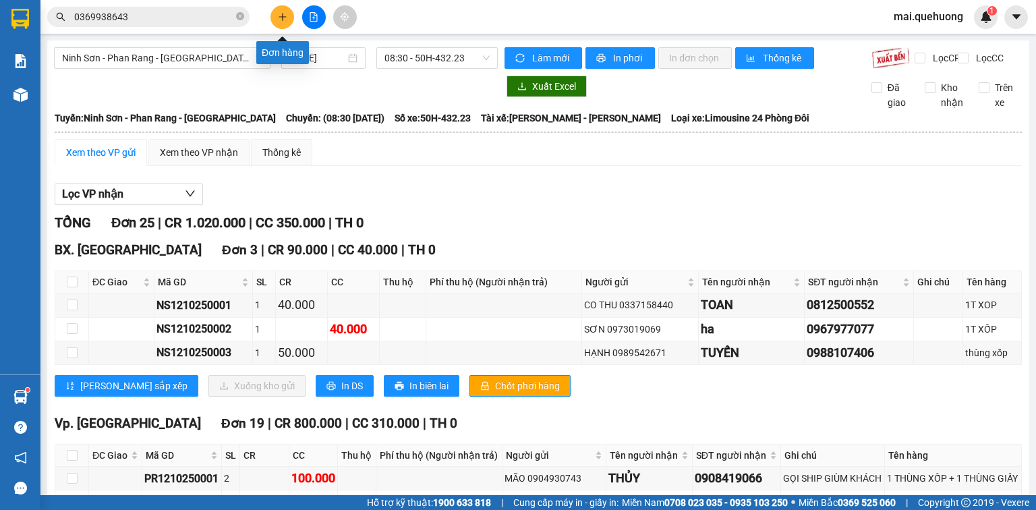
click at [283, 13] on icon "plus" at bounding box center [282, 16] width 1 height 7
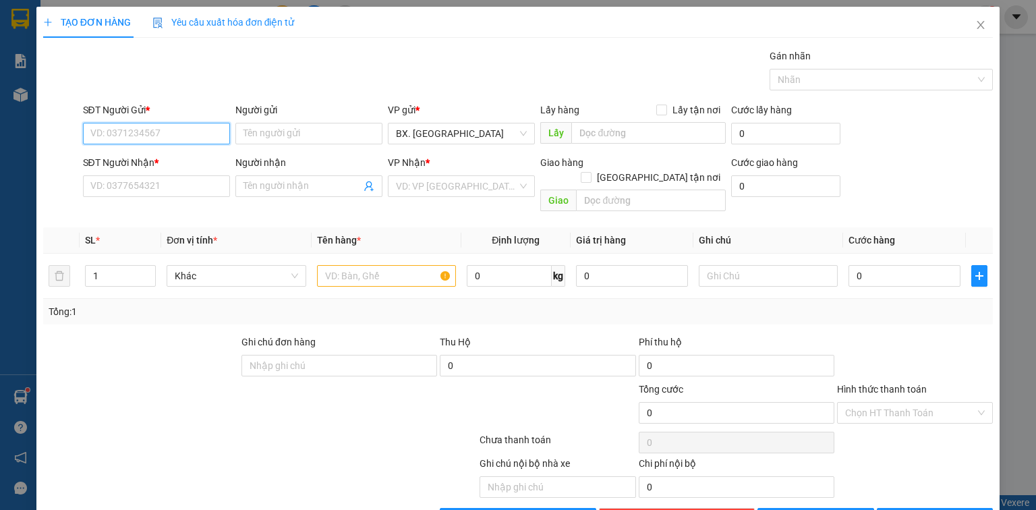
drag, startPoint x: 205, startPoint y: 128, endPoint x: 215, endPoint y: 128, distance: 9.4
click at [207, 128] on input "SĐT Người Gửi *" at bounding box center [156, 134] width 147 height 22
drag, startPoint x: 171, startPoint y: 132, endPoint x: 61, endPoint y: 159, distance: 112.6
click at [67, 165] on form "SĐT Người Gửi * 0907161379 0907161379 Người gửi Tên người gửi VP gửi * BX. [GEO…" at bounding box center [518, 160] width 950 height 115
drag, startPoint x: 157, startPoint y: 125, endPoint x: 145, endPoint y: 132, distance: 13.6
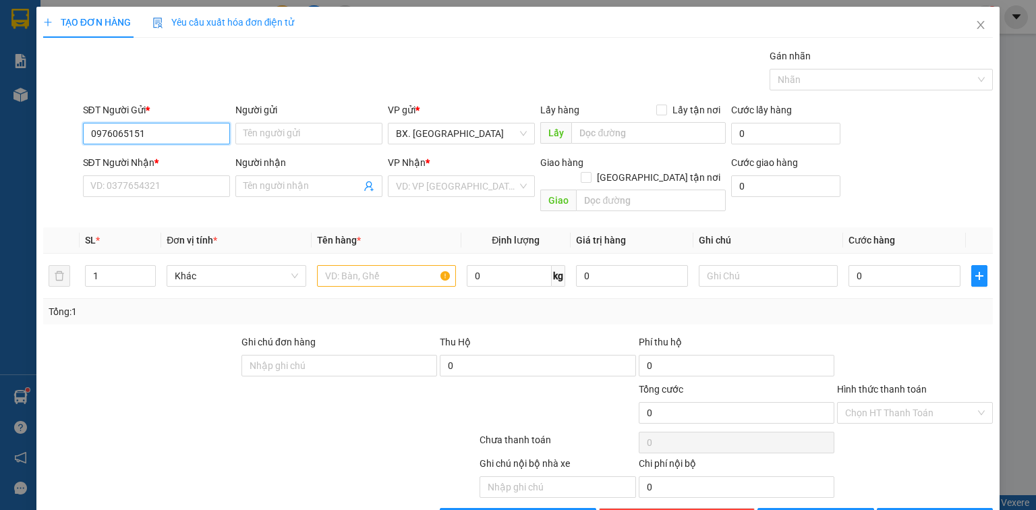
click at [145, 132] on input "0976065151" at bounding box center [156, 134] width 147 height 22
type input "0976065151"
click at [161, 188] on input "SĐT Người Nhận *" at bounding box center [156, 186] width 147 height 22
paste input "0976065151"
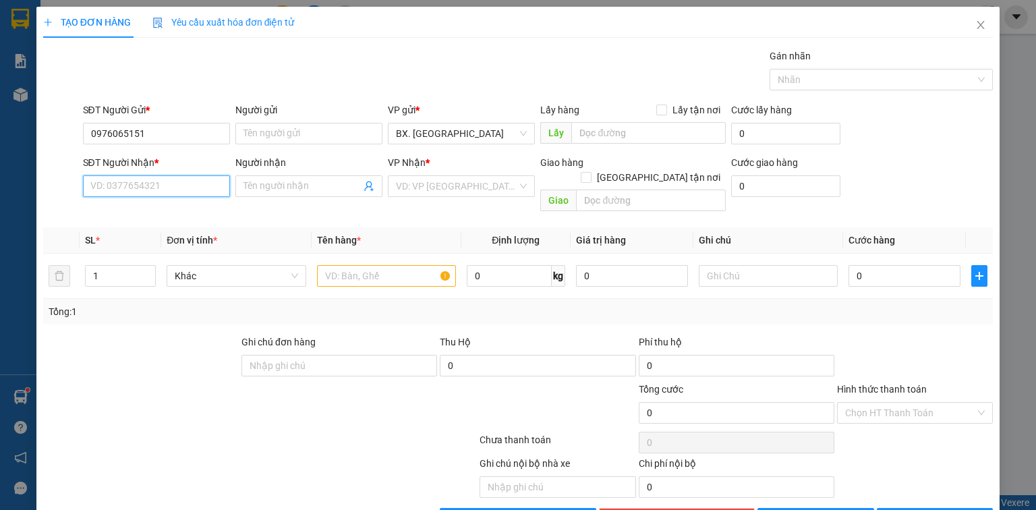
type input "0976065151"
click at [198, 212] on div "0976065151 - CTY KHANG THỊNH" at bounding box center [161, 212] width 142 height 15
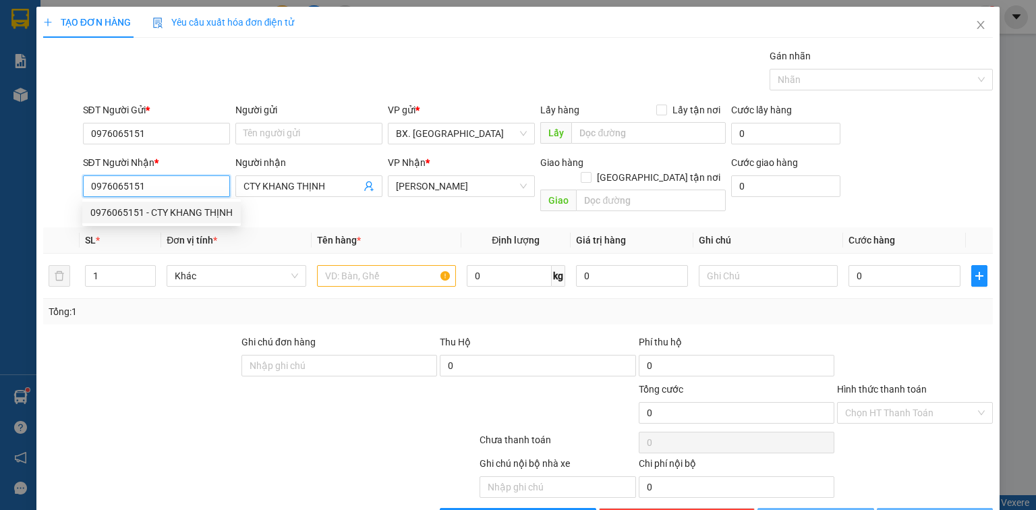
type input "CTY KHANG THỊNH"
type input "30.000"
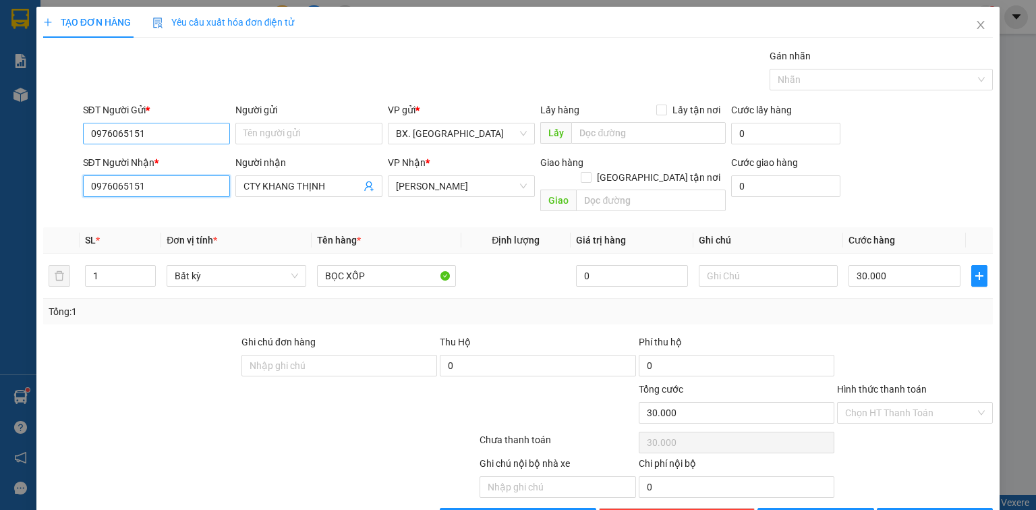
type input "0976065151"
click at [173, 133] on input "0976065151" at bounding box center [156, 134] width 147 height 22
click at [173, 132] on input "0976065151" at bounding box center [156, 134] width 147 height 22
type input "0907161379"
click at [313, 133] on input "Người gửi" at bounding box center [308, 134] width 147 height 22
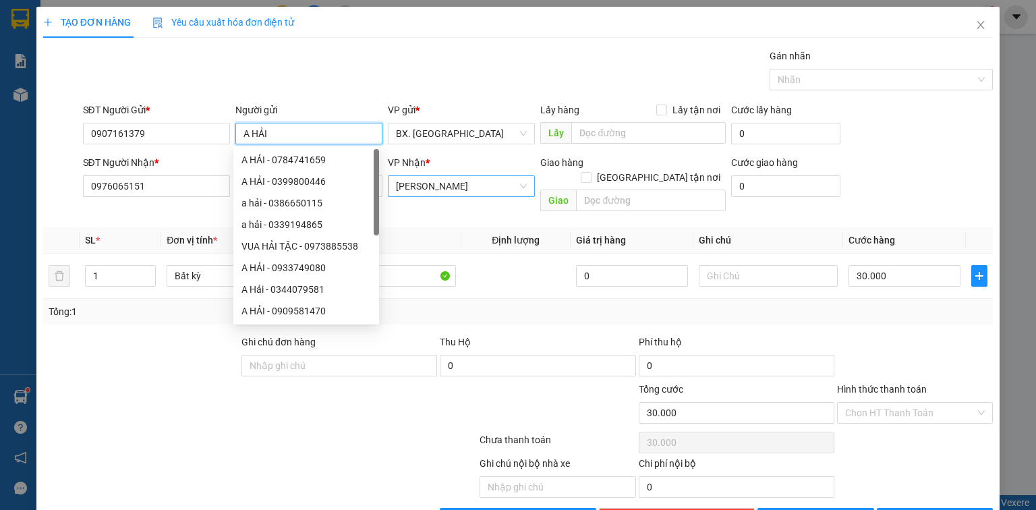
click at [451, 183] on span "[PERSON_NAME]" at bounding box center [461, 186] width 131 height 20
type input "A HẢI"
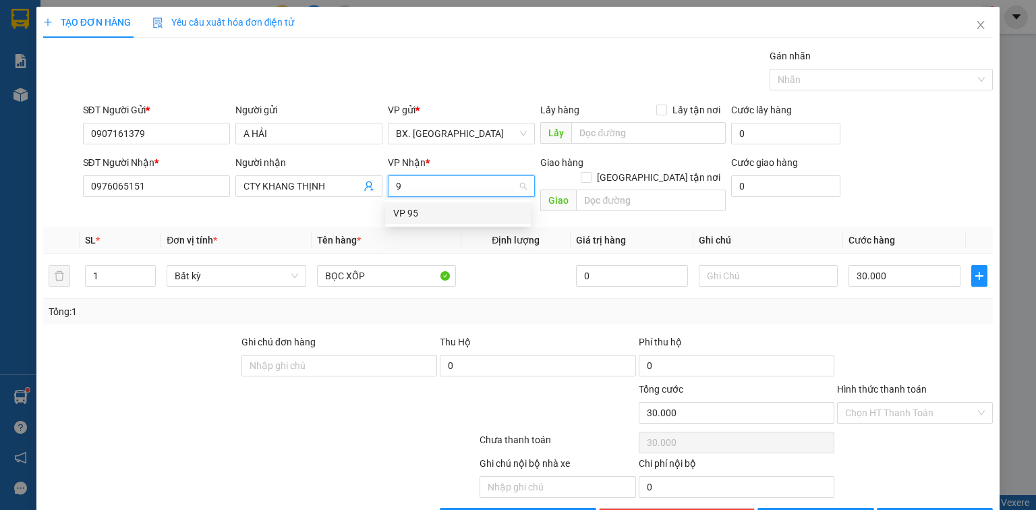
type input "95"
click at [451, 210] on div "VP 95" at bounding box center [458, 213] width 130 height 15
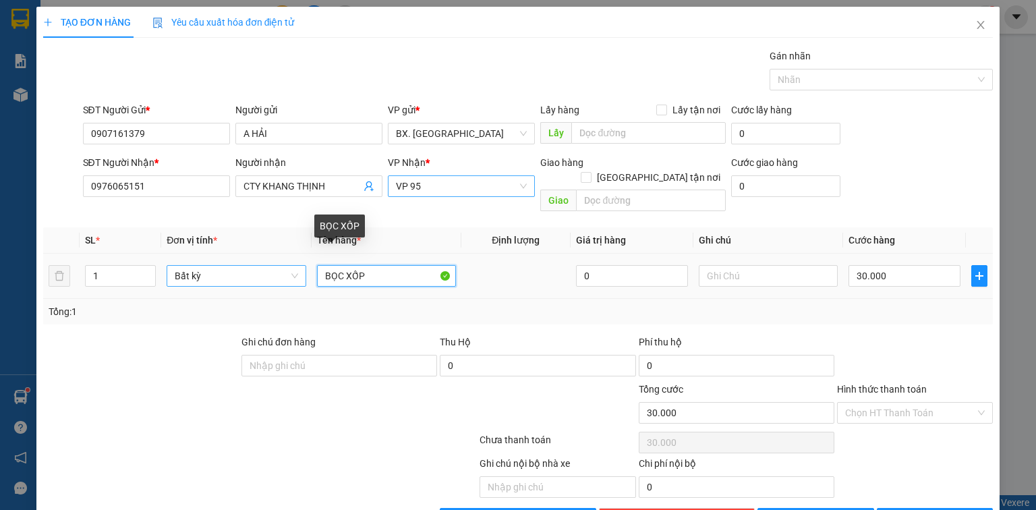
drag, startPoint x: 382, startPoint y: 264, endPoint x: 279, endPoint y: 264, distance: 102.6
click at [280, 279] on tr "1 Bất kỳ BỌC XỐP 0 30.000" at bounding box center [518, 276] width 950 height 45
type input "GÓI DÀI"
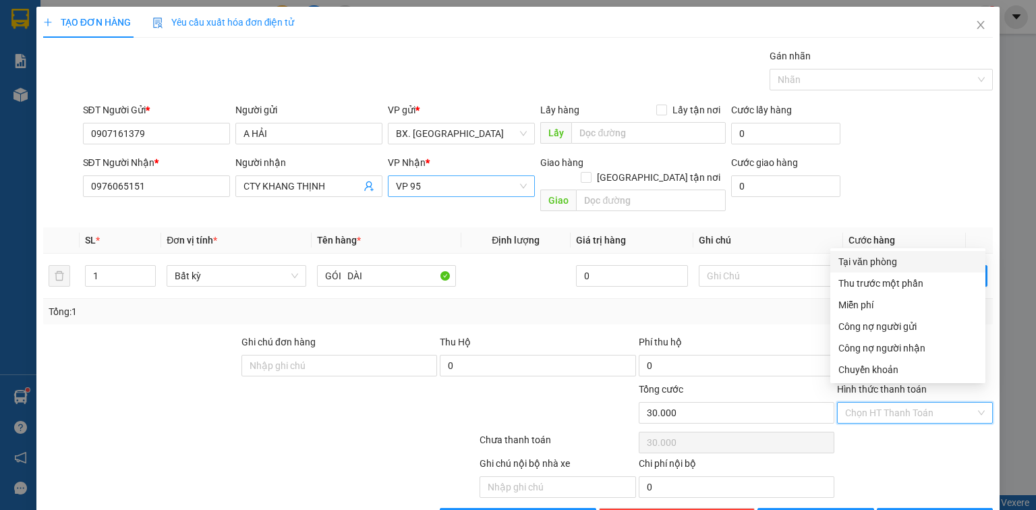
click at [888, 403] on input "Hình thức thanh toán" at bounding box center [910, 413] width 130 height 20
click at [872, 267] on div "Tại văn phòng" at bounding box center [908, 261] width 139 height 15
type input "0"
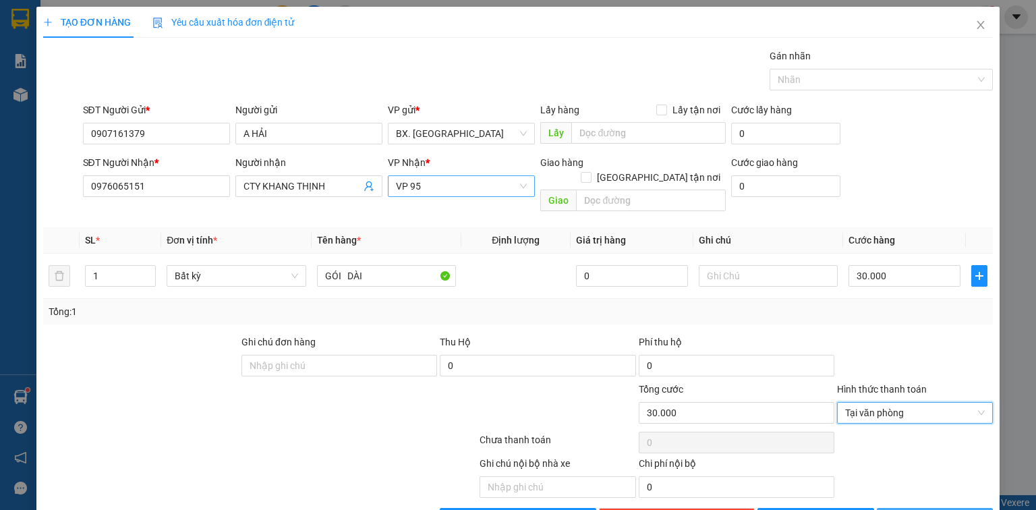
click at [925, 509] on span "[PERSON_NAME] và In" at bounding box center [950, 518] width 94 height 15
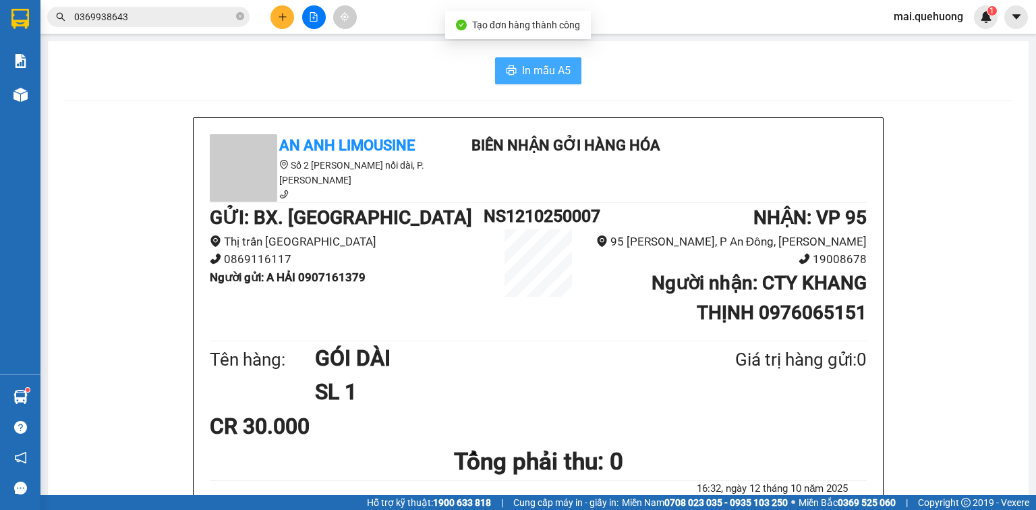
click at [551, 76] on span "In mẫu A5" at bounding box center [546, 70] width 49 height 17
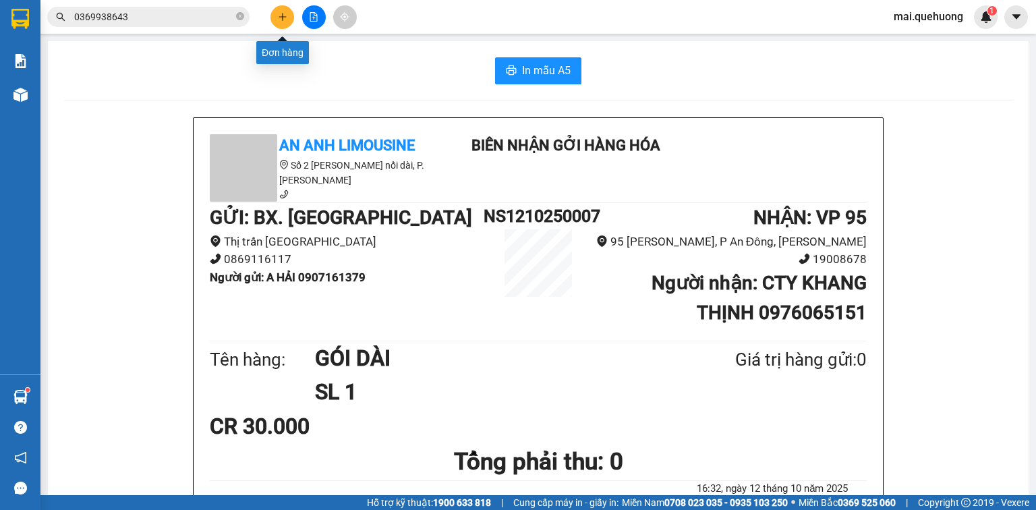
click at [286, 16] on icon "plus" at bounding box center [282, 16] width 9 height 9
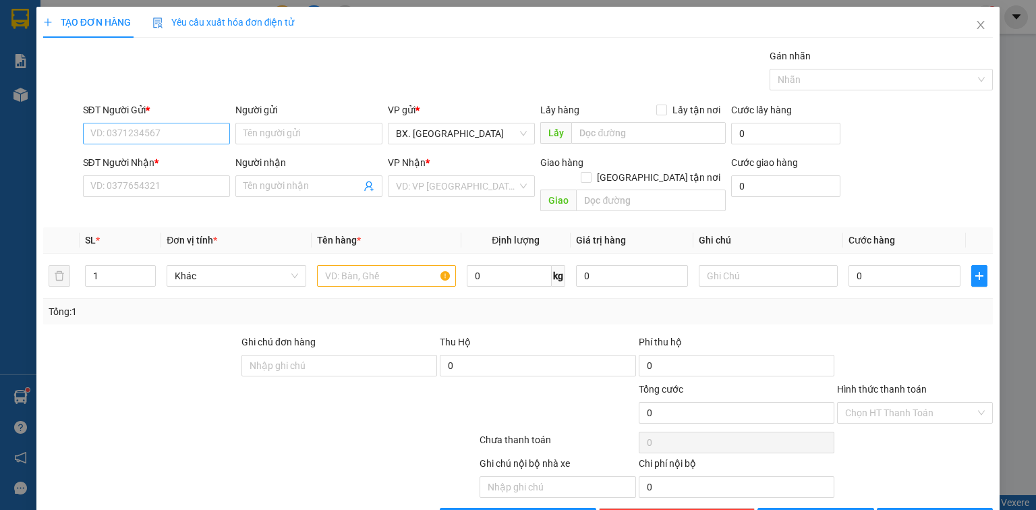
drag, startPoint x: 190, startPoint y: 105, endPoint x: 186, endPoint y: 125, distance: 20.6
click at [187, 121] on div "SĐT Người Gửi *" at bounding box center [156, 113] width 147 height 20
click at [186, 126] on input "SĐT Người Gửi *" at bounding box center [156, 134] width 147 height 22
drag, startPoint x: 159, startPoint y: 136, endPoint x: 17, endPoint y: 121, distance: 142.4
click at [17, 121] on div "TẠO ĐƠN HÀNG Yêu cầu xuất hóa đơn điện tử Transit Pickup Surcharge Ids Transit …" at bounding box center [518, 255] width 1036 height 510
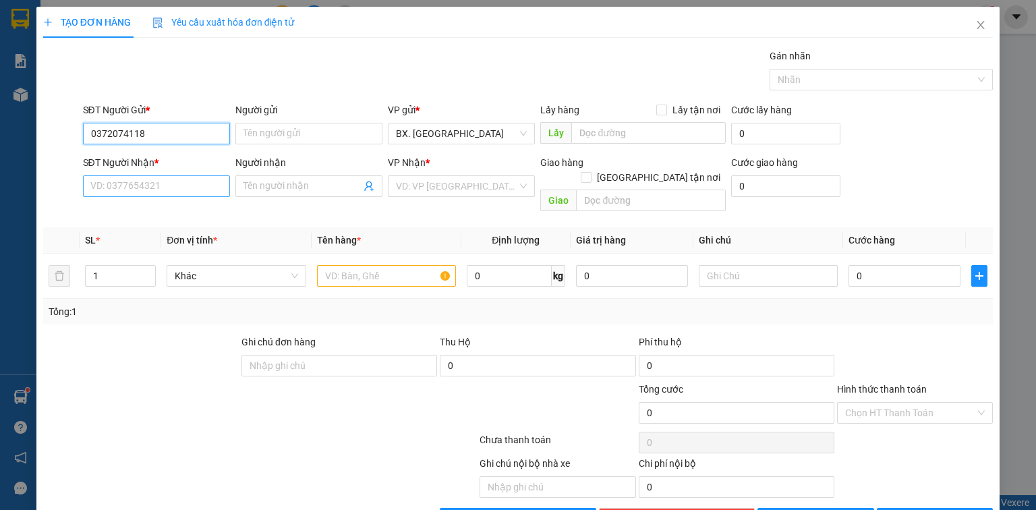
type input "0372074118"
click at [183, 184] on input "SĐT Người Nhận *" at bounding box center [156, 186] width 147 height 22
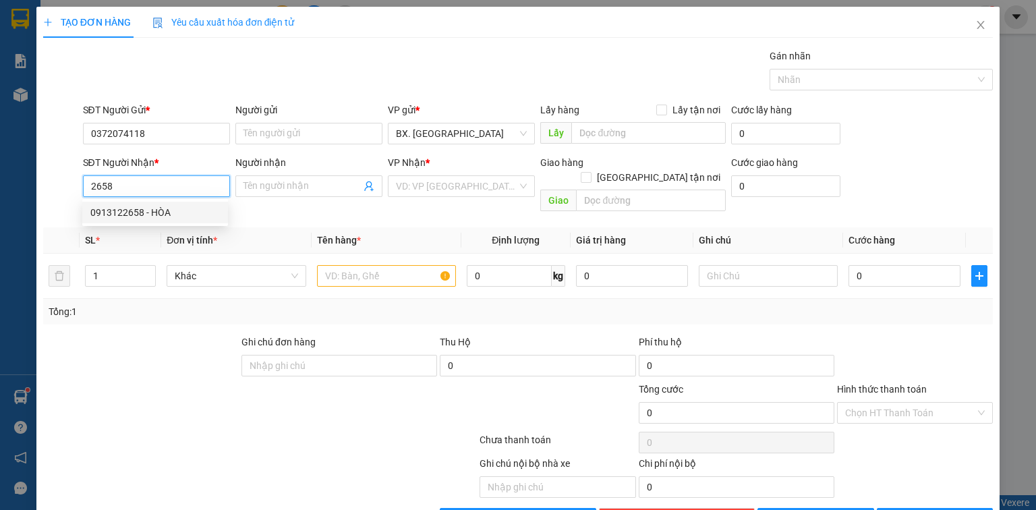
click at [175, 209] on div "0913122658 - HÒA" at bounding box center [155, 212] width 130 height 15
type input "0913122658"
type input "HÒA"
type input "30.000"
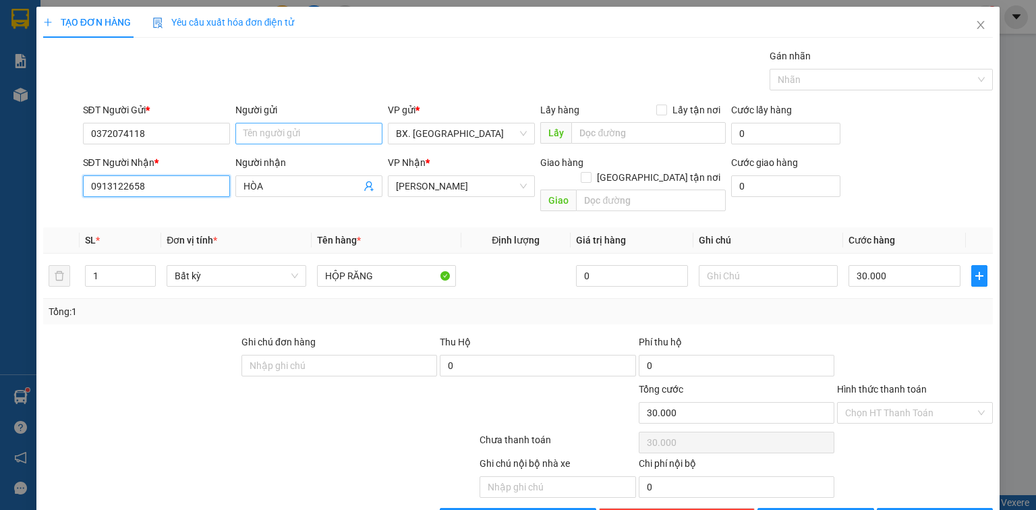
type input "0913122658"
click at [264, 127] on input "Người gửi" at bounding box center [308, 134] width 147 height 22
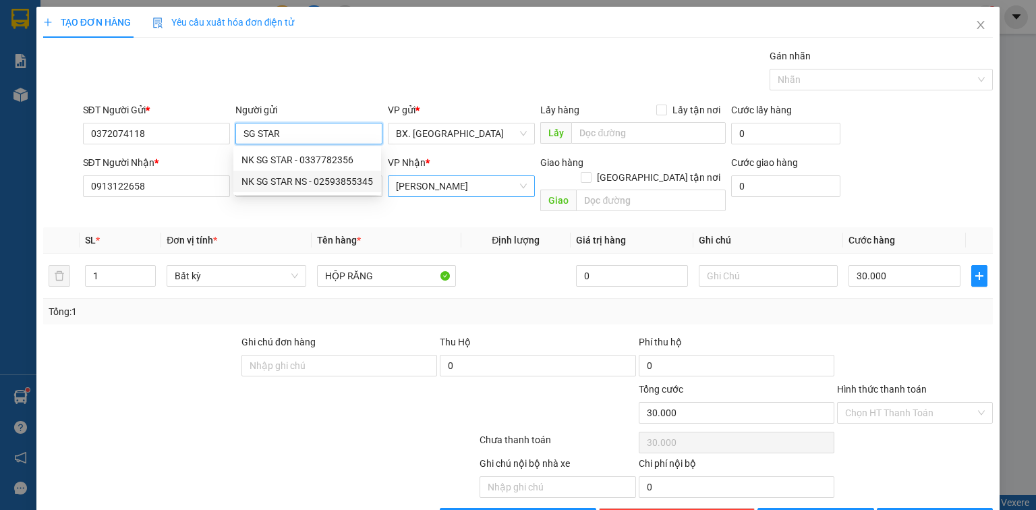
click at [462, 191] on span "[PERSON_NAME]" at bounding box center [461, 186] width 131 height 20
type input "SG STAR"
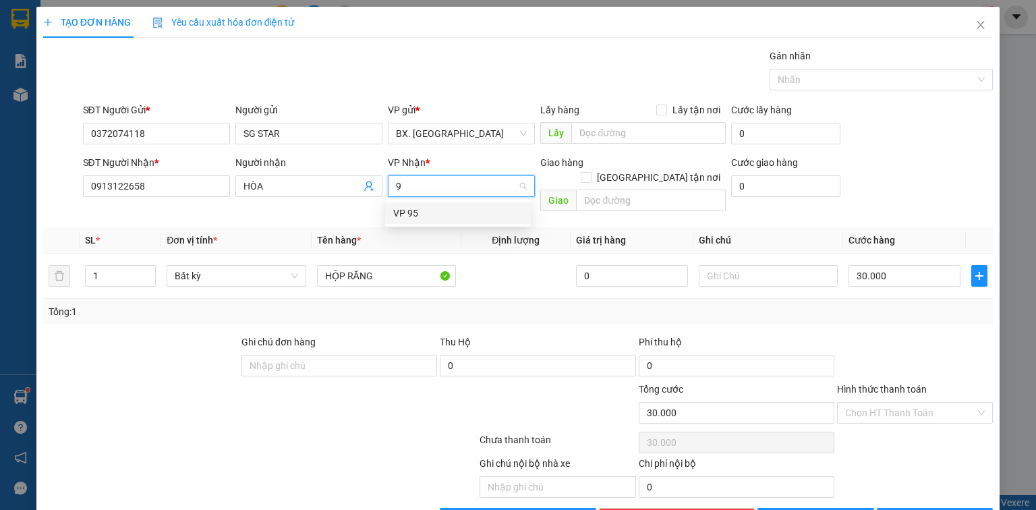
type input "95"
click at [874, 403] on input "Hình thức thanh toán" at bounding box center [910, 413] width 130 height 20
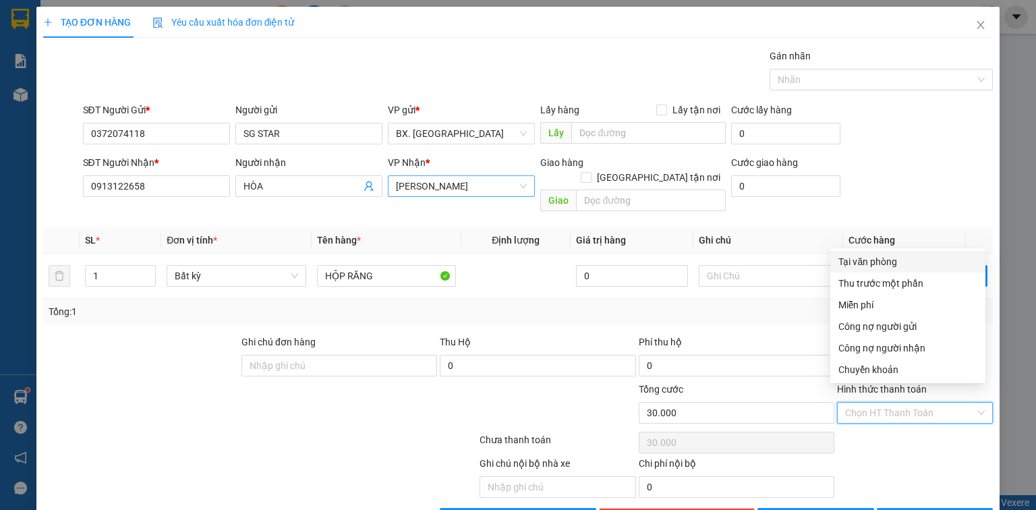
click at [888, 264] on div "Tại văn phòng" at bounding box center [908, 261] width 139 height 15
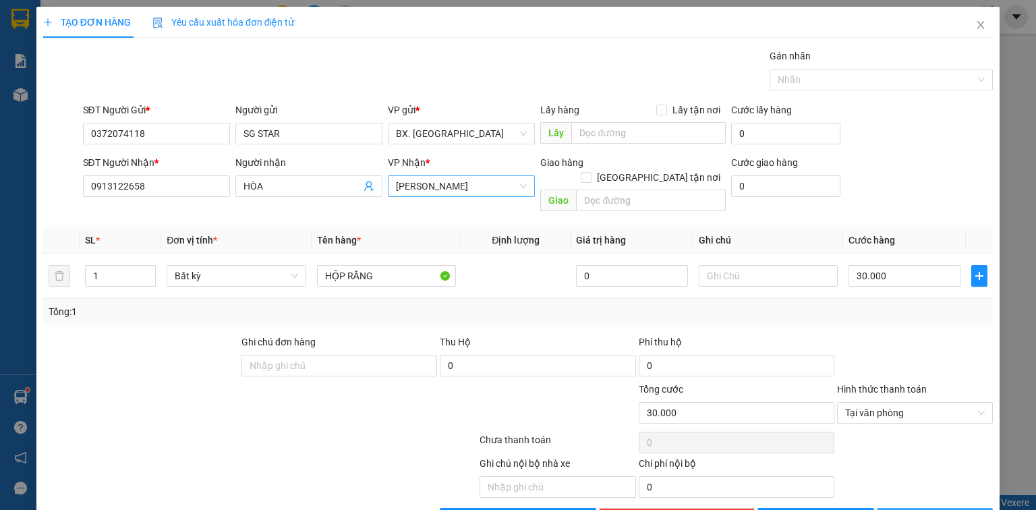
click at [912, 508] on button "[PERSON_NAME] và In" at bounding box center [935, 519] width 117 height 22
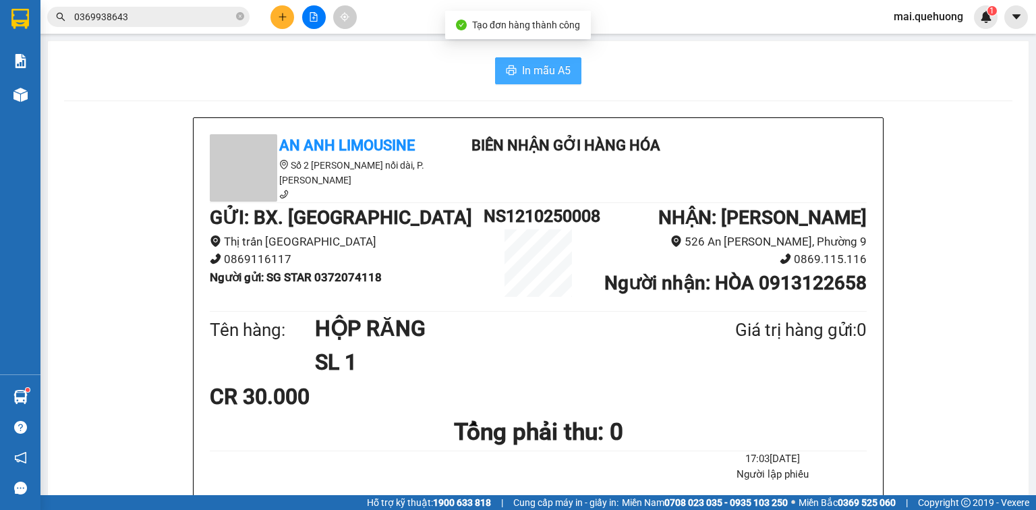
click at [546, 66] on span "In mẫu A5" at bounding box center [546, 70] width 49 height 17
click at [204, 15] on input "0369938643" at bounding box center [153, 16] width 159 height 15
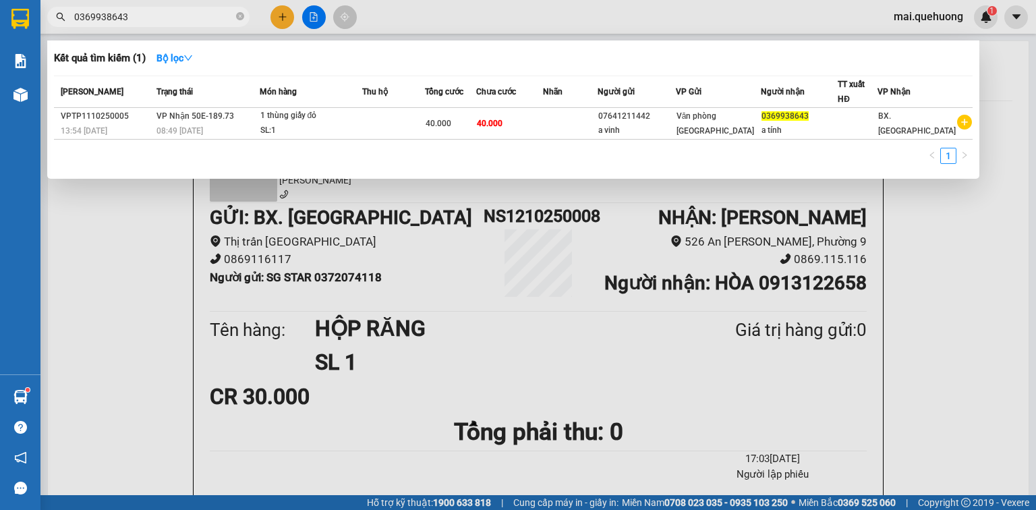
click at [204, 15] on input "0369938643" at bounding box center [153, 16] width 159 height 15
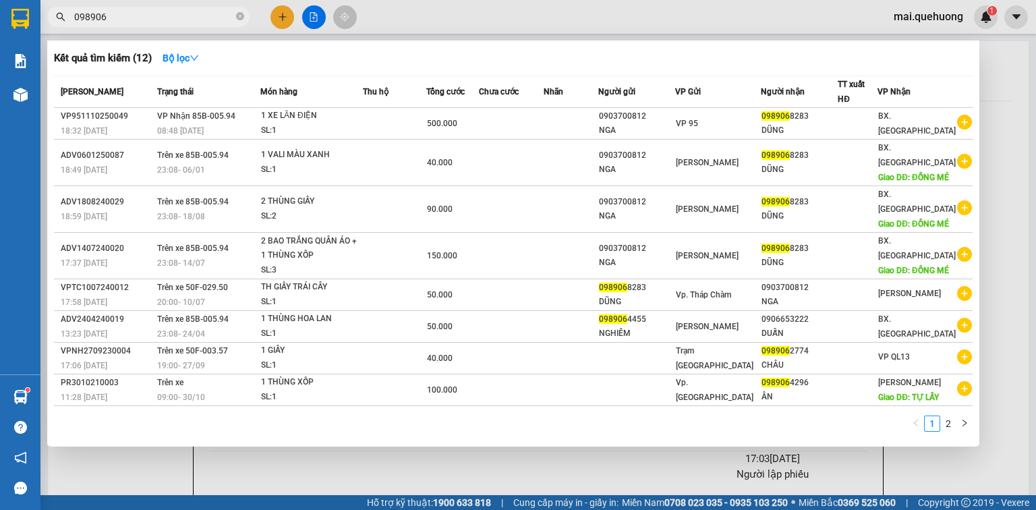
type input "098906"
click at [291, 16] on div at bounding box center [518, 255] width 1036 height 510
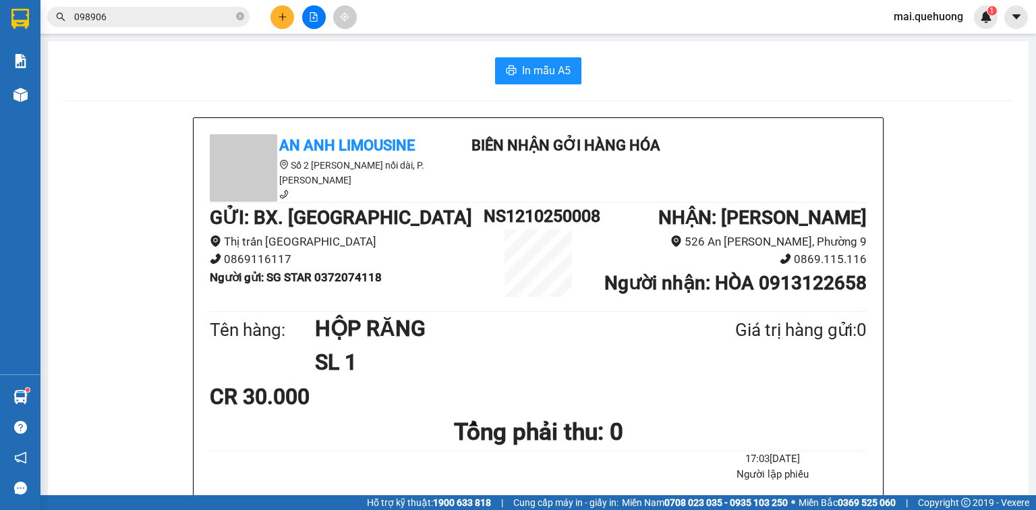
click at [285, 11] on button at bounding box center [283, 17] width 24 height 24
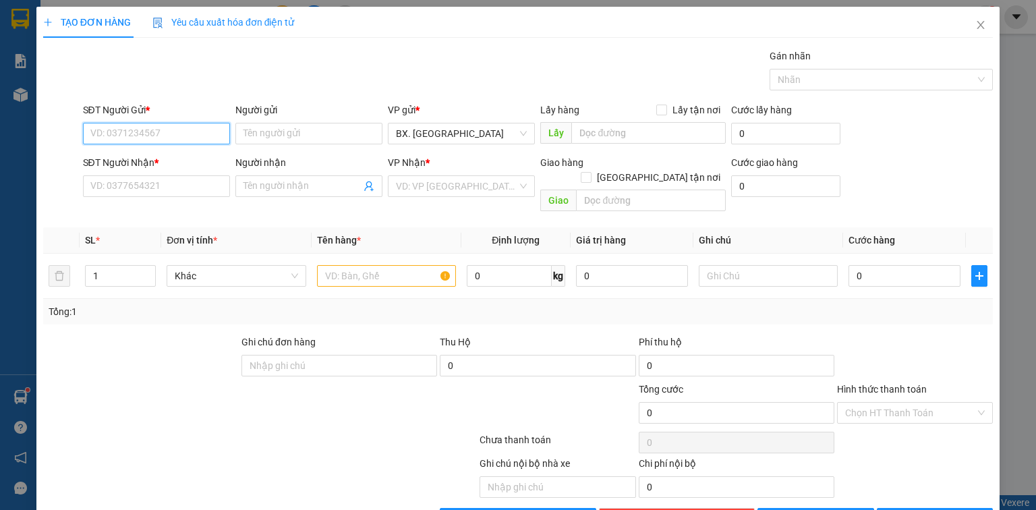
click at [194, 133] on input "SĐT Người Gửi *" at bounding box center [156, 134] width 147 height 22
click at [161, 156] on div "0977554248 - nga" at bounding box center [155, 159] width 130 height 15
type input "0977554248"
type input "nga"
type input "0913732383"
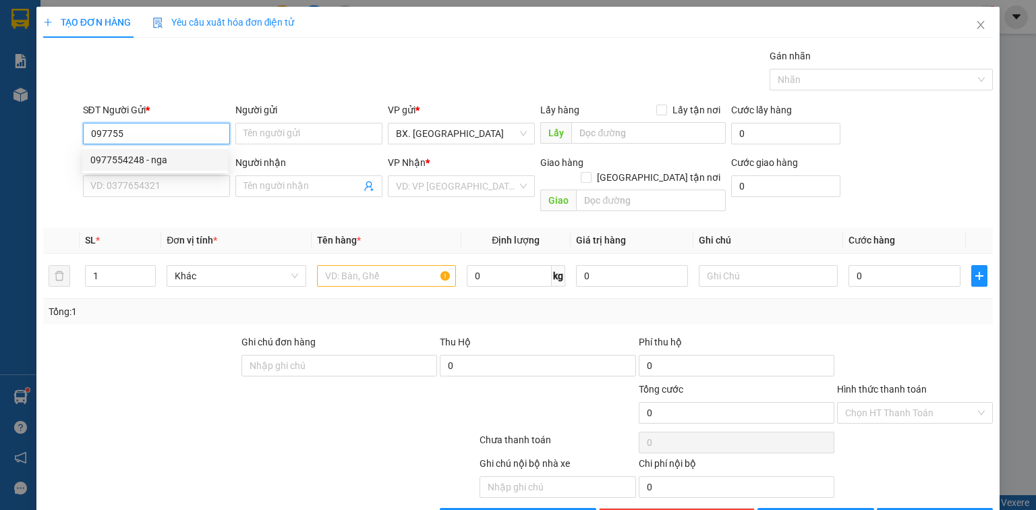
type input "ĐẾN"
type input "50.000"
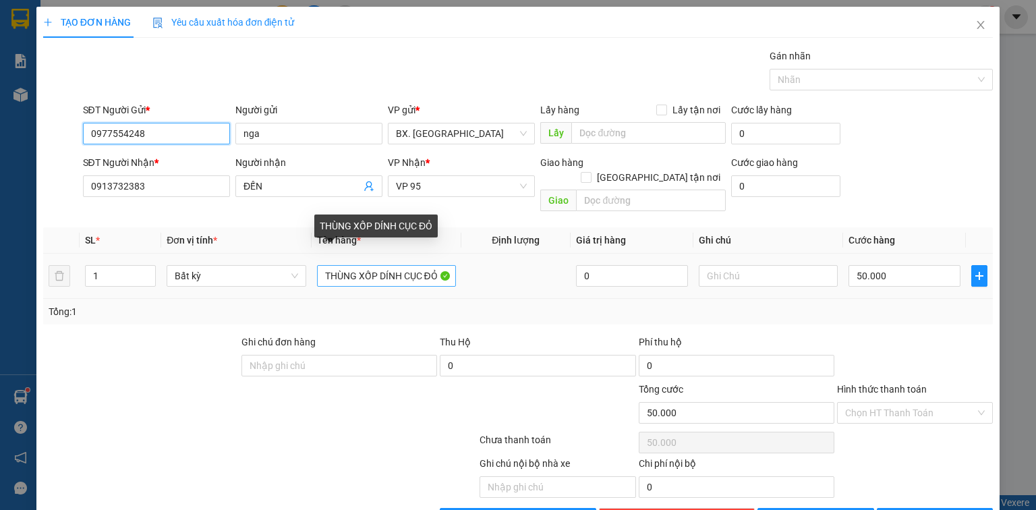
type input "0977554248"
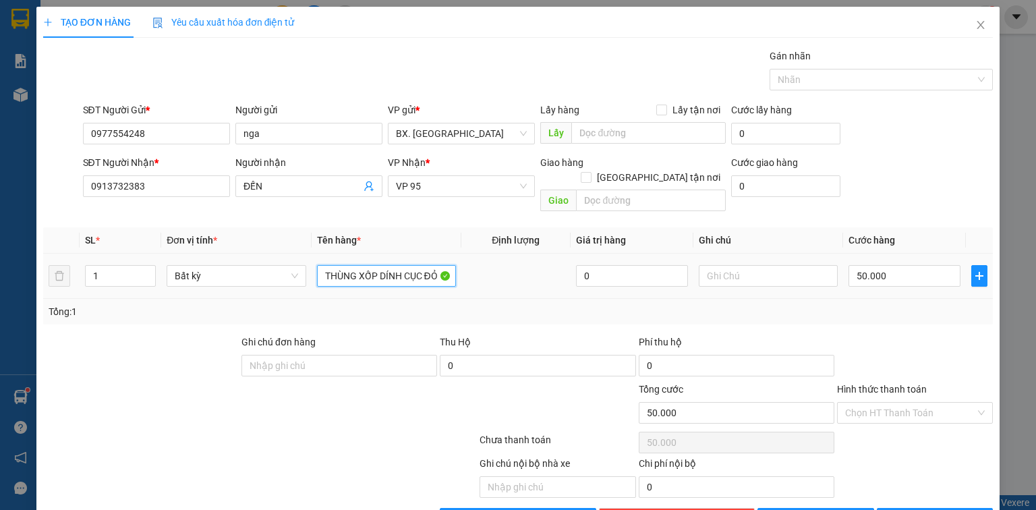
drag, startPoint x: 318, startPoint y: 254, endPoint x: 494, endPoint y: 270, distance: 176.8
click at [494, 270] on tr "1 Bất kỳ THÙNG XỐP DÍNH CỤC ĐỎ 0 50.000" at bounding box center [518, 276] width 950 height 45
type input "TÚM GA"
click at [893, 265] on input "50.000" at bounding box center [905, 276] width 112 height 22
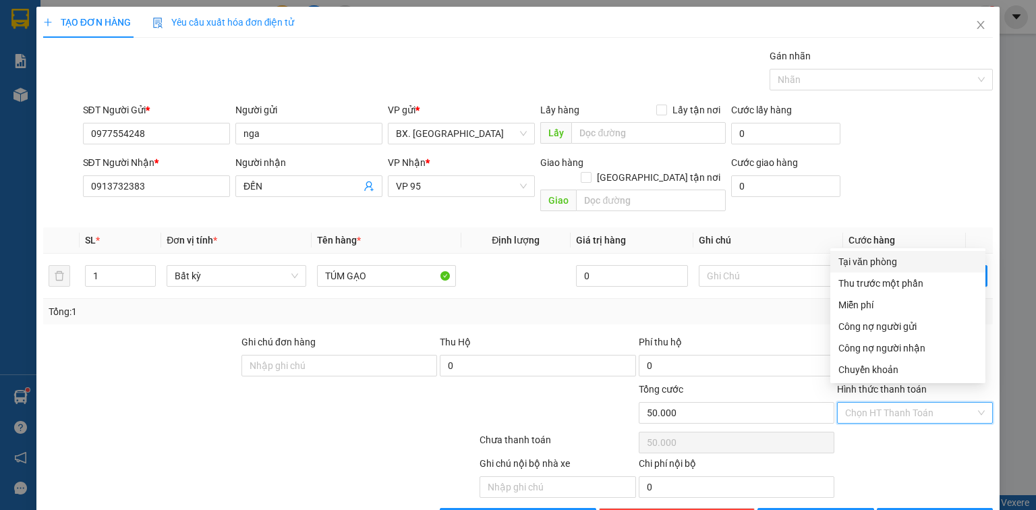
click at [897, 403] on input "Hình thức thanh toán" at bounding box center [910, 413] width 130 height 20
click at [889, 260] on div "Tại văn phòng" at bounding box center [908, 261] width 139 height 15
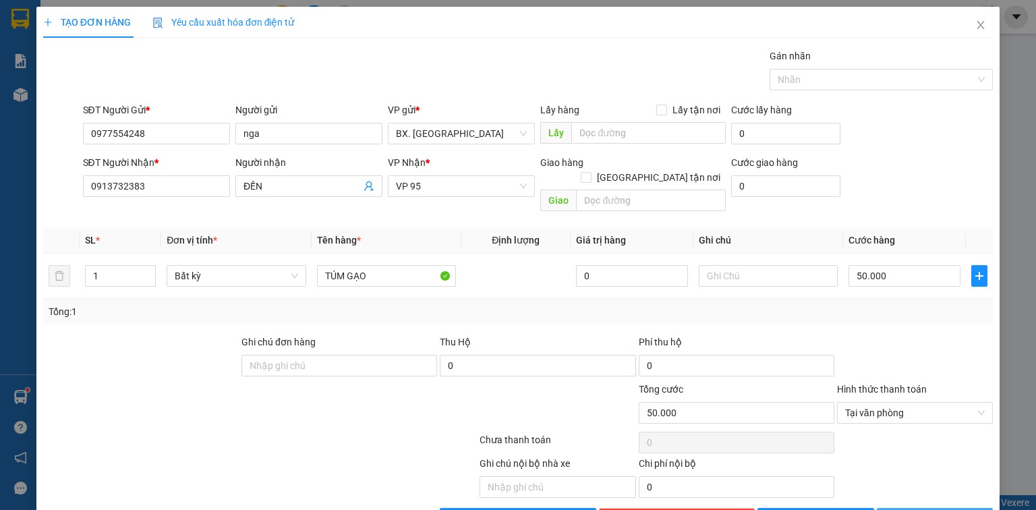
click at [932, 509] on span "[PERSON_NAME] và In" at bounding box center [950, 518] width 94 height 15
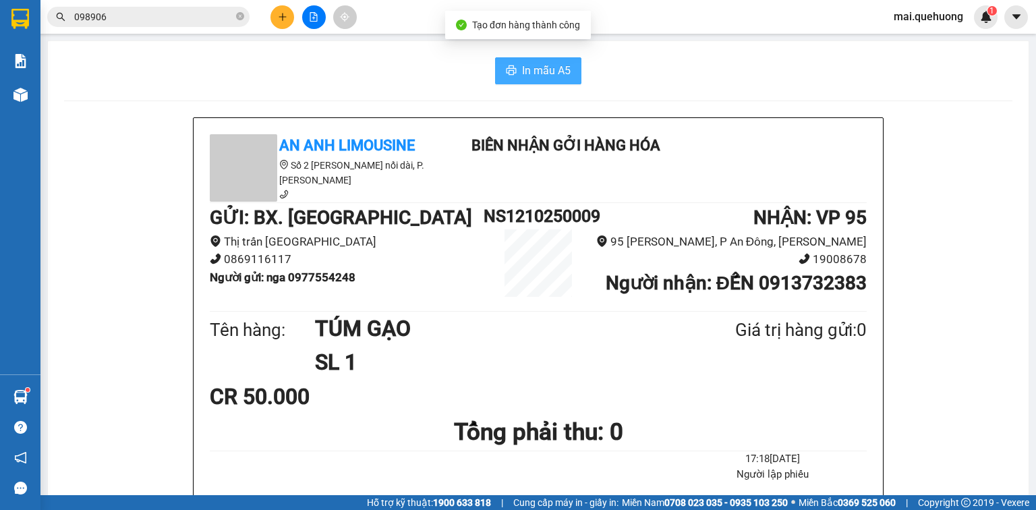
click at [558, 72] on span "In mẫu A5" at bounding box center [546, 70] width 49 height 17
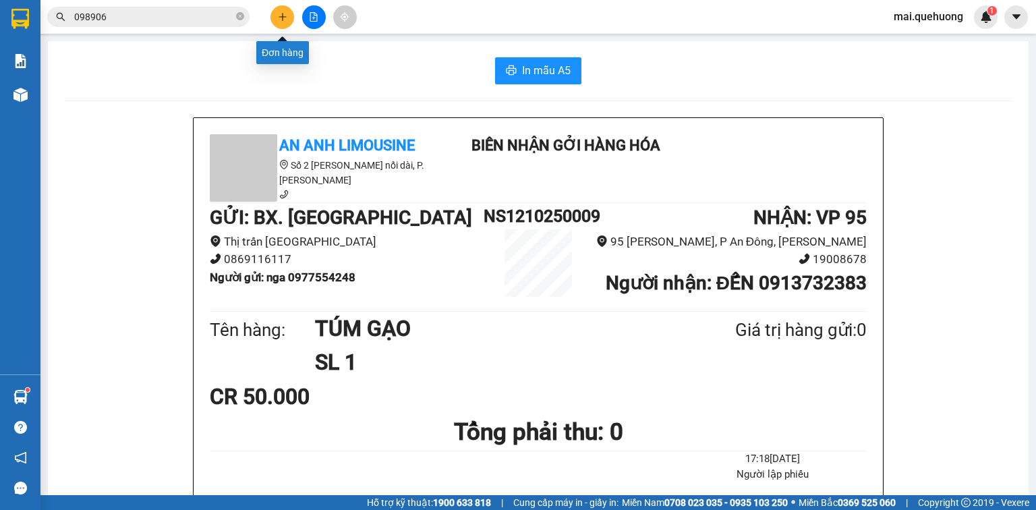
click at [285, 18] on icon "plus" at bounding box center [282, 16] width 9 height 9
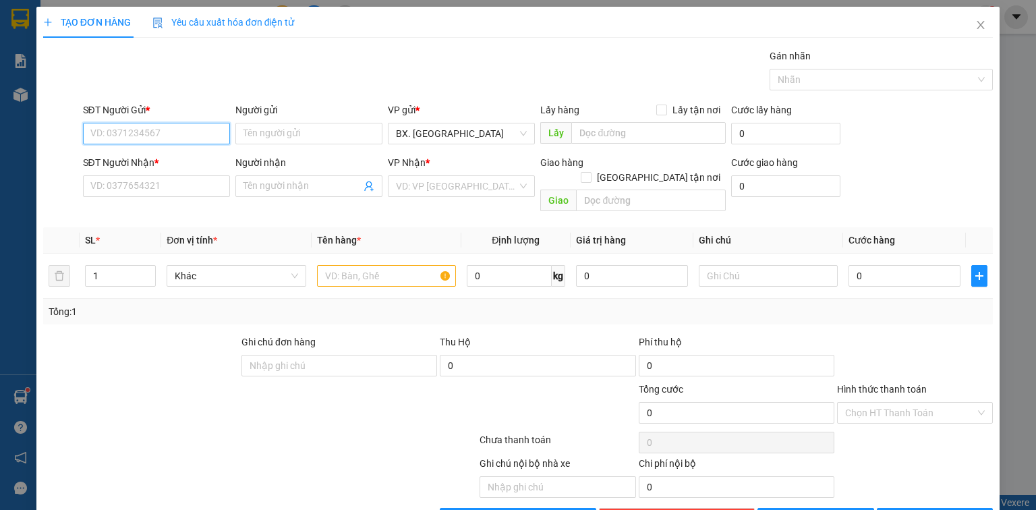
click at [206, 140] on input "SĐT Người Gửi *" at bounding box center [156, 134] width 147 height 22
type input "0984943791"
click at [258, 138] on input "Người gửi" at bounding box center [308, 134] width 147 height 22
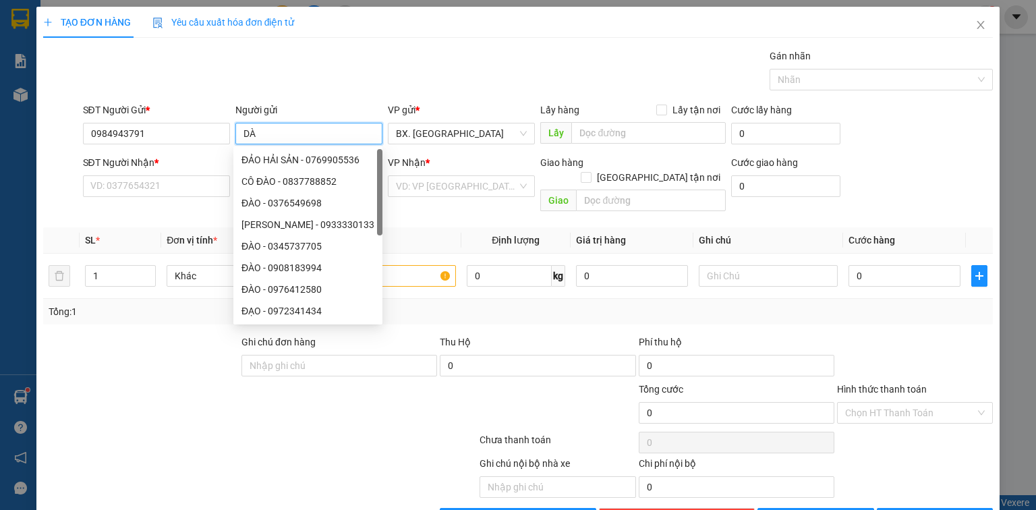
type input "D"
type input "ĐÀO"
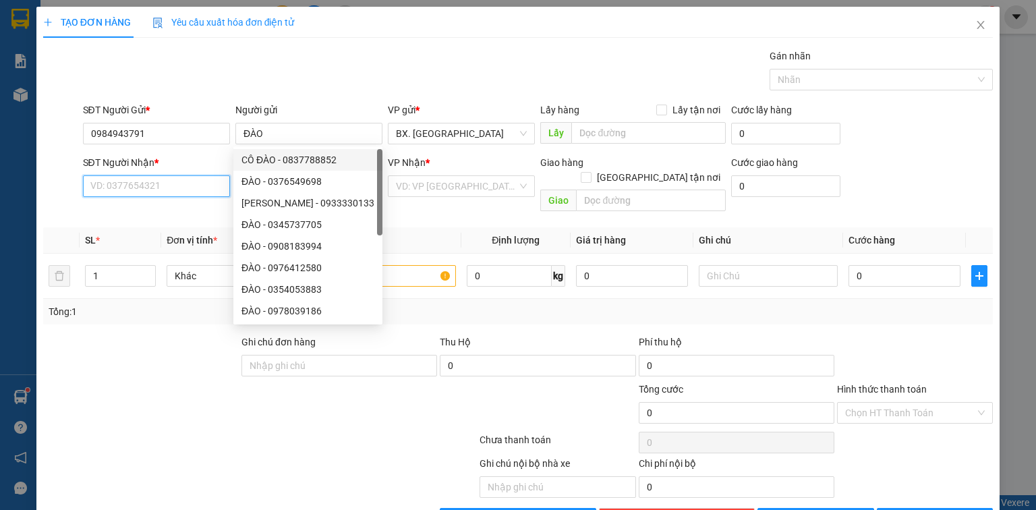
click at [140, 189] on input "SĐT Người Nhận *" at bounding box center [156, 186] width 147 height 22
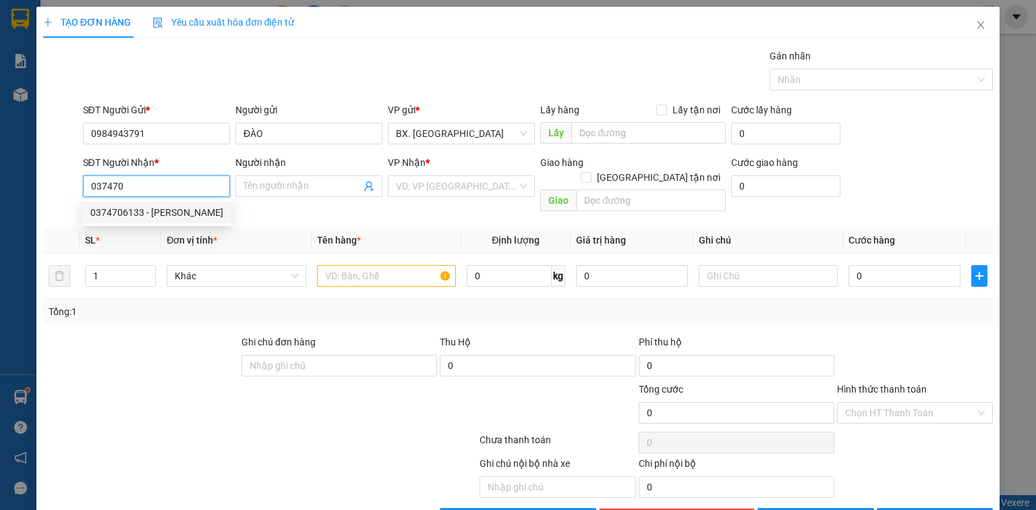
click at [184, 217] on div "0374706133 - [PERSON_NAME]" at bounding box center [156, 212] width 133 height 15
type input "0374706133"
type input "QUỲNH"
type input "60.000"
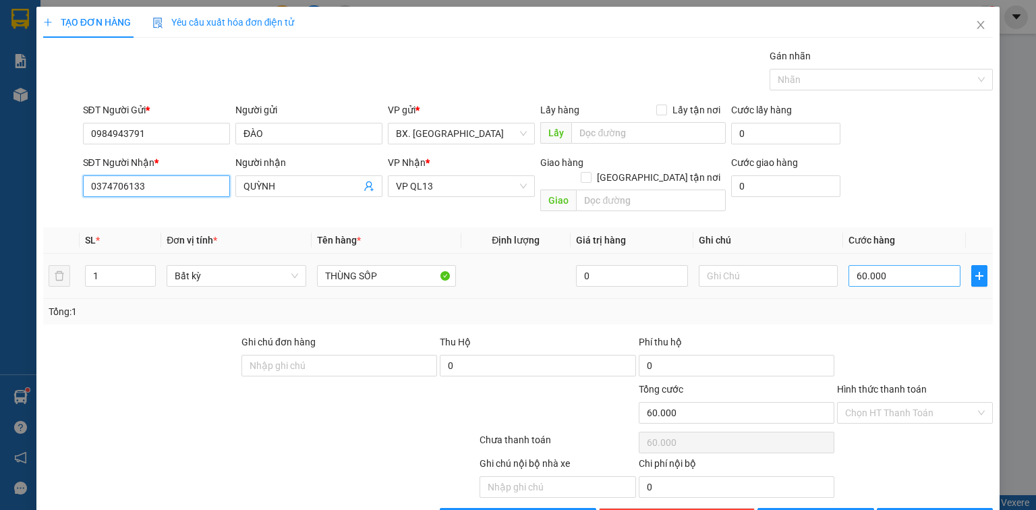
type input "0374706133"
click at [889, 265] on input "60.000" at bounding box center [905, 276] width 112 height 22
type input "5"
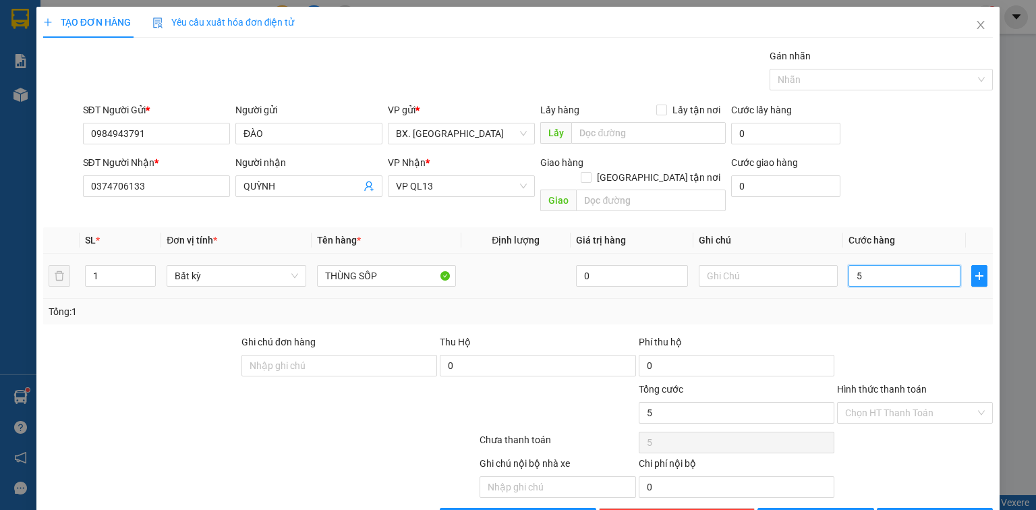
type input "50"
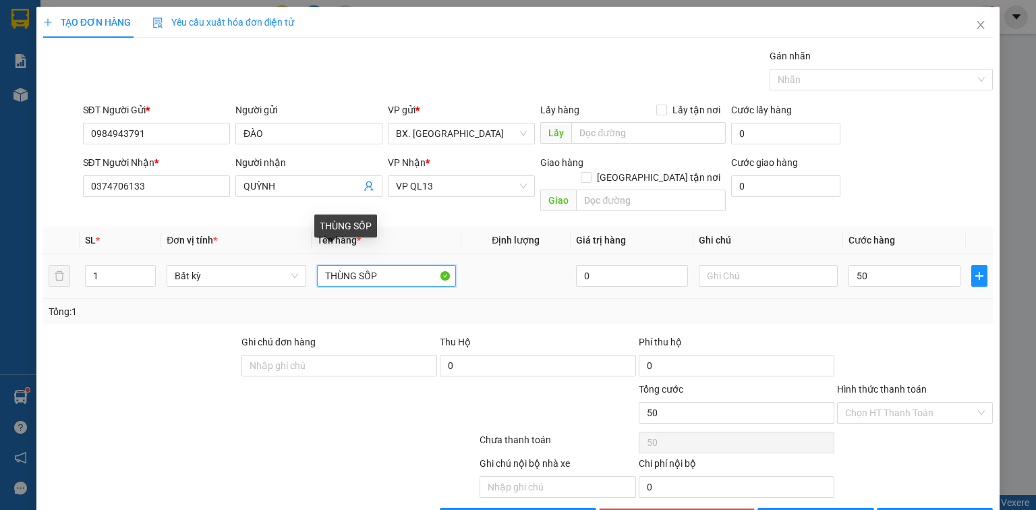
type input "50.000"
click at [362, 265] on input "THÙNG SỐP" at bounding box center [386, 276] width 139 height 22
type input "THÙNG XỐP"
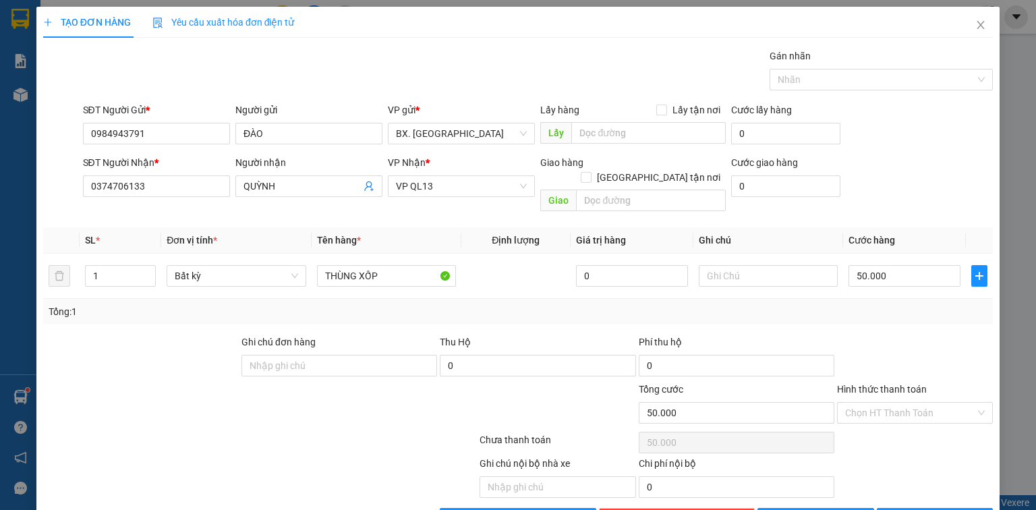
click at [367, 410] on div at bounding box center [399, 405] width 159 height 47
click at [861, 403] on input "Hình thức thanh toán" at bounding box center [910, 413] width 130 height 20
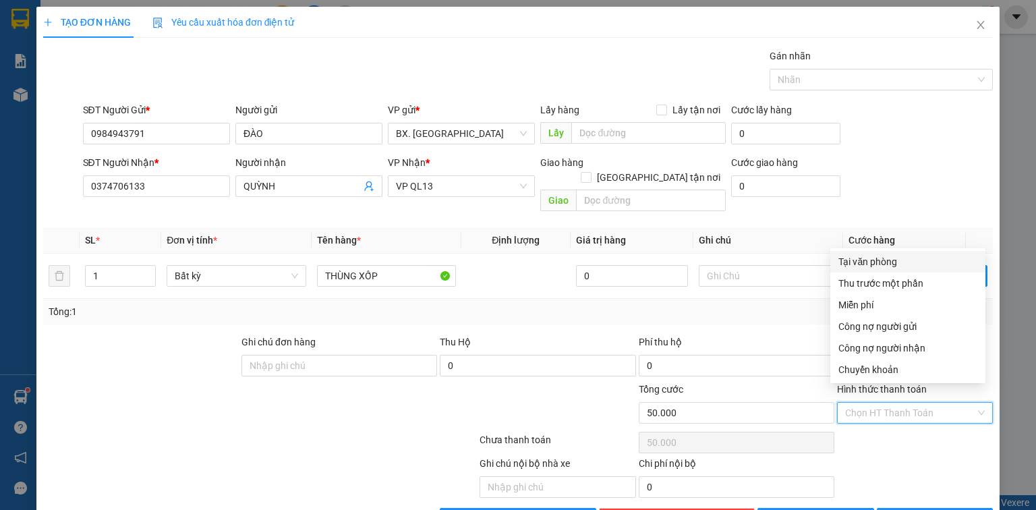
click at [891, 264] on div "Tại văn phòng" at bounding box center [908, 261] width 139 height 15
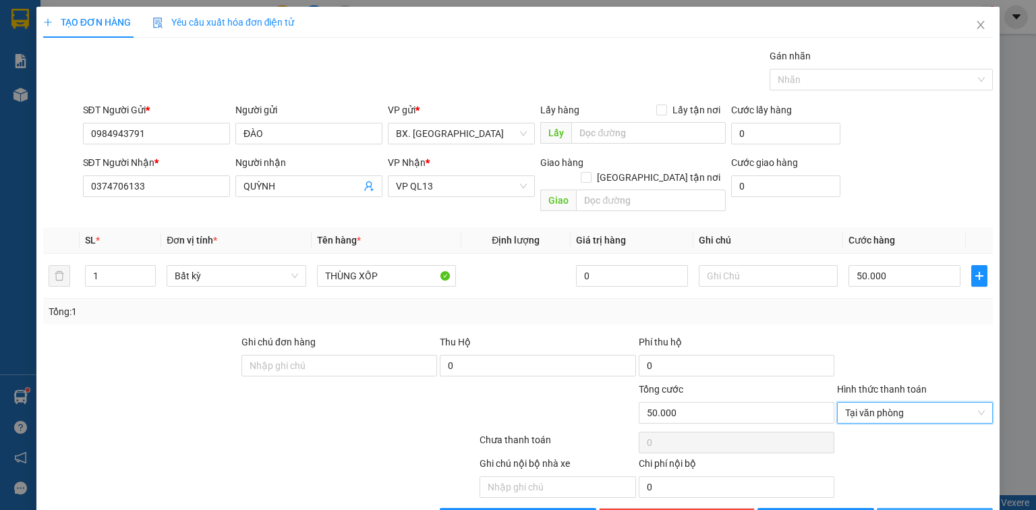
click at [899, 508] on button "[PERSON_NAME] và In" at bounding box center [935, 519] width 117 height 22
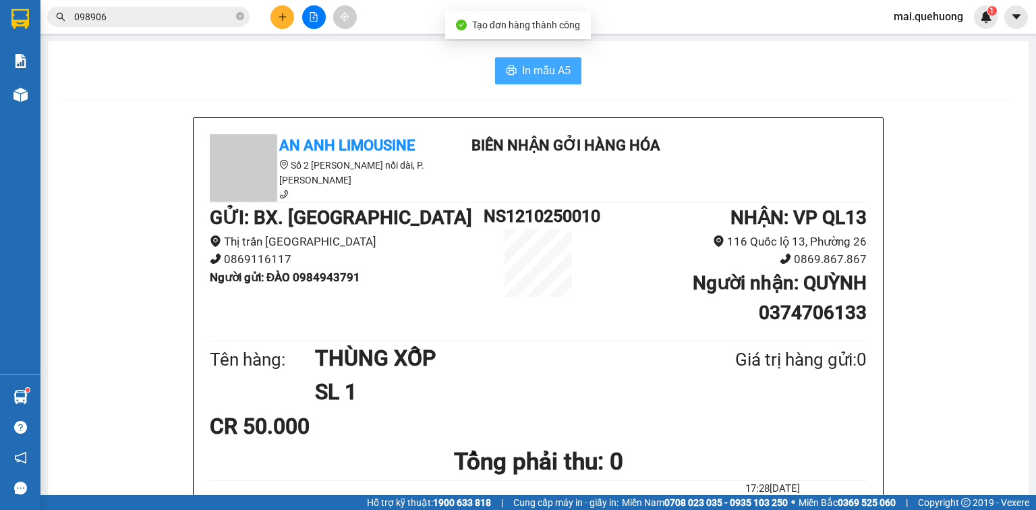
click at [513, 67] on button "In mẫu A5" at bounding box center [538, 70] width 86 height 27
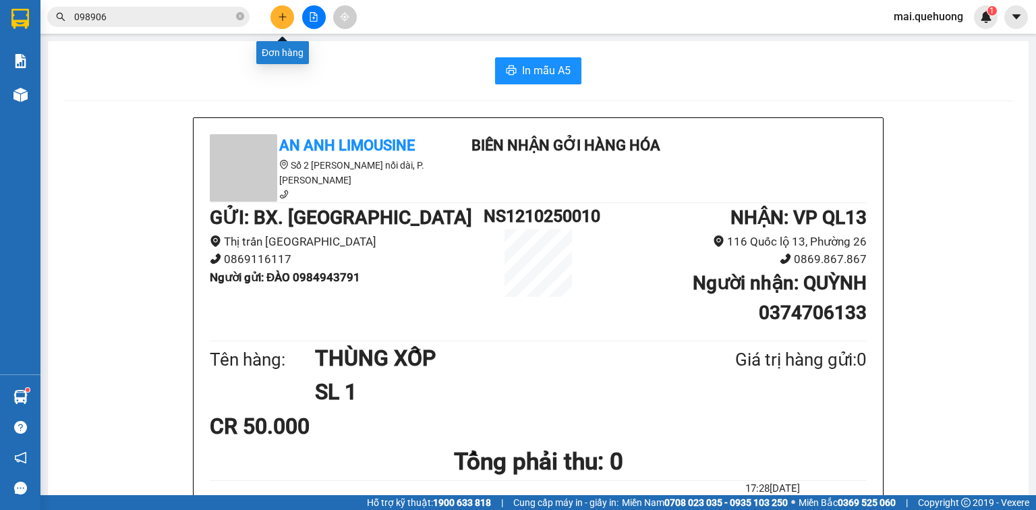
click at [278, 16] on icon "plus" at bounding box center [282, 16] width 9 height 9
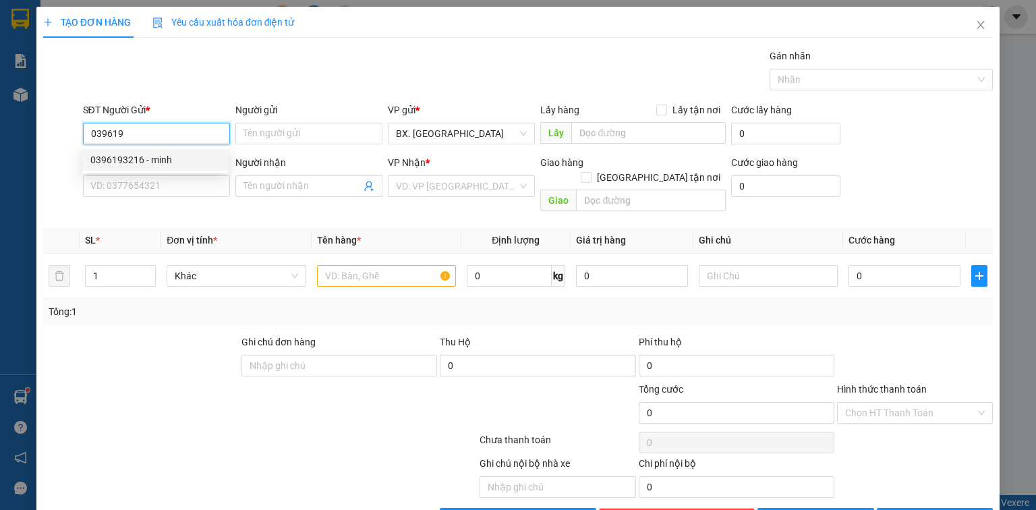
click at [159, 161] on div "0396193216 - minh" at bounding box center [155, 159] width 130 height 15
type input "0396193216"
type input "minh"
type input "0865943611"
type input "tùng"
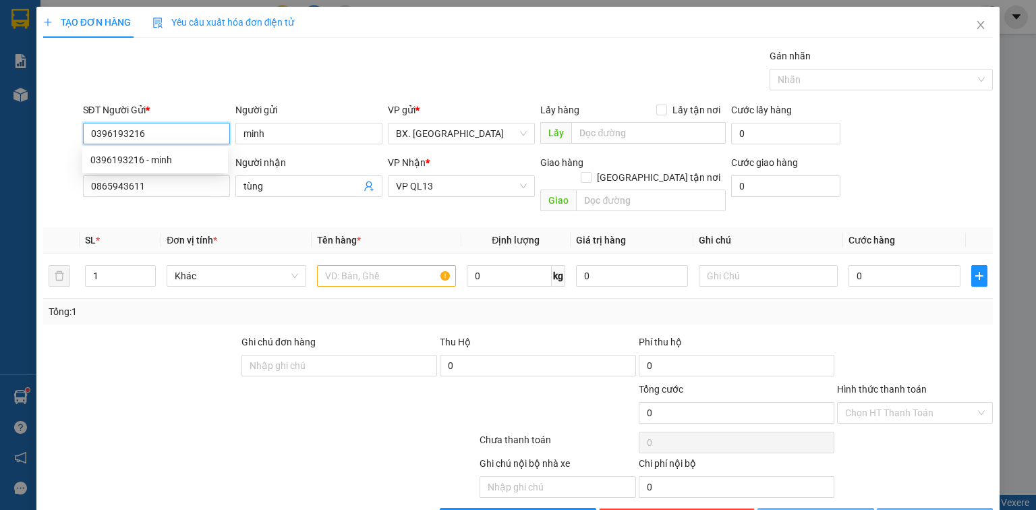
type input "50.000"
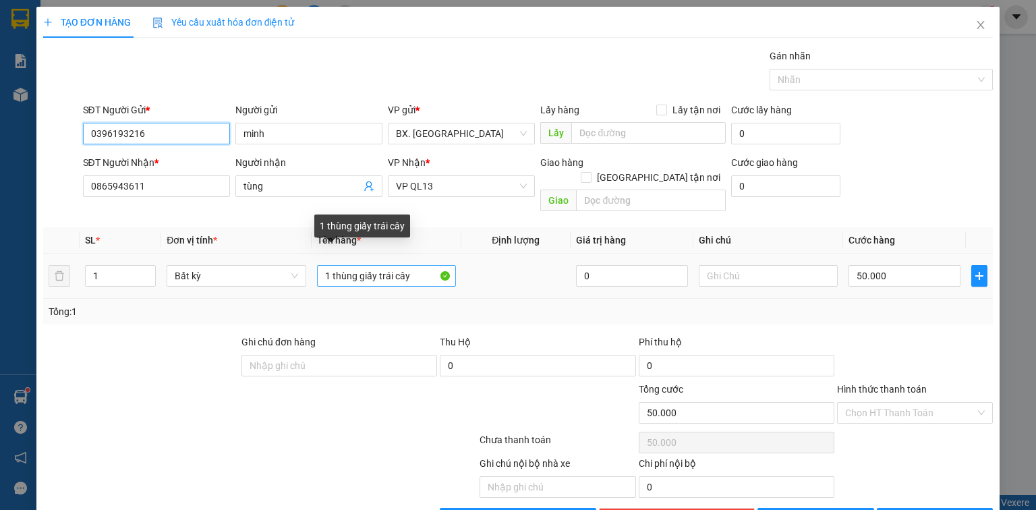
type input "0396193216"
click at [419, 265] on input "1 thùng giấy trái cây" at bounding box center [386, 276] width 139 height 22
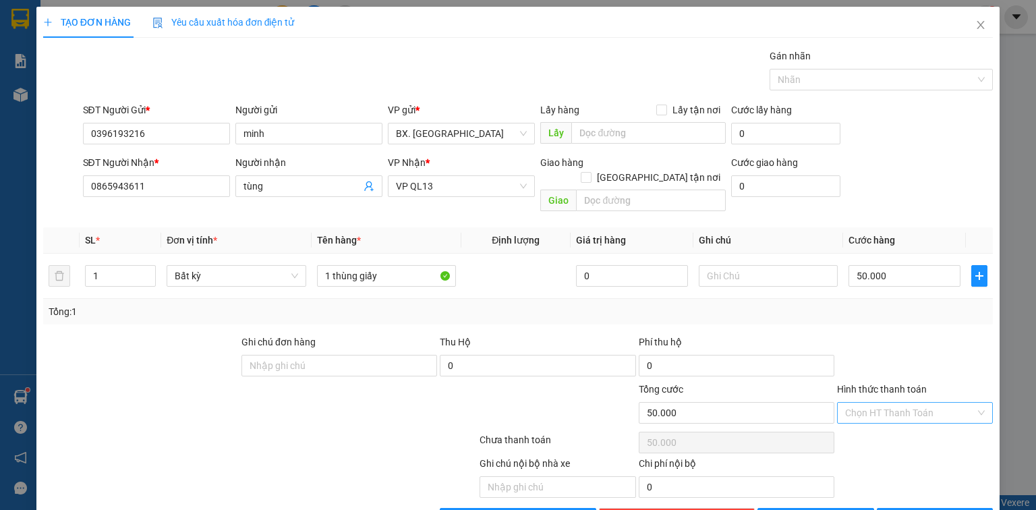
click at [874, 403] on input "Hình thức thanh toán" at bounding box center [910, 413] width 130 height 20
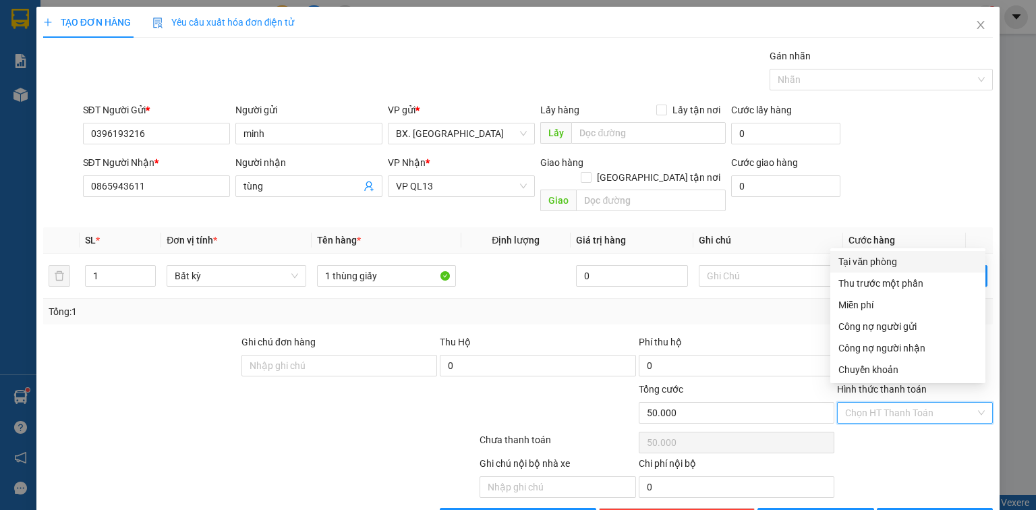
click at [898, 262] on div "Tại văn phòng" at bounding box center [908, 261] width 139 height 15
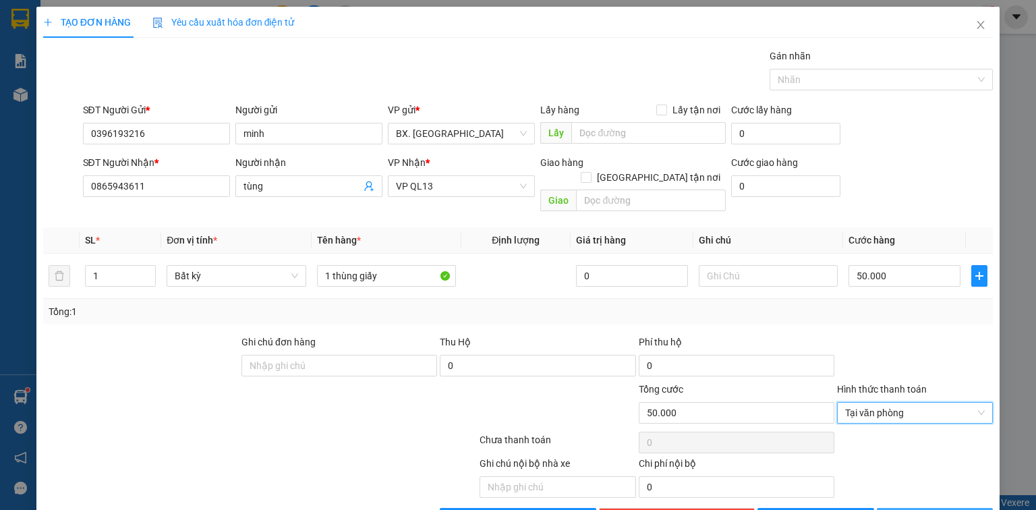
click at [897, 508] on button "[PERSON_NAME] và In" at bounding box center [935, 519] width 117 height 22
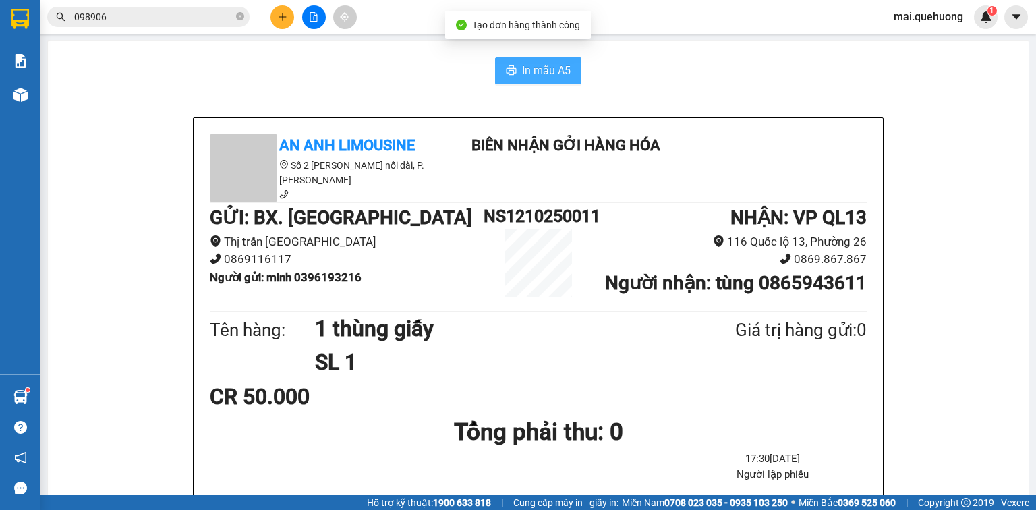
click at [543, 63] on span "In mẫu A5" at bounding box center [546, 70] width 49 height 17
click at [311, 11] on button at bounding box center [314, 17] width 24 height 24
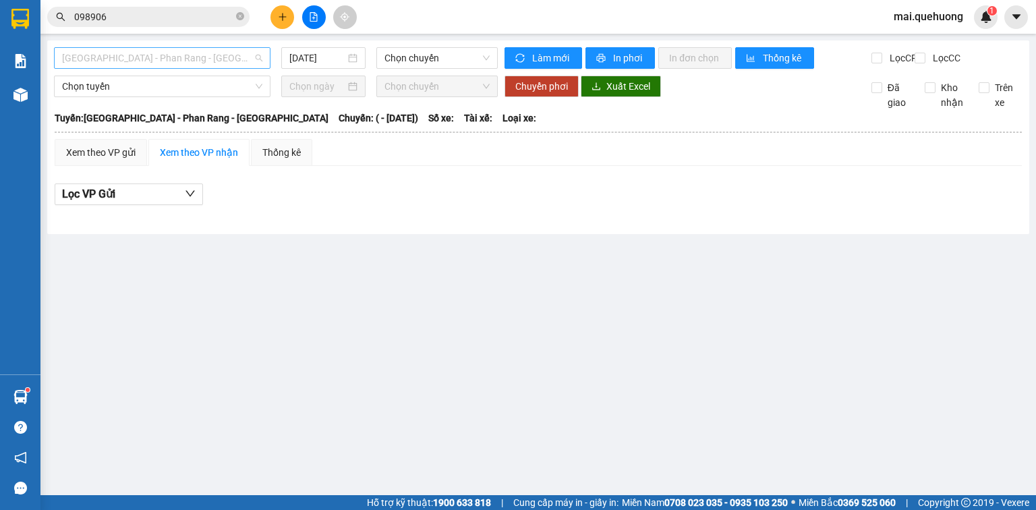
click at [186, 55] on span "[GEOGRAPHIC_DATA] - Phan Rang - [GEOGRAPHIC_DATA]" at bounding box center [162, 58] width 200 height 20
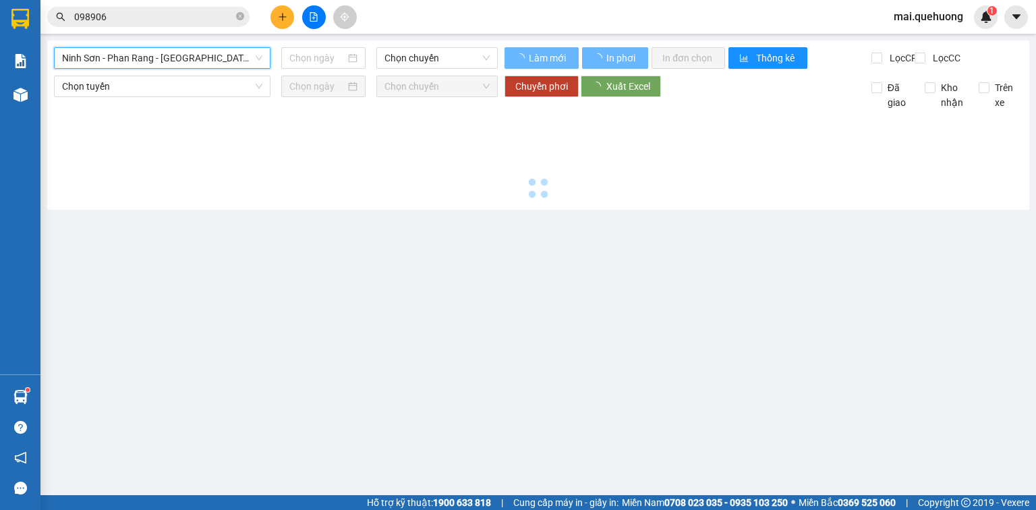
type input "[DATE]"
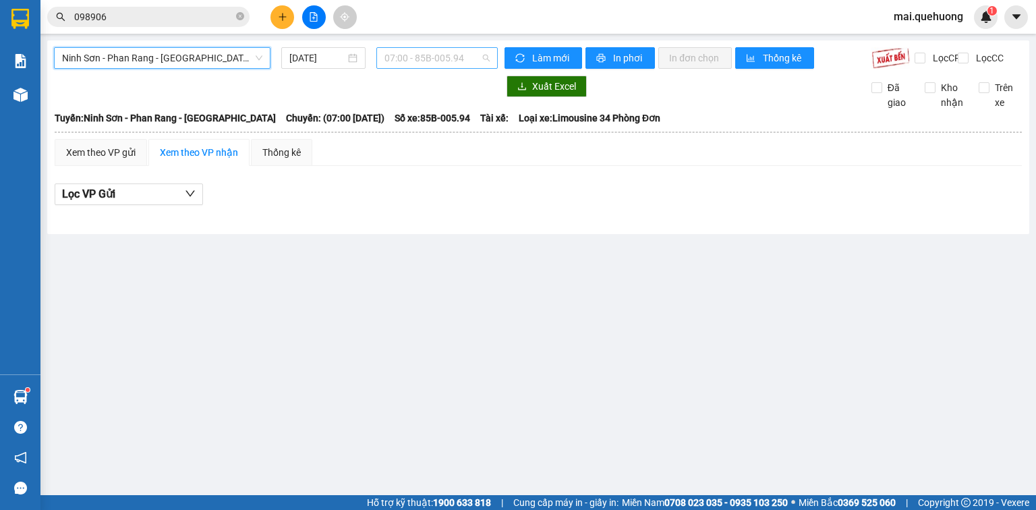
click at [439, 59] on span "07:00 - 85B-005.94" at bounding box center [438, 58] width 106 height 20
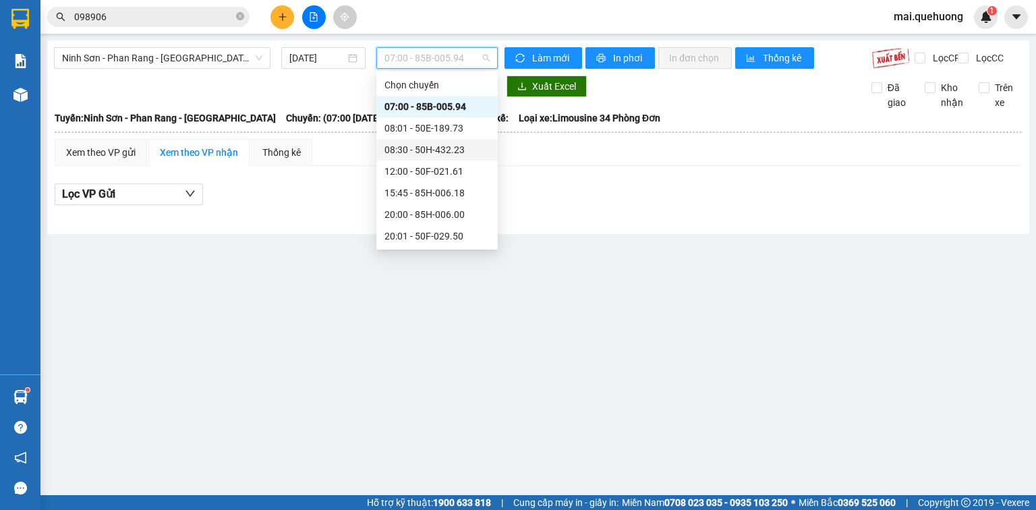
click at [440, 147] on div "08:30 - 50H-432.23" at bounding box center [437, 149] width 105 height 15
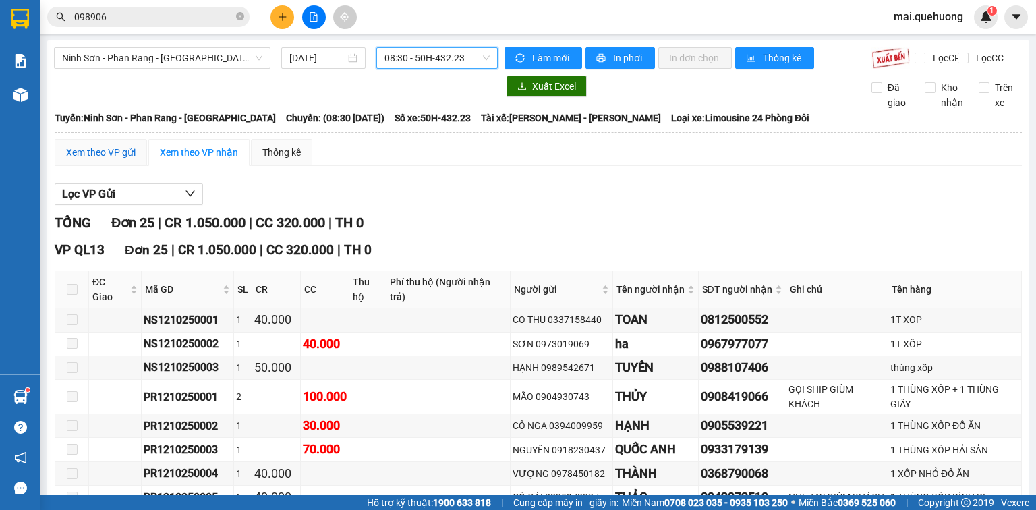
click at [113, 145] on div "Xem theo VP gửi" at bounding box center [100, 152] width 69 height 15
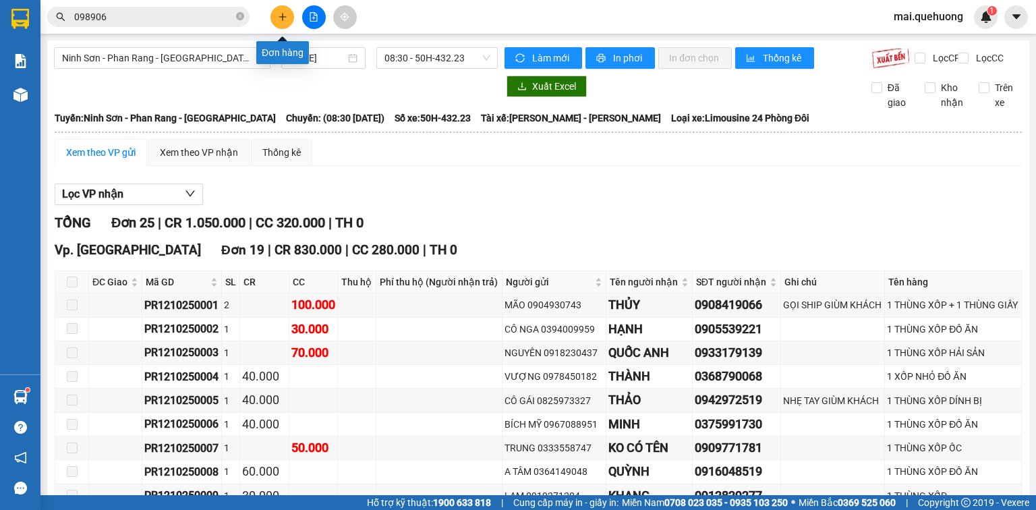
click at [283, 24] on button at bounding box center [283, 17] width 24 height 24
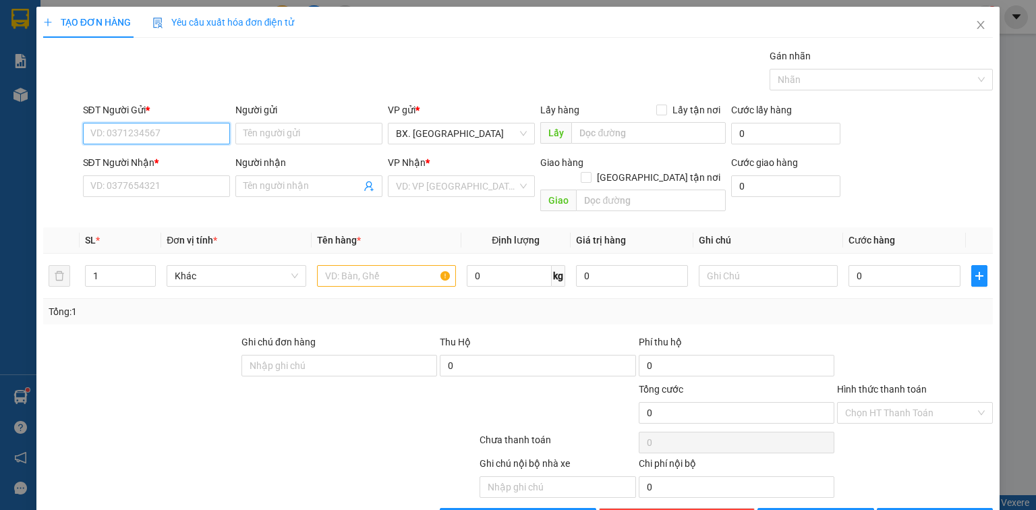
click at [142, 123] on input "SĐT Người Gửi *" at bounding box center [156, 134] width 147 height 22
click at [159, 163] on div "0944342848 - TÂM" at bounding box center [155, 159] width 130 height 15
type input "0944342848"
type input "TÂM"
type input "0982738875"
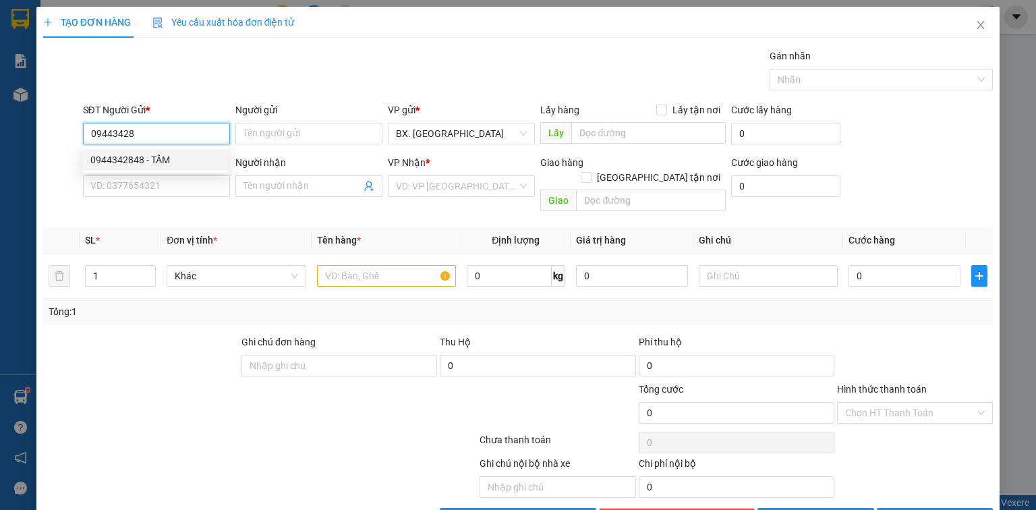
type input "TÂM"
type input "70.000"
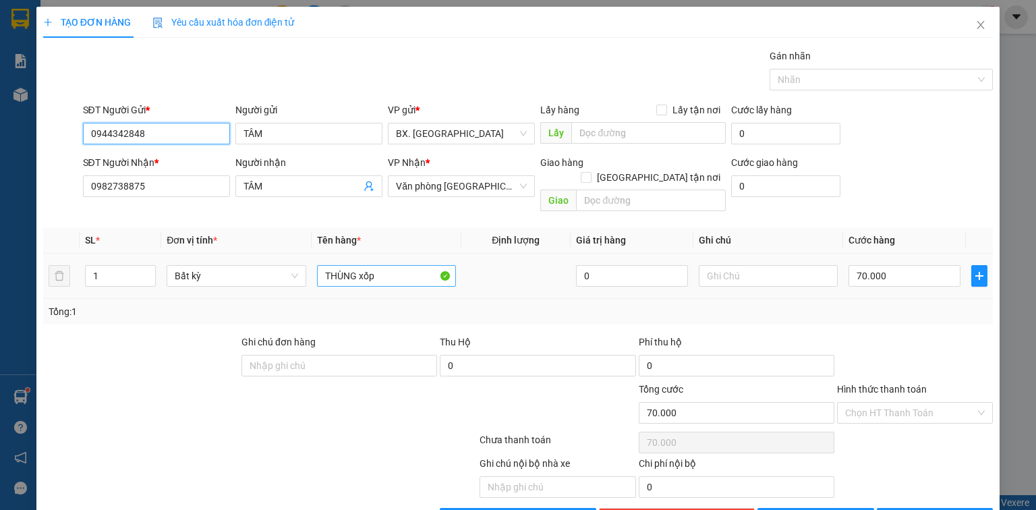
type input "0944342848"
click at [405, 265] on input "THÙNG xốp" at bounding box center [386, 276] width 139 height 22
type input "THÙNG GIẤY"
click at [907, 265] on input "70.000" at bounding box center [905, 276] width 112 height 22
type input "4"
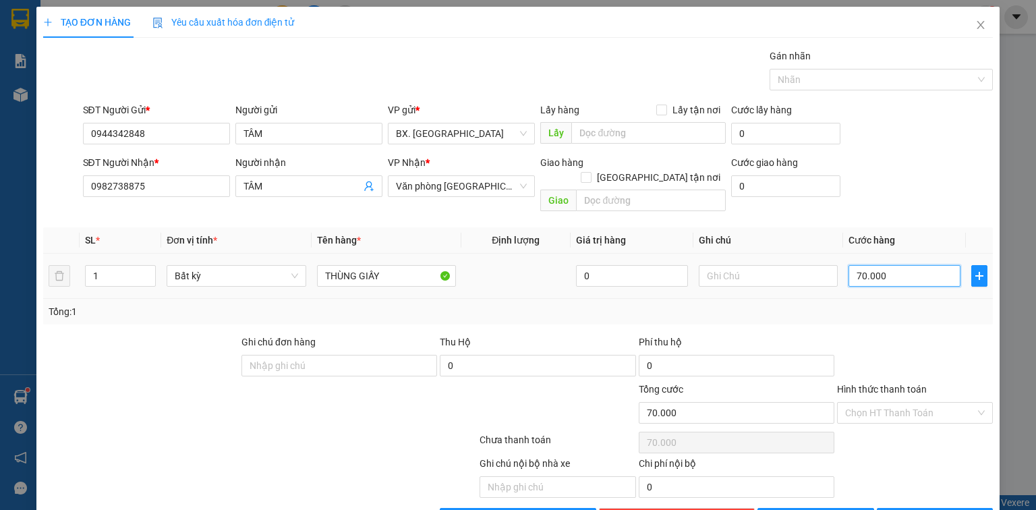
type input "4"
click at [876, 403] on input "Hình thức thanh toán" at bounding box center [910, 413] width 130 height 20
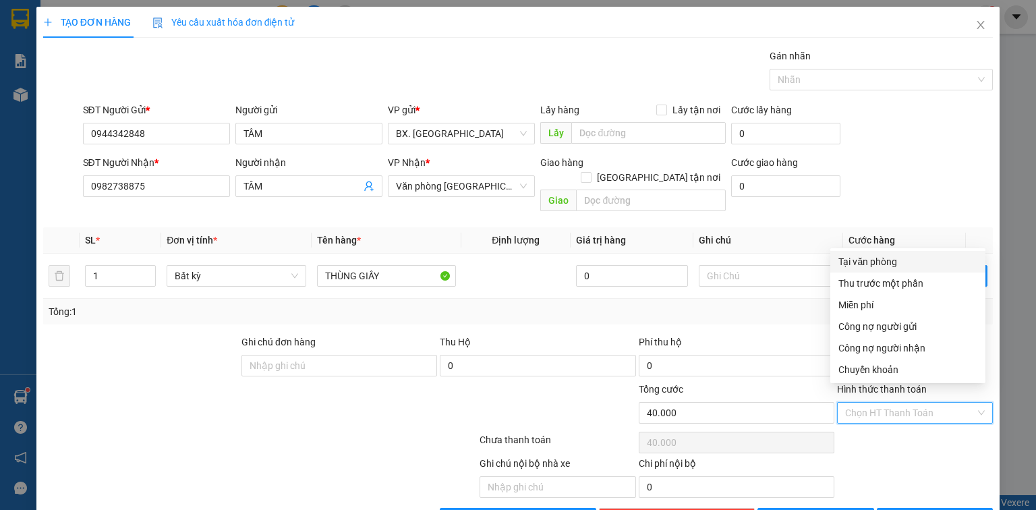
click at [899, 262] on div "Tại văn phòng" at bounding box center [908, 261] width 139 height 15
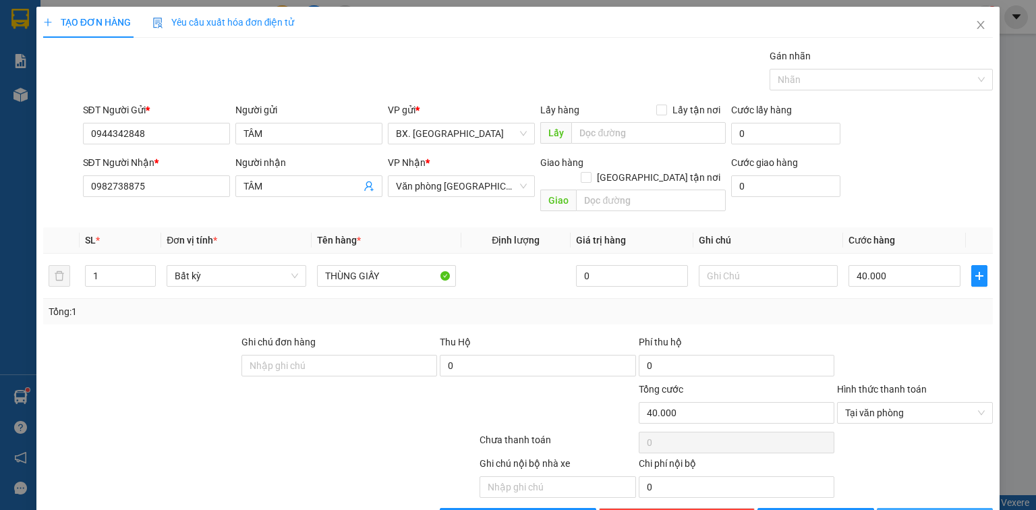
click at [937, 509] on span "[PERSON_NAME] và In" at bounding box center [950, 518] width 94 height 15
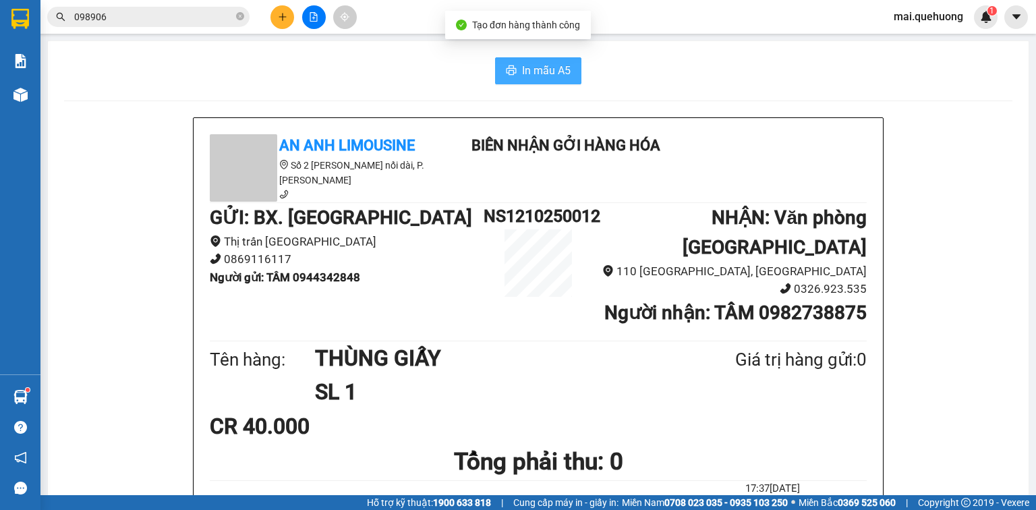
click at [530, 70] on span "In mẫu A5" at bounding box center [546, 70] width 49 height 17
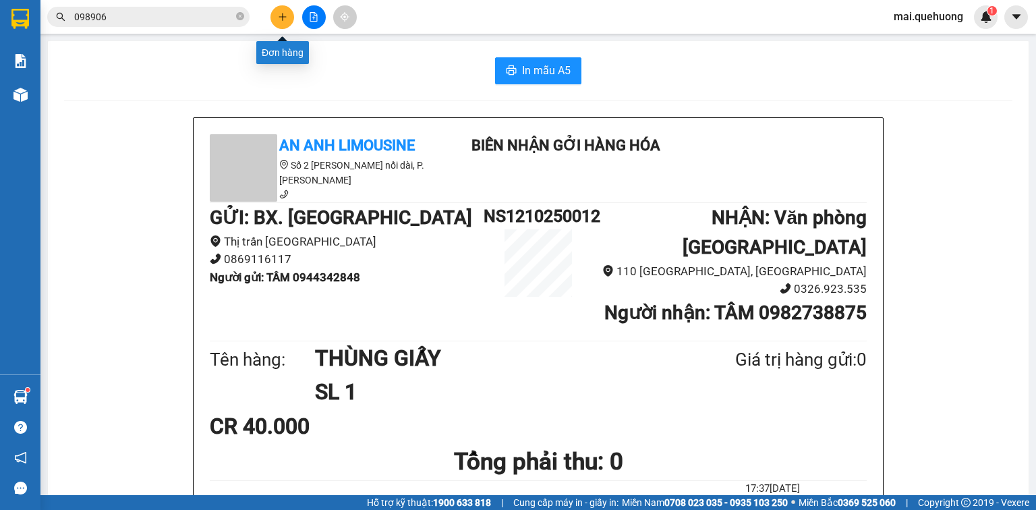
click at [283, 10] on button at bounding box center [283, 17] width 24 height 24
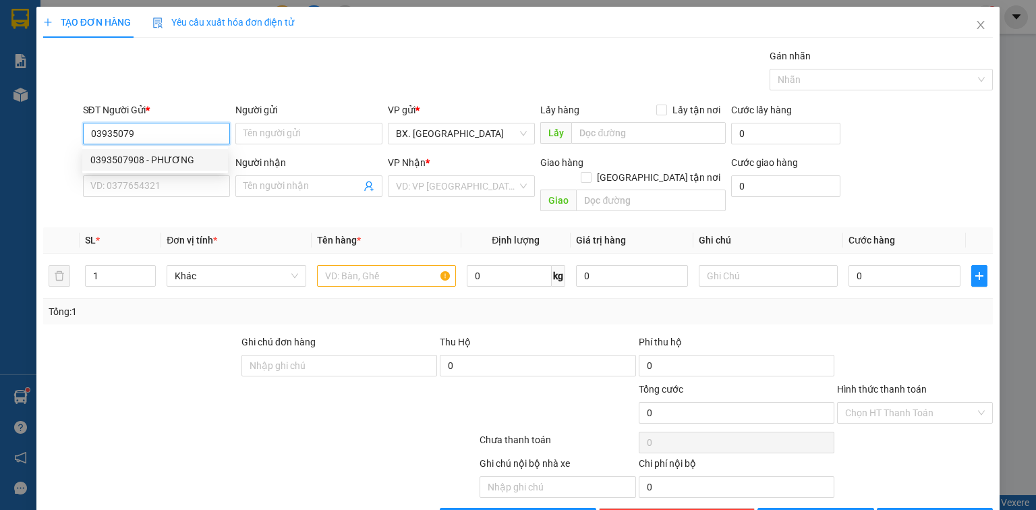
click at [180, 159] on div "0393507908 - PHƯƠNG" at bounding box center [155, 159] width 130 height 15
type input "0393507908"
type input "PHƯƠNG"
type input "0927723006"
type input "KHANH"
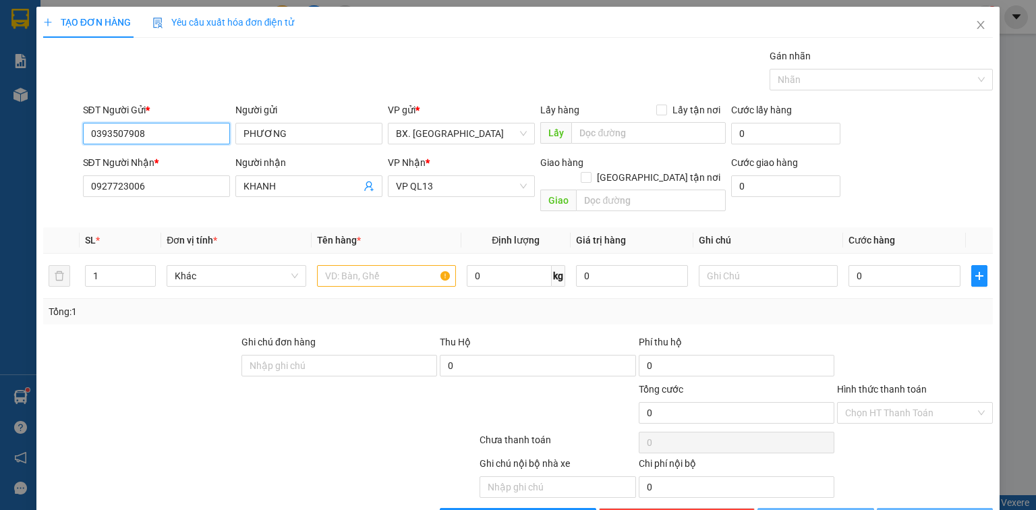
type input "30.000"
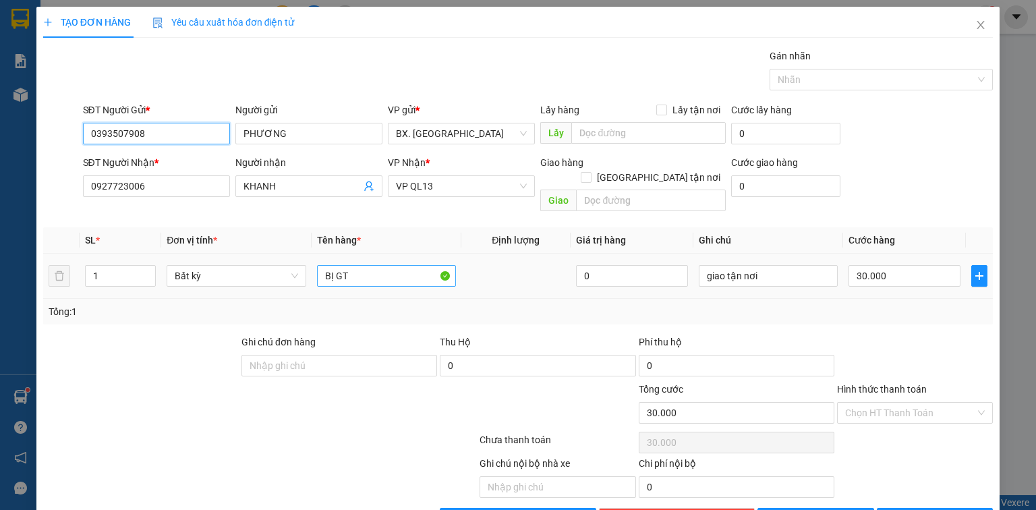
type input "0393507908"
drag, startPoint x: 374, startPoint y: 259, endPoint x: 264, endPoint y: 293, distance: 115.2
click at [264, 293] on div "SL * Đơn vị tính * Tên hàng * Định lượng Giá trị hàng Ghi chú Cước hàng 1 Bất k…" at bounding box center [518, 275] width 950 height 97
type input "TH GIẤY"
click at [902, 265] on input "30.000" at bounding box center [905, 276] width 112 height 22
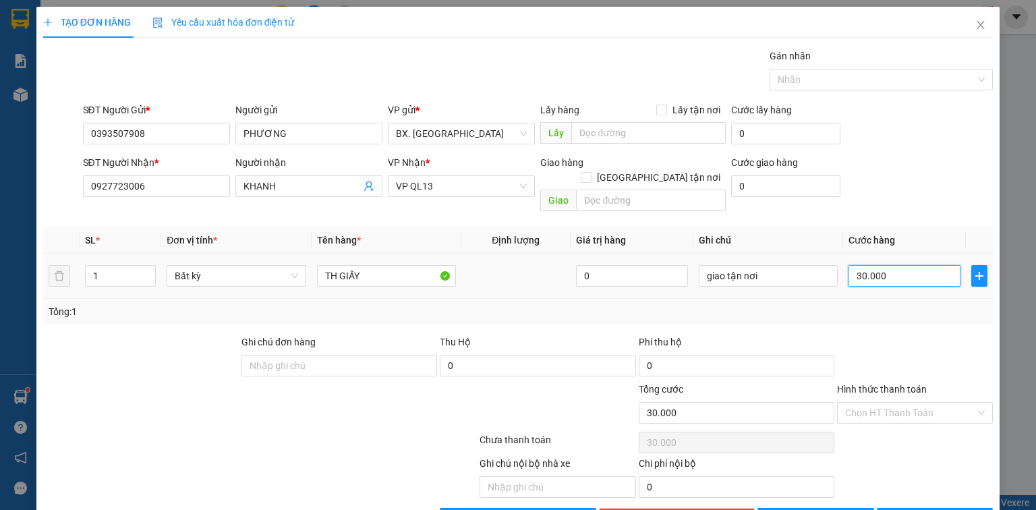
type input "4"
type input "40"
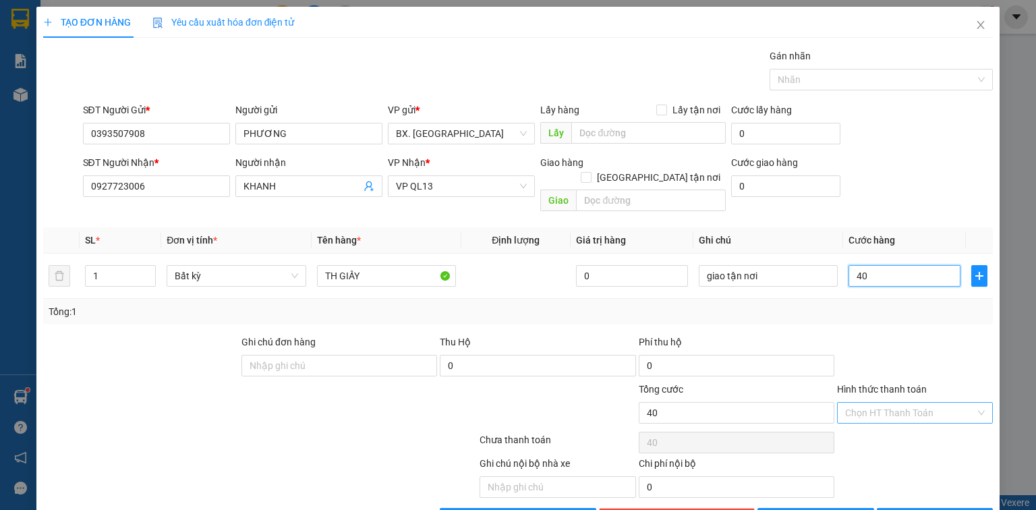
type input "40"
type input "40.000"
click at [897, 403] on input "Hình thức thanh toán" at bounding box center [910, 413] width 130 height 20
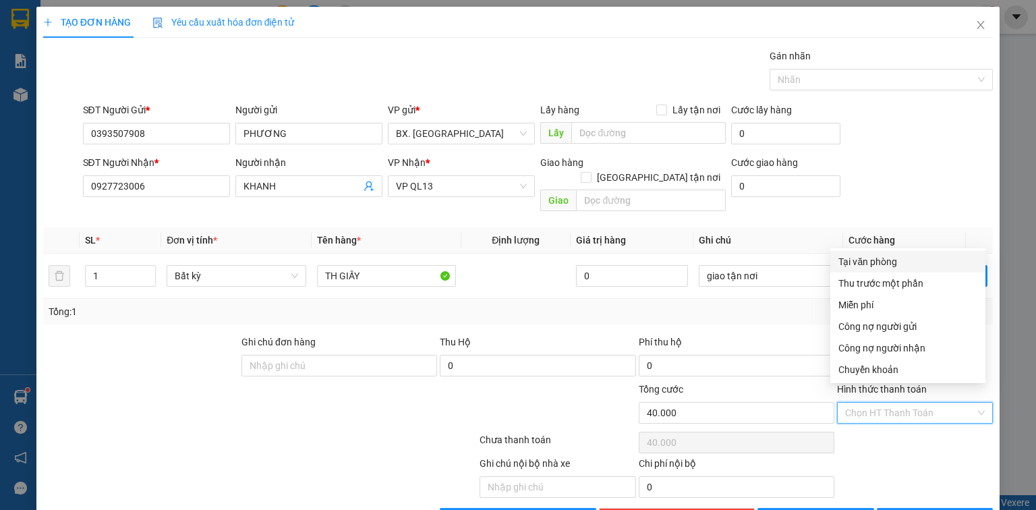
click at [860, 260] on div "Tại văn phòng" at bounding box center [908, 261] width 139 height 15
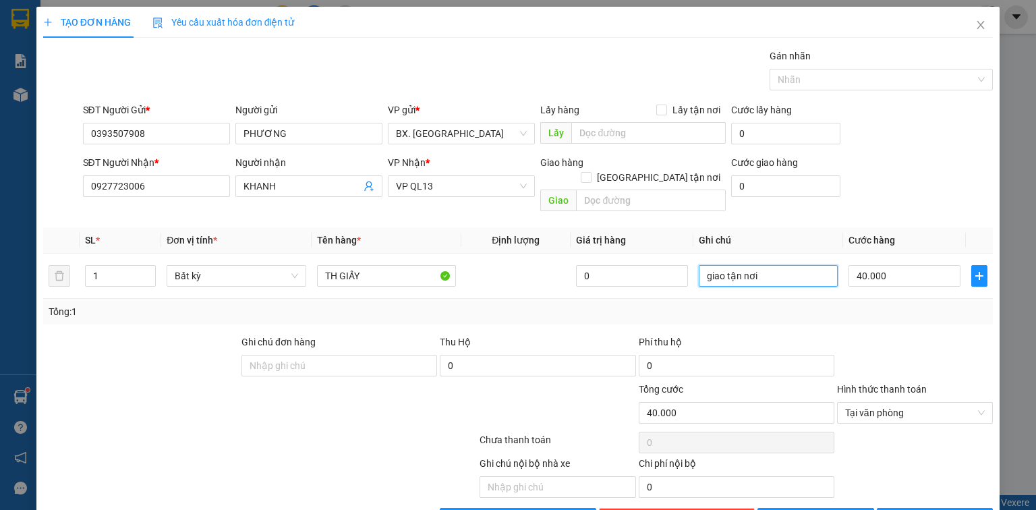
drag, startPoint x: 780, startPoint y: 266, endPoint x: 635, endPoint y: 291, distance: 147.3
click at [635, 291] on div "SL * Đơn vị tính * Tên hàng * Định lượng Giá trị hàng Ghi chú Cước hàng 1 Bất k…" at bounding box center [518, 275] width 950 height 97
click at [908, 508] on button "[PERSON_NAME] và In" at bounding box center [935, 519] width 117 height 22
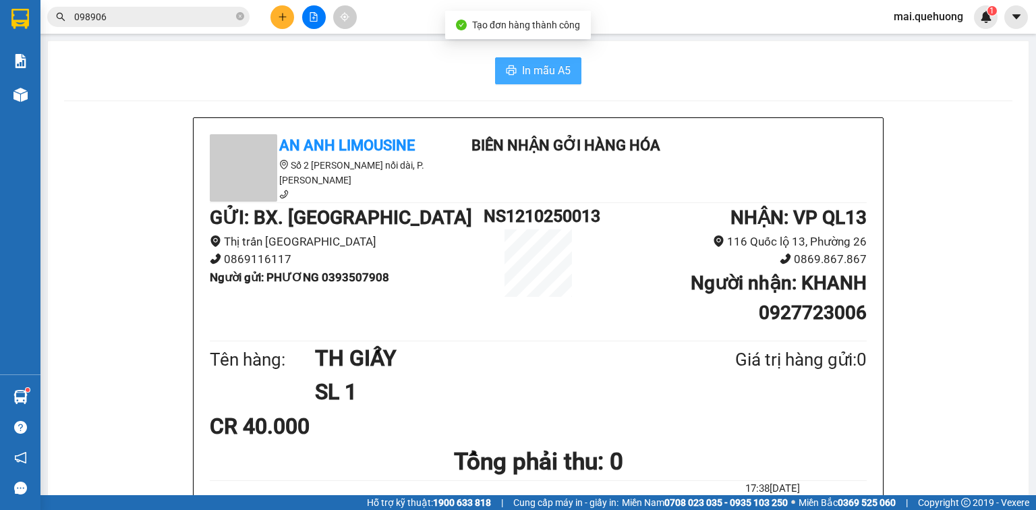
click at [528, 65] on span "In mẫu A5" at bounding box center [546, 70] width 49 height 17
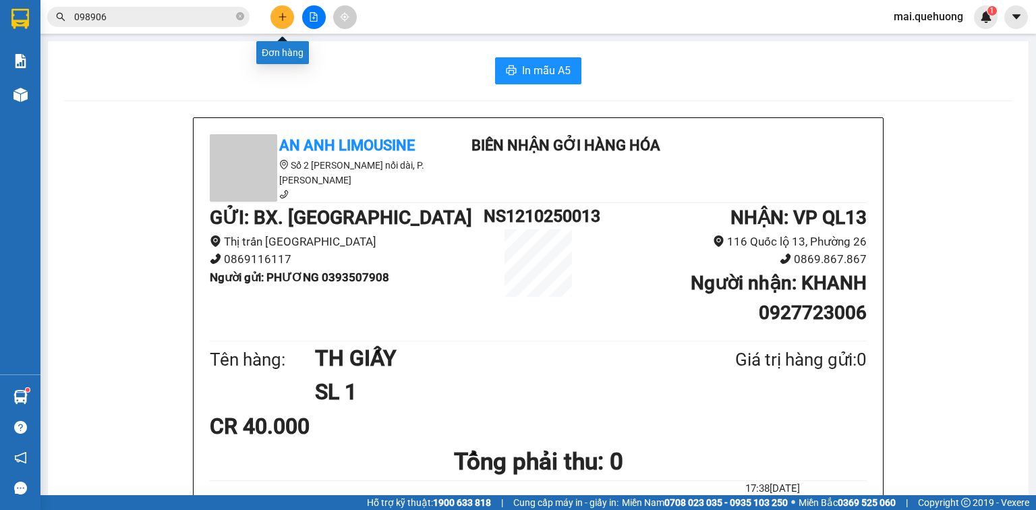
click at [273, 12] on button at bounding box center [283, 17] width 24 height 24
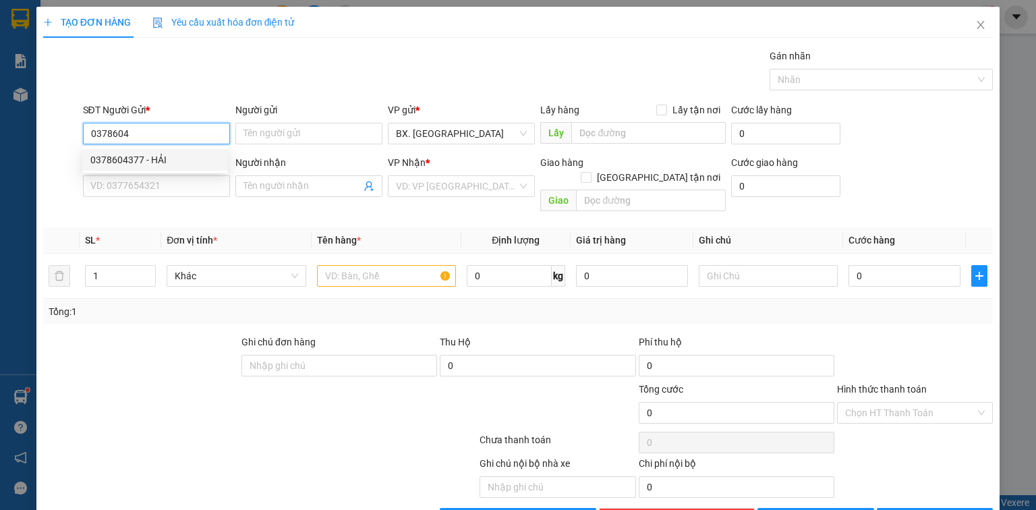
click at [178, 158] on div "0378604377 - HẢI" at bounding box center [155, 159] width 130 height 15
type input "0378604377"
type input "HẢI"
type input "0937255277"
type input "LÂM"
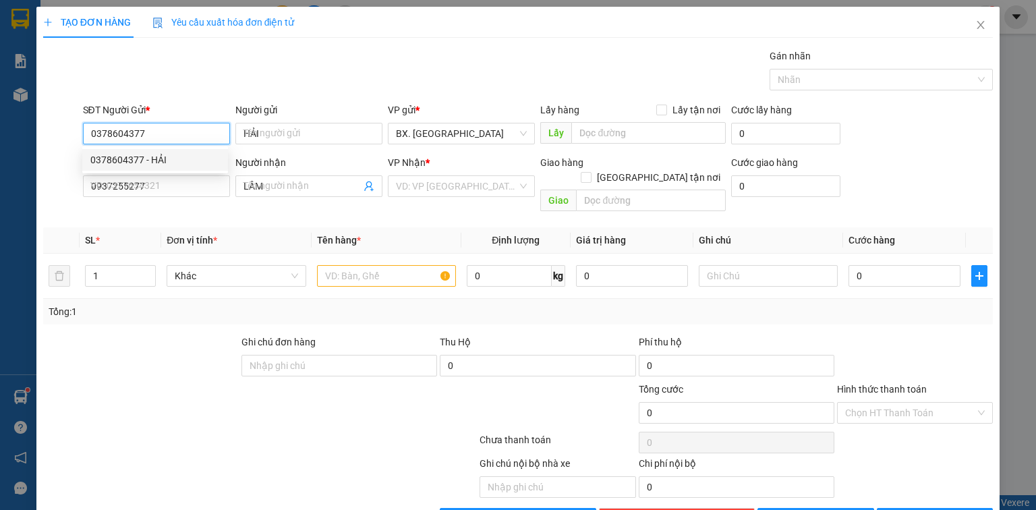
type input "60.000"
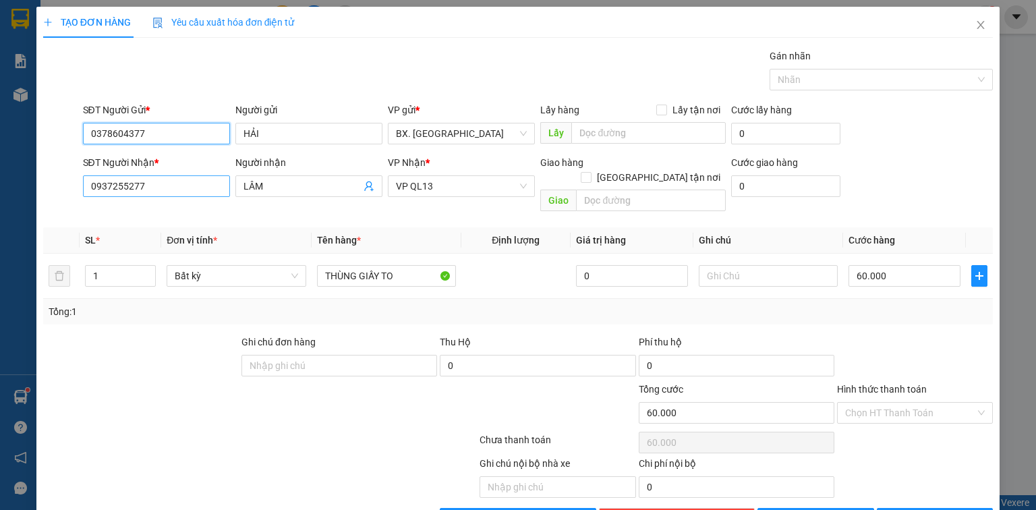
type input "0378604377"
click at [211, 180] on input "0937255277" at bounding box center [156, 186] width 147 height 22
type input "0968166396"
click at [271, 191] on input "LÂM" at bounding box center [302, 186] width 117 height 15
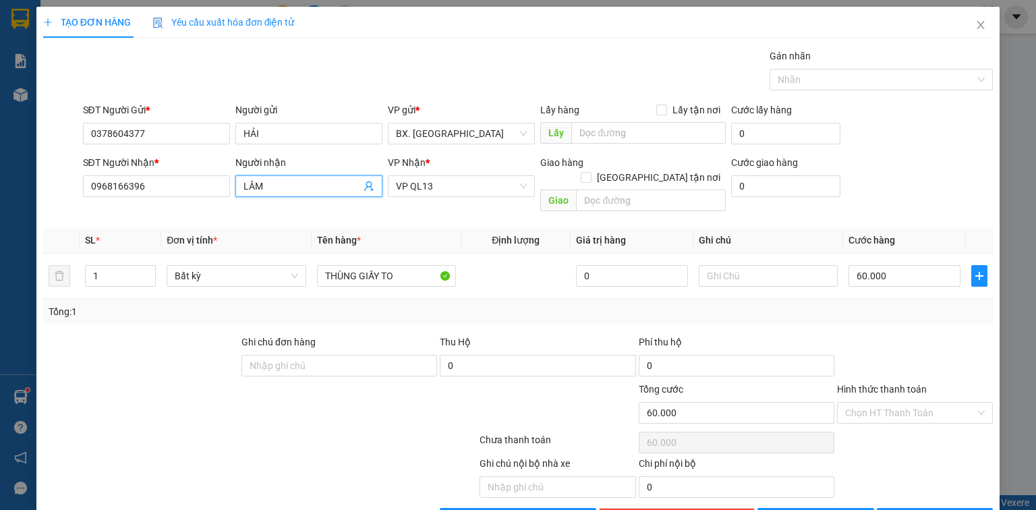
click at [271, 191] on input "LÂM" at bounding box center [302, 186] width 117 height 15
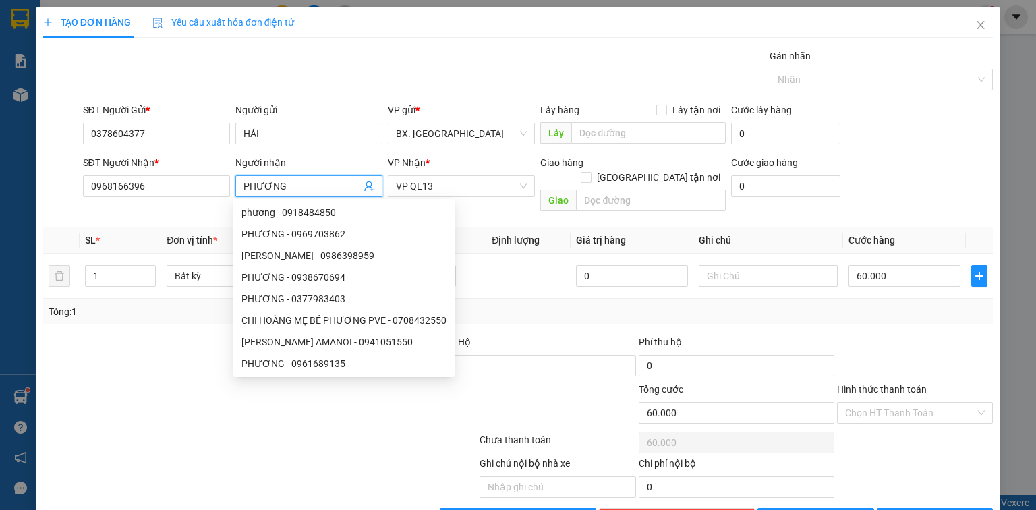
type input "PHƯƠNG"
click at [426, 149] on form "SĐT Người Gửi * 0378604377 Người gửi HẢI VP gửi * BX. [GEOGRAPHIC_DATA] Lấy hàn…" at bounding box center [518, 160] width 950 height 115
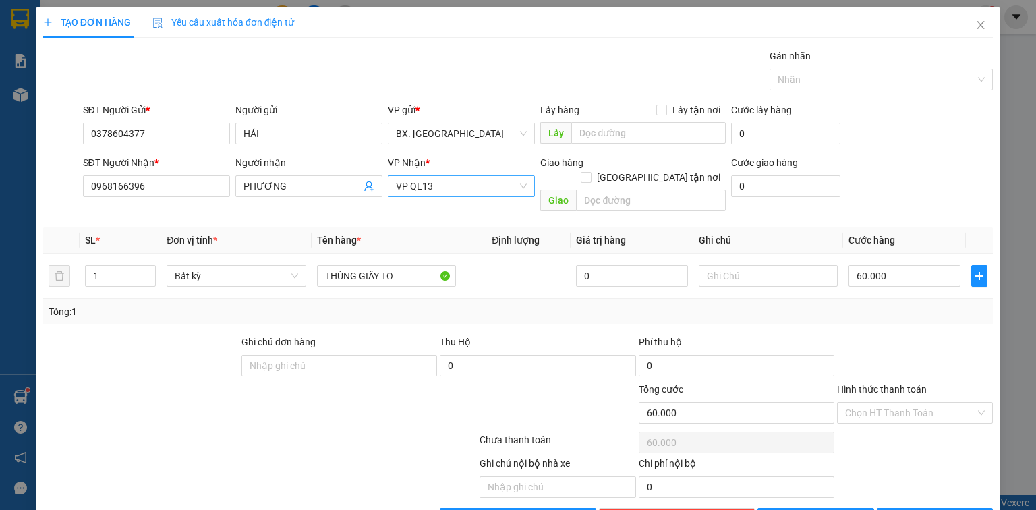
click at [436, 176] on span "VP QL13" at bounding box center [461, 186] width 131 height 20
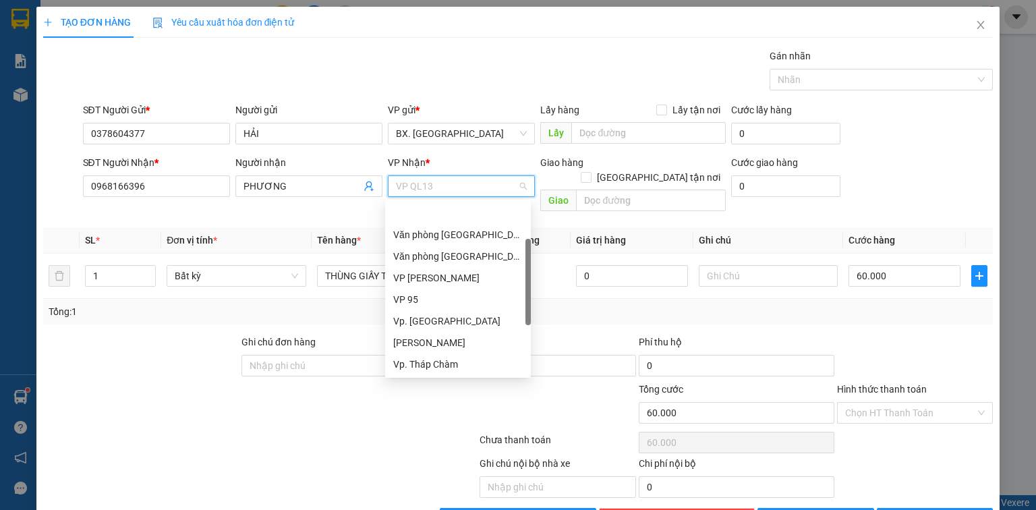
click at [436, 176] on span "VP QL13" at bounding box center [461, 186] width 131 height 20
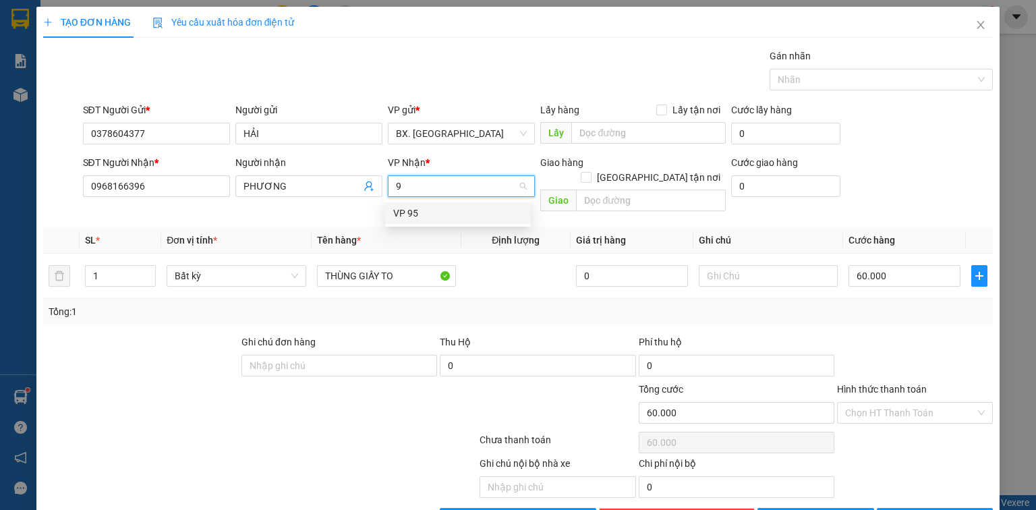
type input "95"
click at [451, 216] on div "VP 95" at bounding box center [458, 213] width 130 height 15
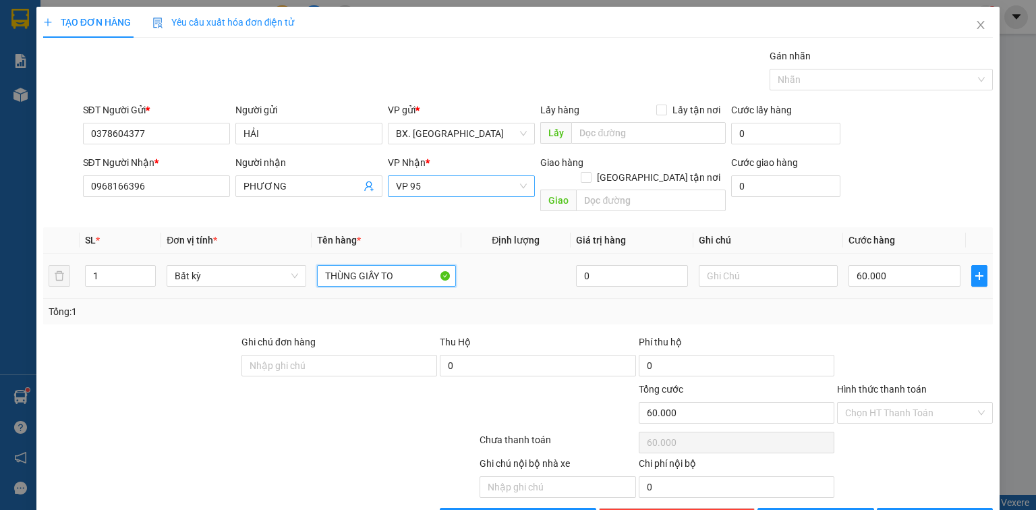
click at [413, 265] on input "THÙNG GIẤY TO" at bounding box center [386, 276] width 139 height 22
type input "THÙNG GIẤY"
type input "5"
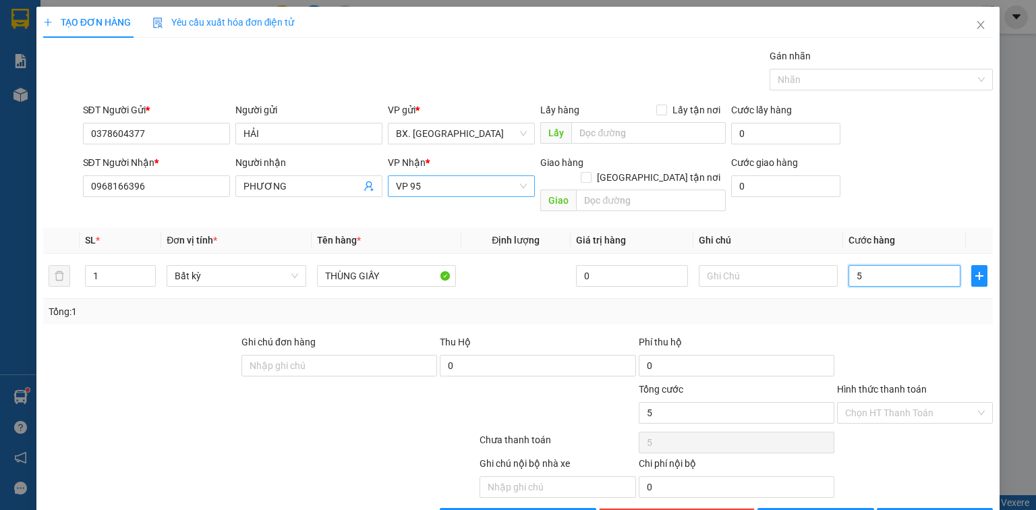
type input "50"
type input "50.000"
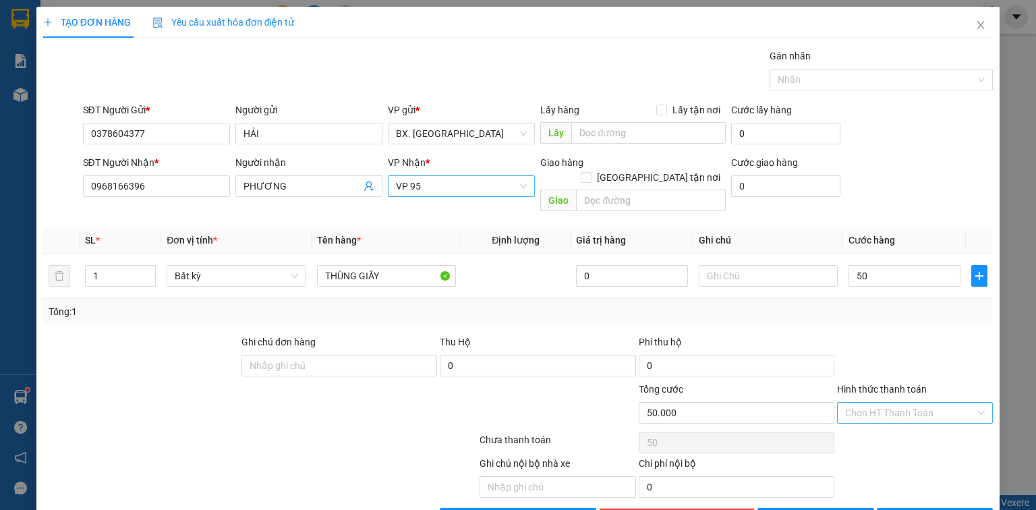
type input "50.000"
click at [895, 403] on input "Hình thức thanh toán" at bounding box center [910, 413] width 130 height 20
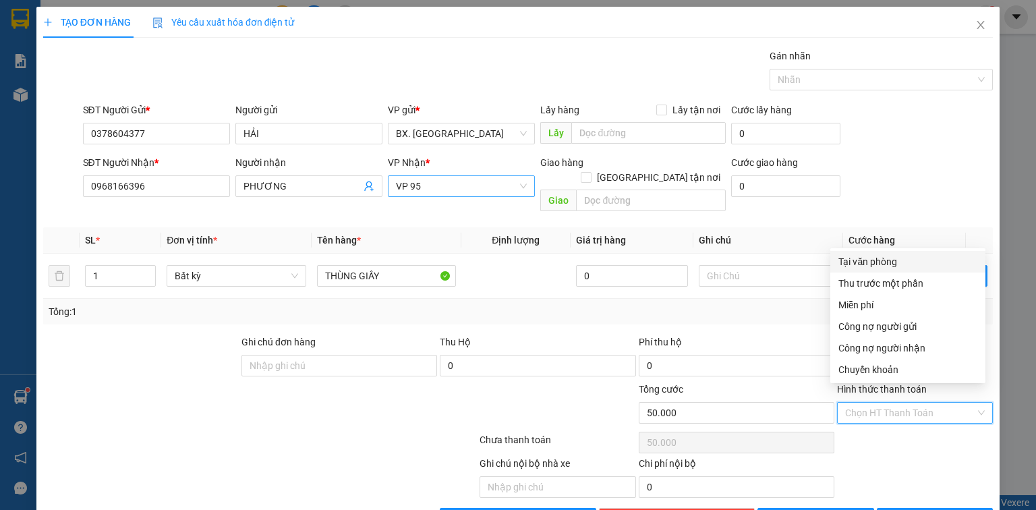
click at [878, 259] on div "Tại văn phòng" at bounding box center [908, 261] width 139 height 15
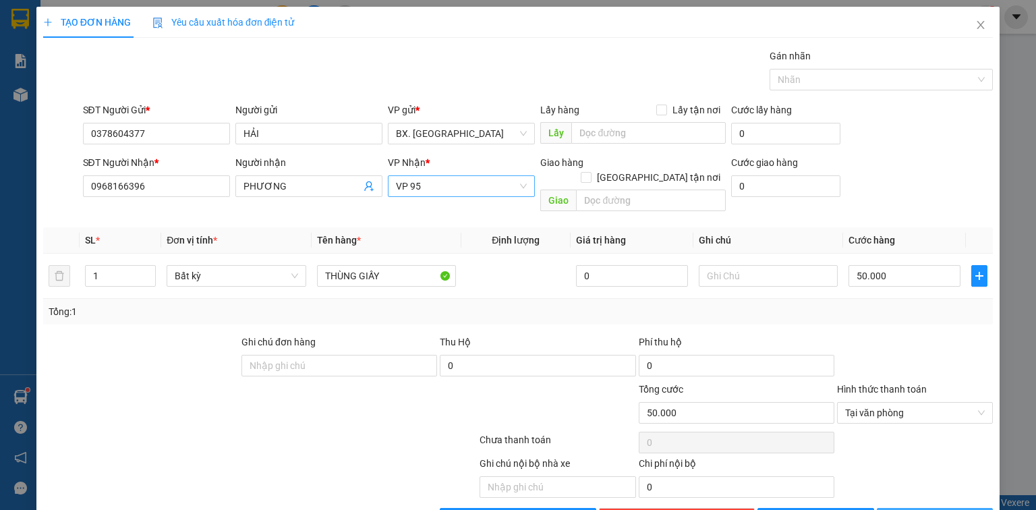
click at [922, 509] on span "[PERSON_NAME] và In" at bounding box center [950, 518] width 94 height 15
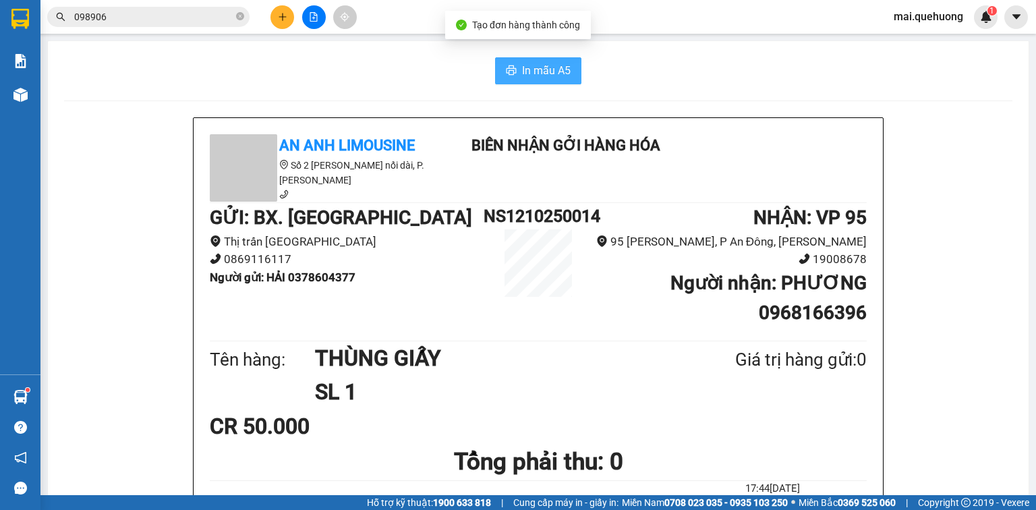
click at [537, 68] on span "In mẫu A5" at bounding box center [546, 70] width 49 height 17
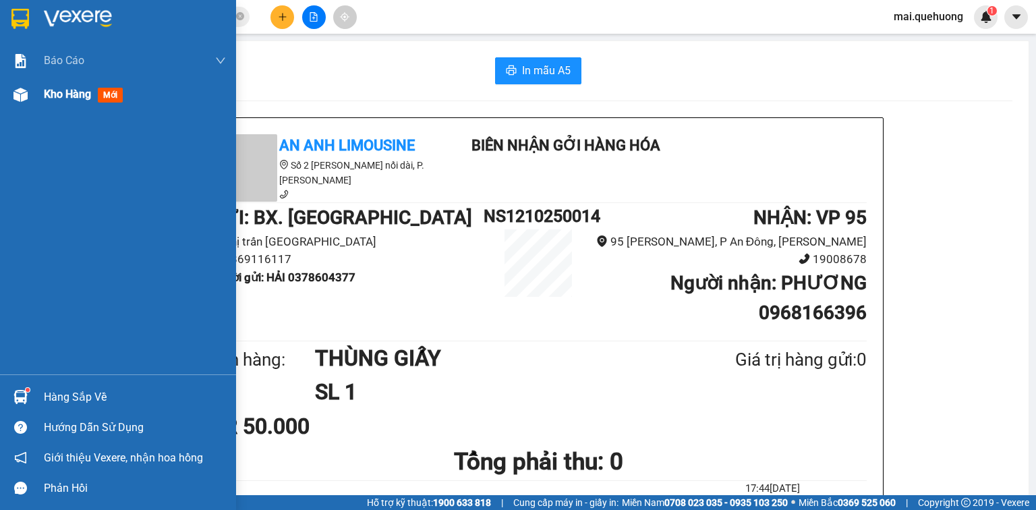
click at [64, 94] on span "Kho hàng" at bounding box center [67, 94] width 47 height 13
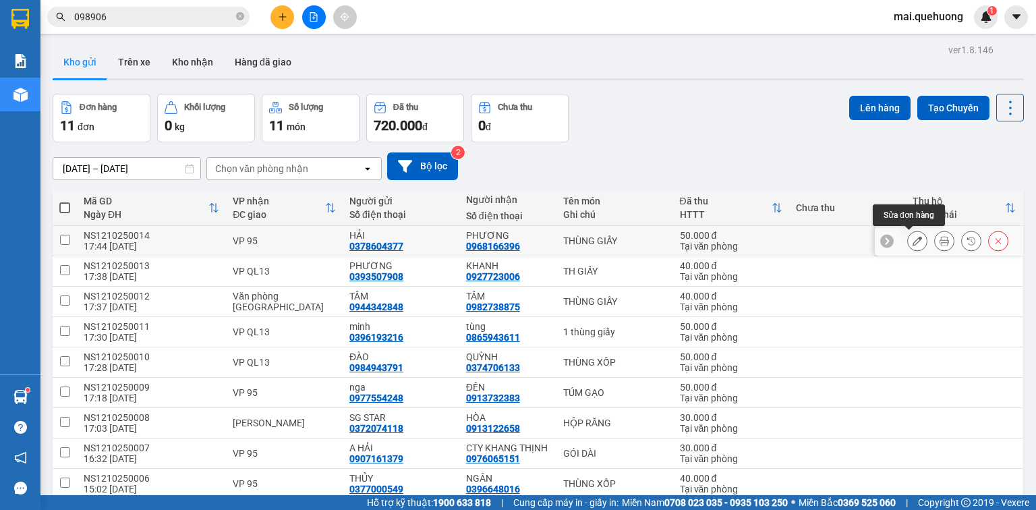
click at [913, 238] on icon at bounding box center [917, 240] width 9 height 9
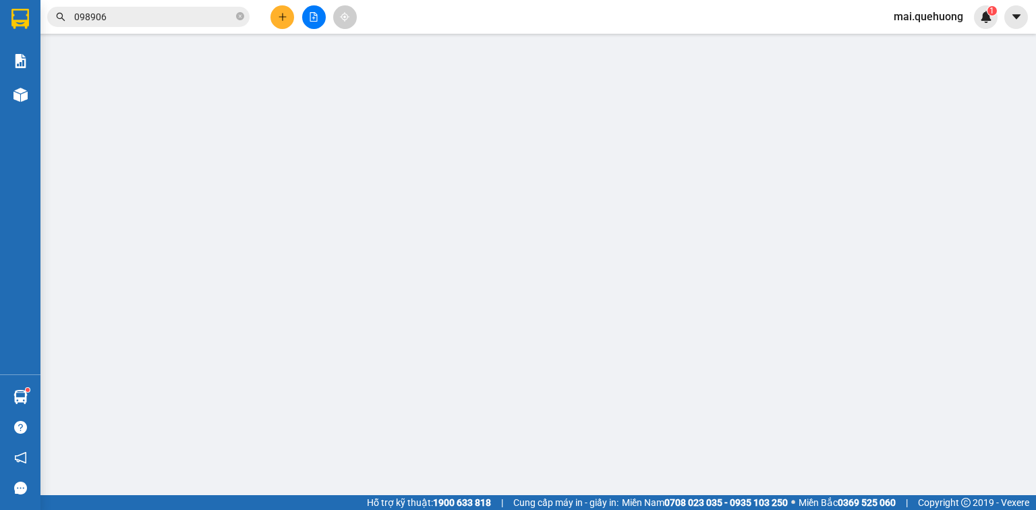
type input "0378604377"
type input "HẢI"
type input "0968166396"
type input "PHƯƠNG"
type input "0"
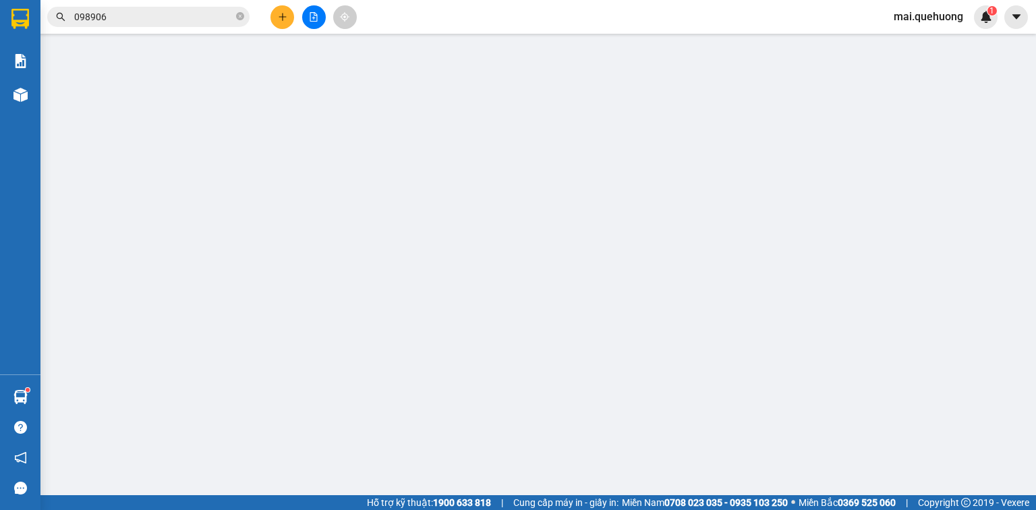
type input "50.000"
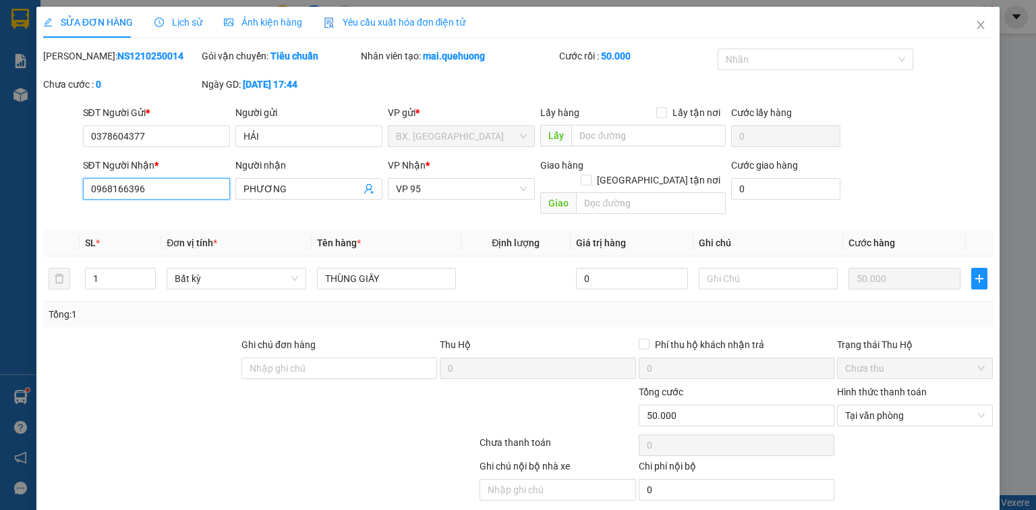
click at [105, 190] on input "0968166396" at bounding box center [156, 189] width 147 height 22
type input "0908166396"
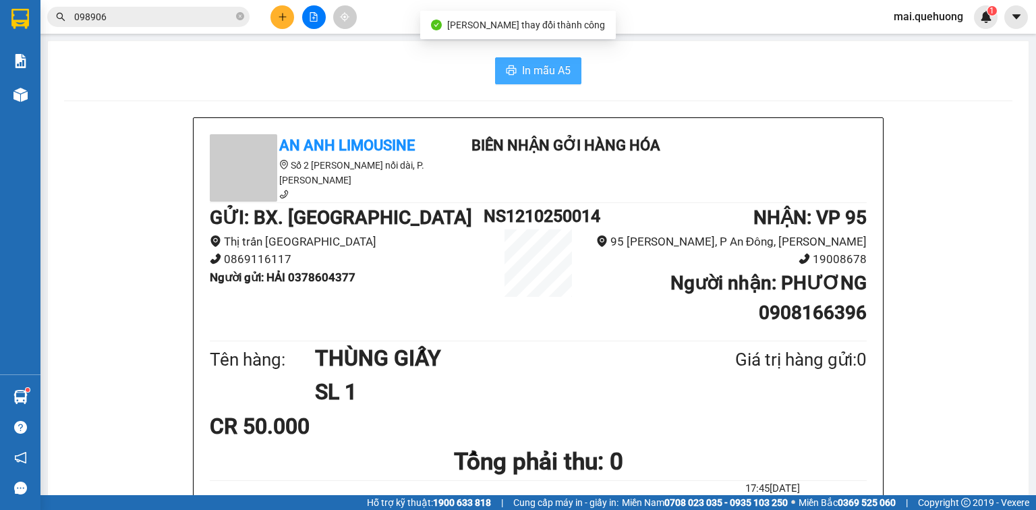
click at [532, 67] on span "In mẫu A5" at bounding box center [546, 70] width 49 height 17
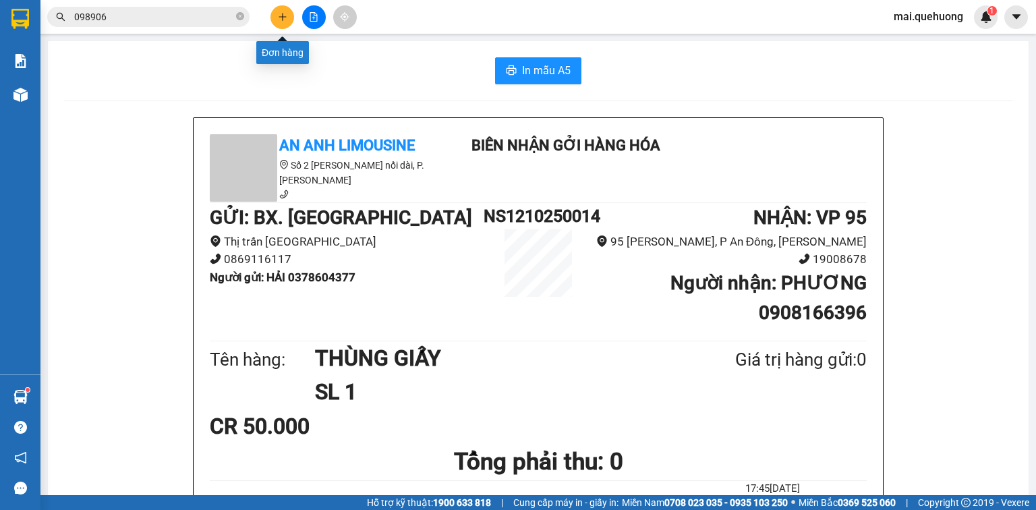
click at [281, 16] on icon "plus" at bounding box center [282, 16] width 9 height 9
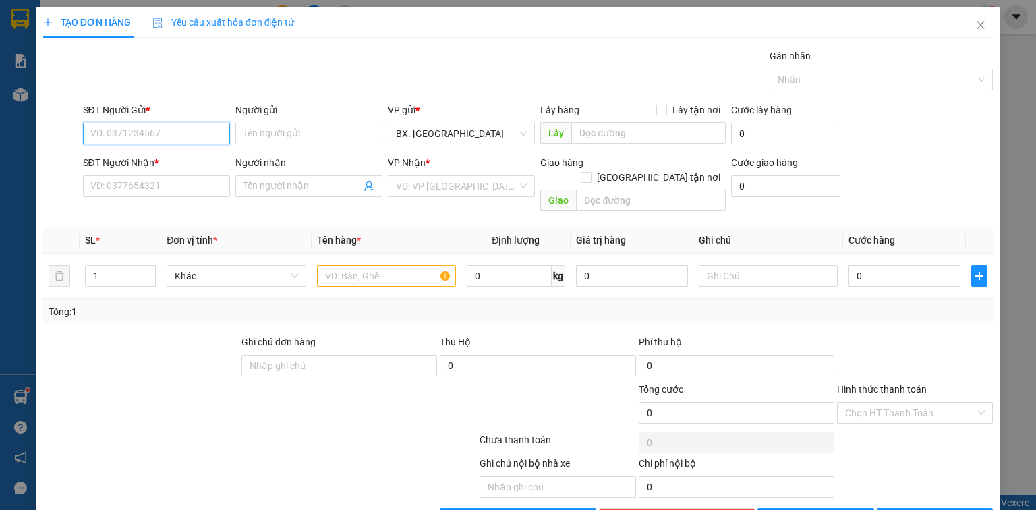
click at [184, 128] on input "SĐT Người Gửi *" at bounding box center [156, 134] width 147 height 22
type input "0326136139"
click at [201, 156] on div "0326136139 - thủy" at bounding box center [155, 159] width 130 height 15
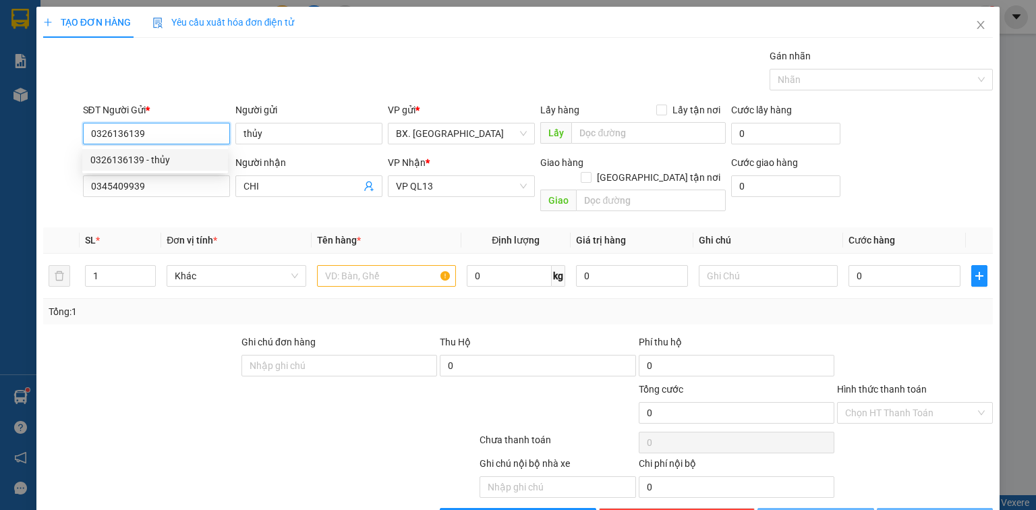
type input "thủy"
type input "0345409939"
type input "CHI"
type input "40.000"
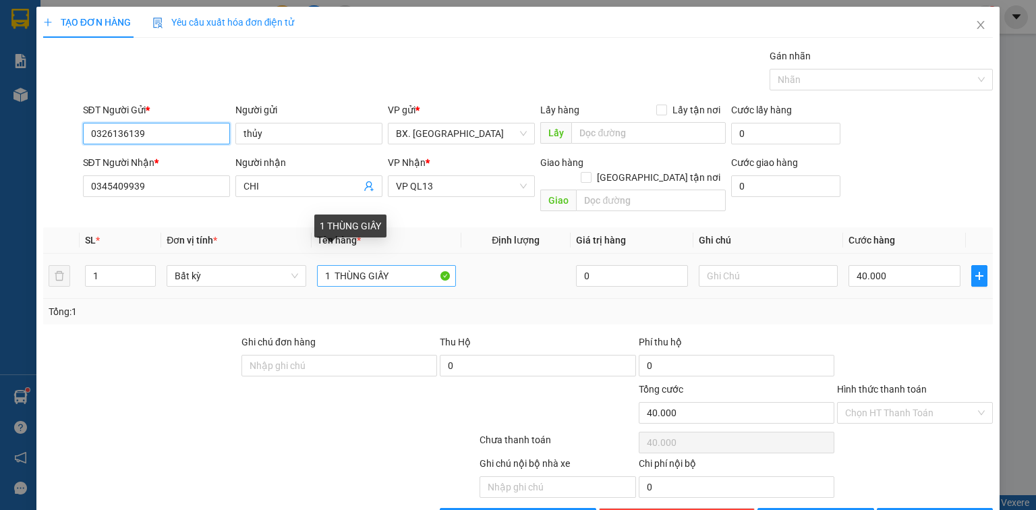
type input "0326136139"
drag, startPoint x: 404, startPoint y: 262, endPoint x: 267, endPoint y: 241, distance: 138.6
click at [267, 254] on tr "1 Bất kỳ 1 THÙNG GIẤY 0 40.000" at bounding box center [518, 276] width 950 height 45
type input "BỊ MÀU HỒNG GIAY"
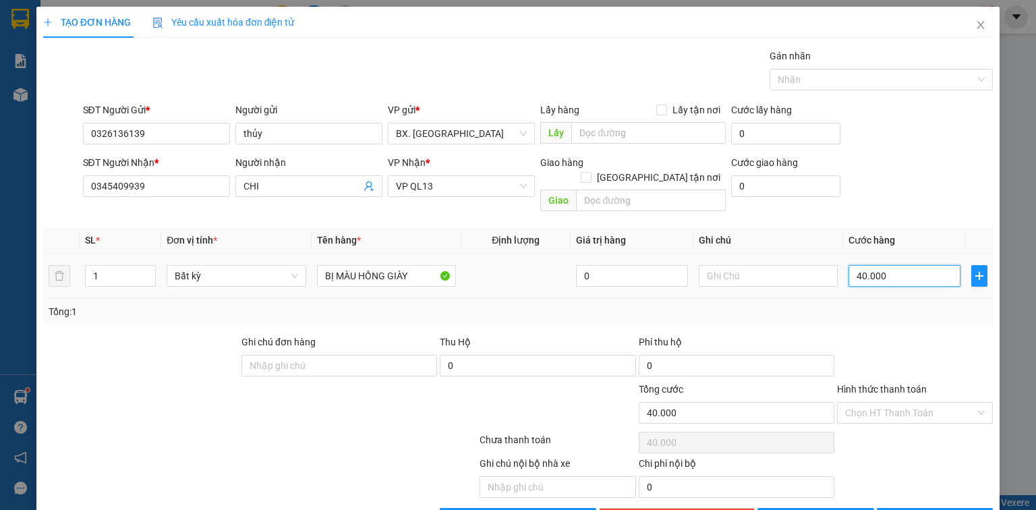
click at [892, 265] on input "40.000" at bounding box center [905, 276] width 112 height 22
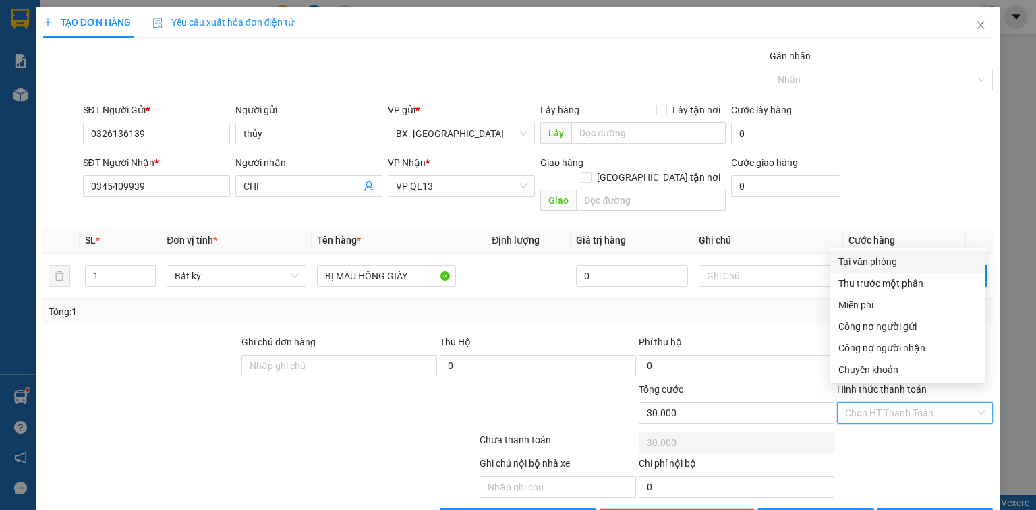
click at [874, 403] on input "Hình thức thanh toán" at bounding box center [910, 413] width 130 height 20
click at [894, 262] on div "Tại văn phòng" at bounding box center [908, 261] width 139 height 15
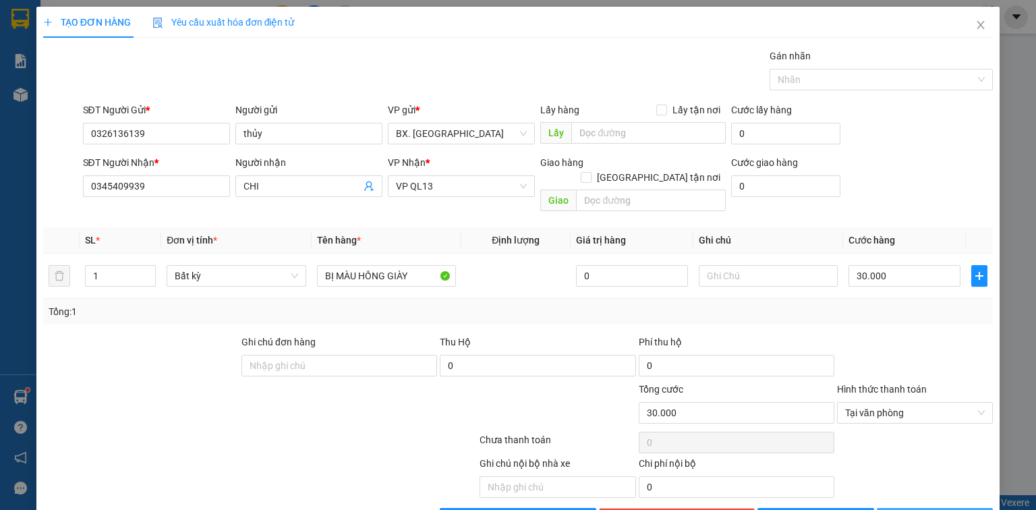
click at [934, 509] on span "[PERSON_NAME] và In" at bounding box center [950, 518] width 94 height 15
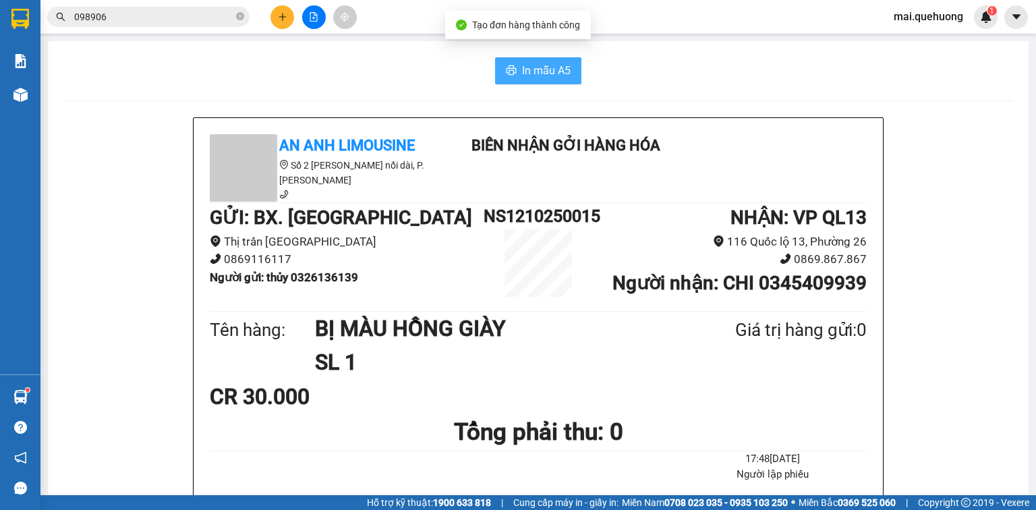
click at [540, 63] on span "In mẫu A5" at bounding box center [546, 70] width 49 height 17
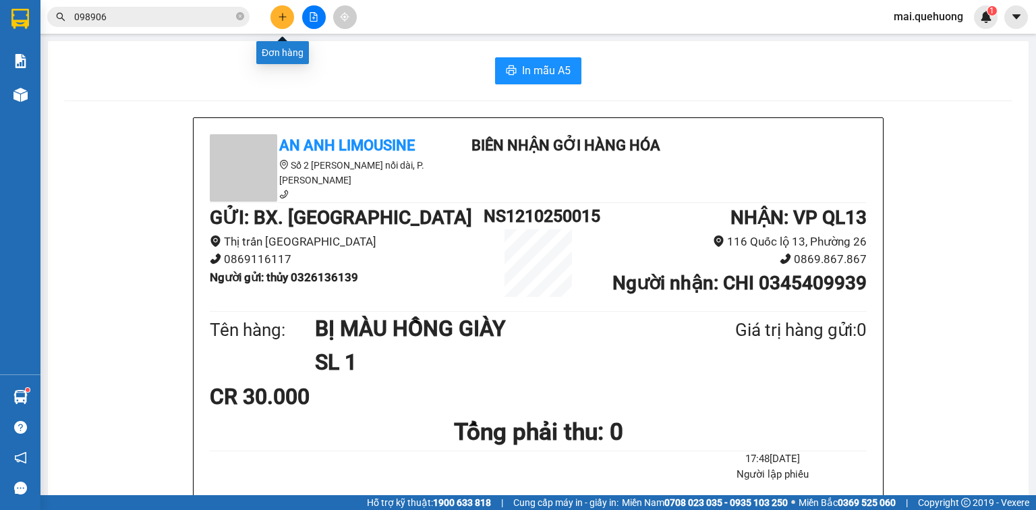
click at [285, 22] on button at bounding box center [283, 17] width 24 height 24
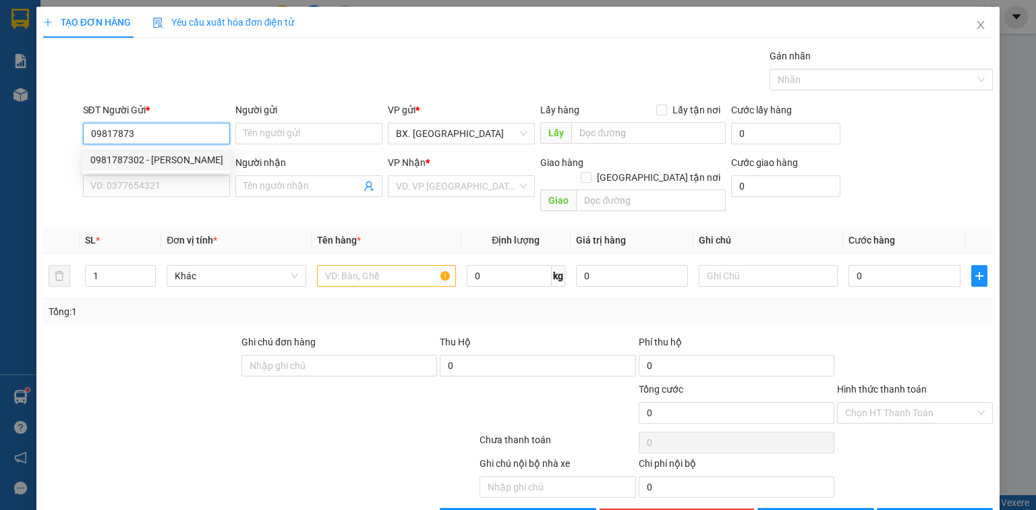
click at [160, 161] on div "0981787302 - [PERSON_NAME]" at bounding box center [156, 159] width 133 height 15
type input "0981787302"
type input "TRINH"
type input "0912364051"
type input "THÔNG"
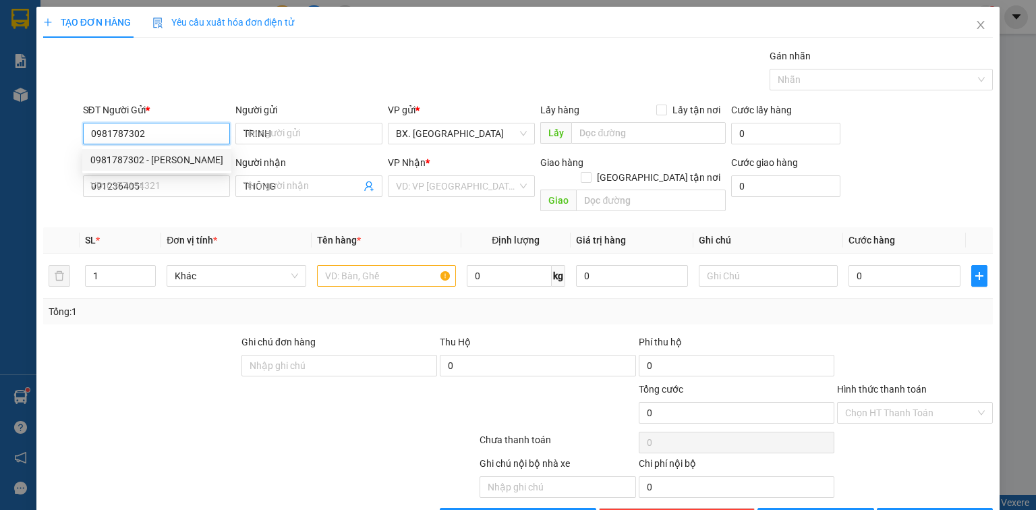
type input "40.000"
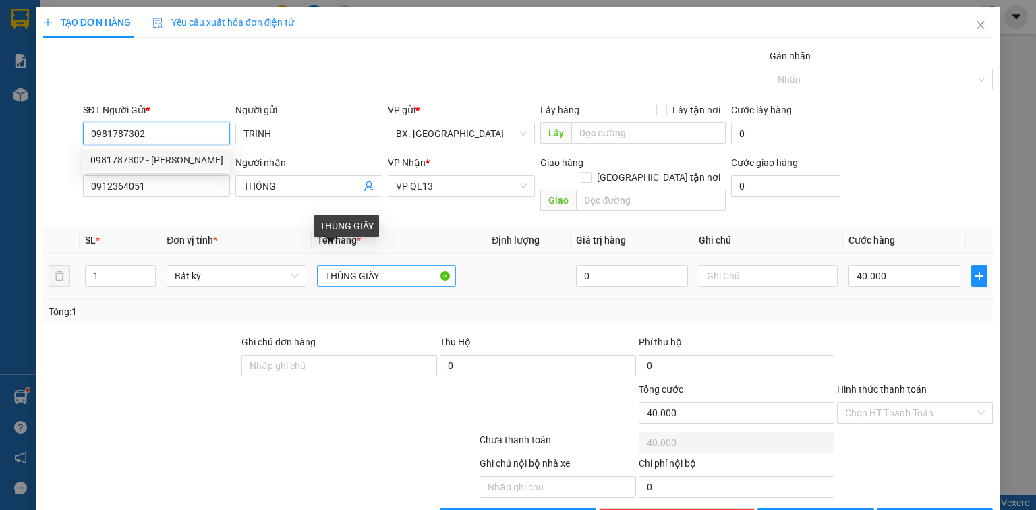
type input "0981787302"
click at [412, 265] on input "THÙNG GIẤY" at bounding box center [386, 276] width 139 height 22
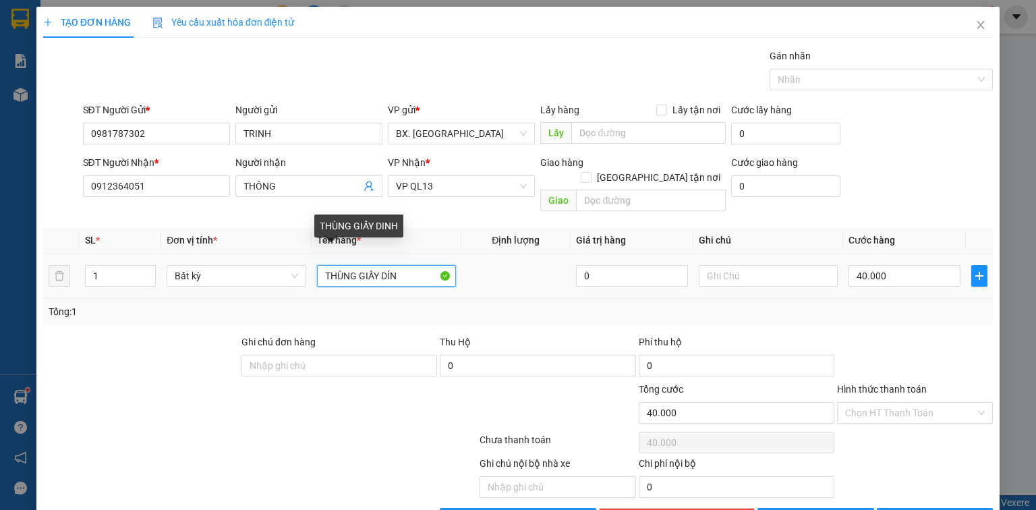
type input "THÙNG GIẤY DÍNH"
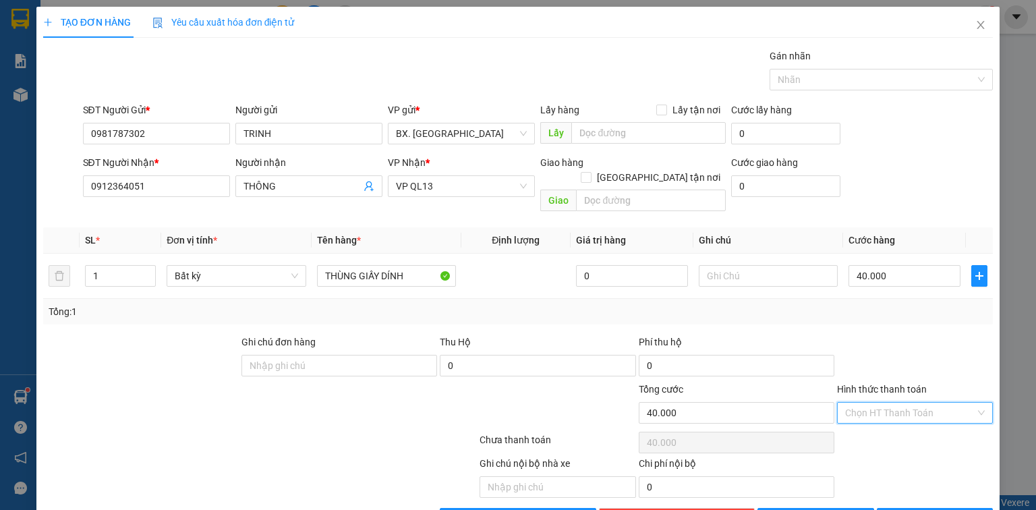
click at [910, 403] on input "Hình thức thanh toán" at bounding box center [910, 413] width 130 height 20
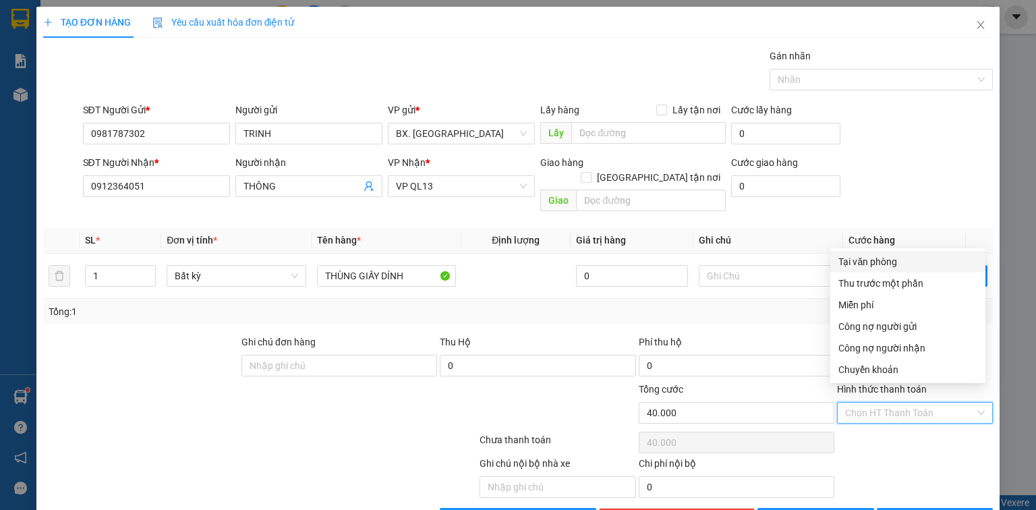
click at [893, 262] on div "Tại văn phòng" at bounding box center [908, 261] width 139 height 15
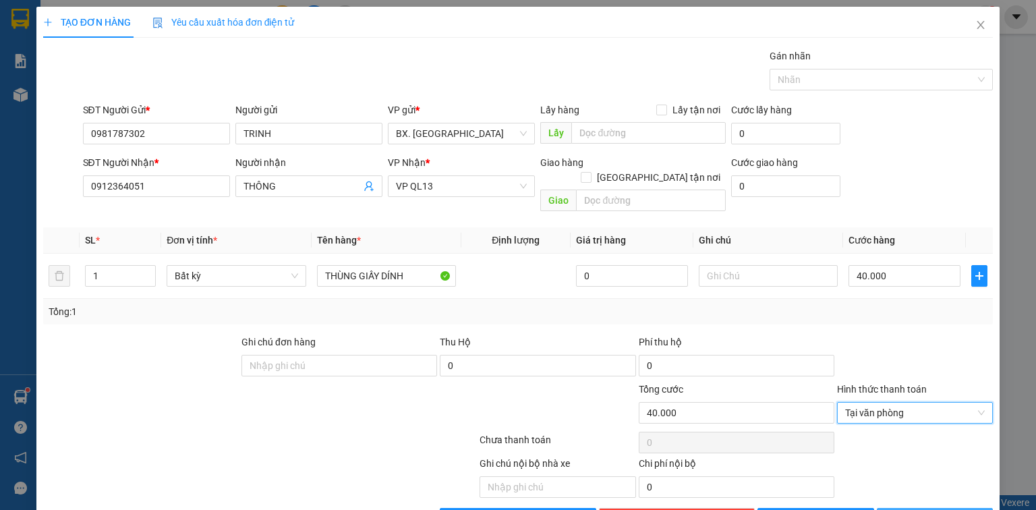
click at [916, 509] on span "[PERSON_NAME] và In" at bounding box center [950, 518] width 94 height 15
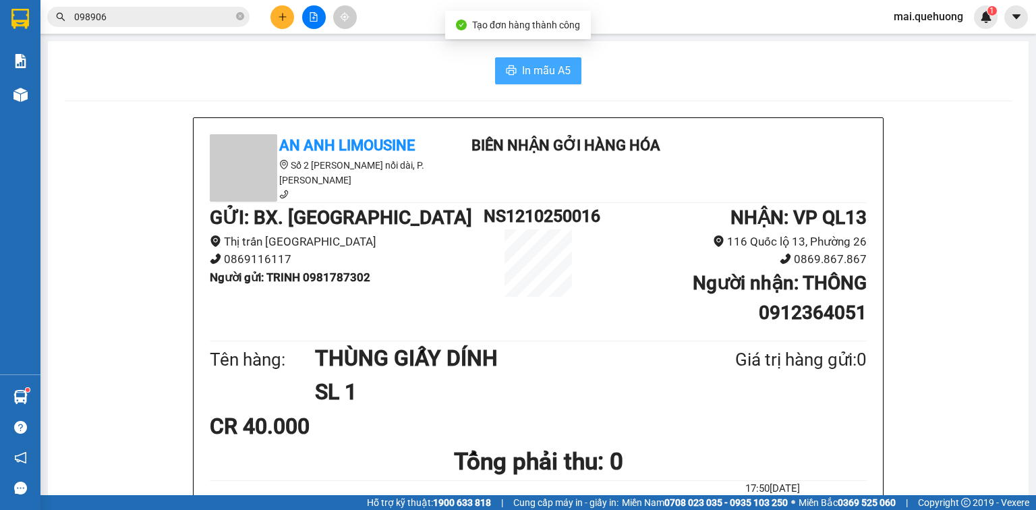
click at [547, 67] on span "In mẫu A5" at bounding box center [546, 70] width 49 height 17
click at [291, 15] on button at bounding box center [283, 17] width 24 height 24
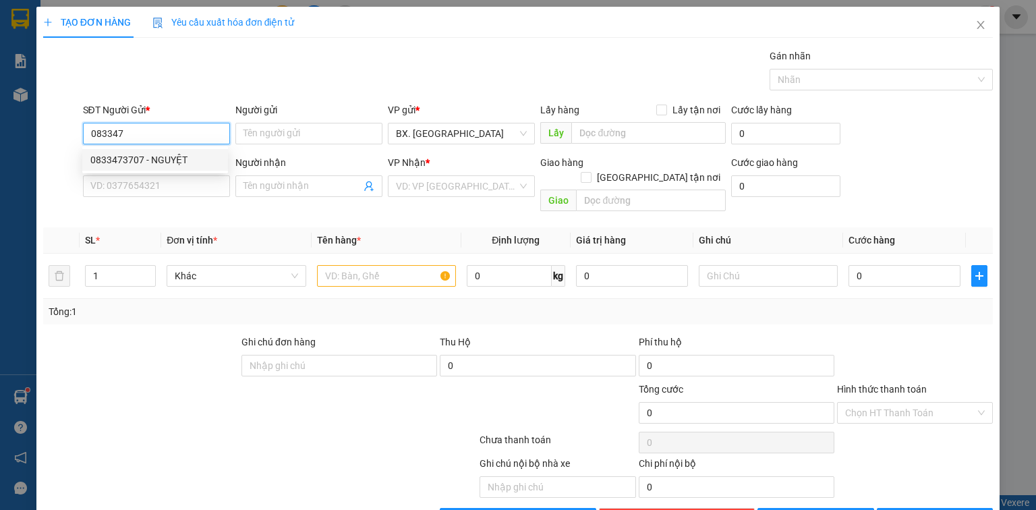
click at [181, 157] on div "0833473707 - NGUYỆT" at bounding box center [155, 159] width 130 height 15
type input "0833473707"
type input "NGUYỆT"
type input "0933445613"
type input "NHUNG"
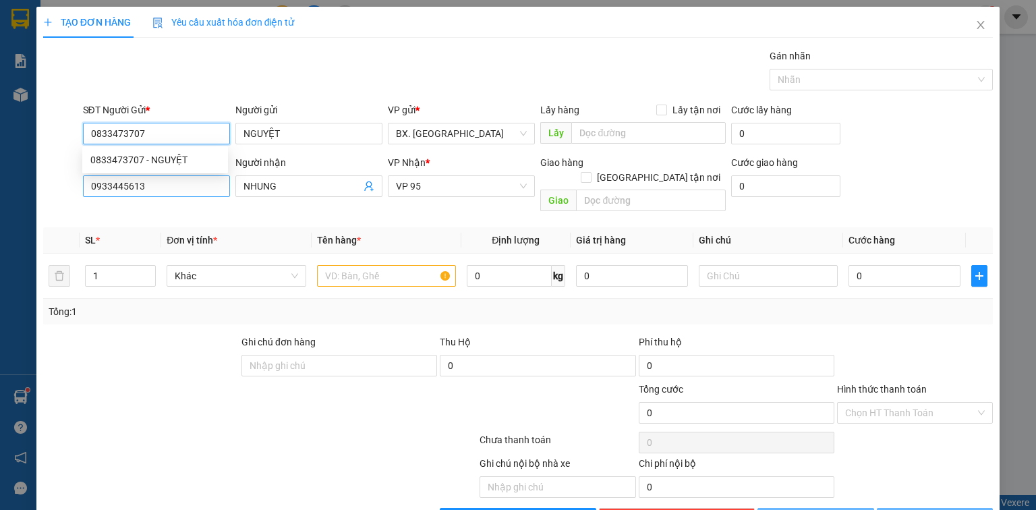
type input "40.000"
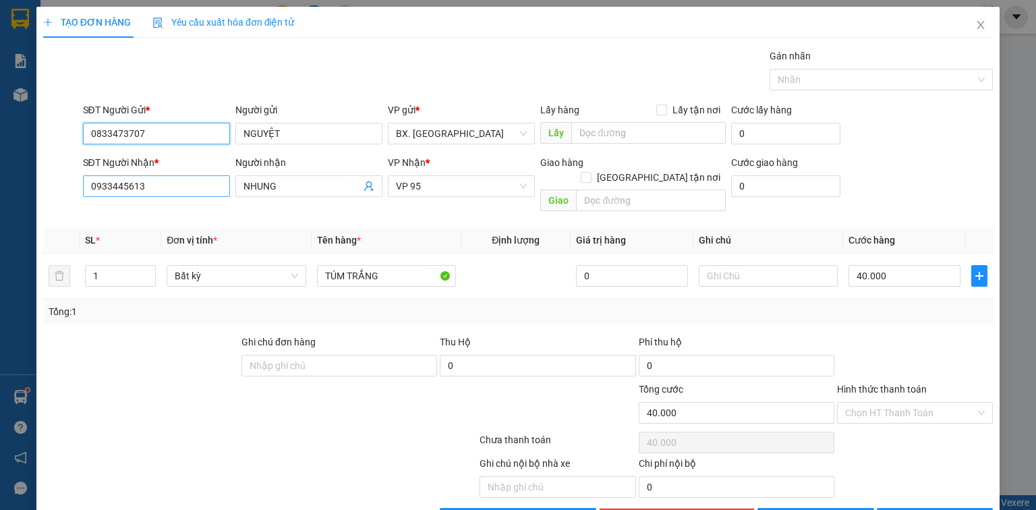
type input "0833473707"
click at [167, 190] on input "0933445613" at bounding box center [156, 186] width 147 height 22
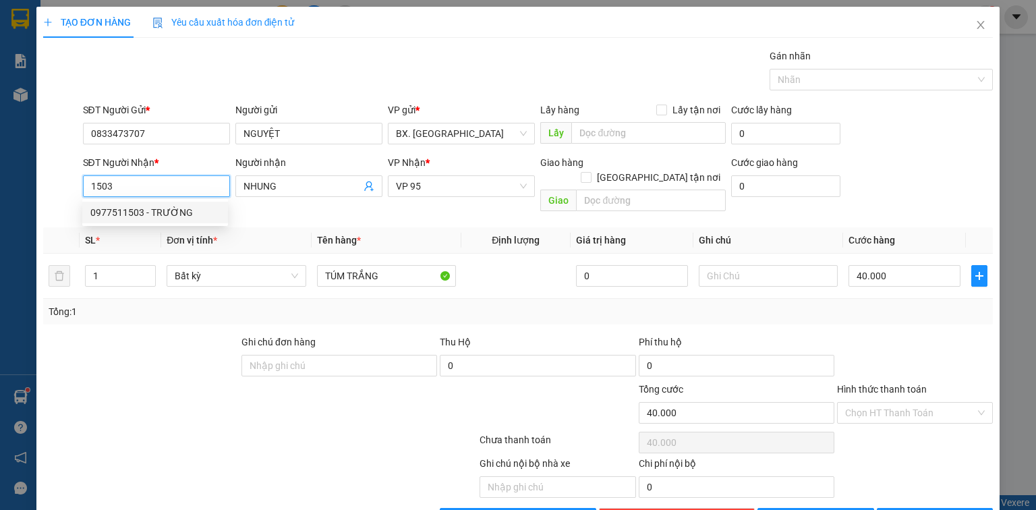
click at [171, 215] on div "0977511503 - TRƯỜNG" at bounding box center [155, 212] width 130 height 15
type input "0977511503"
type input "TRƯỜNG"
type input "70.000"
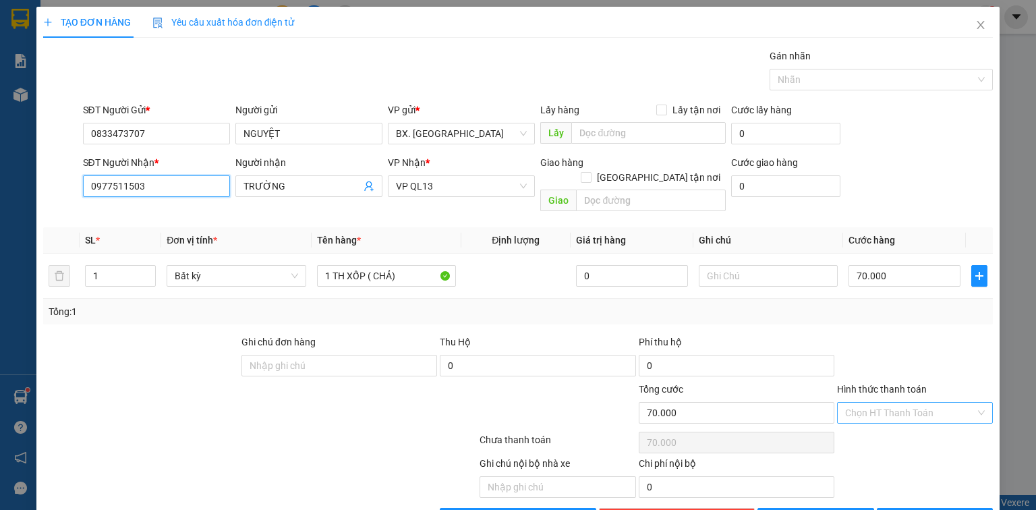
type input "0977511503"
click at [905, 403] on input "Hình thức thanh toán" at bounding box center [910, 413] width 130 height 20
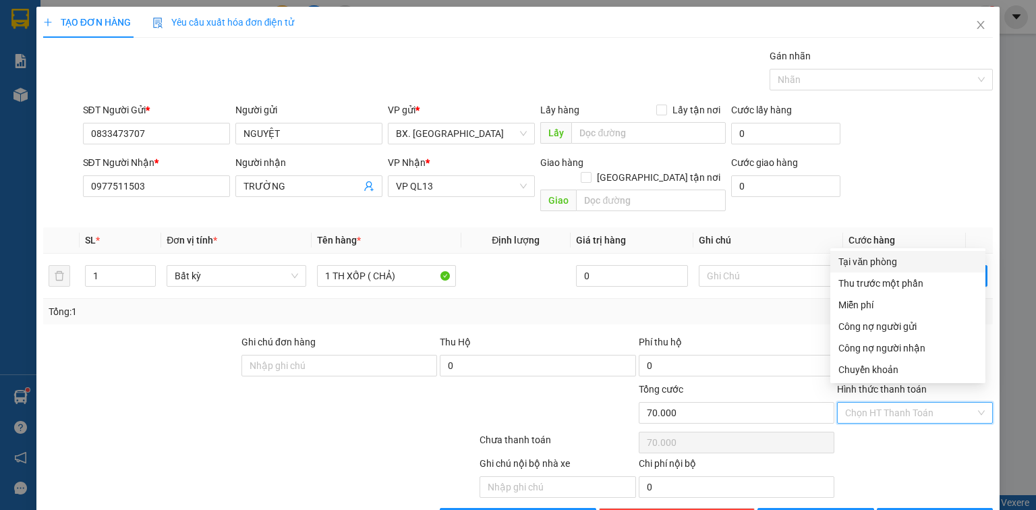
click at [893, 256] on div "Tại văn phòng" at bounding box center [908, 261] width 139 height 15
type input "0"
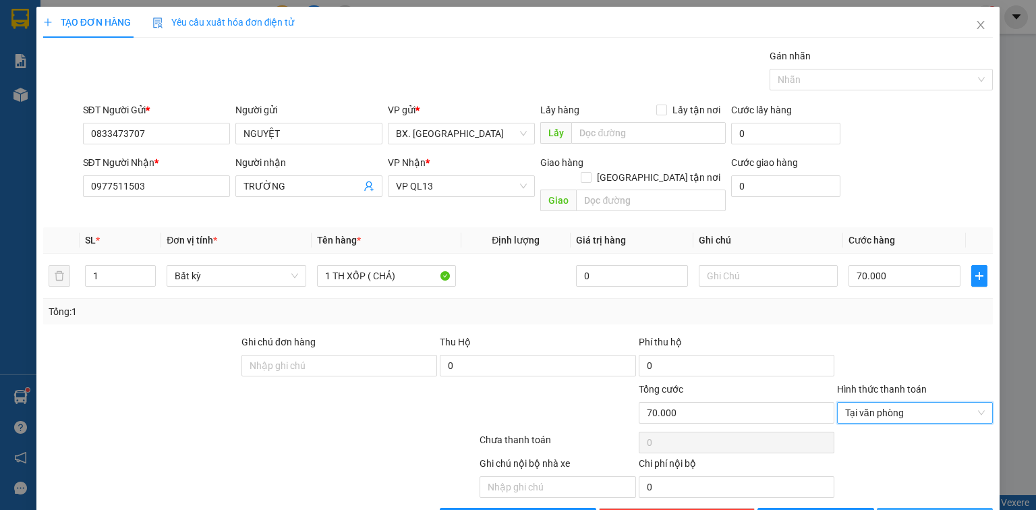
click at [932, 509] on span "[PERSON_NAME] và In" at bounding box center [950, 518] width 94 height 15
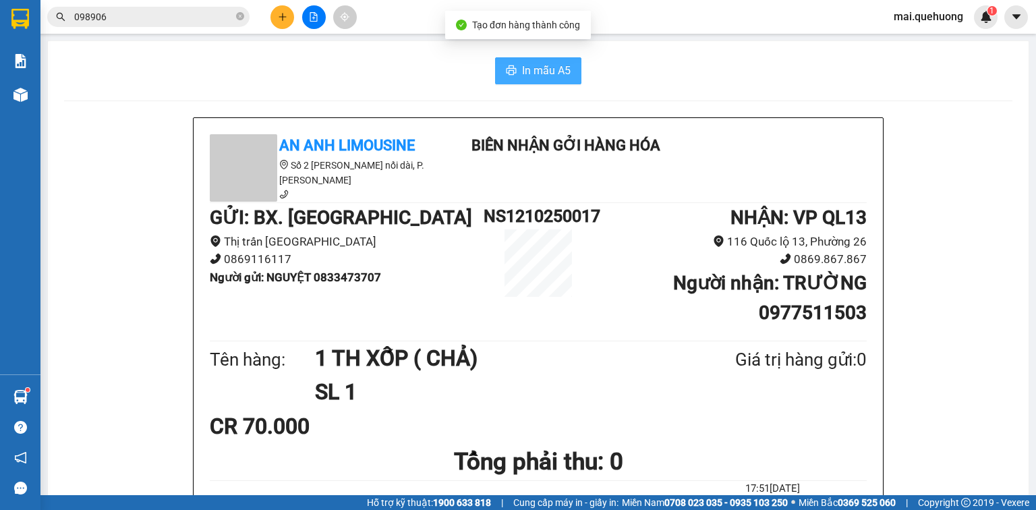
click at [536, 66] on span "In mẫu A5" at bounding box center [546, 70] width 49 height 17
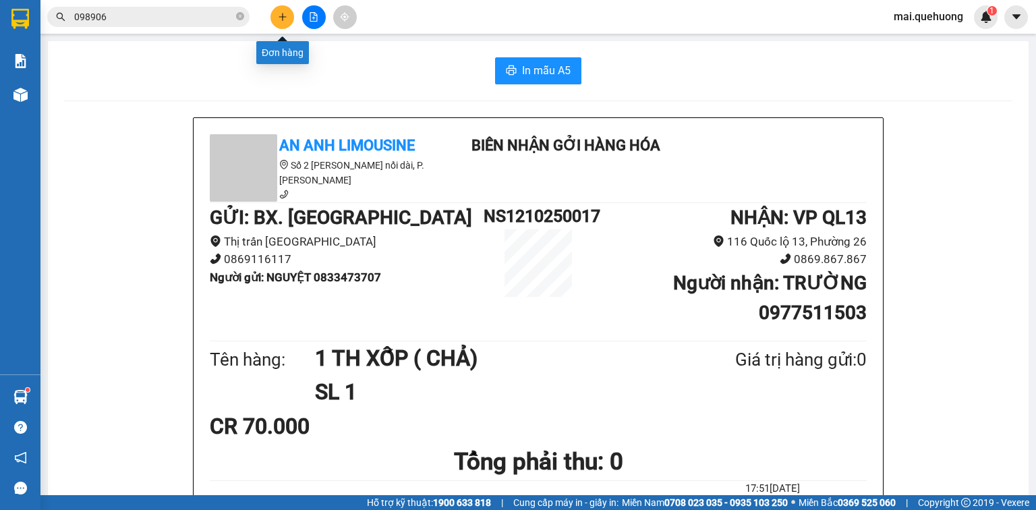
click at [287, 24] on button at bounding box center [283, 17] width 24 height 24
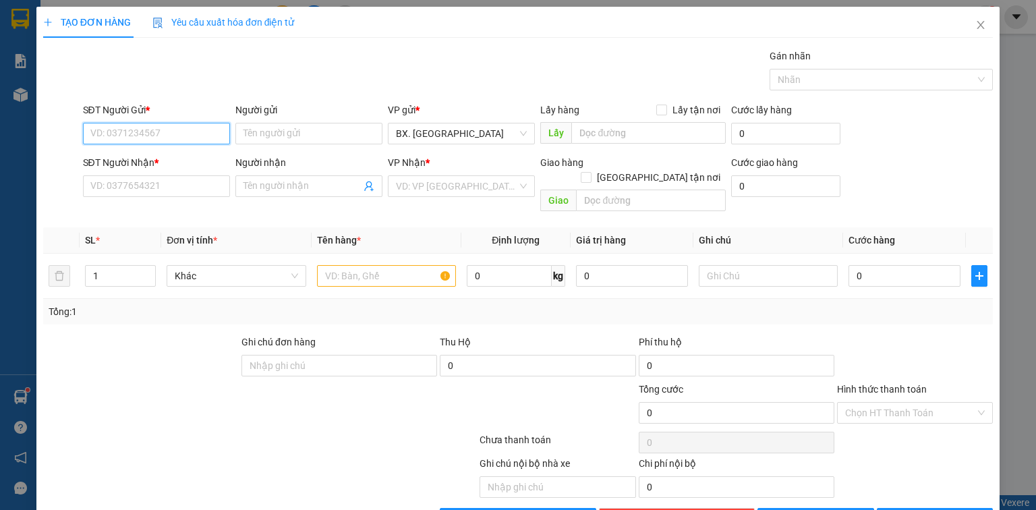
click at [204, 136] on input "SĐT Người Gửi *" at bounding box center [156, 134] width 147 height 22
click at [173, 161] on div "0396262821 - ÚT TRANG" at bounding box center [155, 159] width 130 height 15
type input "0396262821"
type input "ÚT TRANG"
type input "0916505744"
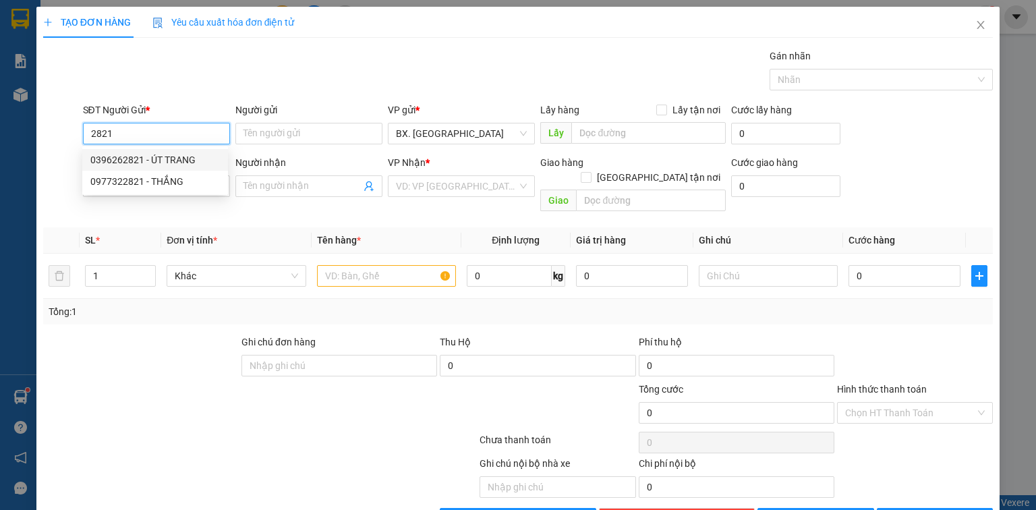
type input "TRÚC"
type input "30.000"
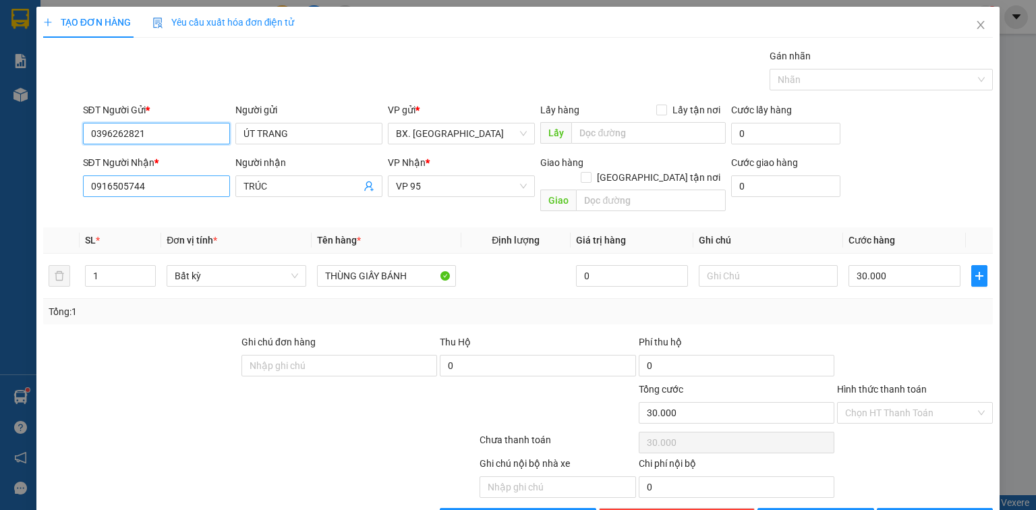
type input "0396262821"
click at [181, 188] on input "0916505744" at bounding box center [156, 186] width 147 height 22
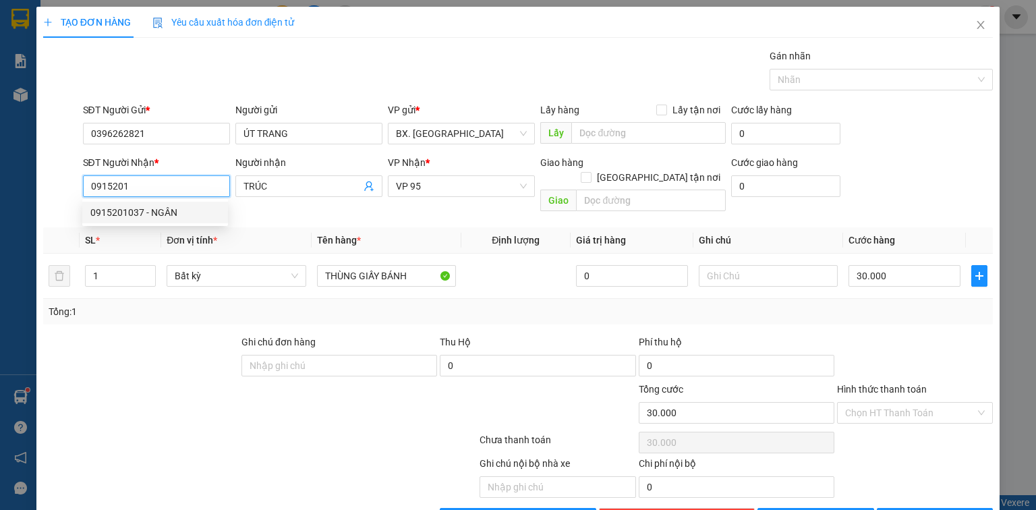
click at [202, 212] on div "0915201037 - NGÂN" at bounding box center [155, 212] width 130 height 15
type input "0915201037"
type input "NGÂN"
type input "100.000"
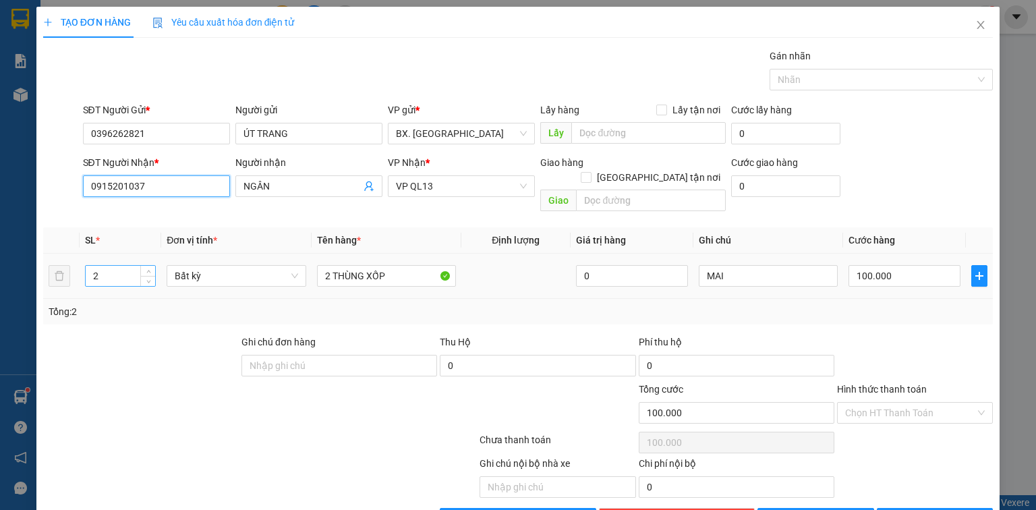
type input "0915201037"
click at [67, 262] on tr "2 Bất kỳ 2 THÙNG XỐP 0 MAI 100.000" at bounding box center [518, 276] width 950 height 45
type input "1"
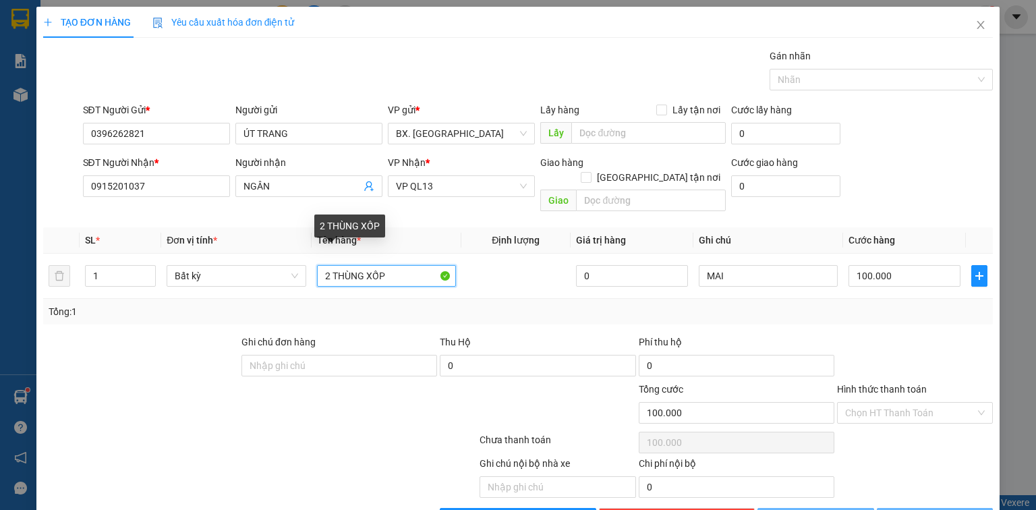
drag, startPoint x: 397, startPoint y: 260, endPoint x: 175, endPoint y: 303, distance: 226.0
click at [175, 304] on div "SL * Đơn vị tính * Tên hàng * Định lượng Giá trị hàng Ghi chú Cước hàng 1 Bất k…" at bounding box center [518, 275] width 950 height 97
type input "0"
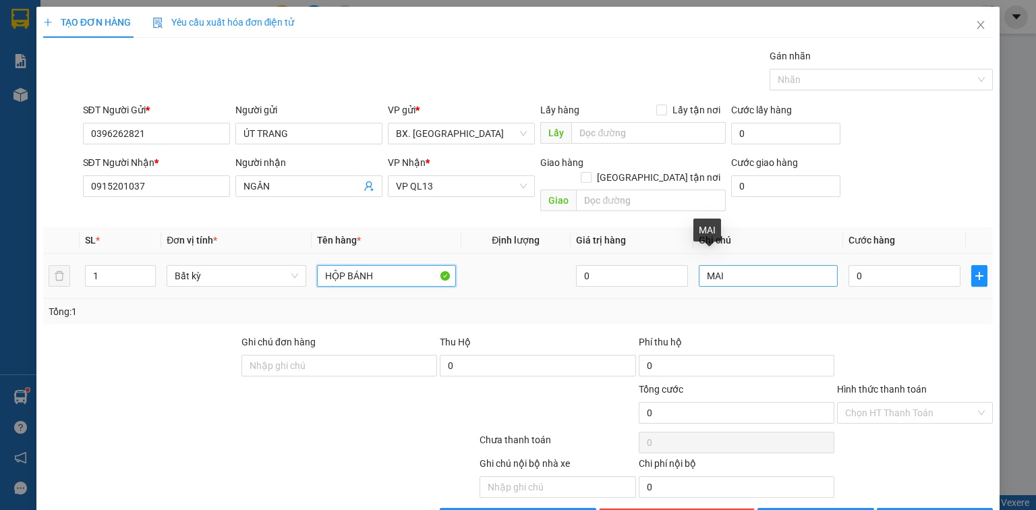
type input "HỘP BÁNH"
drag, startPoint x: 770, startPoint y: 267, endPoint x: 694, endPoint y: 280, distance: 77.4
click at [694, 280] on td "MAI" at bounding box center [769, 276] width 150 height 45
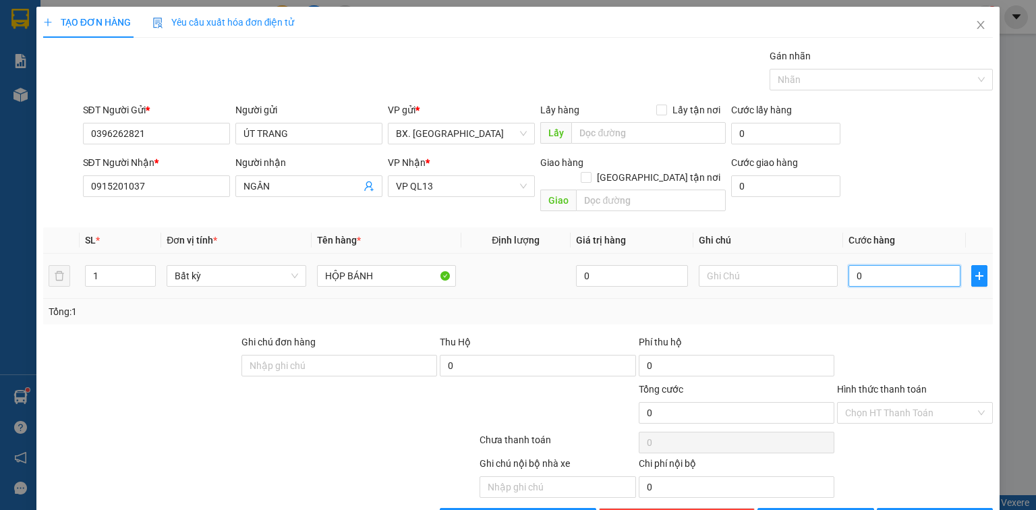
click at [862, 265] on input "0" at bounding box center [905, 276] width 112 height 22
type input "3"
type input "30"
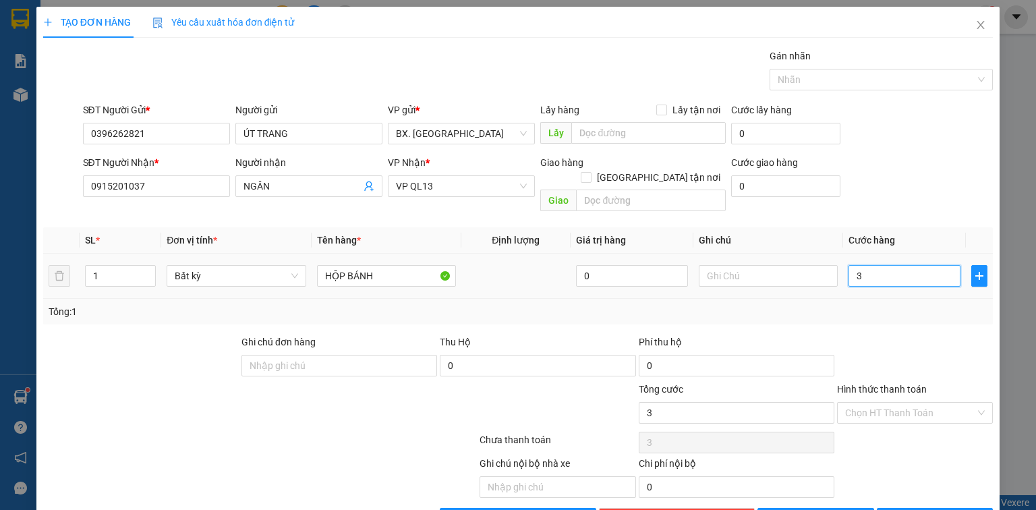
type input "30"
type input "30.000"
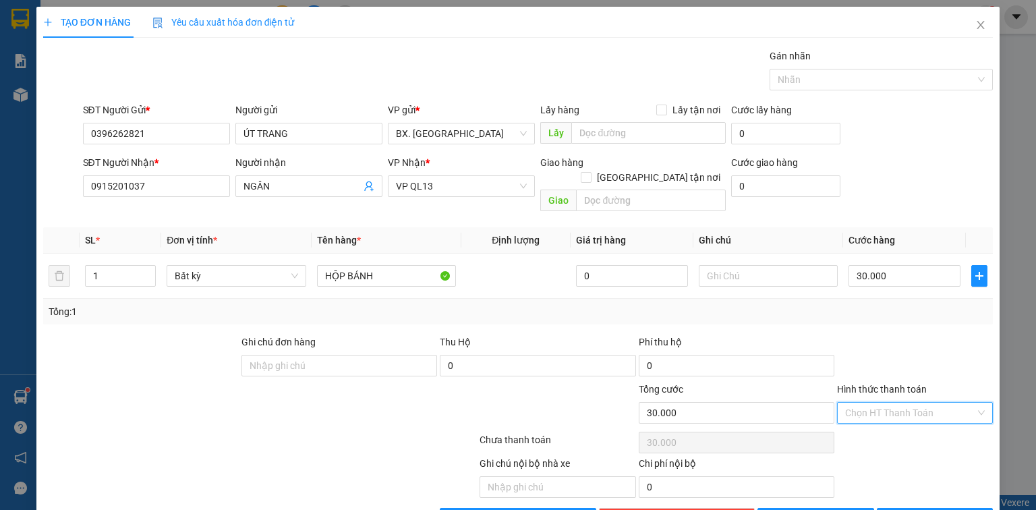
click at [904, 403] on input "Hình thức thanh toán" at bounding box center [910, 413] width 130 height 20
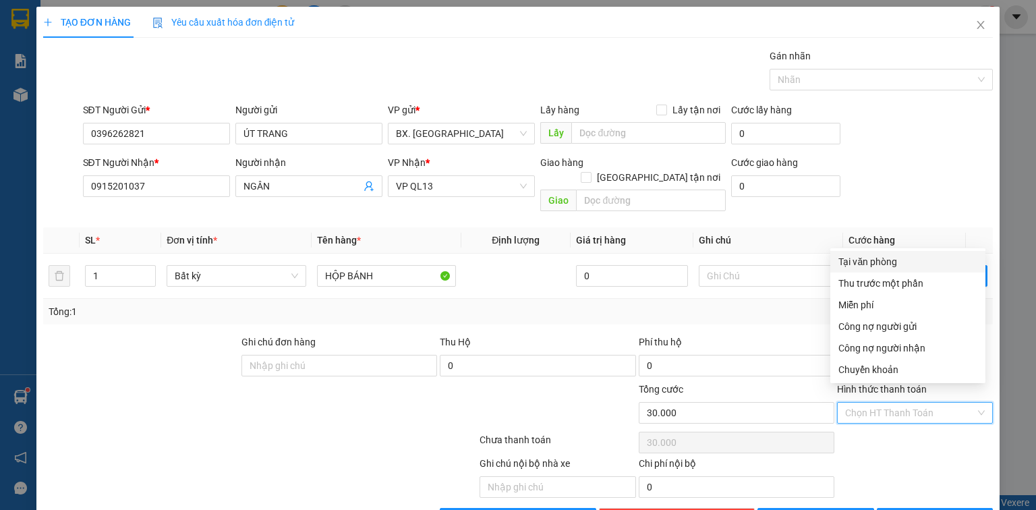
click at [874, 254] on div "Tại văn phòng" at bounding box center [908, 261] width 139 height 15
type input "0"
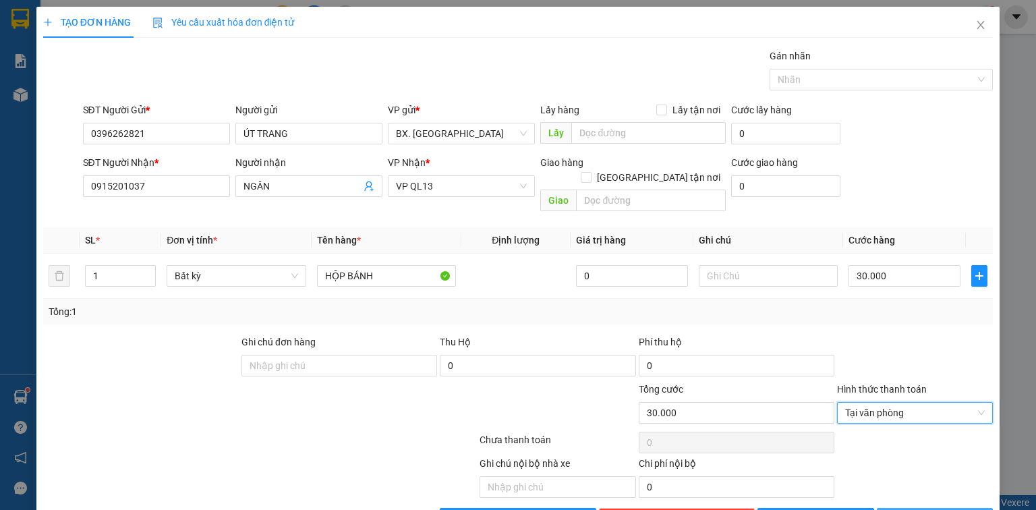
click at [930, 509] on span "[PERSON_NAME] và In" at bounding box center [950, 518] width 94 height 15
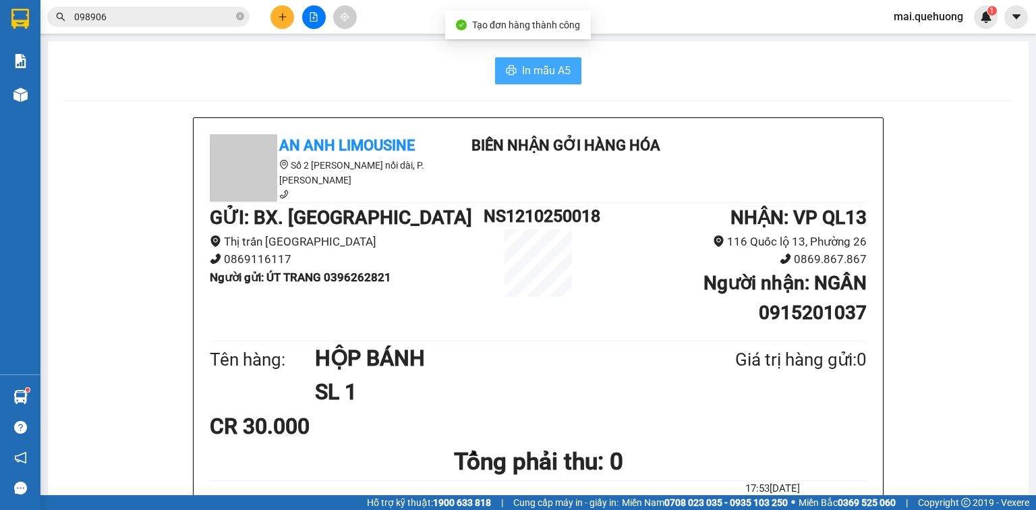
click at [507, 58] on button "In mẫu A5" at bounding box center [538, 70] width 86 height 27
click at [223, 8] on span "098906" at bounding box center [148, 17] width 202 height 20
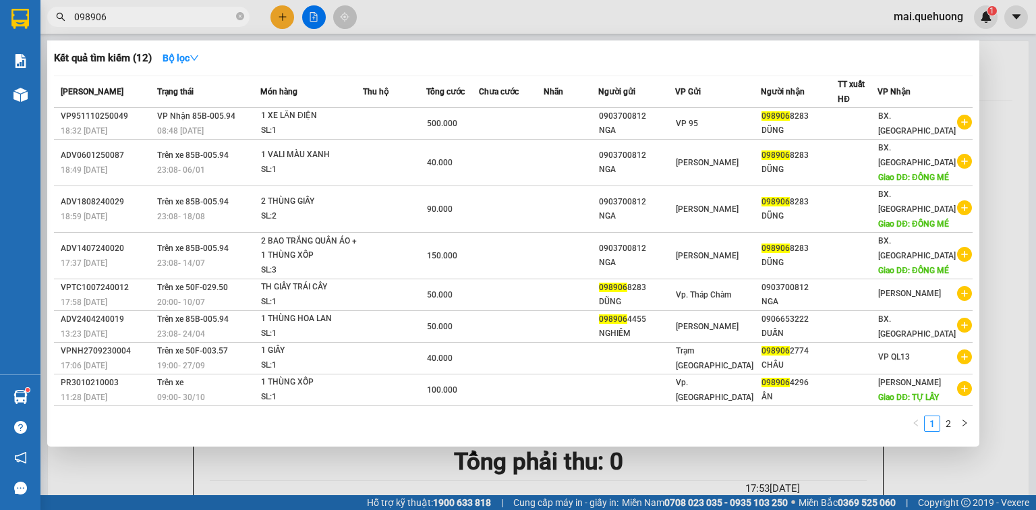
click at [223, 8] on span "098906" at bounding box center [148, 17] width 202 height 20
click at [202, 16] on input "098906" at bounding box center [153, 16] width 159 height 15
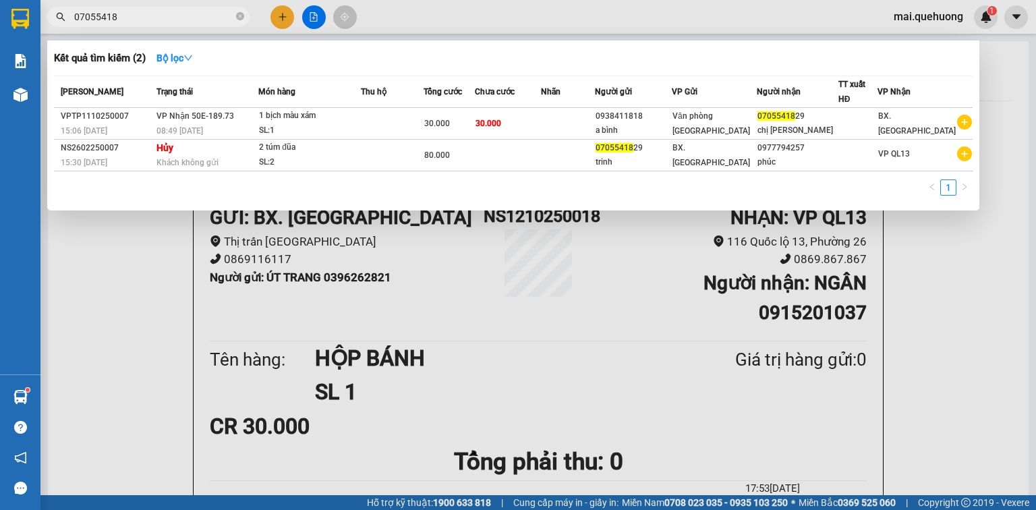
type input "07055418"
click at [111, 217] on div at bounding box center [518, 255] width 1036 height 510
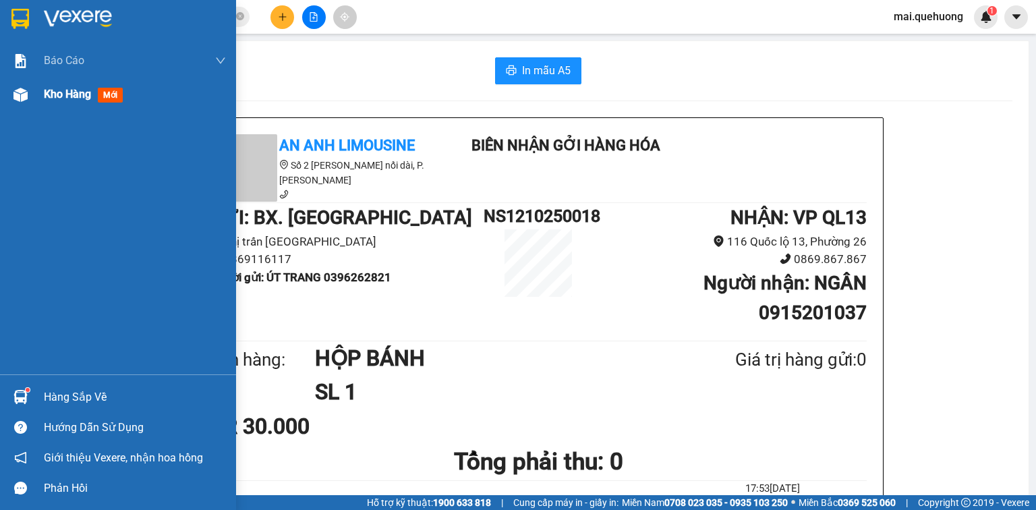
drag, startPoint x: 46, startPoint y: 93, endPoint x: 65, endPoint y: 78, distance: 24.6
click at [46, 93] on span "Kho hàng" at bounding box center [67, 94] width 47 height 13
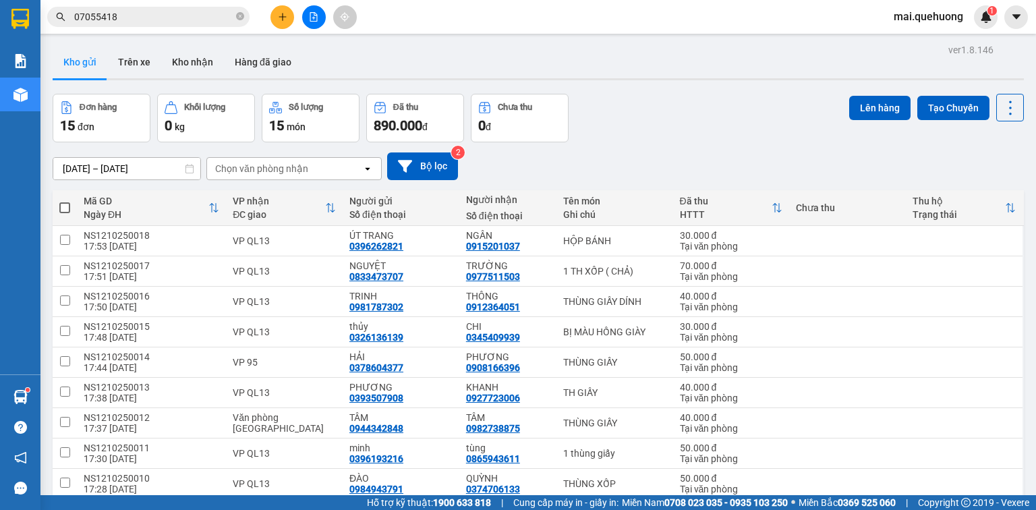
click at [65, 202] on span at bounding box center [64, 207] width 11 height 11
click at [65, 201] on input "checkbox" at bounding box center [65, 201] width 0 height 0
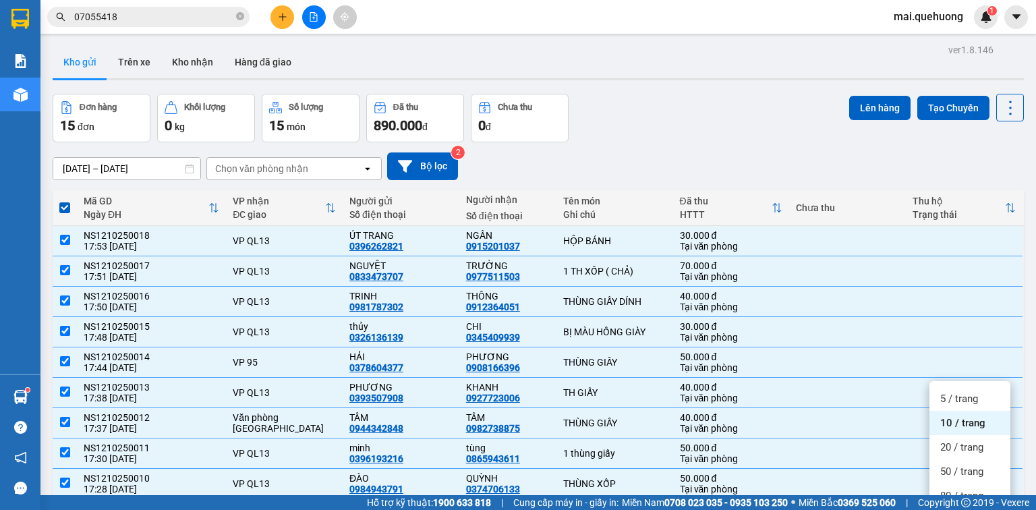
click at [953, 509] on span "100 / trang" at bounding box center [965, 519] width 49 height 13
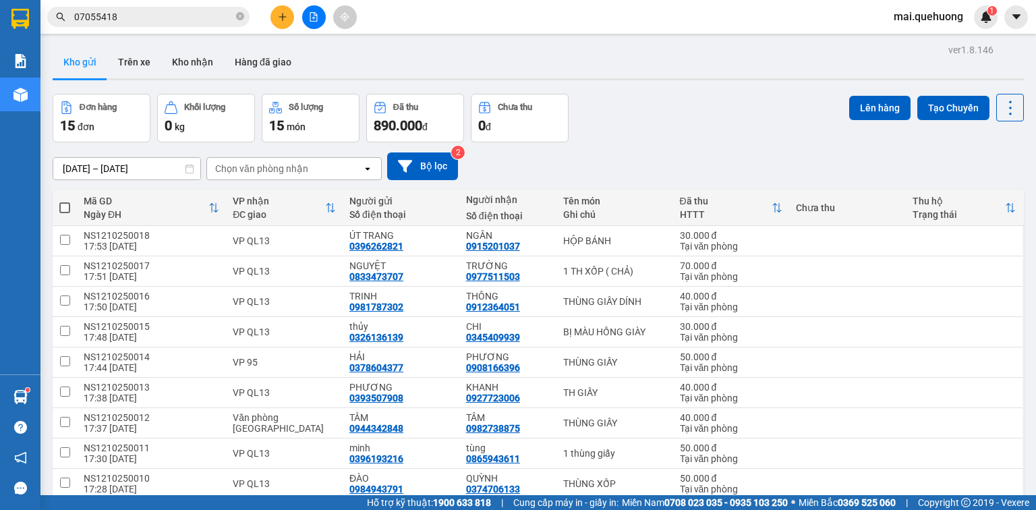
click at [65, 202] on span at bounding box center [64, 207] width 11 height 11
click at [65, 201] on input "checkbox" at bounding box center [65, 201] width 0 height 0
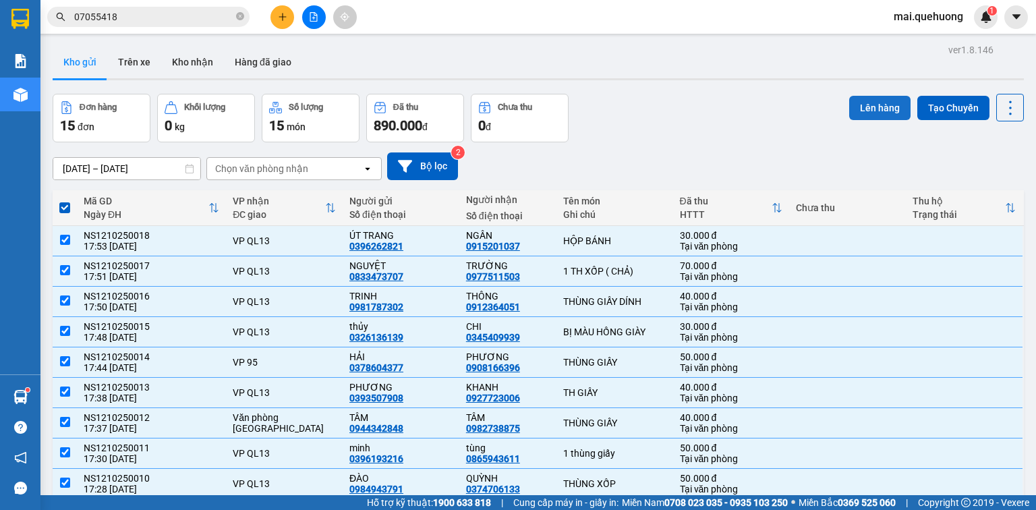
click at [873, 100] on button "Lên hàng" at bounding box center [879, 108] width 61 height 24
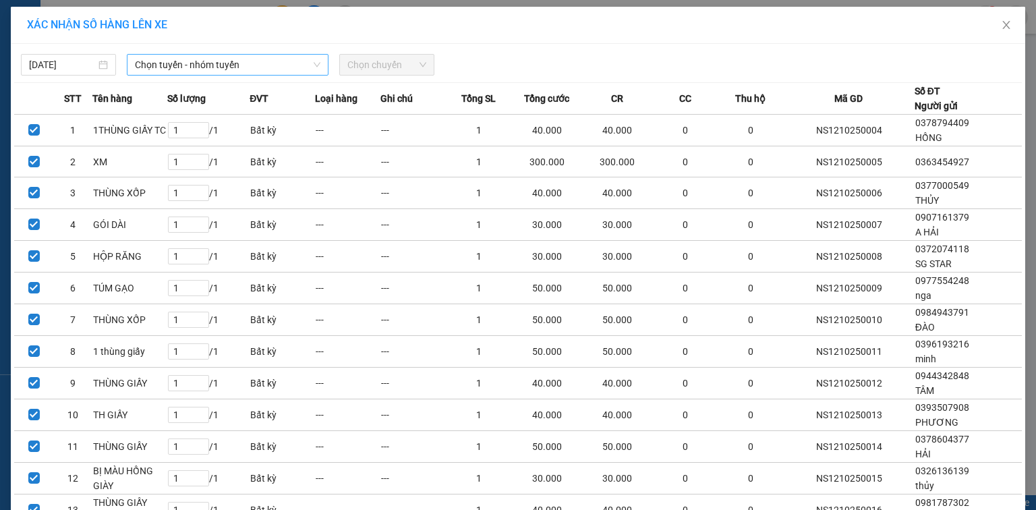
click at [169, 62] on span "Chọn tuyến - nhóm tuyến" at bounding box center [228, 65] width 186 height 20
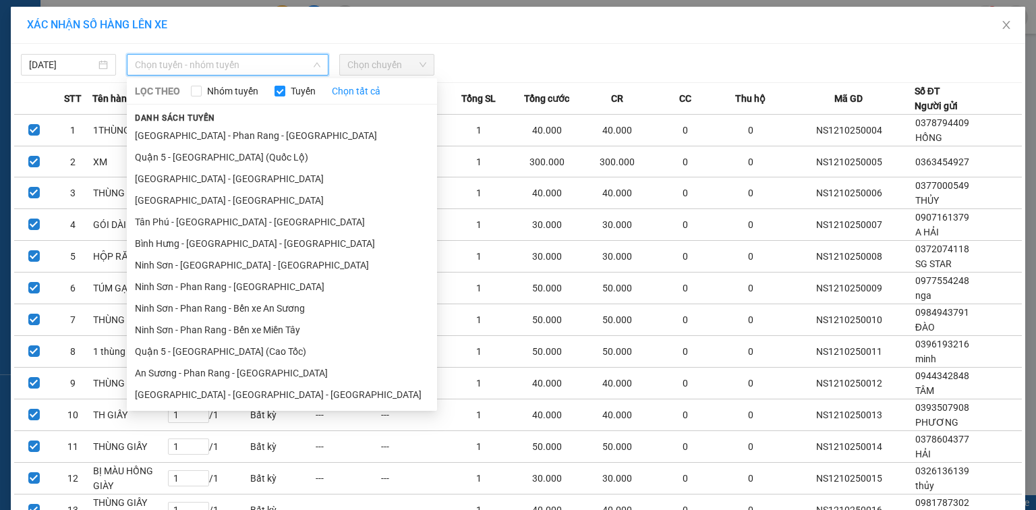
click at [233, 221] on ul "[GEOGRAPHIC_DATA] - [GEOGRAPHIC_DATA] - [GEOGRAPHIC_DATA] Quận 5 - [GEOGRAPHIC_…" at bounding box center [282, 265] width 310 height 281
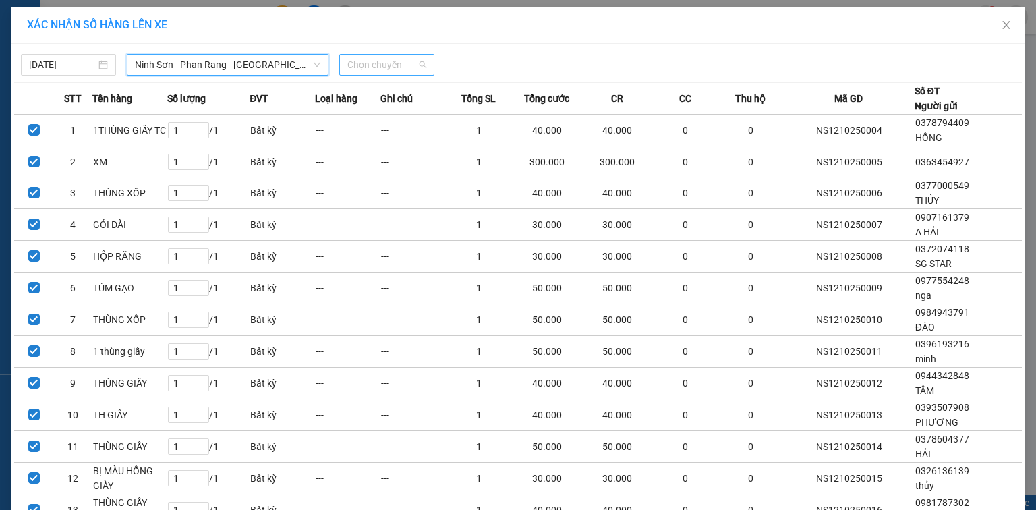
click at [370, 60] on span "Chọn chuyến" at bounding box center [386, 65] width 79 height 20
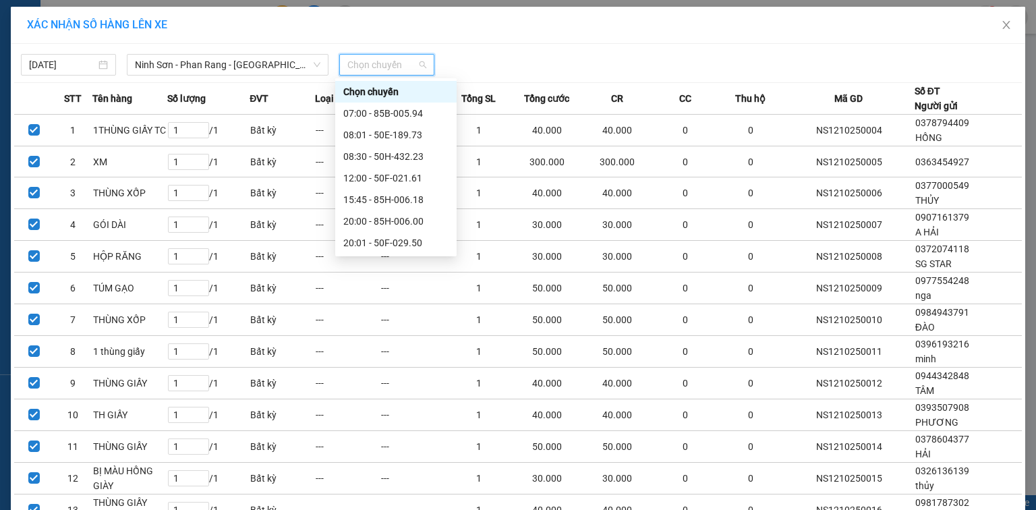
click at [410, 408] on div "23:00 - 85F-001.60" at bounding box center [395, 415] width 105 height 15
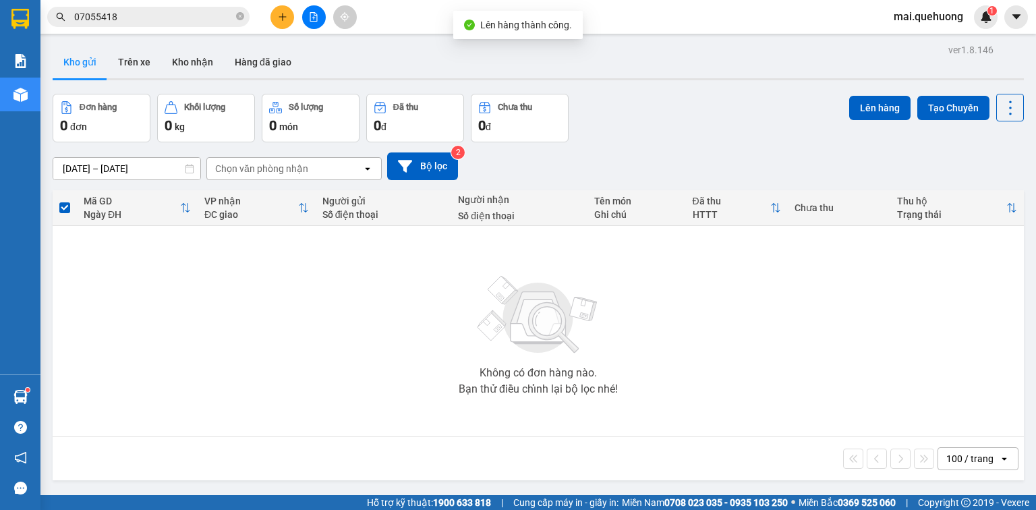
click at [314, 10] on button at bounding box center [314, 17] width 24 height 24
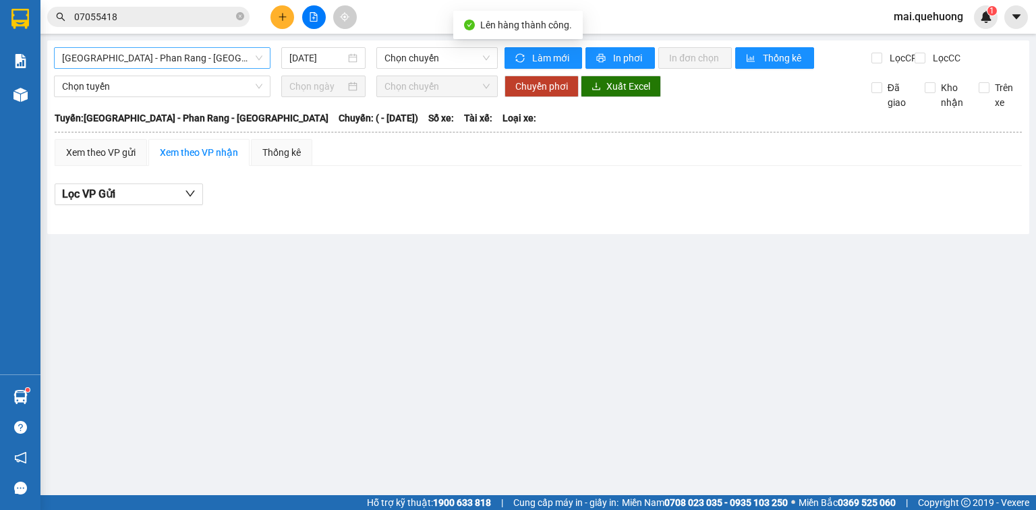
click at [192, 51] on span "[GEOGRAPHIC_DATA] - Phan Rang - [GEOGRAPHIC_DATA]" at bounding box center [162, 58] width 200 height 20
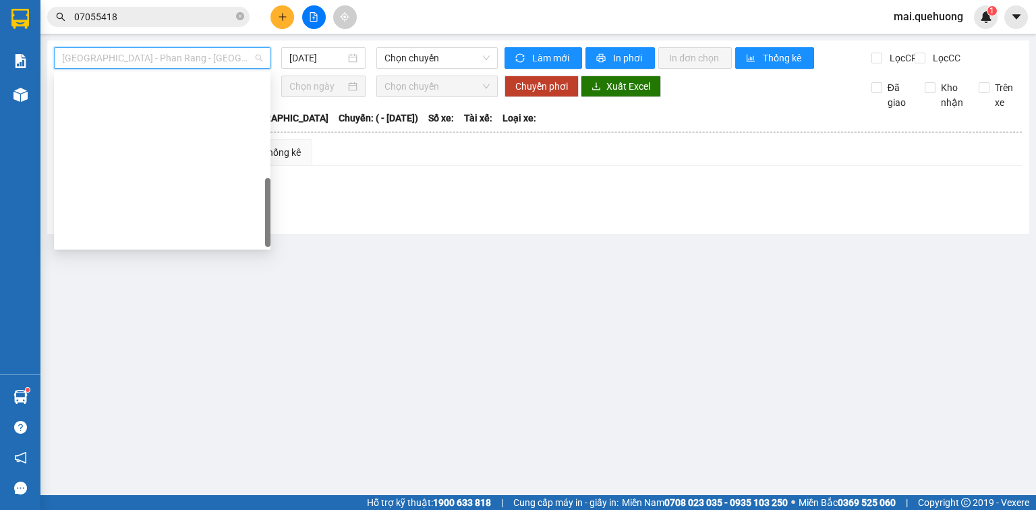
type input "[DATE]"
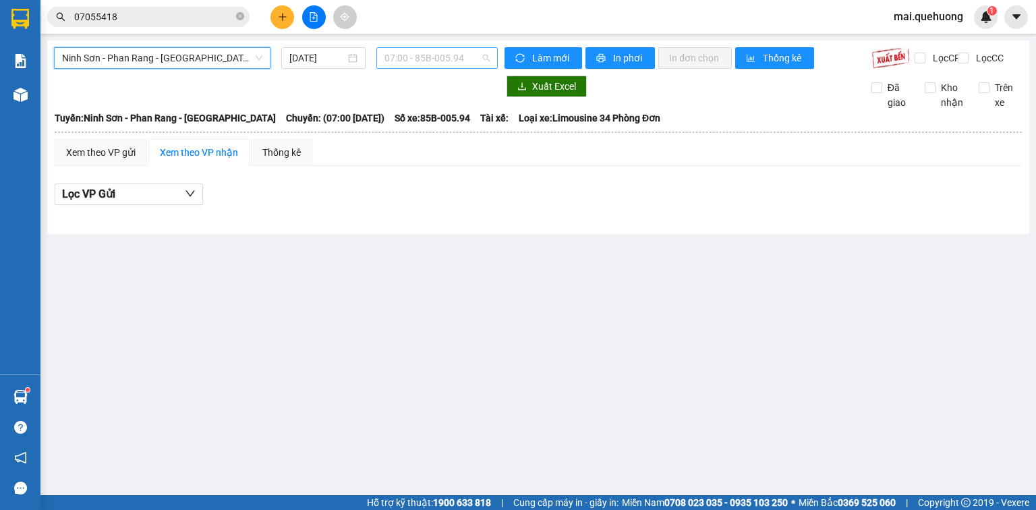
click at [401, 57] on span "07:00 - 85B-005.94" at bounding box center [438, 58] width 106 height 20
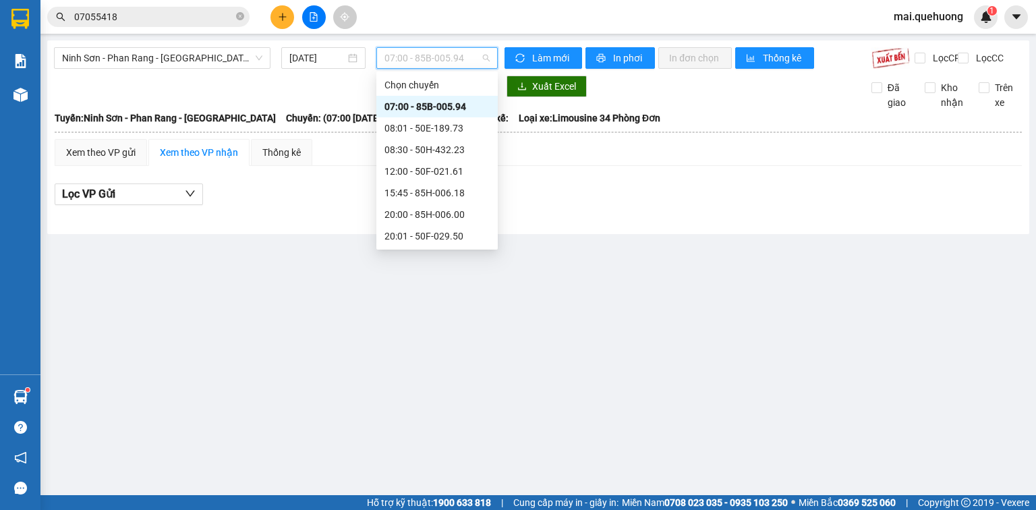
click at [440, 401] on div "23:00 - 85F-001.60" at bounding box center [437, 408] width 105 height 15
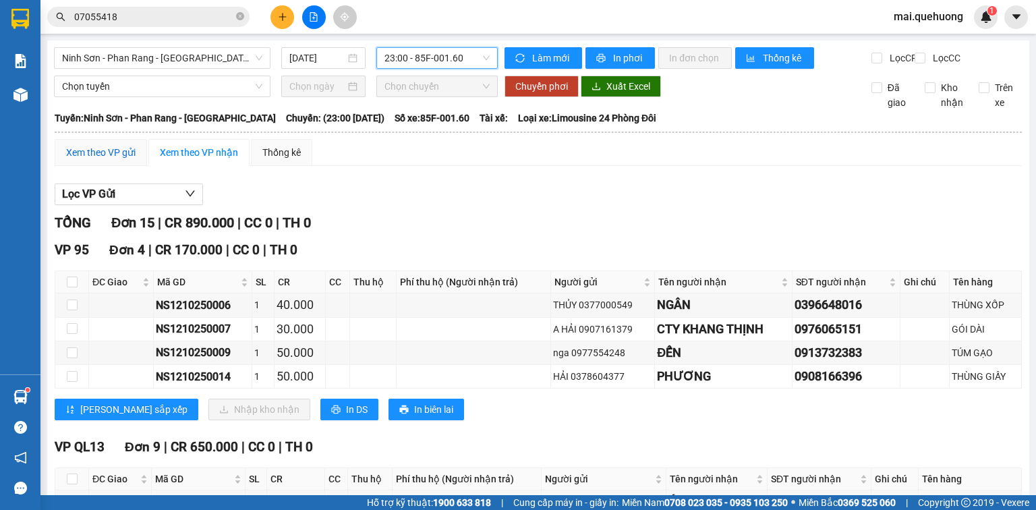
click at [101, 145] on div "Xem theo VP gửi" at bounding box center [100, 152] width 69 height 15
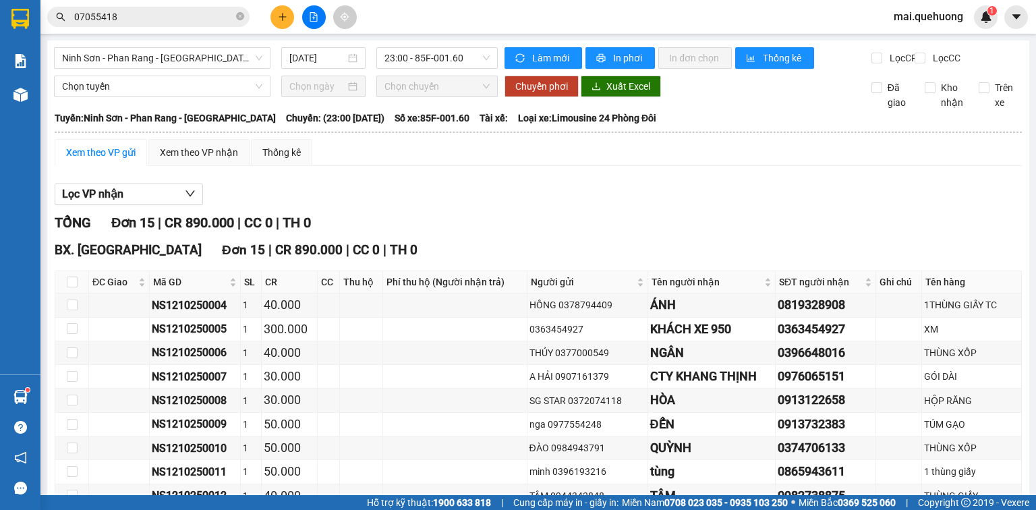
click at [215, 55] on span "Ninh Sơn - Phan Rang - [GEOGRAPHIC_DATA]" at bounding box center [162, 58] width 200 height 20
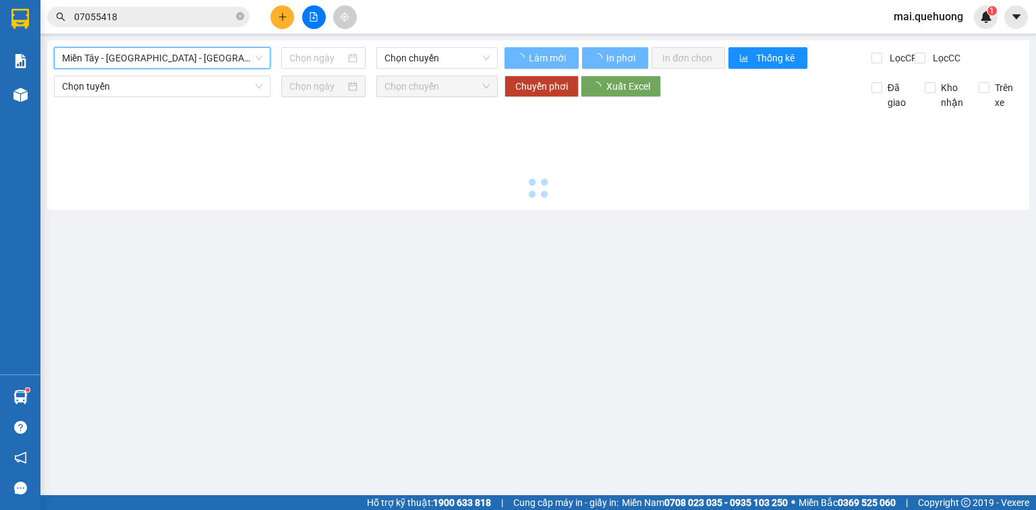
type input "[DATE]"
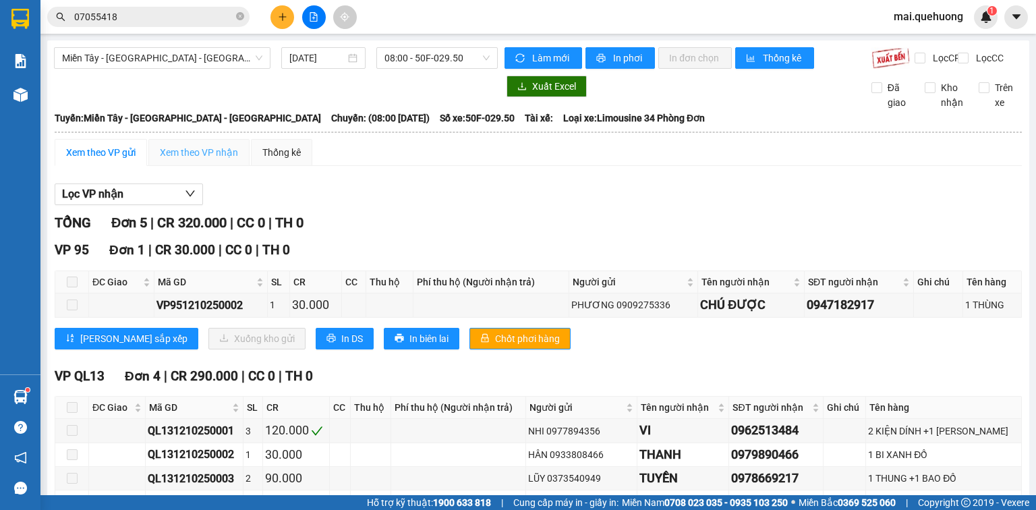
click at [219, 155] on div "Xem theo VP nhận" at bounding box center [198, 152] width 101 height 27
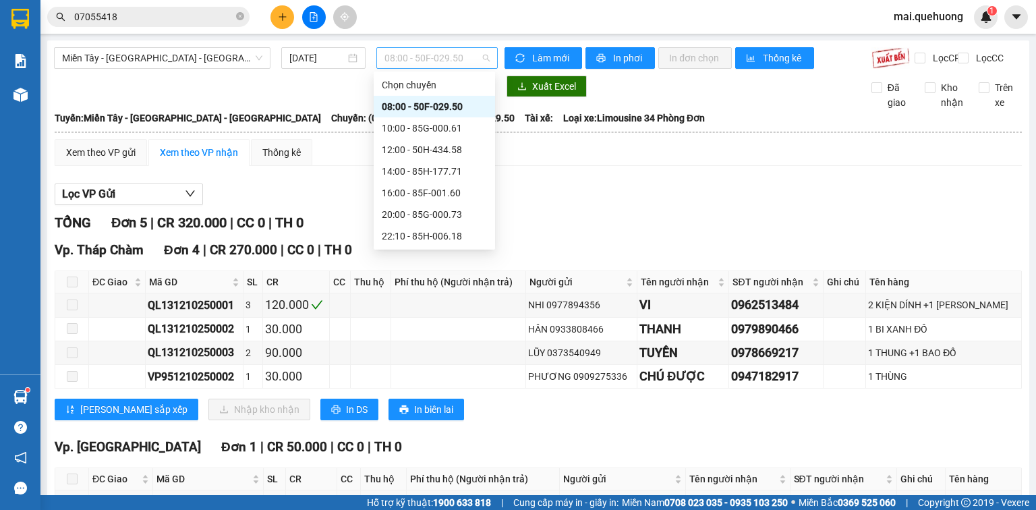
click at [399, 58] on span "08:00 - 50F-029.50" at bounding box center [438, 58] width 106 height 20
click at [421, 121] on div "10:00 - 85G-000.61" at bounding box center [434, 128] width 105 height 15
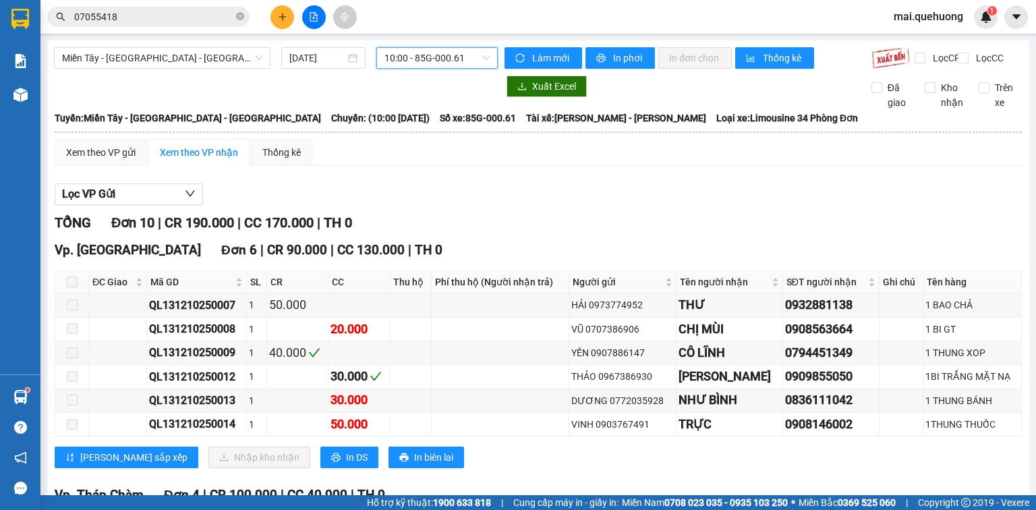
click at [418, 54] on span "10:00 - 85G-000.61" at bounding box center [438, 58] width 106 height 20
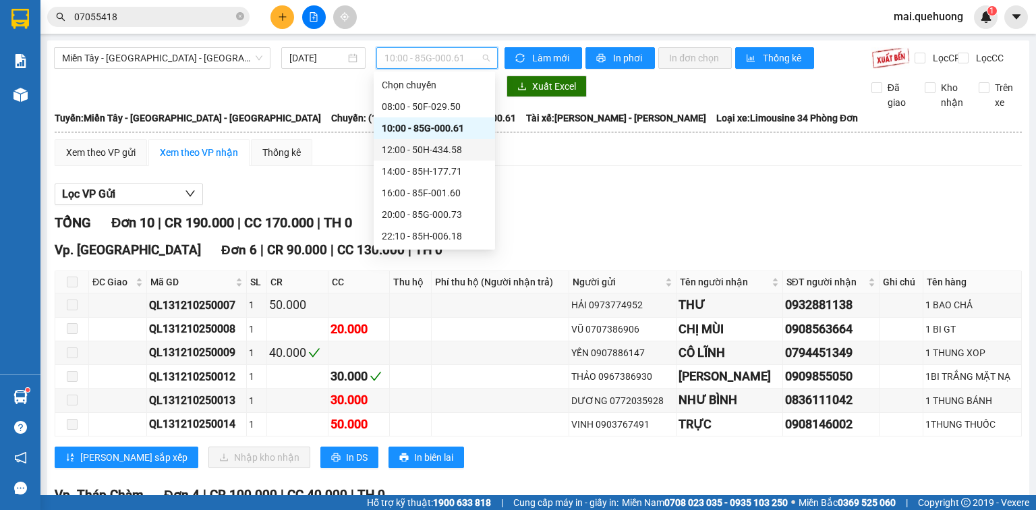
click at [408, 142] on div "12:00 - 50H-434.58" at bounding box center [434, 149] width 105 height 15
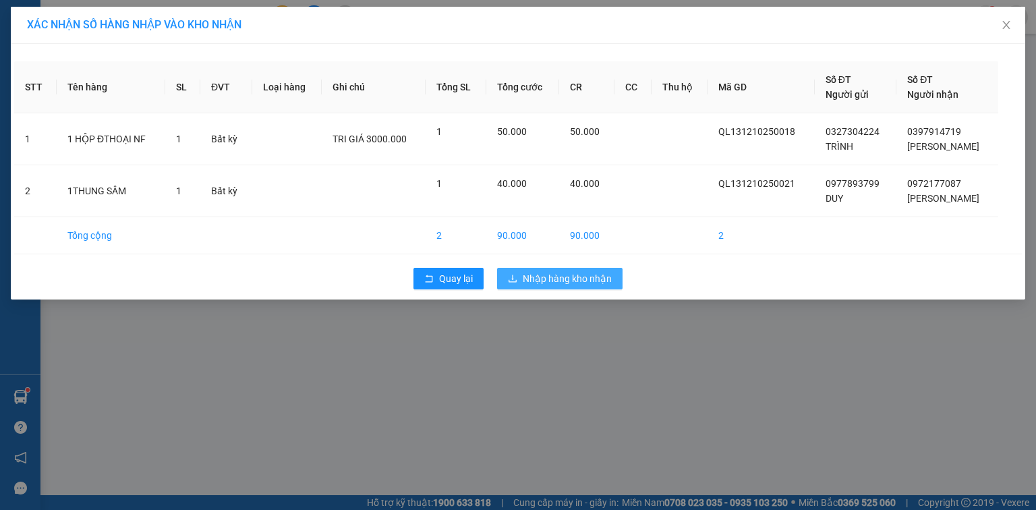
click at [551, 276] on span "Nhập hàng kho nhận" at bounding box center [567, 278] width 89 height 15
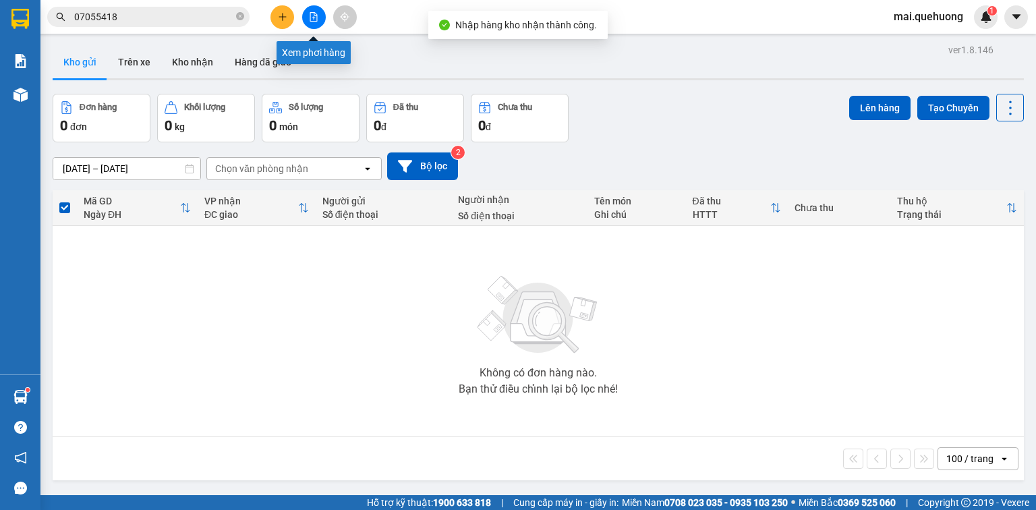
click at [314, 20] on icon "file-add" at bounding box center [313, 16] width 9 height 9
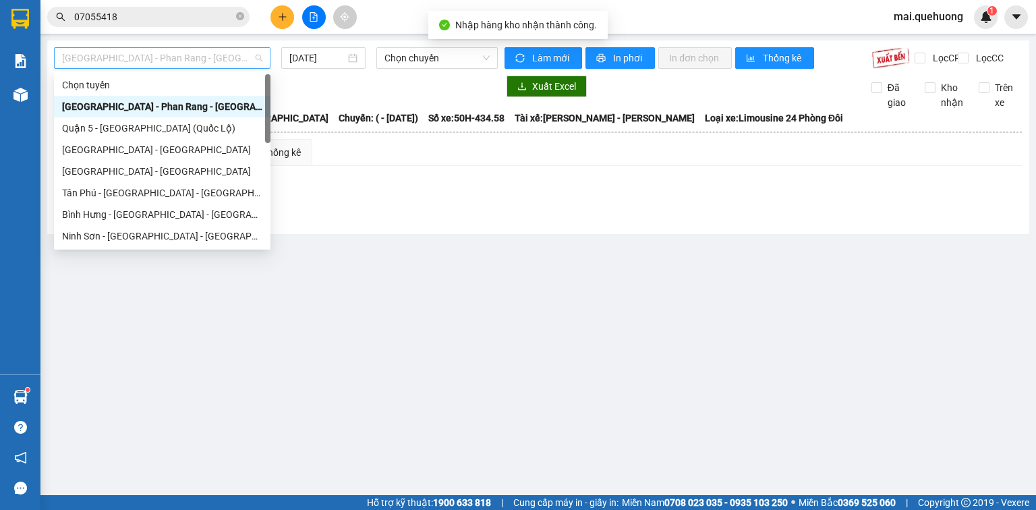
click at [242, 57] on span "[GEOGRAPHIC_DATA] - Phan Rang - [GEOGRAPHIC_DATA]" at bounding box center [162, 58] width 200 height 20
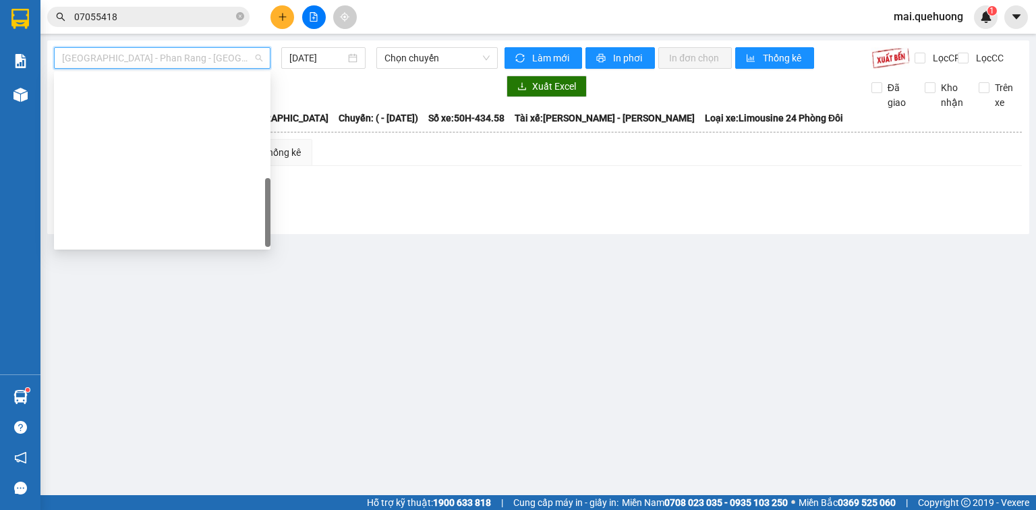
type input "[DATE]"
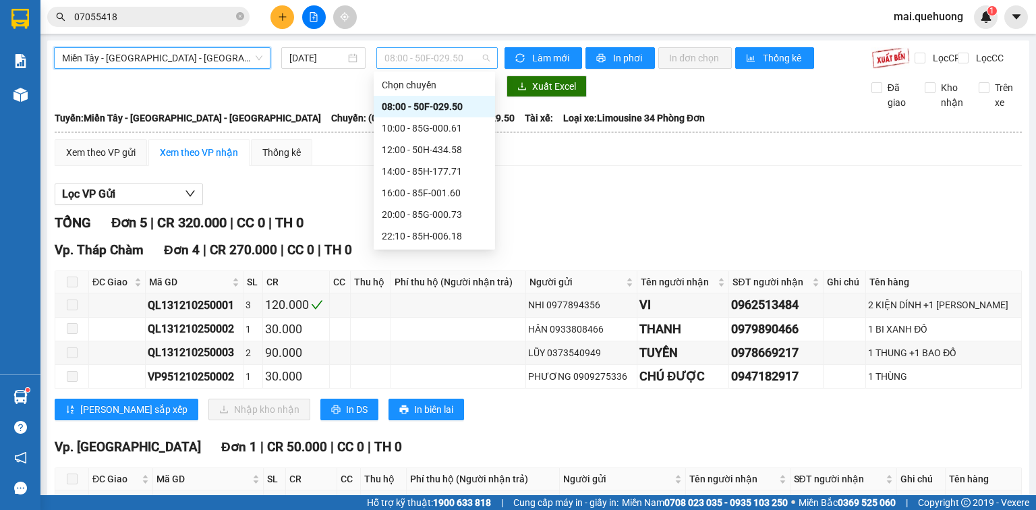
click at [447, 58] on span "08:00 - 50F-029.50" at bounding box center [438, 58] width 106 height 20
click at [428, 167] on div "14:00 - 85H-177.71" at bounding box center [434, 171] width 105 height 15
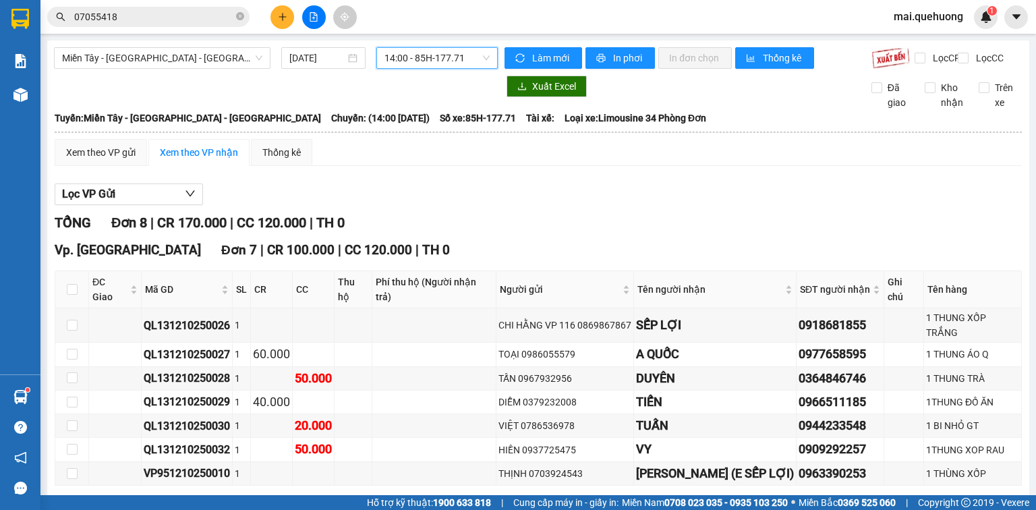
click at [418, 55] on span "14:00 - 85H-177.71" at bounding box center [438, 58] width 106 height 20
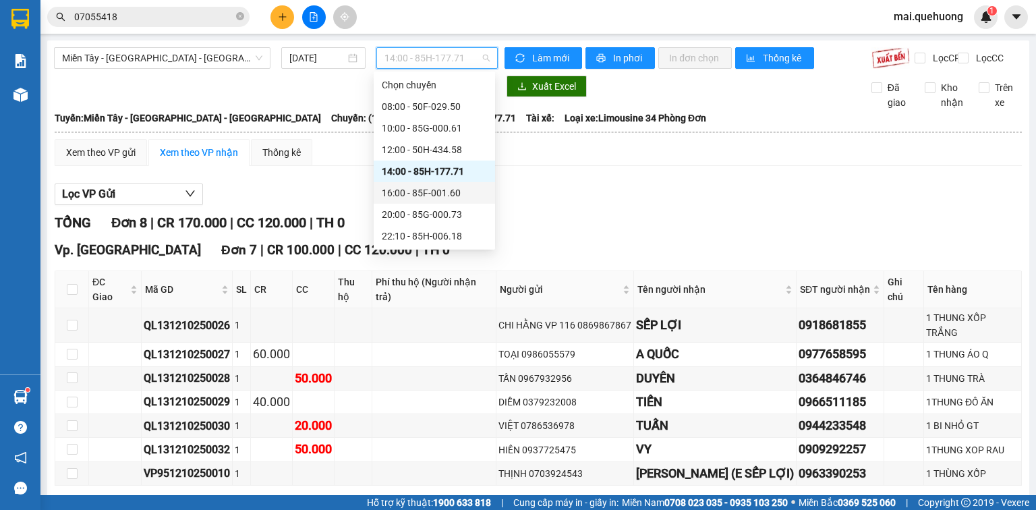
click at [421, 197] on div "16:00 - 85F-001.60" at bounding box center [434, 193] width 105 height 15
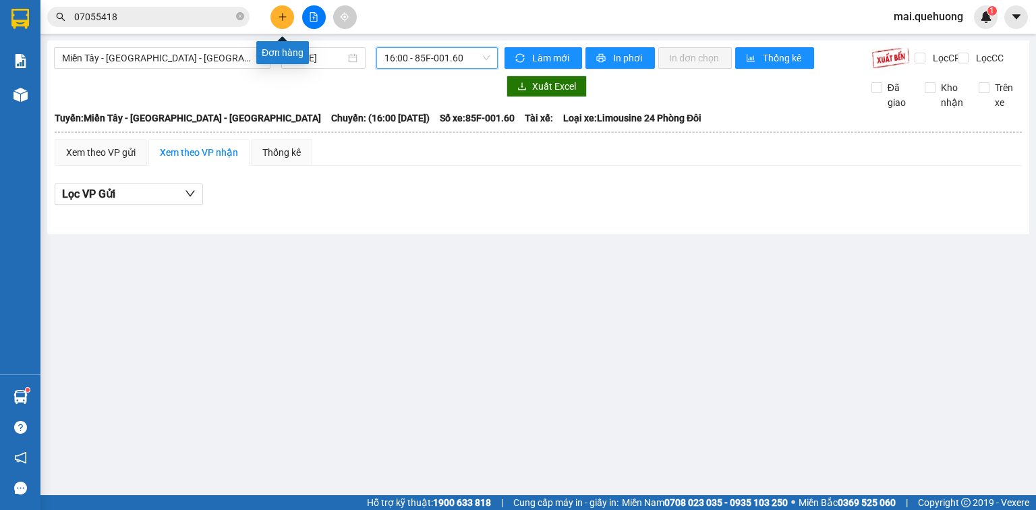
click at [284, 16] on icon "plus" at bounding box center [282, 16] width 9 height 9
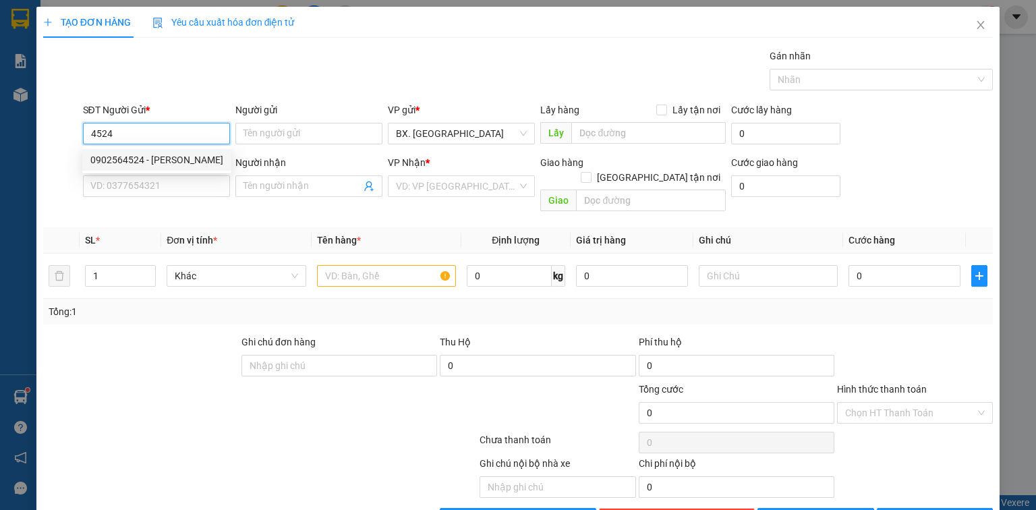
click at [166, 162] on div "0902564524 - [PERSON_NAME]" at bounding box center [156, 159] width 133 height 15
type input "0902564524"
type input "TRINH"
type input "0902564524"
type input "TRINH"
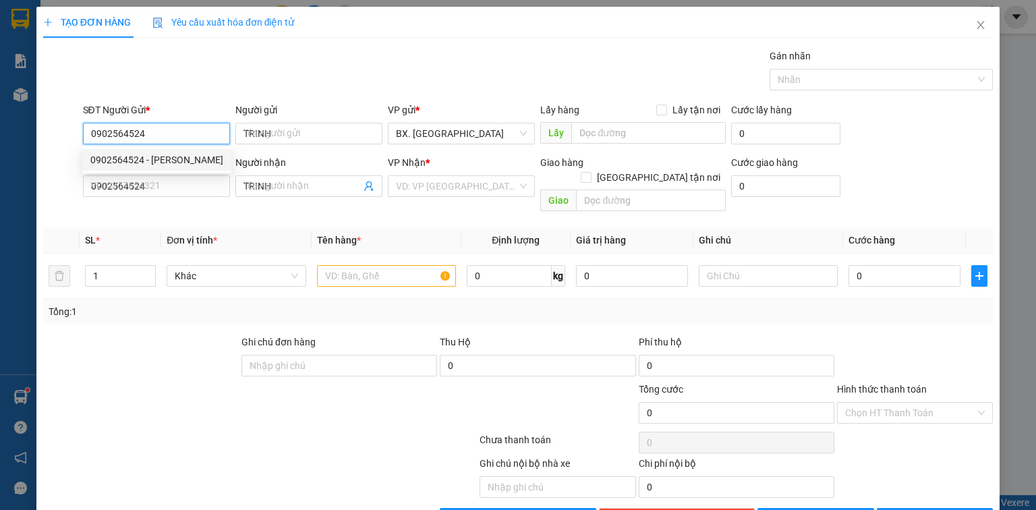
type input "30.000"
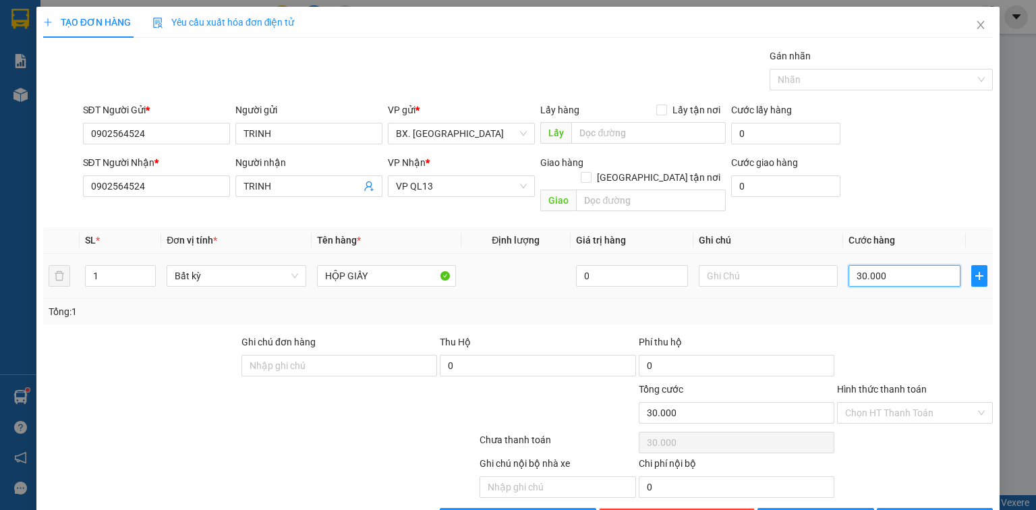
click at [877, 265] on input "30.000" at bounding box center [905, 276] width 112 height 22
click at [868, 403] on input "Hình thức thanh toán" at bounding box center [910, 413] width 130 height 20
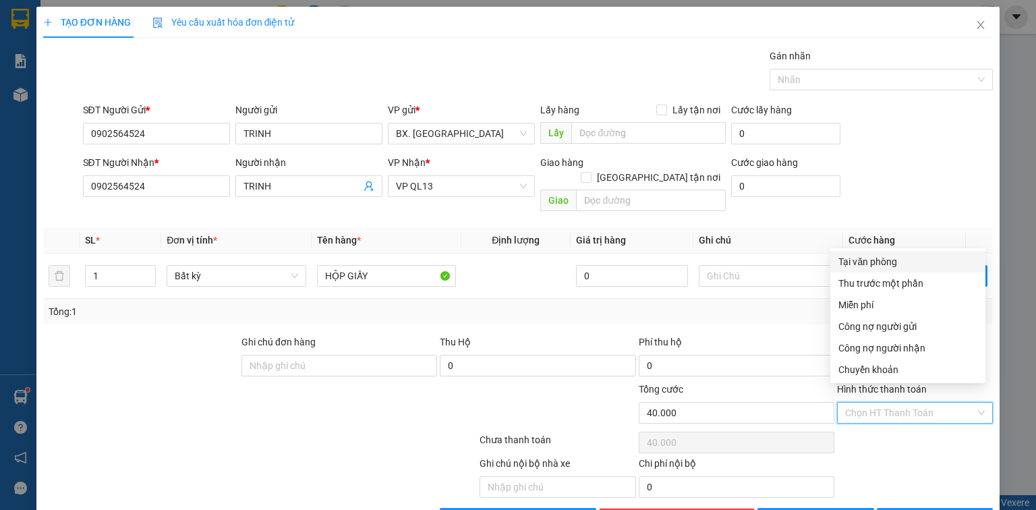
click at [878, 264] on div "Tại văn phòng" at bounding box center [908, 261] width 139 height 15
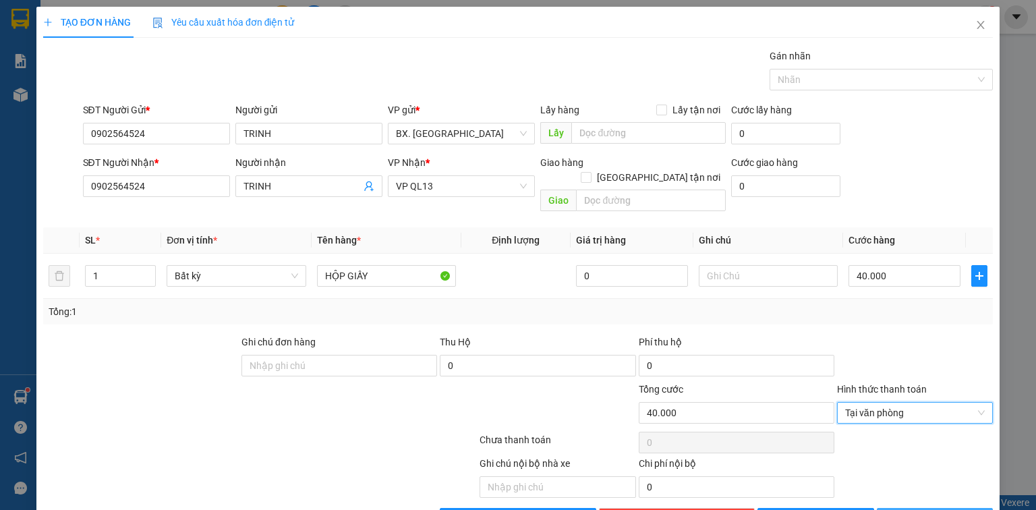
click at [930, 509] on span "[PERSON_NAME] và In" at bounding box center [950, 518] width 94 height 15
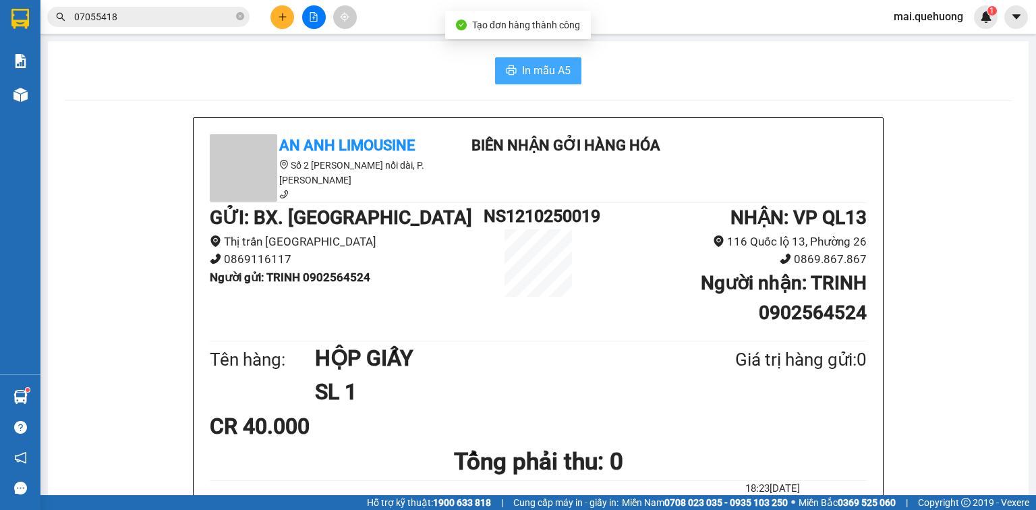
click at [541, 67] on span "In mẫu A5" at bounding box center [546, 70] width 49 height 17
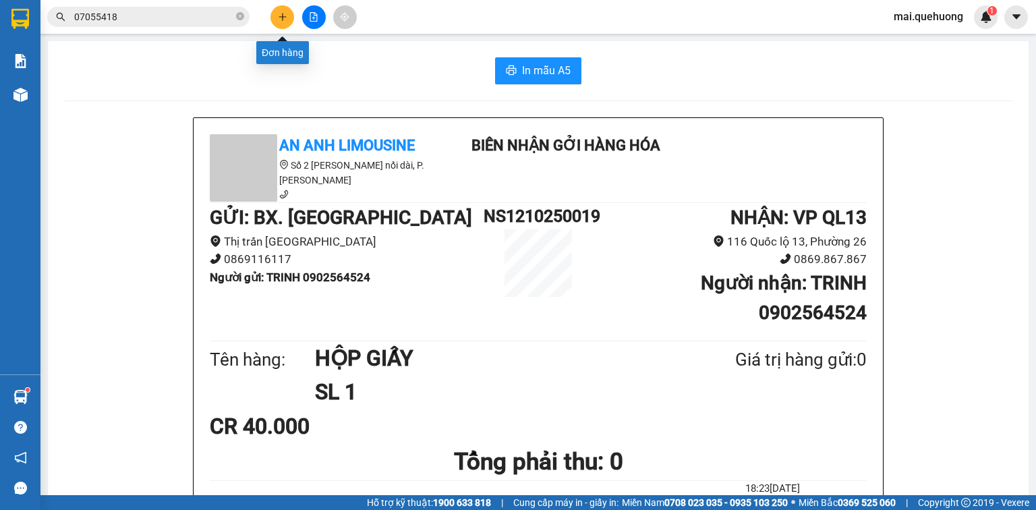
click at [282, 16] on icon "plus" at bounding box center [282, 16] width 1 height 7
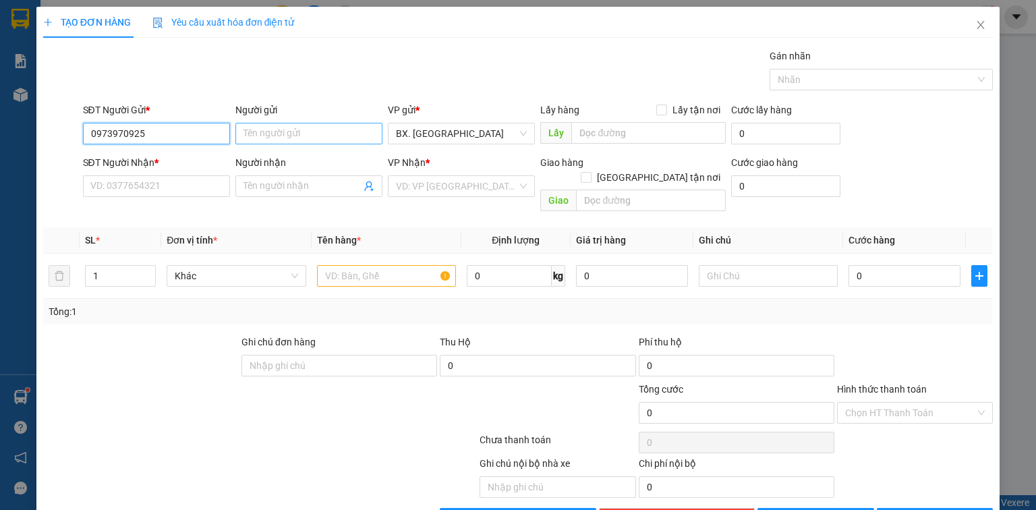
type input "0973970925"
click at [262, 130] on input "Người gửi" at bounding box center [308, 134] width 147 height 22
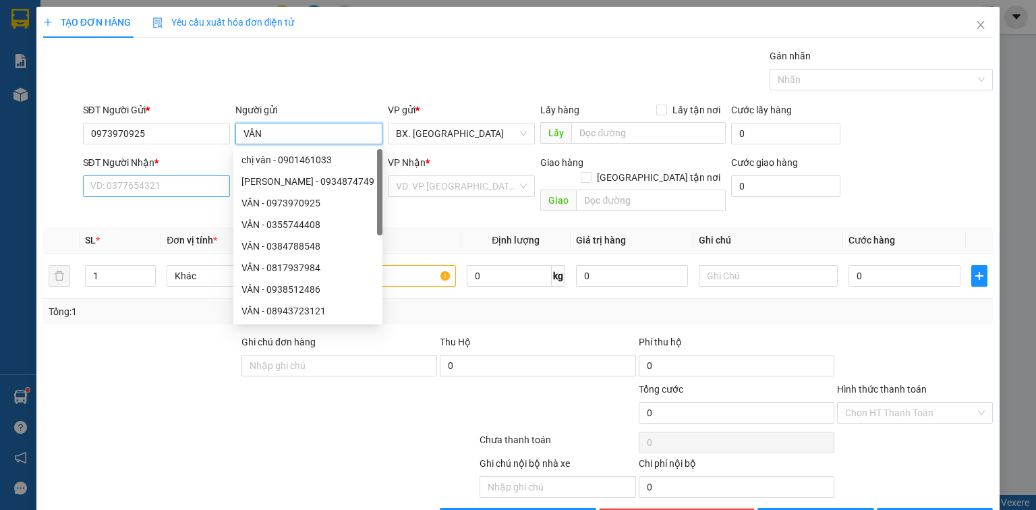
type input "VÂN"
click at [190, 184] on input "SĐT Người Nhận *" at bounding box center [156, 186] width 147 height 22
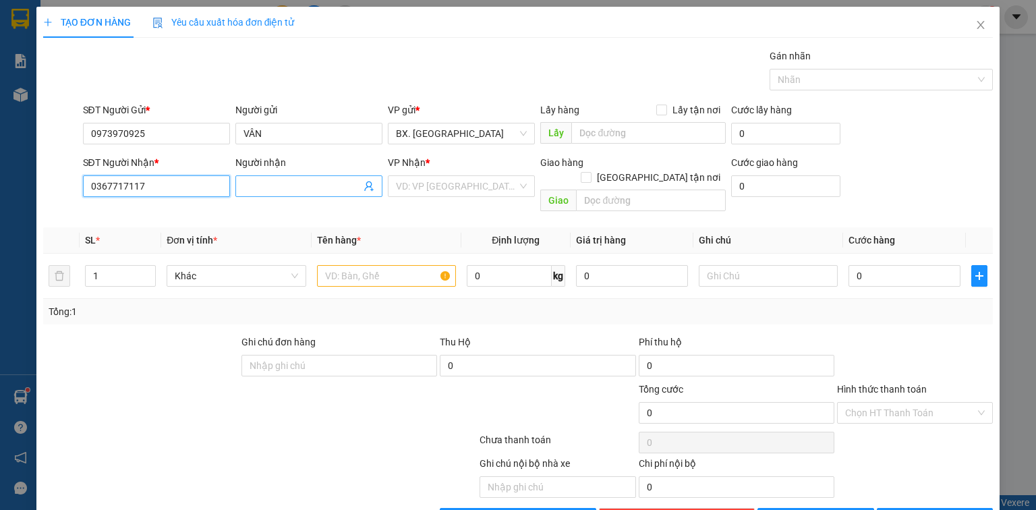
type input "0367717117"
click at [287, 184] on input "Người nhận" at bounding box center [302, 186] width 117 height 15
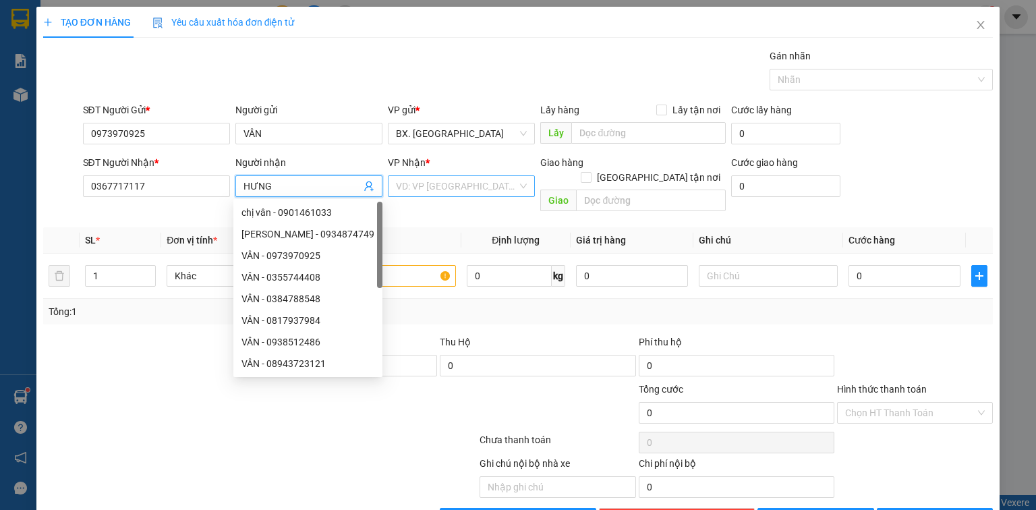
type input "HƯNG"
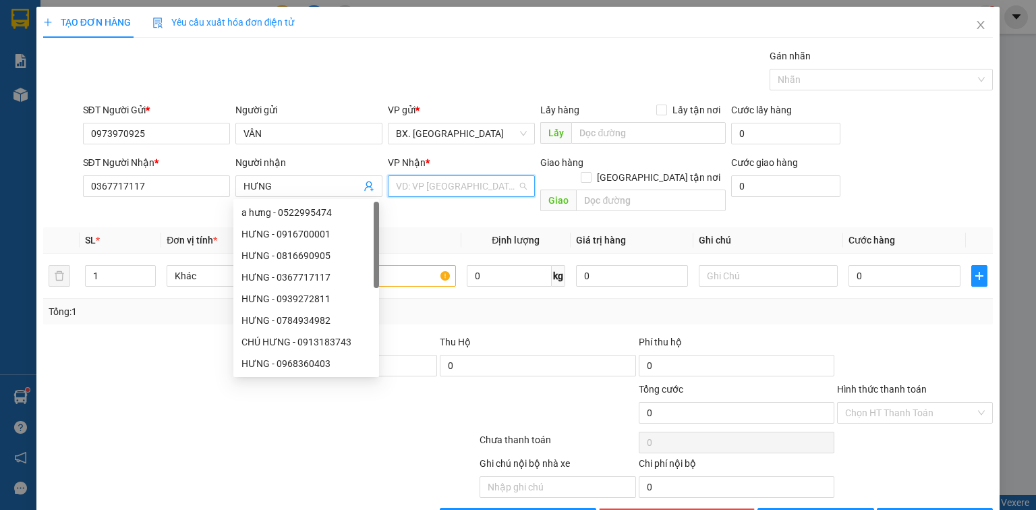
click at [422, 184] on input "search" at bounding box center [456, 186] width 121 height 20
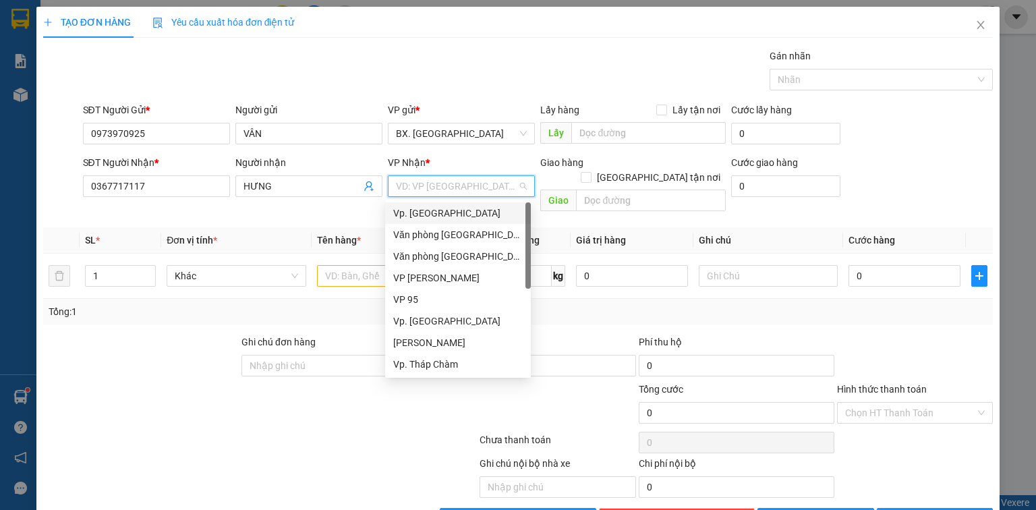
type input "1"
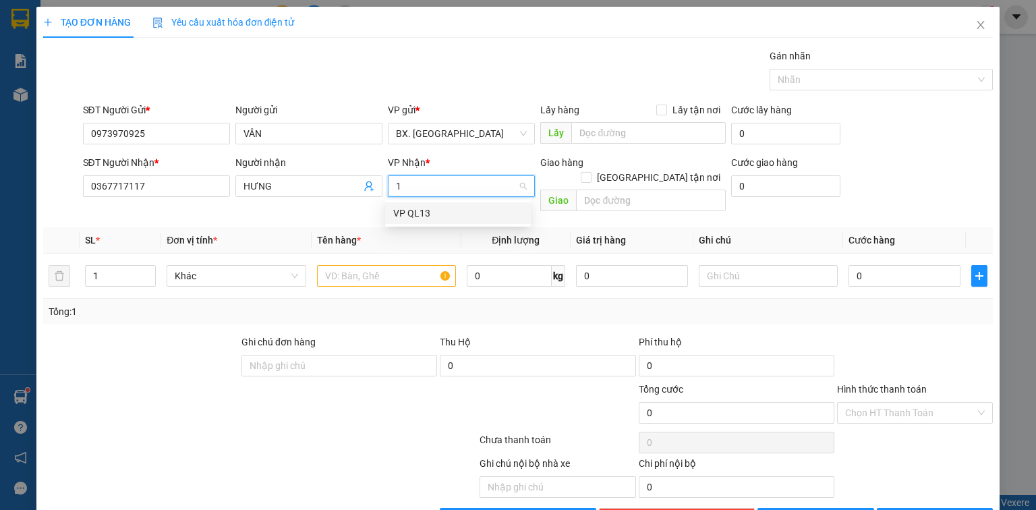
click at [428, 208] on div "VP QL13" at bounding box center [458, 213] width 130 height 15
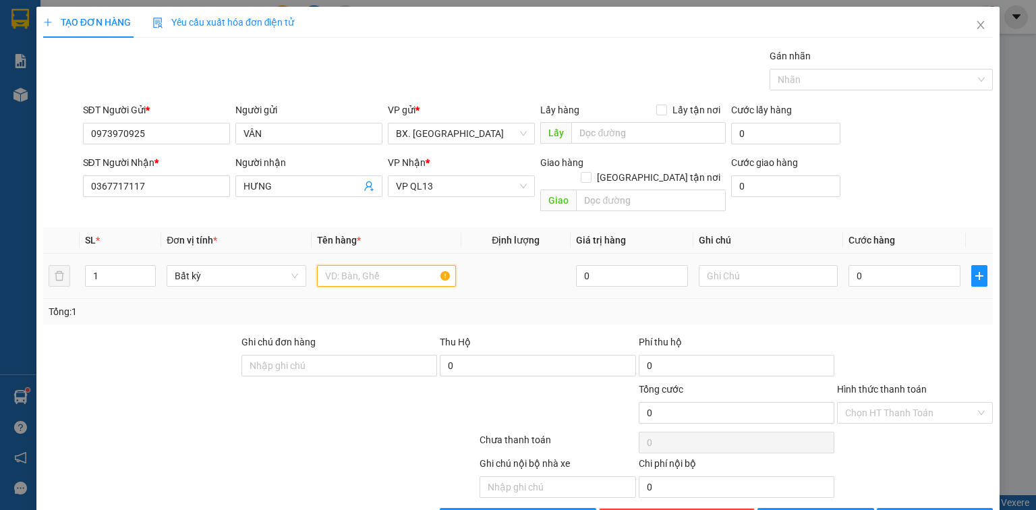
click at [391, 265] on input "text" at bounding box center [386, 276] width 139 height 22
type input "TH XỐP"
click at [856, 265] on input "0" at bounding box center [905, 276] width 112 height 22
type input "5"
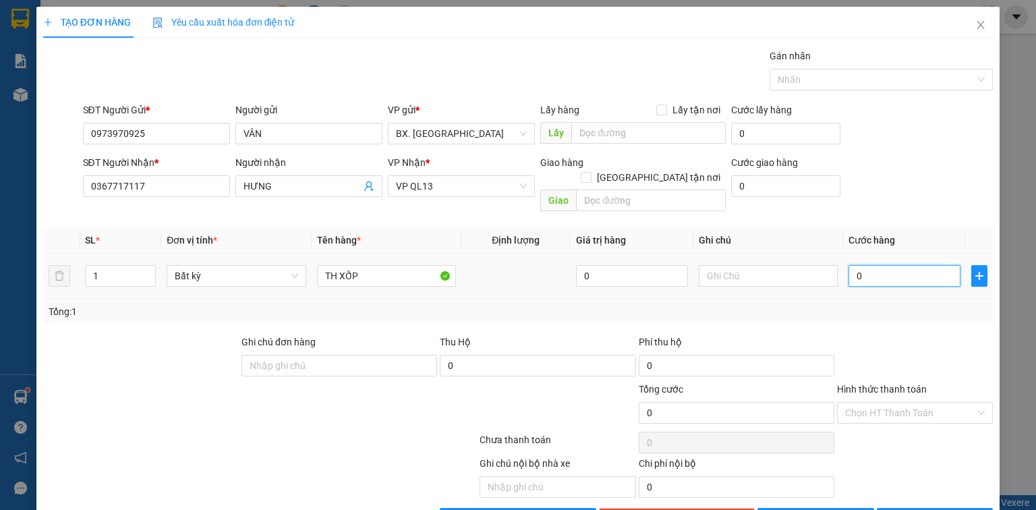
type input "5"
type input "50"
click at [925, 403] on input "Hình thức thanh toán" at bounding box center [910, 413] width 130 height 20
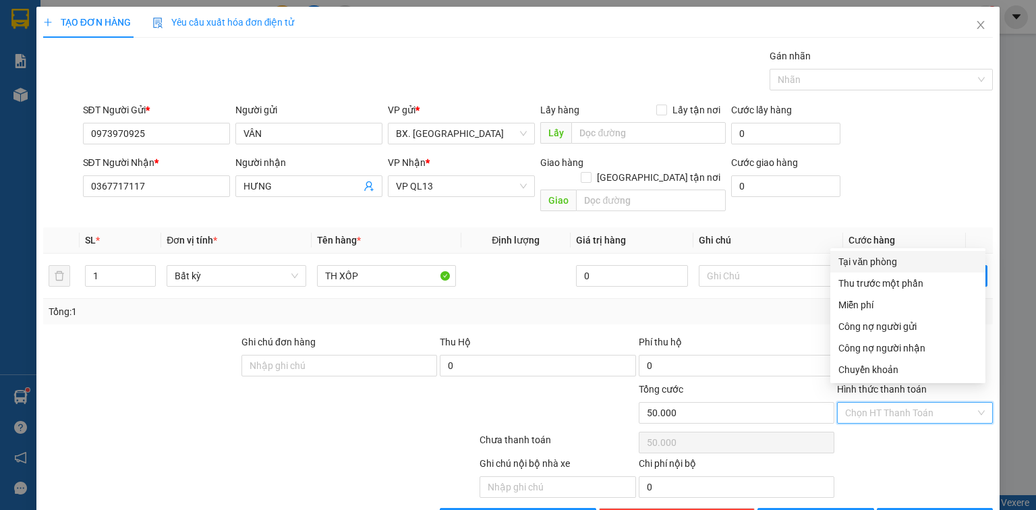
click at [891, 263] on div "Tại văn phòng" at bounding box center [908, 261] width 139 height 15
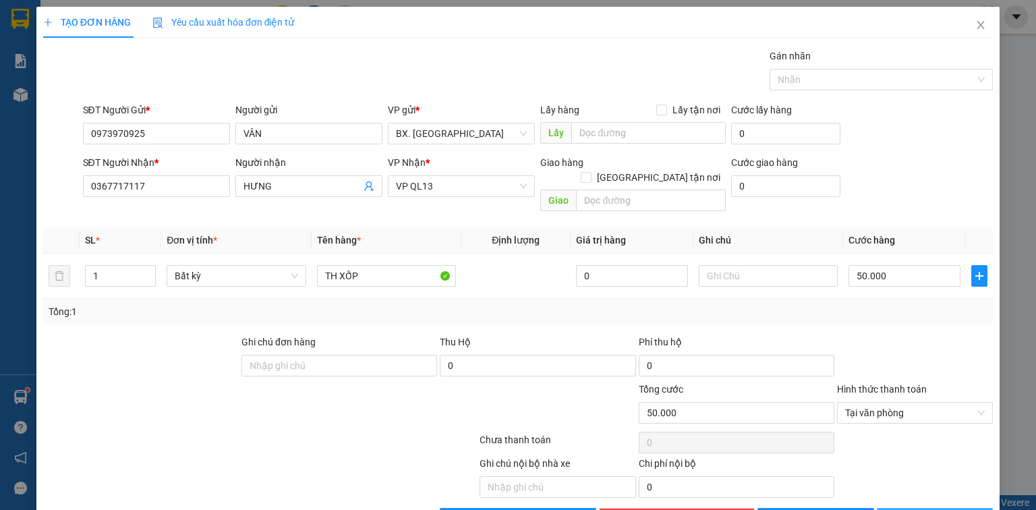
click at [897, 509] on icon "printer" at bounding box center [892, 518] width 9 height 9
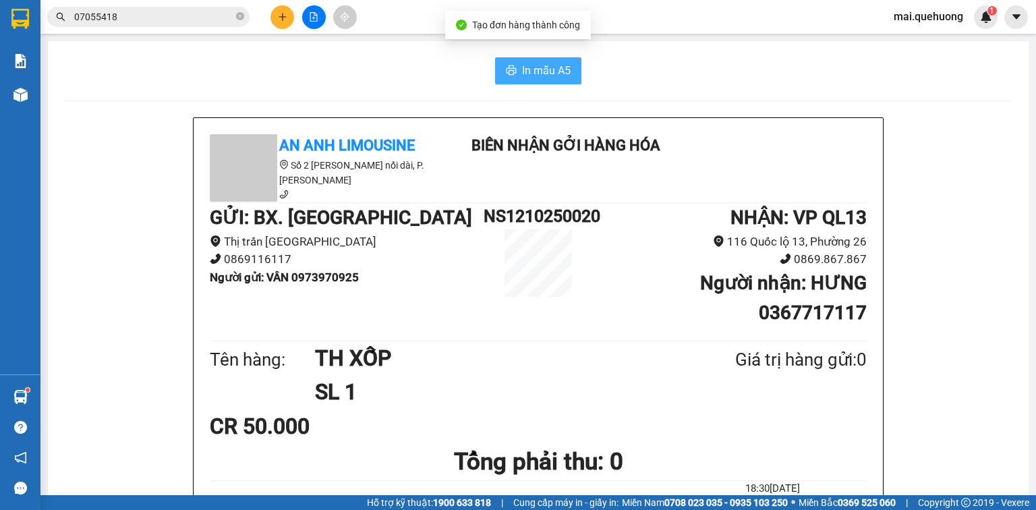
drag, startPoint x: 546, startPoint y: 69, endPoint x: 616, endPoint y: 106, distance: 79.1
click at [546, 69] on span "In mẫu A5" at bounding box center [546, 70] width 49 height 17
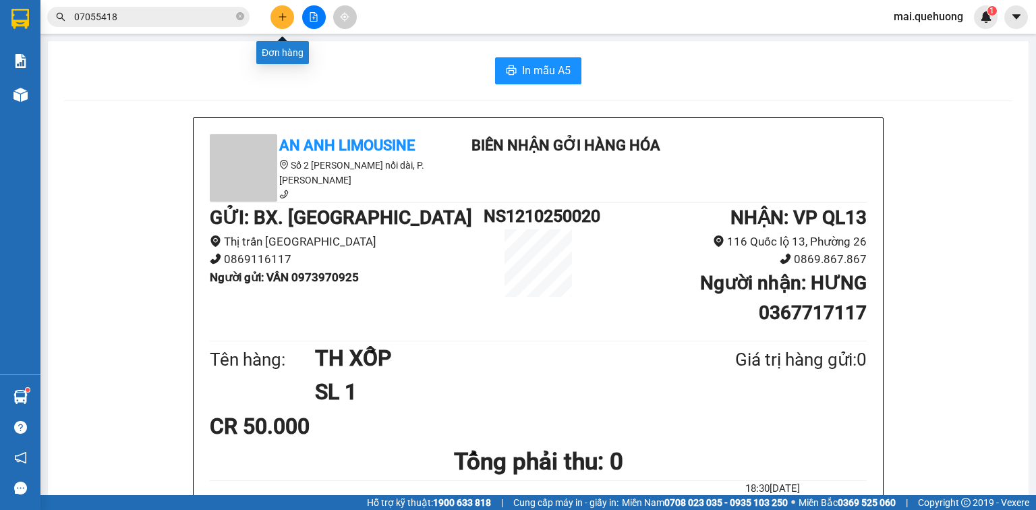
click at [278, 16] on icon "plus" at bounding box center [282, 16] width 9 height 9
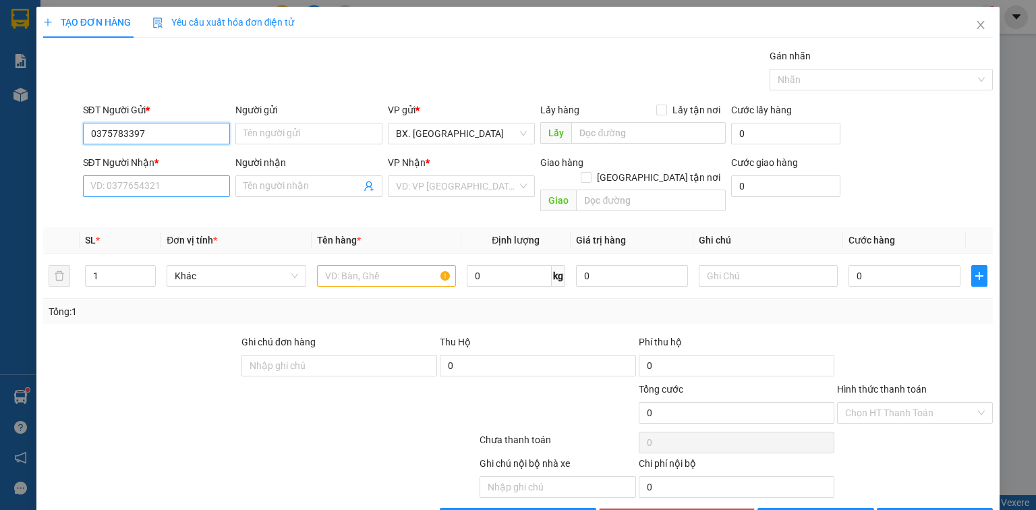
type input "0375783397"
click at [186, 189] on input "SĐT Người Nhận *" at bounding box center [156, 186] width 147 height 22
type input "0344507532"
click at [255, 188] on input "Người nhận" at bounding box center [302, 186] width 117 height 15
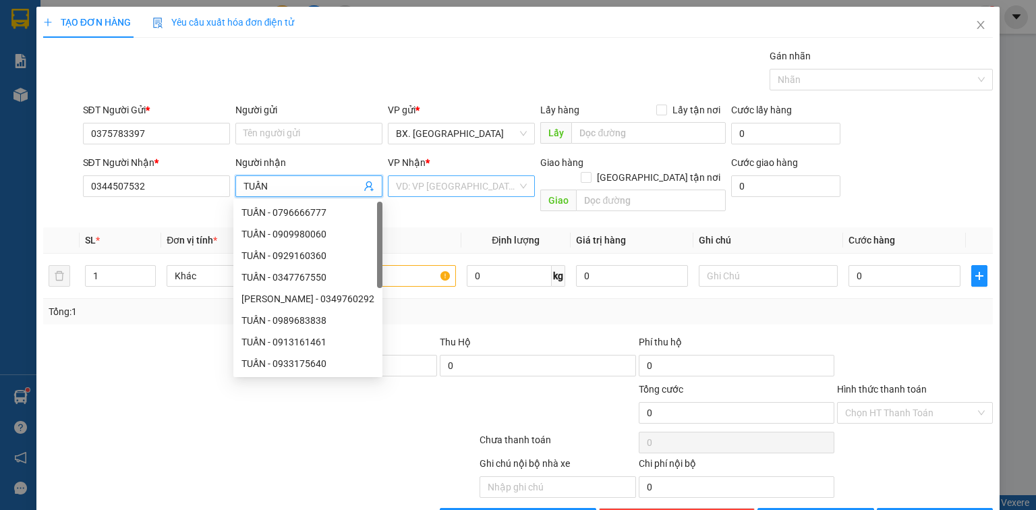
type input "TUẤN"
click at [439, 192] on input "search" at bounding box center [456, 186] width 121 height 20
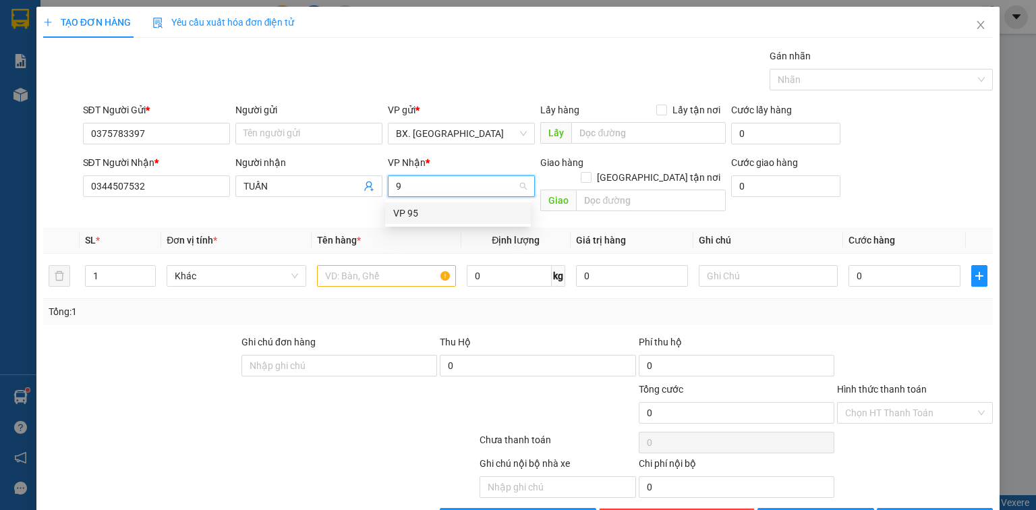
type input "95"
click at [444, 219] on div "VP 95" at bounding box center [458, 213] width 130 height 15
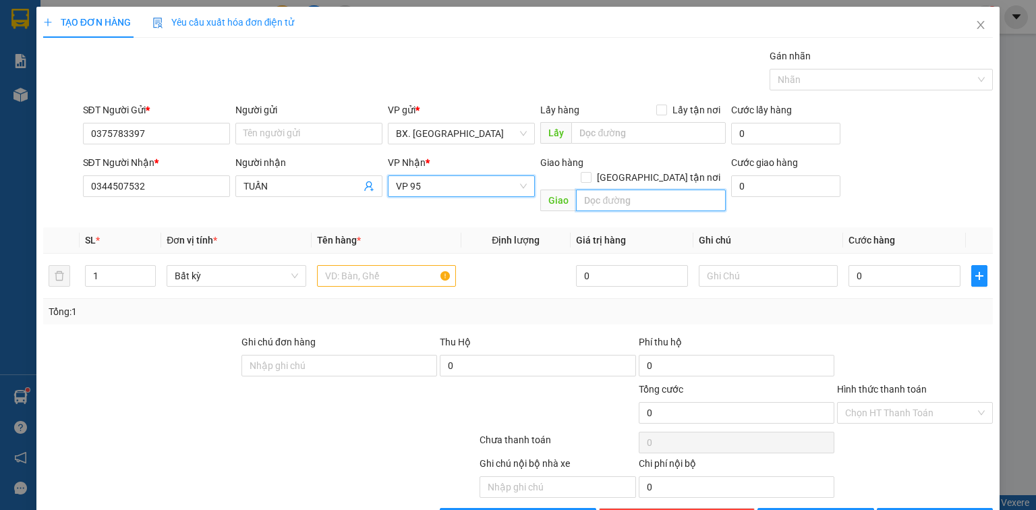
click at [640, 190] on input "text" at bounding box center [651, 201] width 150 height 22
type input "SP"
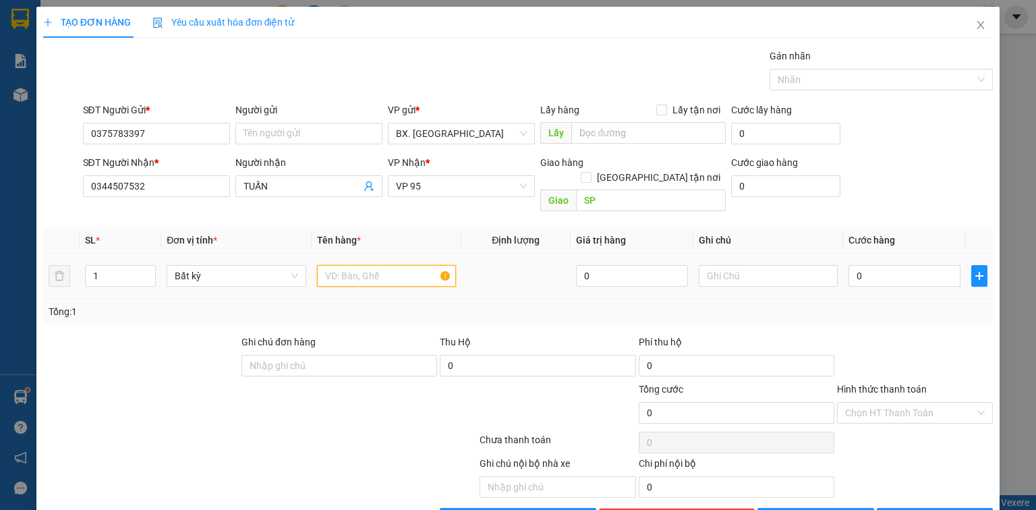
click at [345, 265] on input "text" at bounding box center [386, 276] width 139 height 22
type input "TH GIẤY"
drag, startPoint x: 906, startPoint y: 242, endPoint x: 901, endPoint y: 256, distance: 14.9
click at [905, 254] on td "0" at bounding box center [904, 276] width 123 height 45
click at [901, 265] on input "0" at bounding box center [905, 276] width 112 height 22
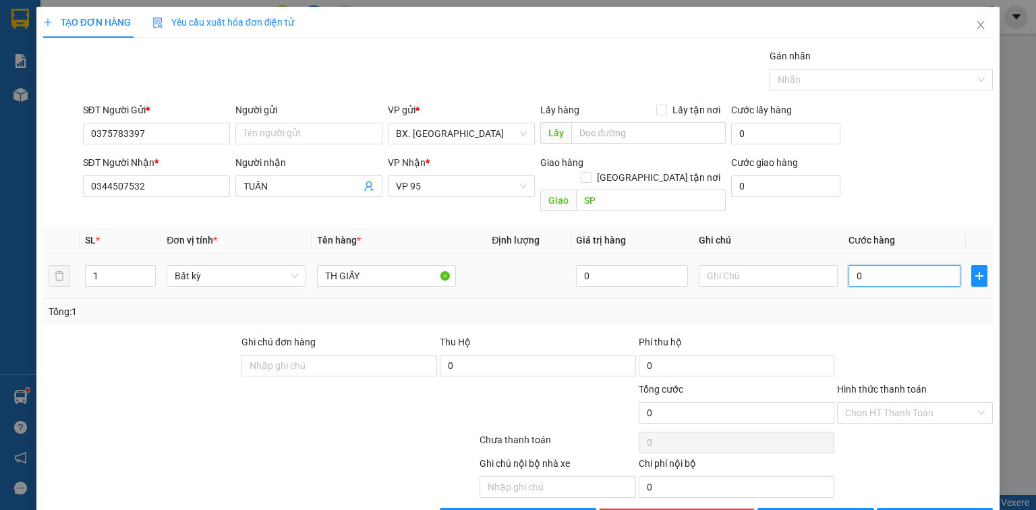
type input "3"
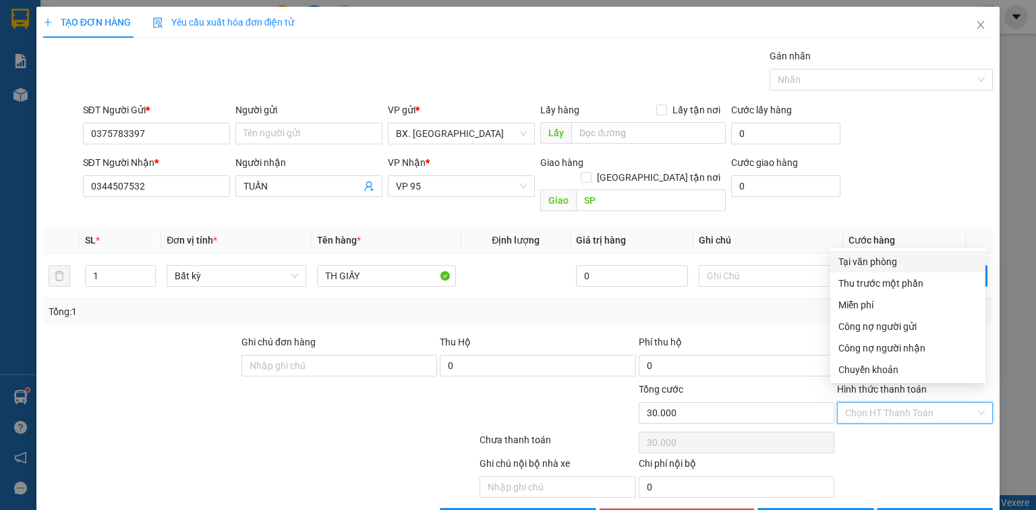
click at [889, 403] on input "Hình thức thanh toán" at bounding box center [910, 413] width 130 height 20
click at [899, 271] on div "Tại văn phòng" at bounding box center [908, 262] width 155 height 22
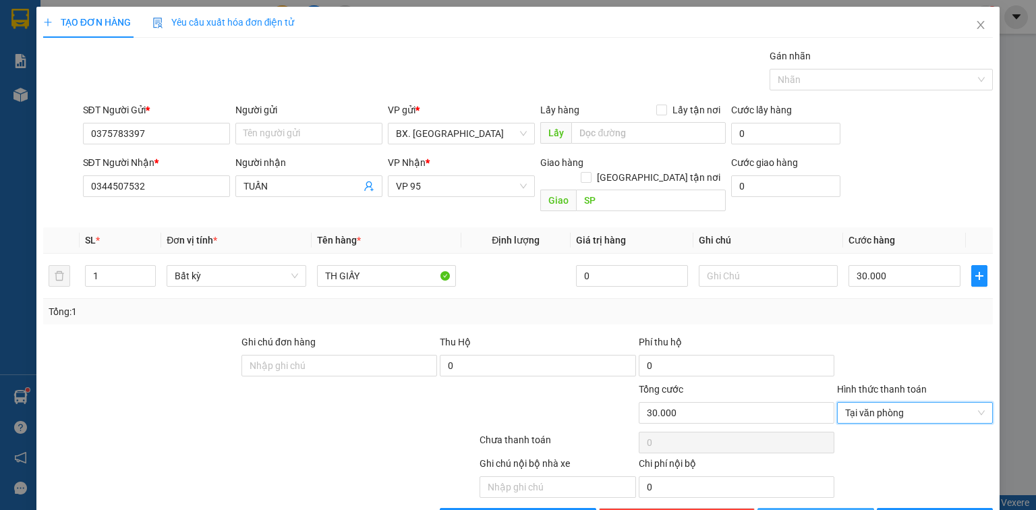
click at [845, 508] on button "[PERSON_NAME]" at bounding box center [816, 519] width 117 height 22
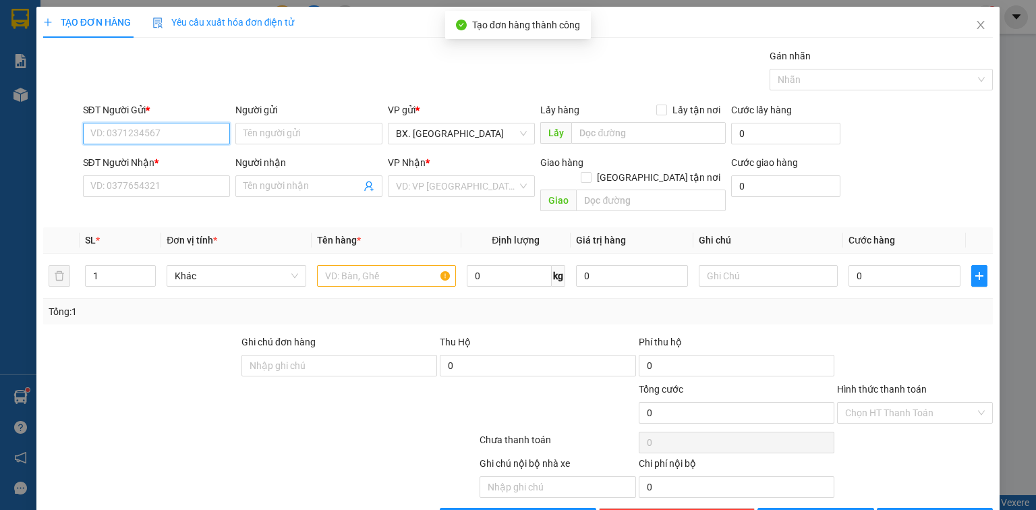
click at [132, 133] on input "SĐT Người Gửi *" at bounding box center [156, 134] width 147 height 22
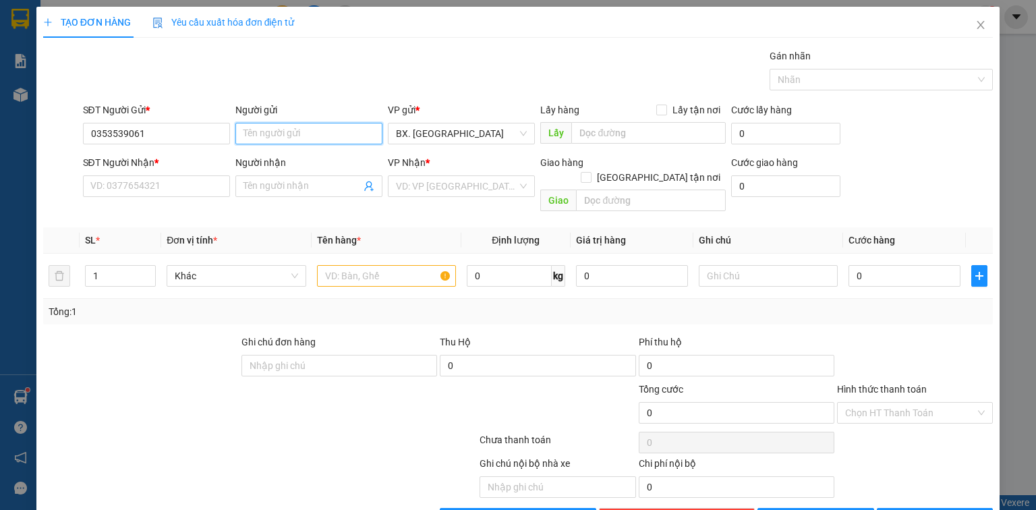
click at [273, 135] on input "Người gửi" at bounding box center [308, 134] width 147 height 22
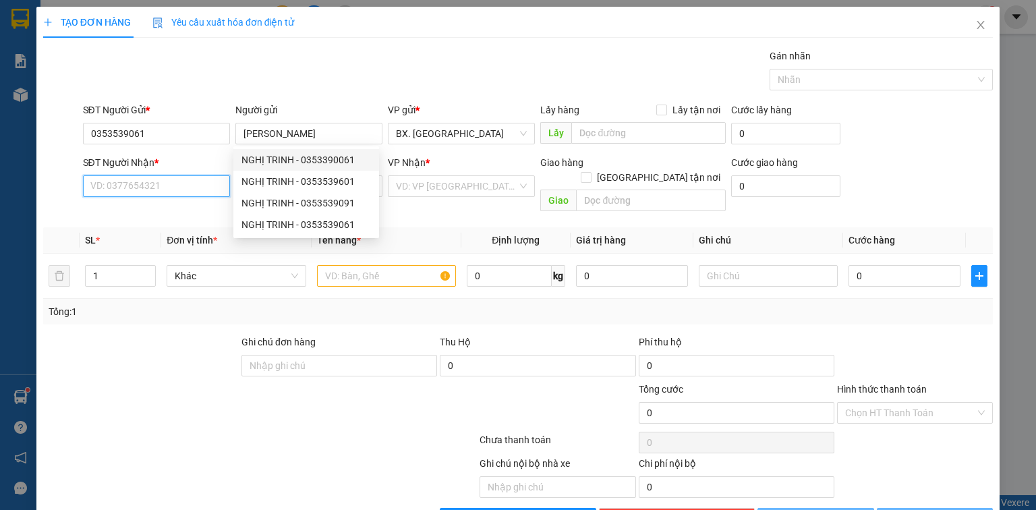
click at [192, 186] on input "SĐT Người Nhận *" at bounding box center [156, 186] width 147 height 22
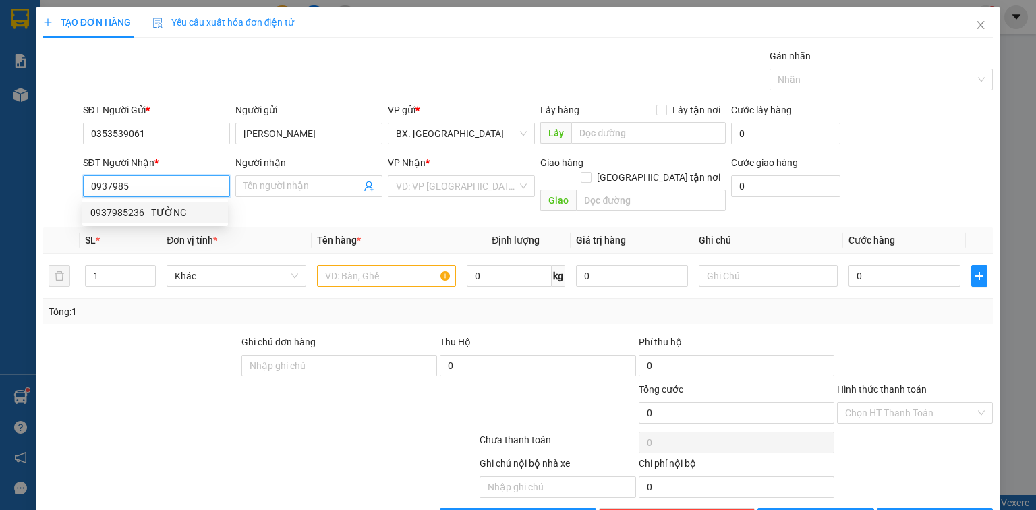
click at [185, 213] on div "0937985236 - TƯỜNG" at bounding box center [155, 212] width 130 height 15
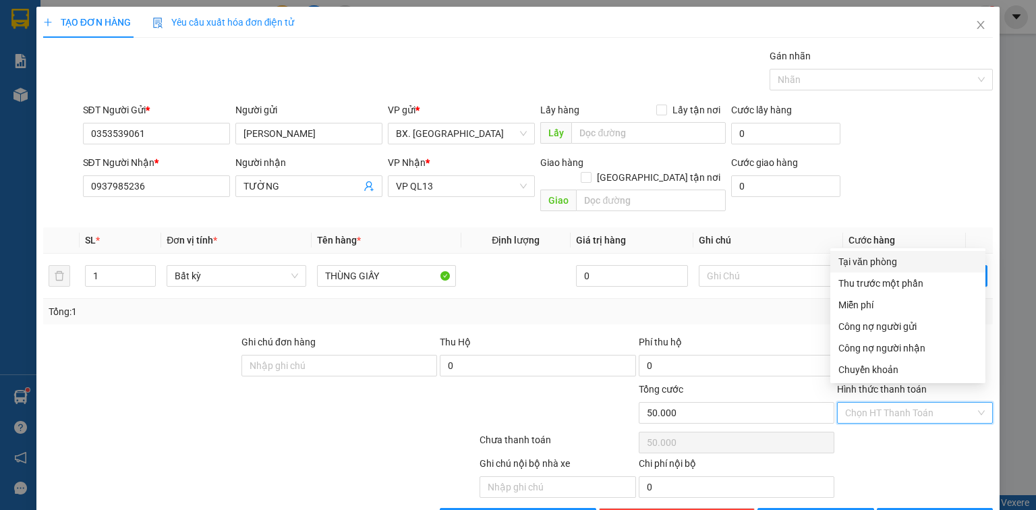
click at [907, 403] on input "Hình thức thanh toán" at bounding box center [910, 413] width 130 height 20
click at [912, 262] on div "Tại văn phòng" at bounding box center [908, 261] width 139 height 15
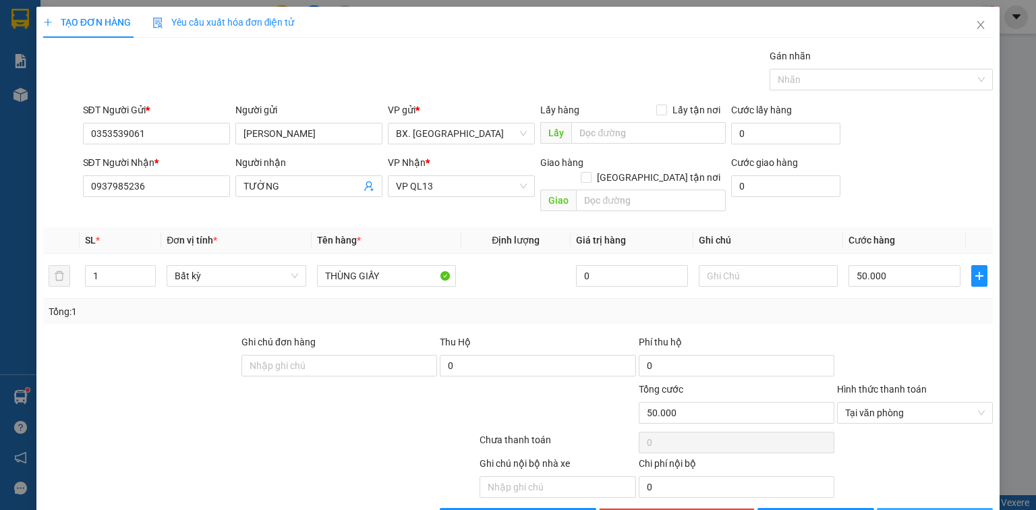
click at [934, 509] on span "[PERSON_NAME] và In" at bounding box center [950, 518] width 94 height 15
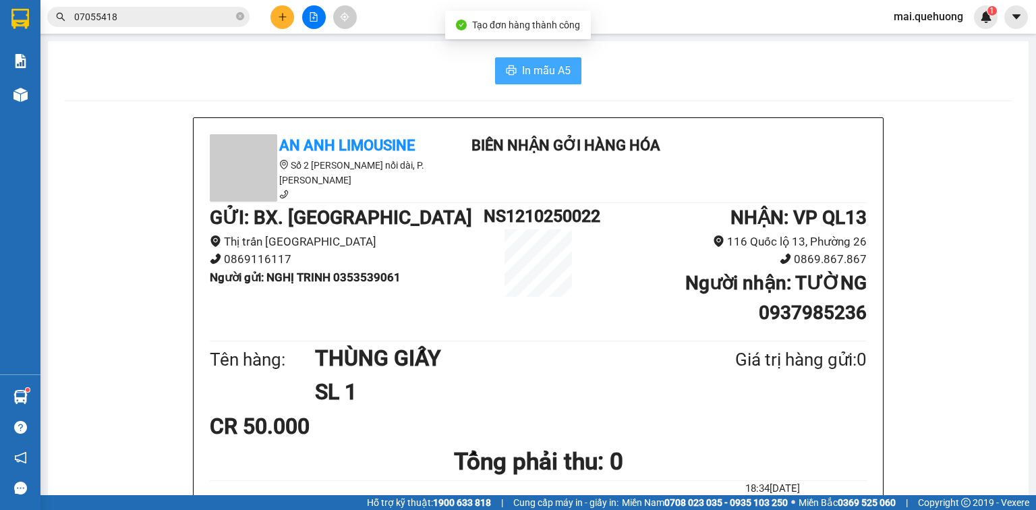
click at [563, 80] on button "In mẫu A5" at bounding box center [538, 70] width 86 height 27
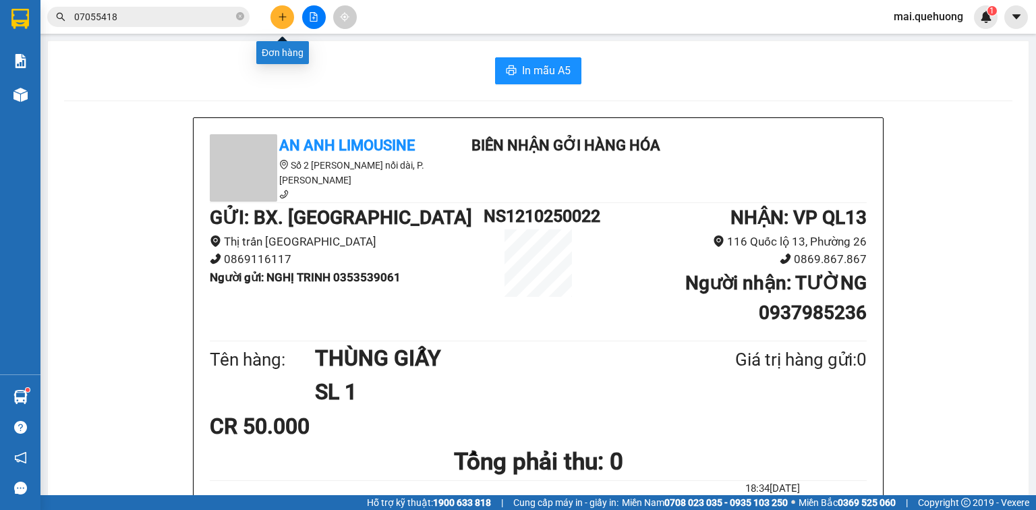
click at [286, 19] on icon "plus" at bounding box center [282, 16] width 9 height 9
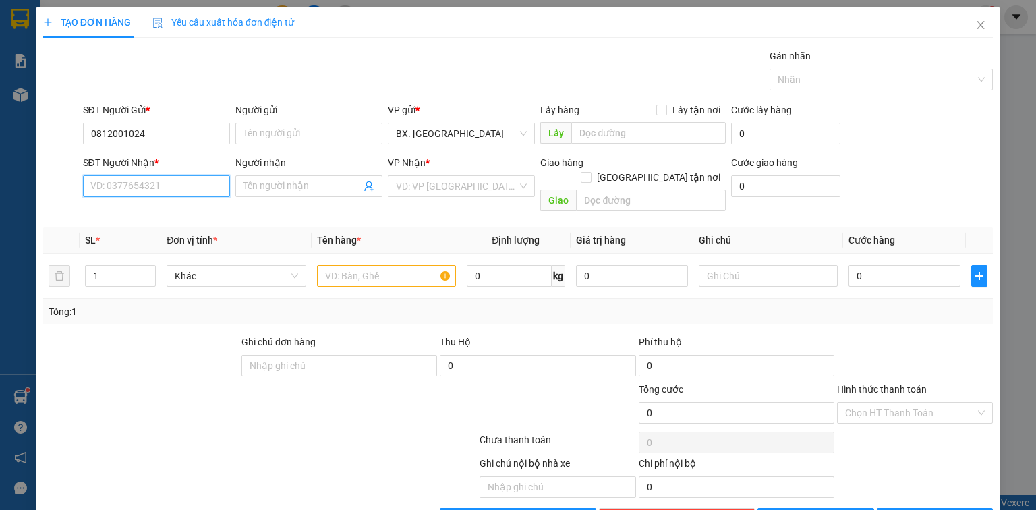
click at [170, 181] on input "SĐT Người Nhận *" at bounding box center [156, 186] width 147 height 22
click at [273, 189] on input "Người nhận" at bounding box center [302, 186] width 117 height 15
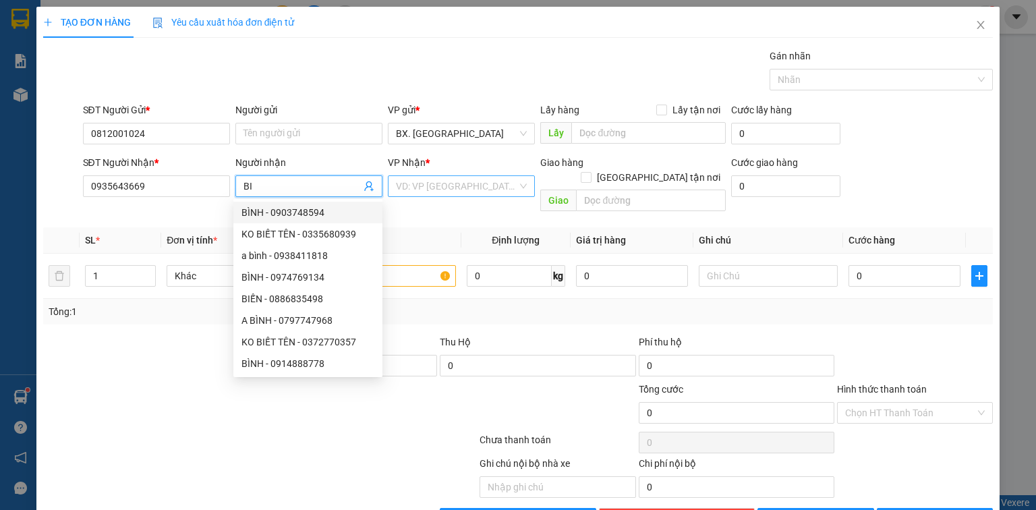
click at [462, 190] on input "search" at bounding box center [456, 186] width 121 height 20
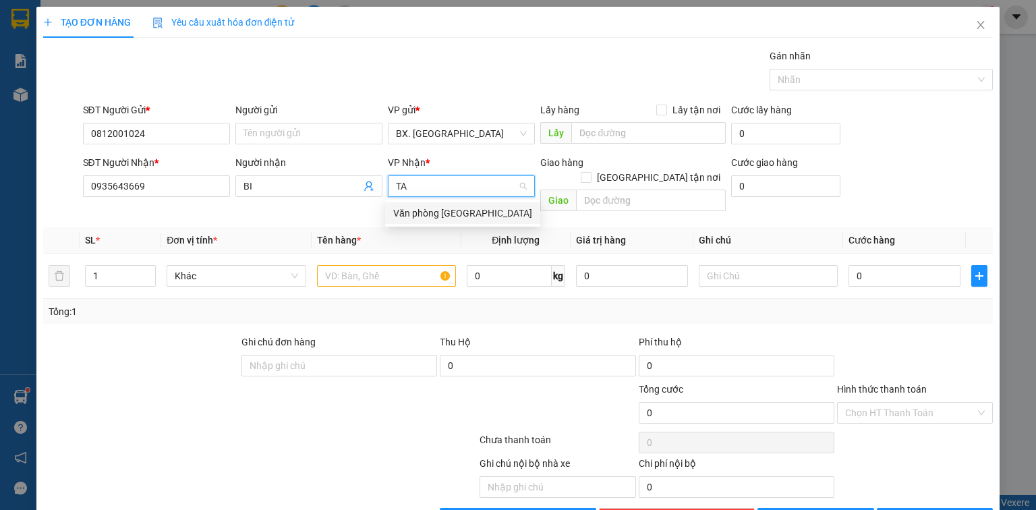
click at [453, 215] on div "Văn phòng [GEOGRAPHIC_DATA]" at bounding box center [462, 213] width 139 height 15
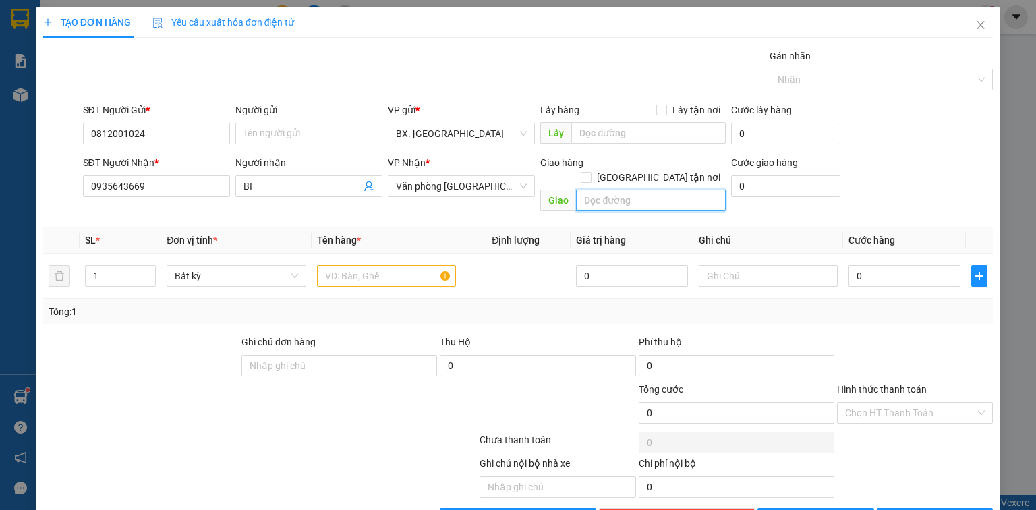
click at [600, 190] on input "text" at bounding box center [651, 201] width 150 height 22
click at [354, 265] on input "text" at bounding box center [386, 276] width 139 height 22
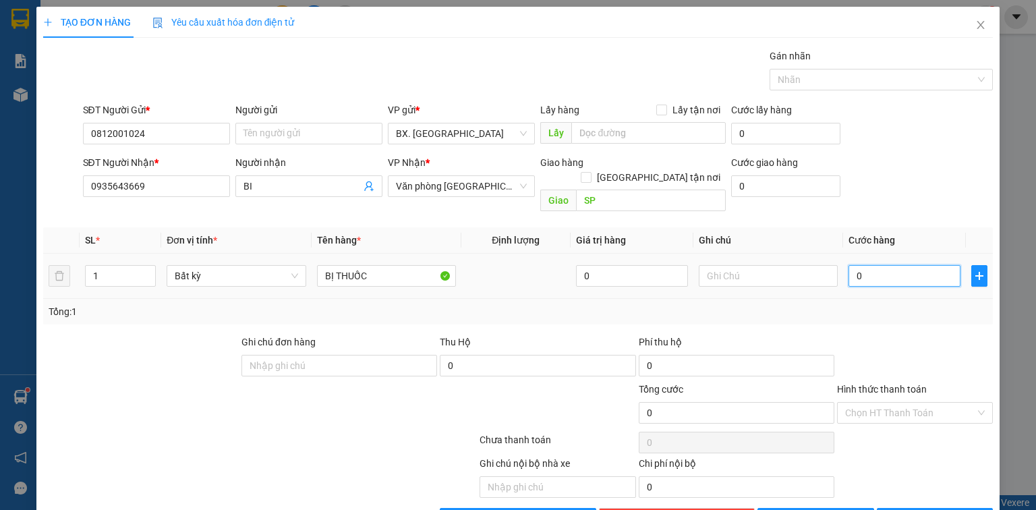
click at [917, 265] on input "0" at bounding box center [905, 276] width 112 height 22
click at [891, 403] on input "Hình thức thanh toán" at bounding box center [910, 413] width 130 height 20
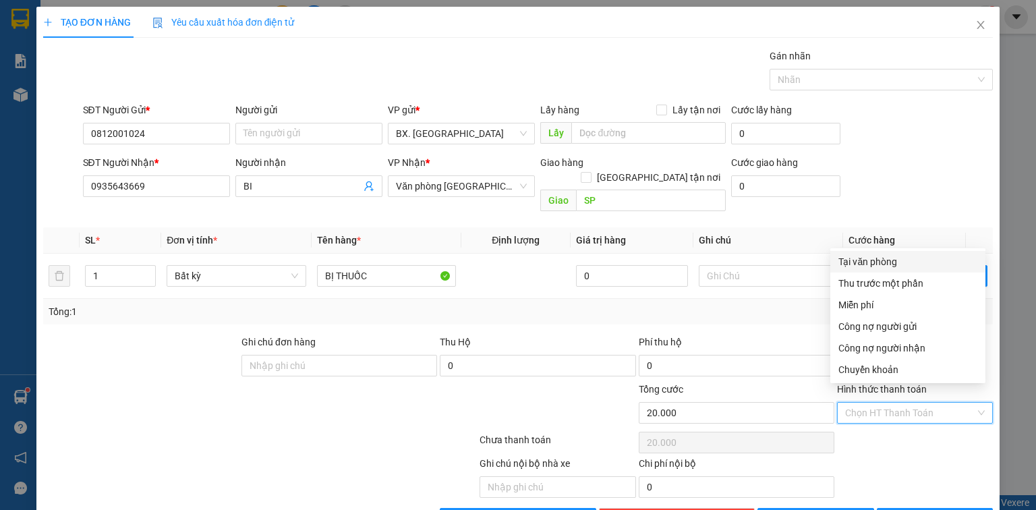
click at [880, 262] on div "Tại văn phòng" at bounding box center [908, 261] width 139 height 15
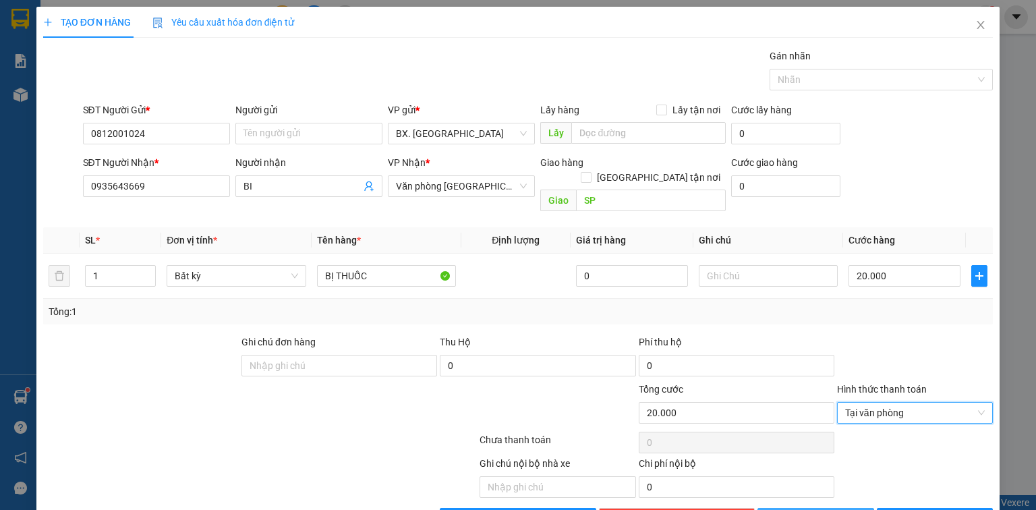
click at [837, 508] on button "[PERSON_NAME]" at bounding box center [816, 519] width 117 height 22
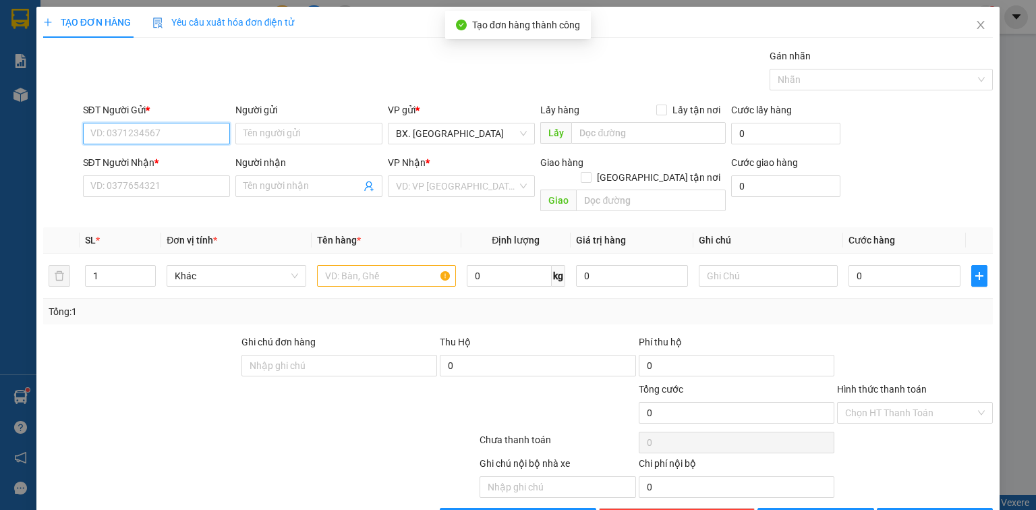
click at [195, 123] on input "SĐT Người Gửi *" at bounding box center [156, 134] width 147 height 22
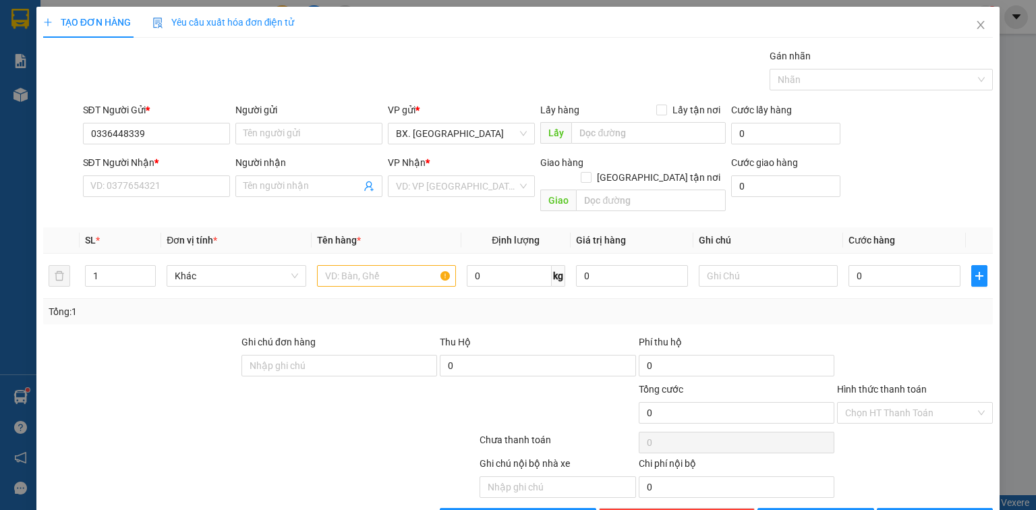
click at [128, 155] on div "SĐT Người Nhận *" at bounding box center [156, 165] width 147 height 20
click at [134, 175] on input "SĐT Người Nhận *" at bounding box center [156, 186] width 147 height 22
click at [140, 182] on div "0358124875 - HÒA" at bounding box center [155, 182] width 130 height 15
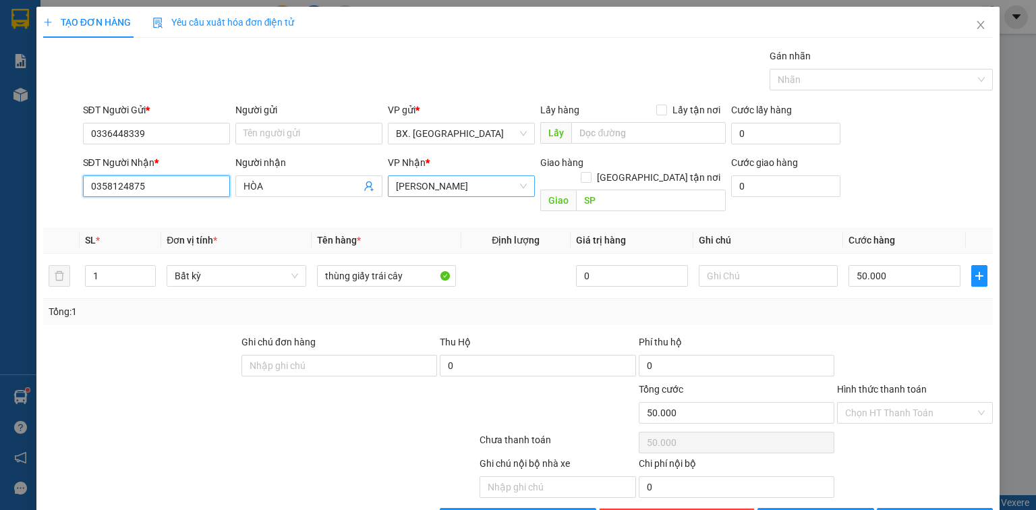
click at [486, 176] on span "[PERSON_NAME]" at bounding box center [461, 186] width 131 height 20
click at [491, 173] on div "VP 95" at bounding box center [458, 184] width 146 height 22
click at [888, 265] on input "50.000" at bounding box center [905, 276] width 112 height 22
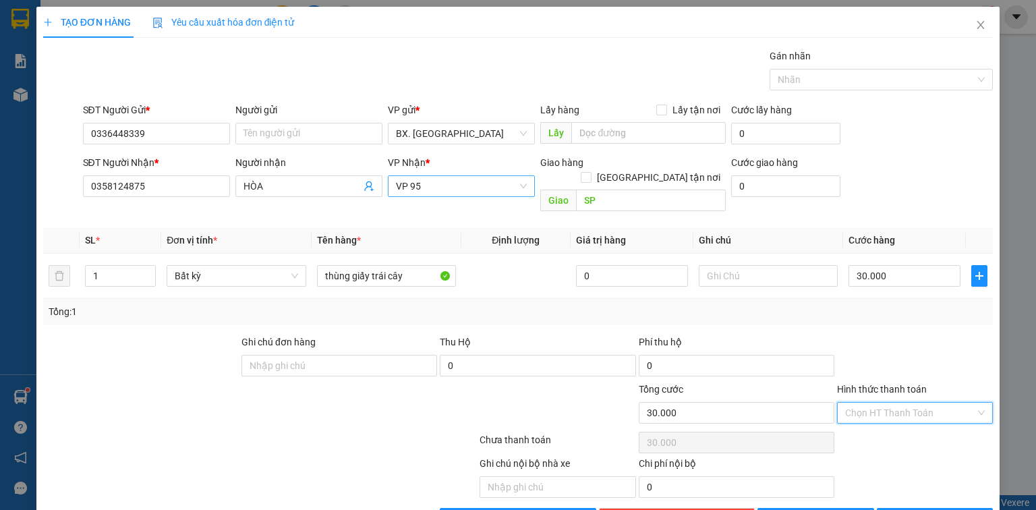
click at [893, 403] on input "Hình thức thanh toán" at bounding box center [910, 413] width 130 height 20
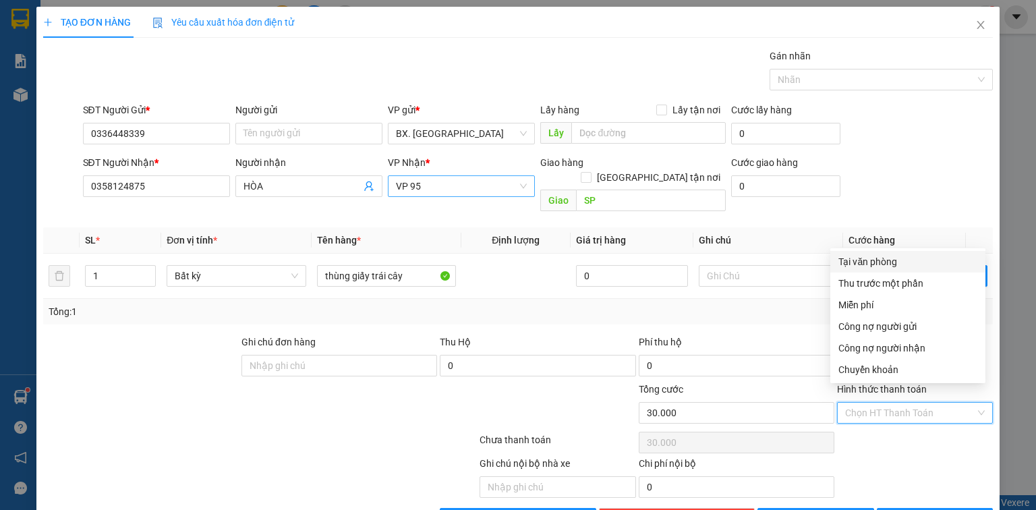
click at [891, 254] on div "Tại văn phòng" at bounding box center [908, 261] width 139 height 15
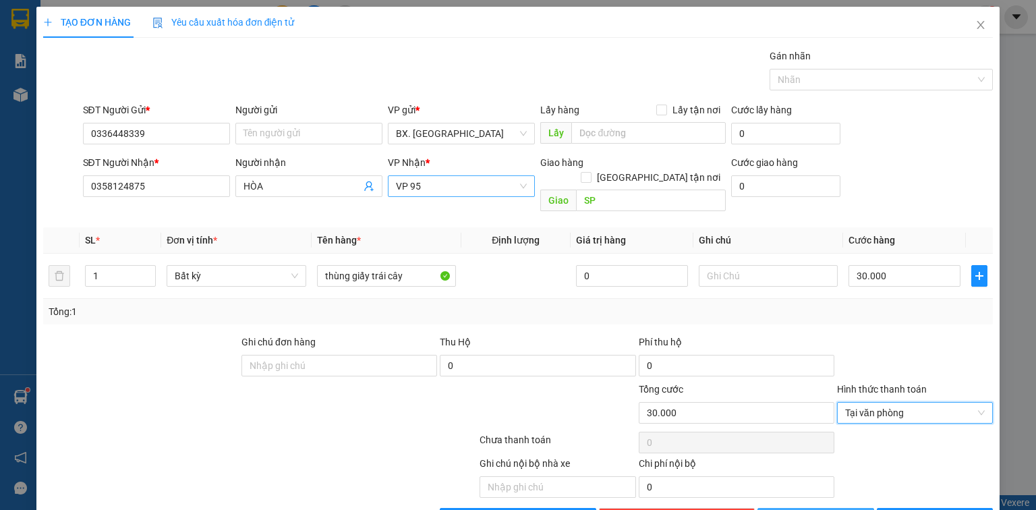
click at [846, 508] on button "[PERSON_NAME]" at bounding box center [816, 519] width 117 height 22
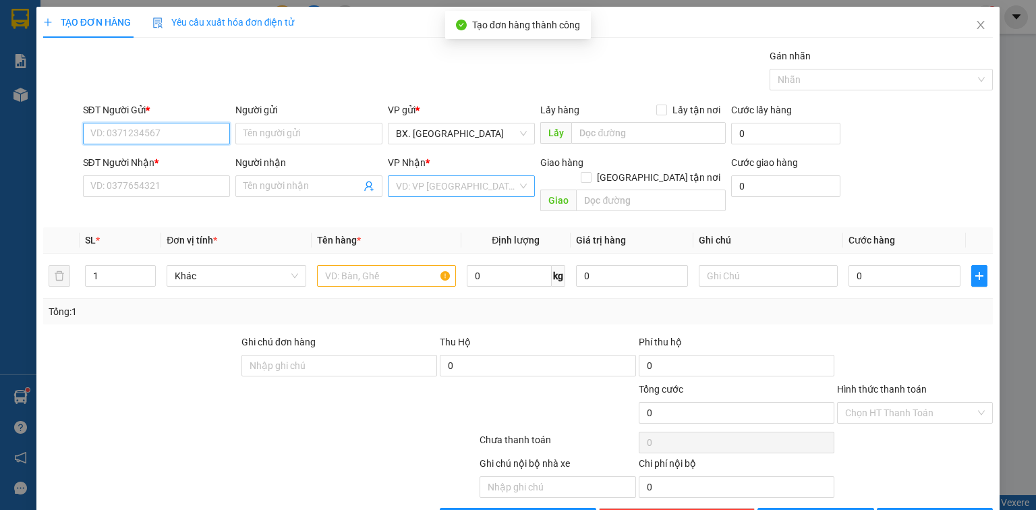
click at [146, 123] on input "SĐT Người Gửi *" at bounding box center [156, 134] width 147 height 22
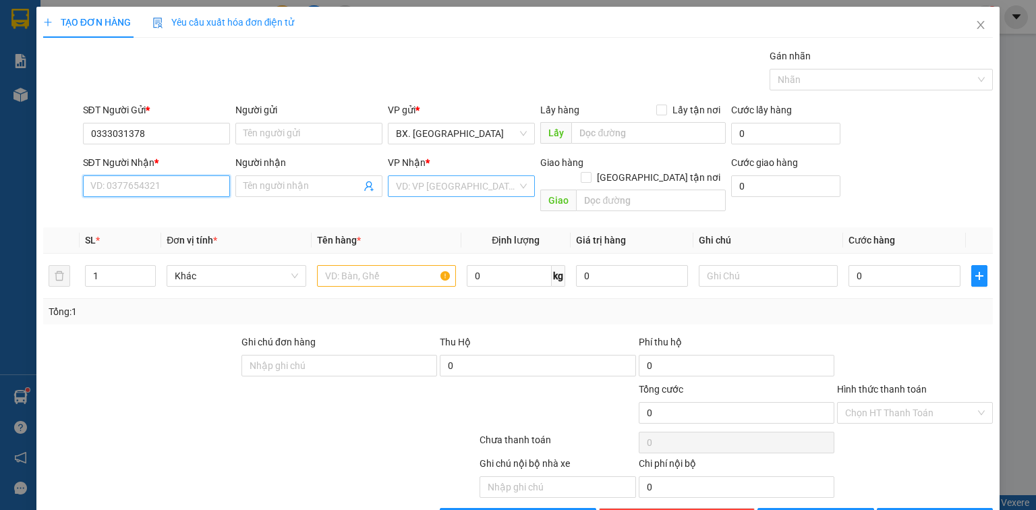
click at [150, 175] on input "SĐT Người Nhận *" at bounding box center [156, 186] width 147 height 22
click at [154, 181] on div "0336437171 - DUY" at bounding box center [155, 182] width 130 height 15
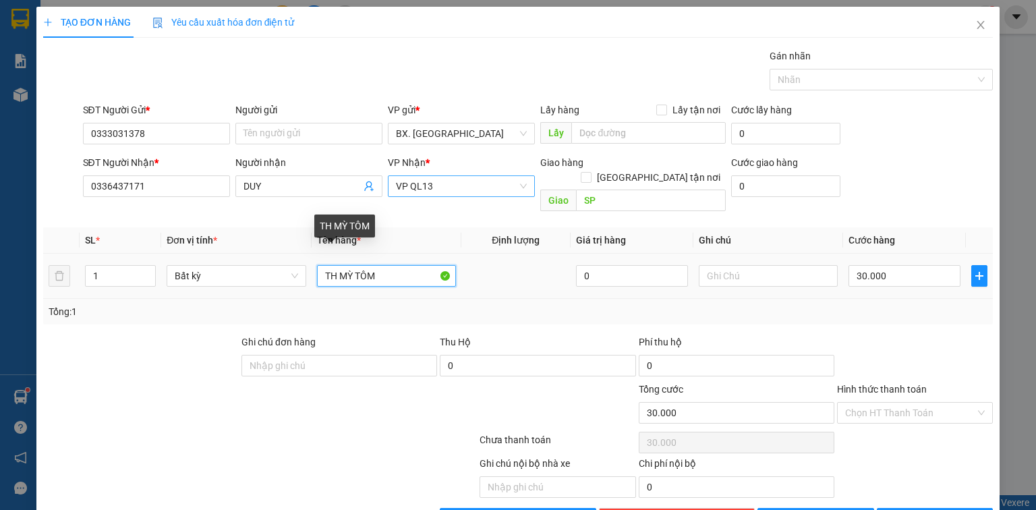
click at [387, 265] on input "TH MỲ TÔM" at bounding box center [386, 276] width 139 height 22
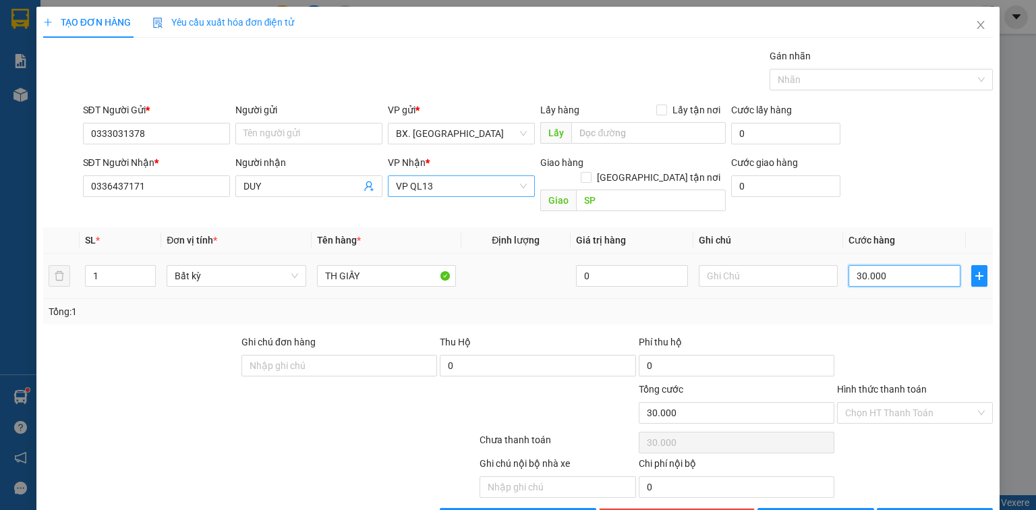
click at [907, 265] on input "30.000" at bounding box center [905, 276] width 112 height 22
click at [893, 403] on input "Hình thức thanh toán" at bounding box center [910, 413] width 130 height 20
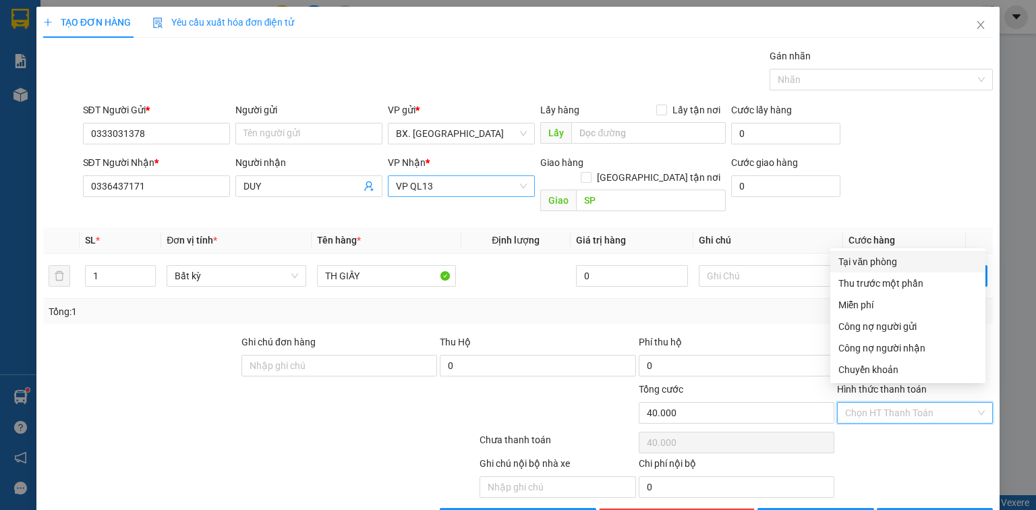
click at [876, 254] on div "Tại văn phòng" at bounding box center [908, 261] width 139 height 15
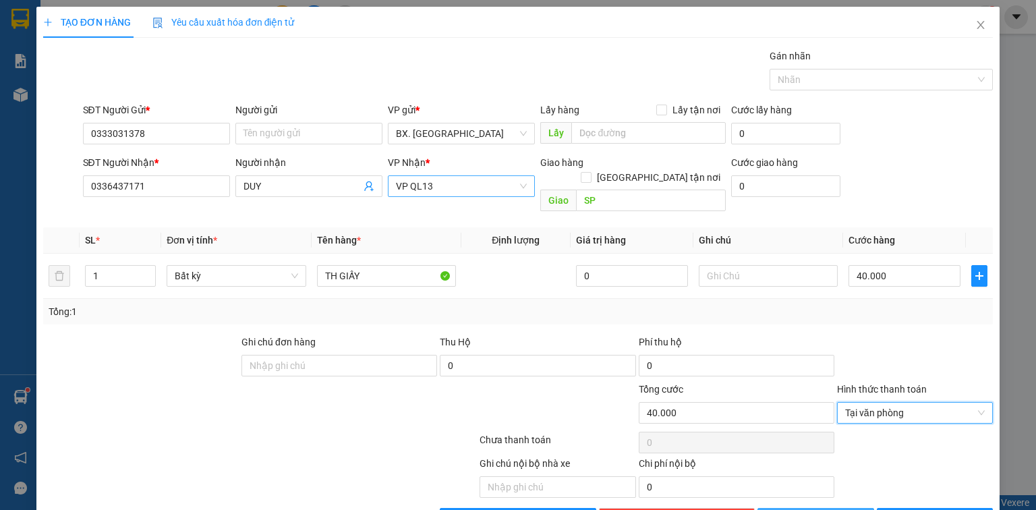
click at [822, 509] on span "[PERSON_NAME]" at bounding box center [823, 518] width 72 height 15
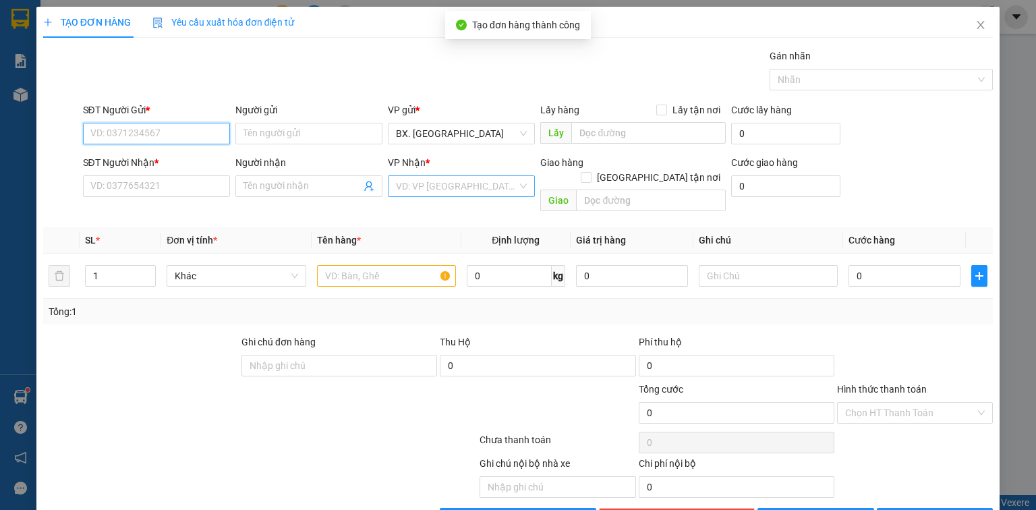
click at [161, 123] on input "SĐT Người Gửi *" at bounding box center [156, 134] width 147 height 22
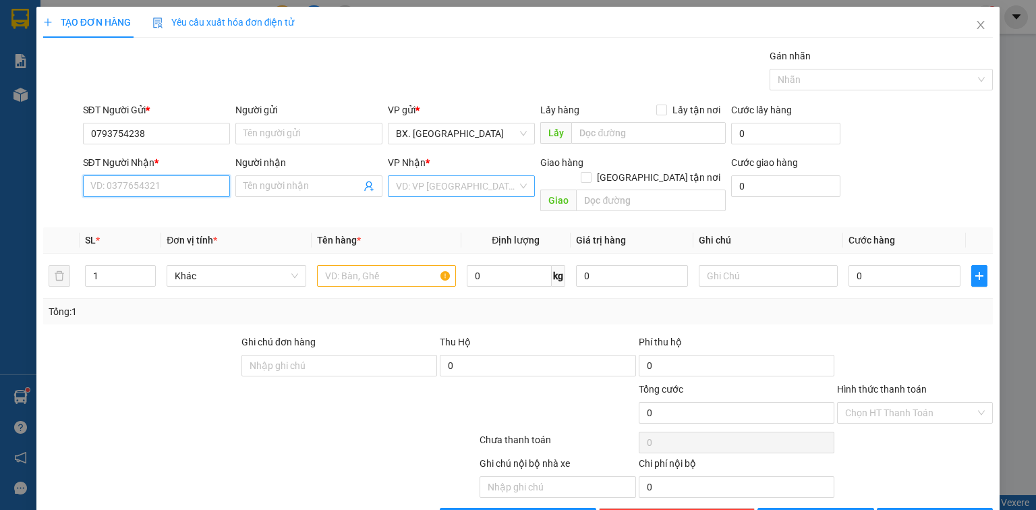
click at [153, 175] on input "SĐT Người Nhận *" at bounding box center [156, 186] width 147 height 22
click at [188, 175] on div "0901400481 - THUẬN" at bounding box center [155, 182] width 130 height 15
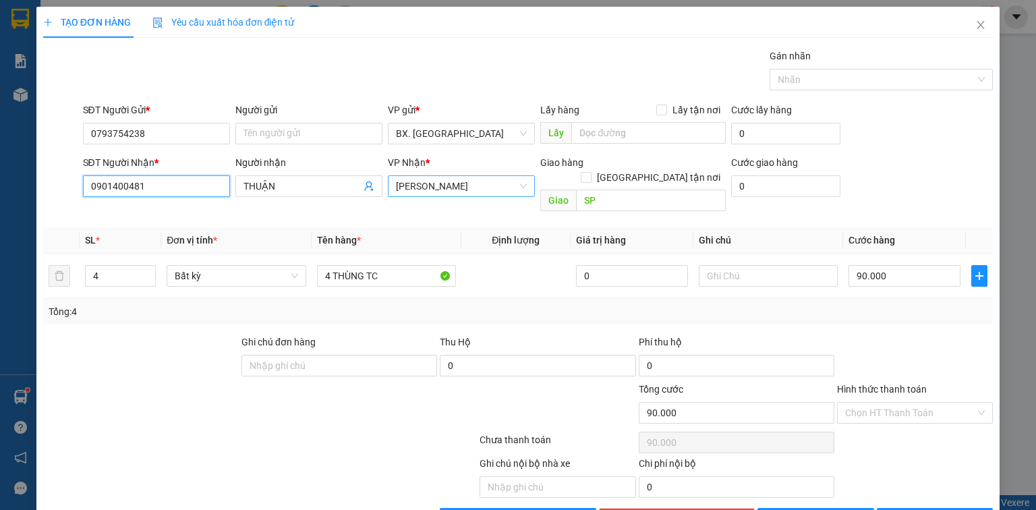
click at [472, 176] on span "[PERSON_NAME]" at bounding box center [461, 186] width 131 height 20
click at [486, 186] on div "VP 95" at bounding box center [458, 183] width 130 height 15
drag, startPoint x: 119, startPoint y: 229, endPoint x: 77, endPoint y: 224, distance: 42.2
click at [77, 254] on tr "4 Bất kỳ 4 THÙNG TC 0 90.000" at bounding box center [518, 276] width 950 height 45
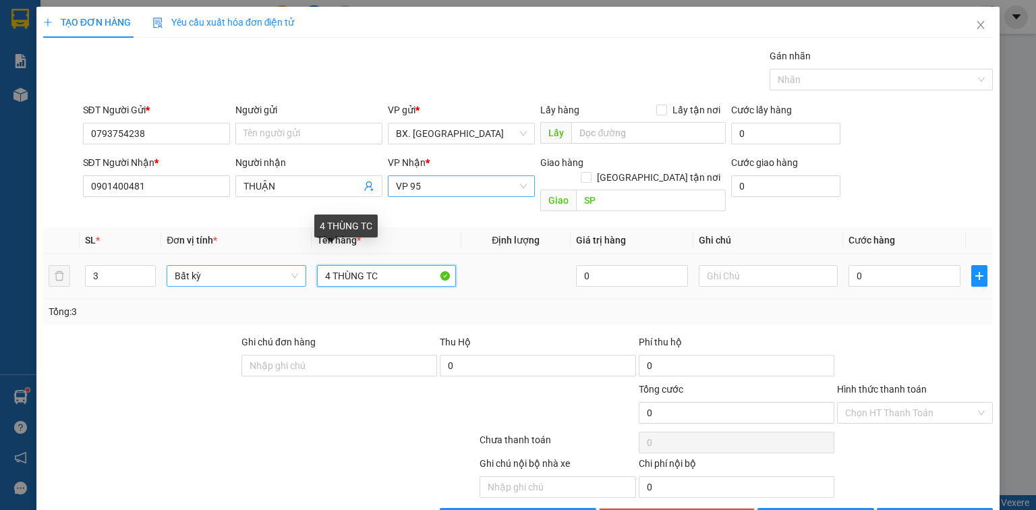
drag, startPoint x: 394, startPoint y: 228, endPoint x: 244, endPoint y: 227, distance: 150.5
click at [244, 254] on tr "3 Bất kỳ 4 THÙNG TC 0 0" at bounding box center [518, 276] width 950 height 45
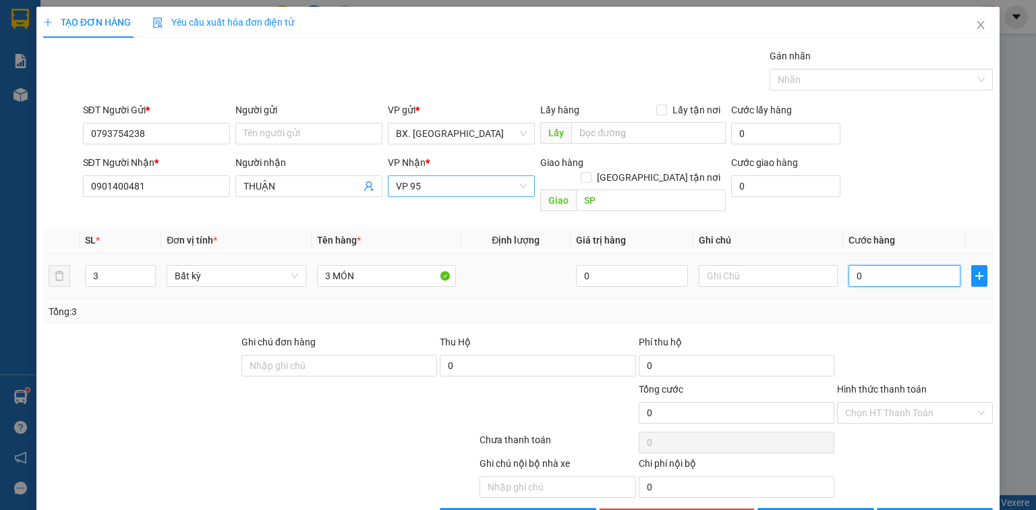
click at [874, 265] on input "0" at bounding box center [905, 276] width 112 height 22
drag, startPoint x: 881, startPoint y: 371, endPoint x: 889, endPoint y: 322, distance: 49.9
click at [883, 403] on input "Hình thức thanh toán" at bounding box center [910, 413] width 130 height 20
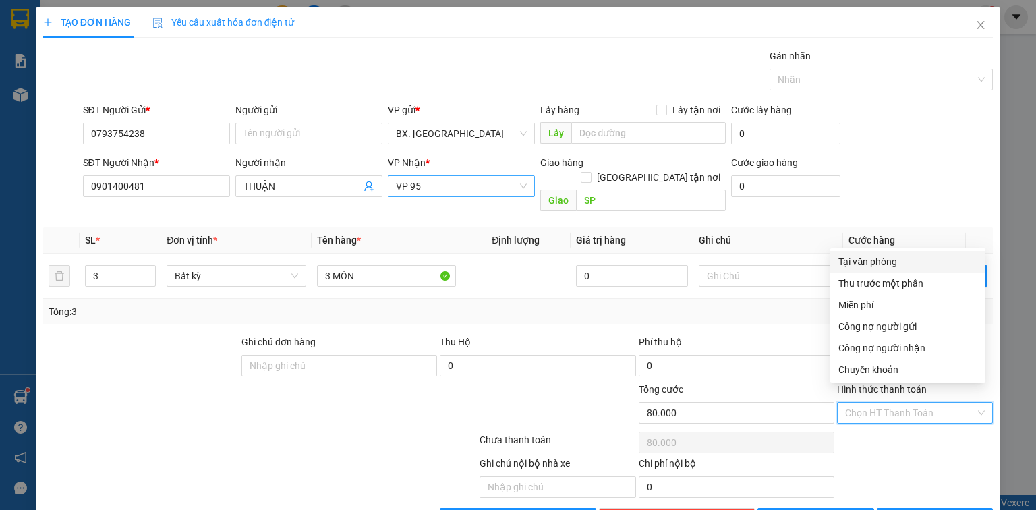
click at [897, 254] on div "Tại văn phòng" at bounding box center [908, 261] width 139 height 15
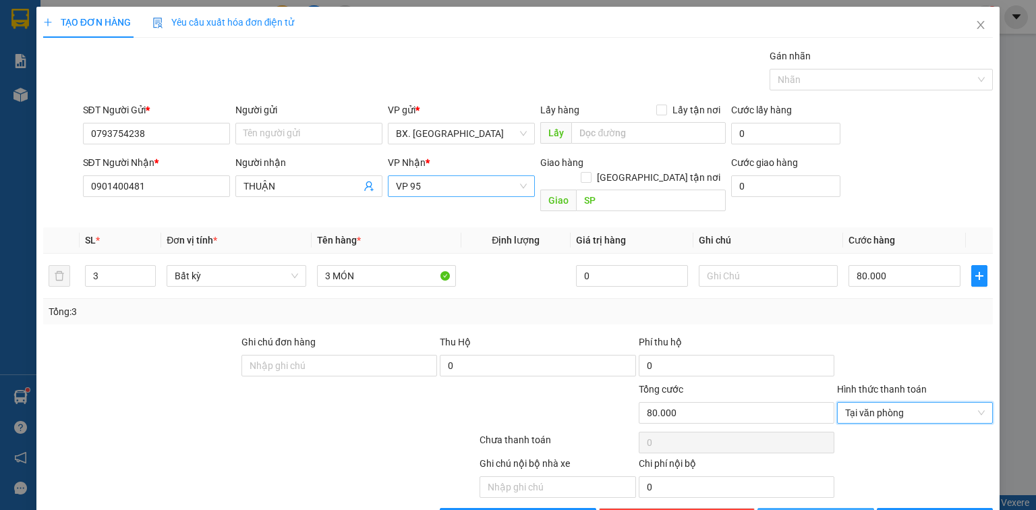
click at [807, 508] on button "[PERSON_NAME]" at bounding box center [816, 519] width 117 height 22
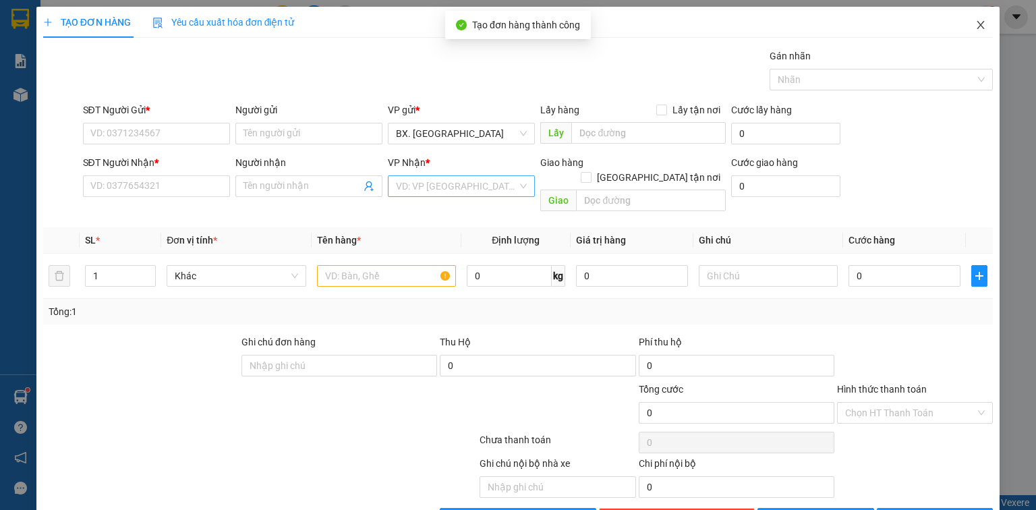
click at [978, 26] on icon "close" at bounding box center [981, 25] width 7 height 8
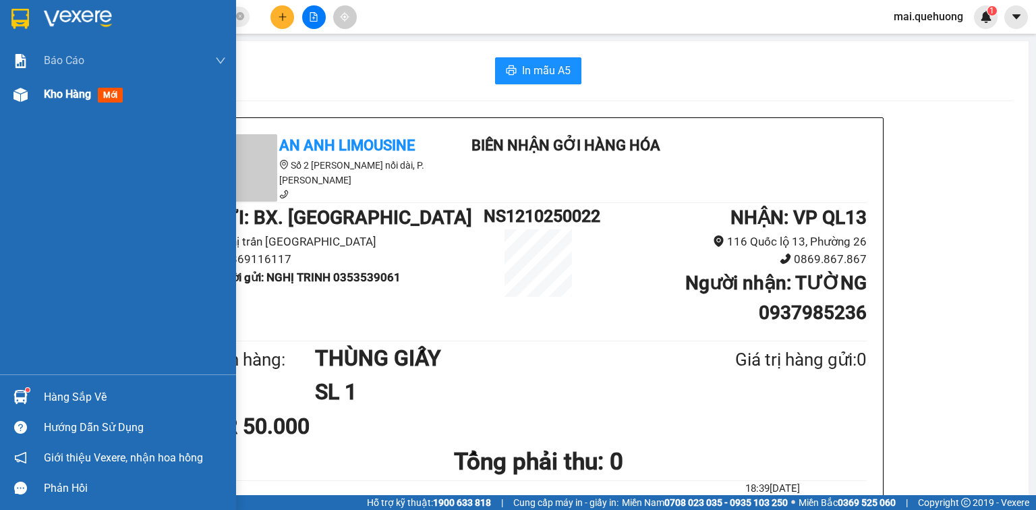
click at [51, 92] on span "Kho hàng" at bounding box center [67, 94] width 47 height 13
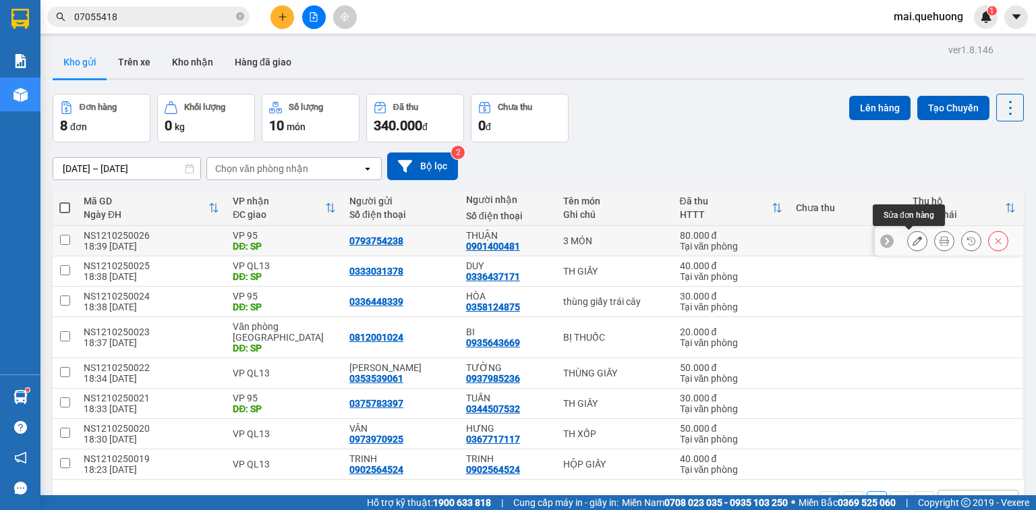
click at [913, 243] on icon at bounding box center [917, 240] width 9 height 9
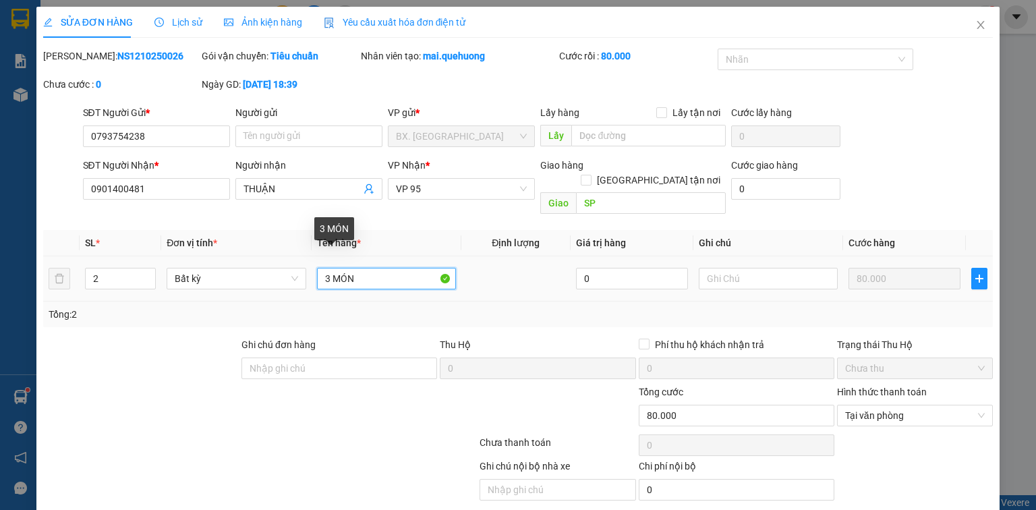
drag, startPoint x: 327, startPoint y: 264, endPoint x: 313, endPoint y: 267, distance: 13.9
click at [313, 267] on td "3 MÓN" at bounding box center [387, 278] width 150 height 45
drag, startPoint x: 377, startPoint y: 264, endPoint x: 298, endPoint y: 271, distance: 80.0
click at [298, 271] on tr "2 Bất kỳ MÓN 0 80.000" at bounding box center [518, 278] width 950 height 45
click at [323, 268] on input "BAO + XỐP DÍNH TH GIẤY" at bounding box center [386, 279] width 139 height 22
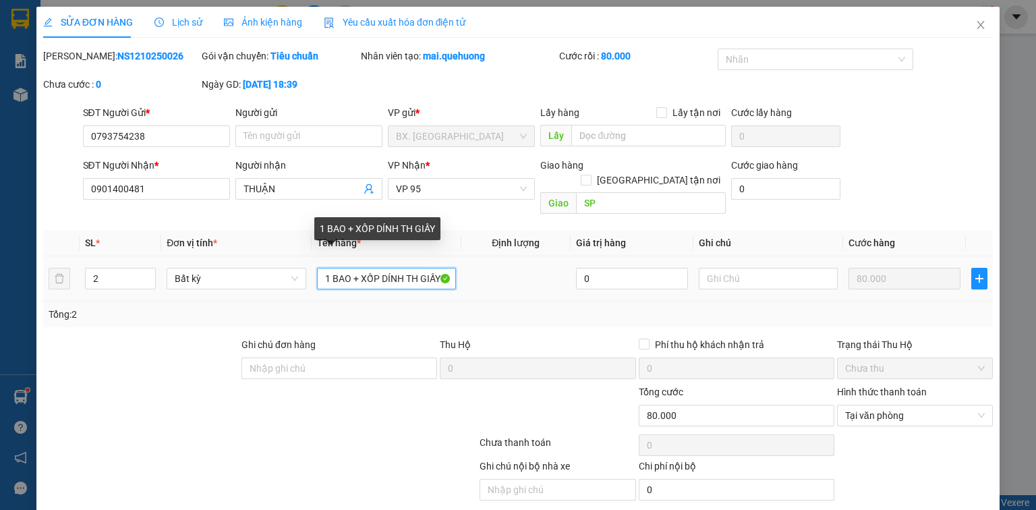
click at [360, 268] on input "1 BAO + XỐP DÍNH TH GIẤY" at bounding box center [386, 279] width 139 height 22
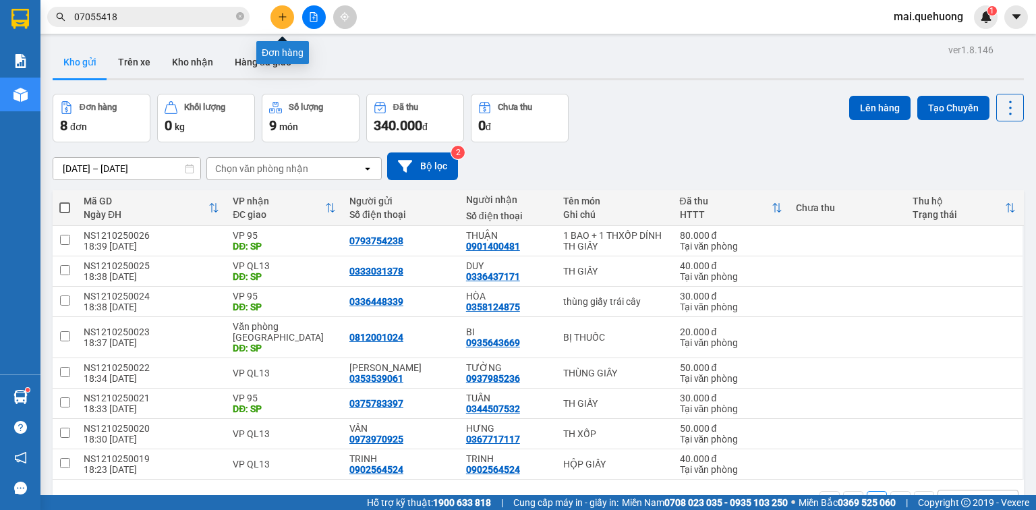
click at [279, 18] on icon "plus" at bounding box center [282, 16] width 9 height 9
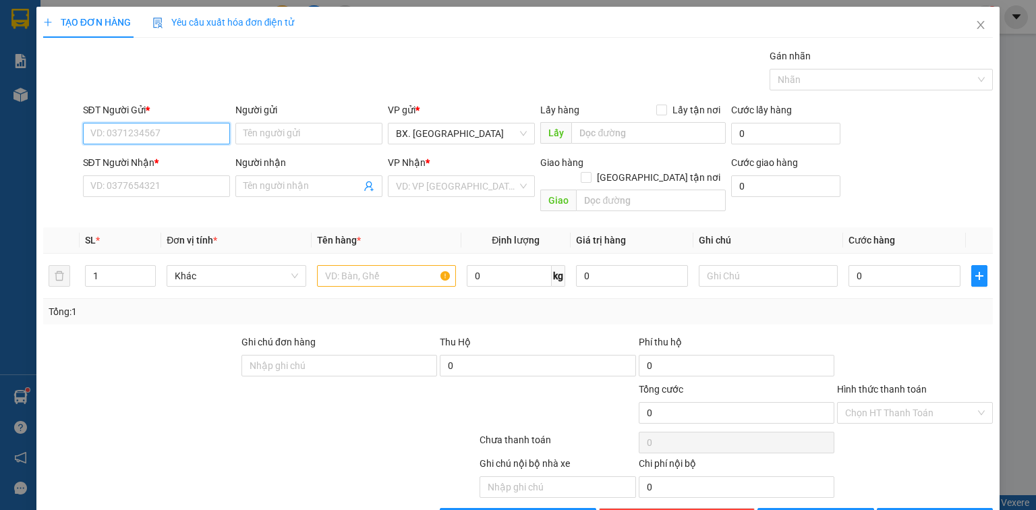
click at [204, 132] on input "SĐT Người Gửi *" at bounding box center [156, 134] width 147 height 22
click at [184, 165] on div "0707113124 - nhi" at bounding box center [155, 159] width 130 height 15
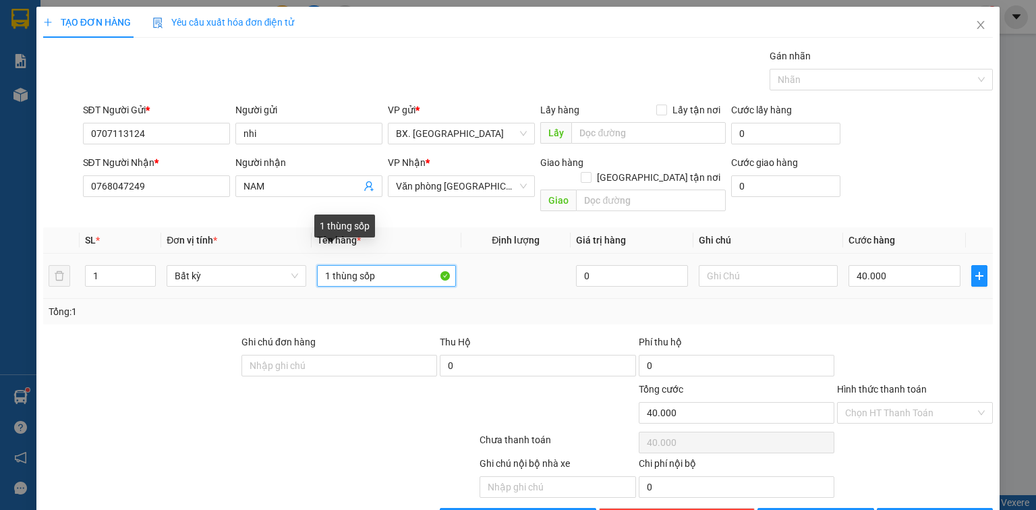
click at [383, 265] on input "1 thùng sốp" at bounding box center [386, 276] width 139 height 22
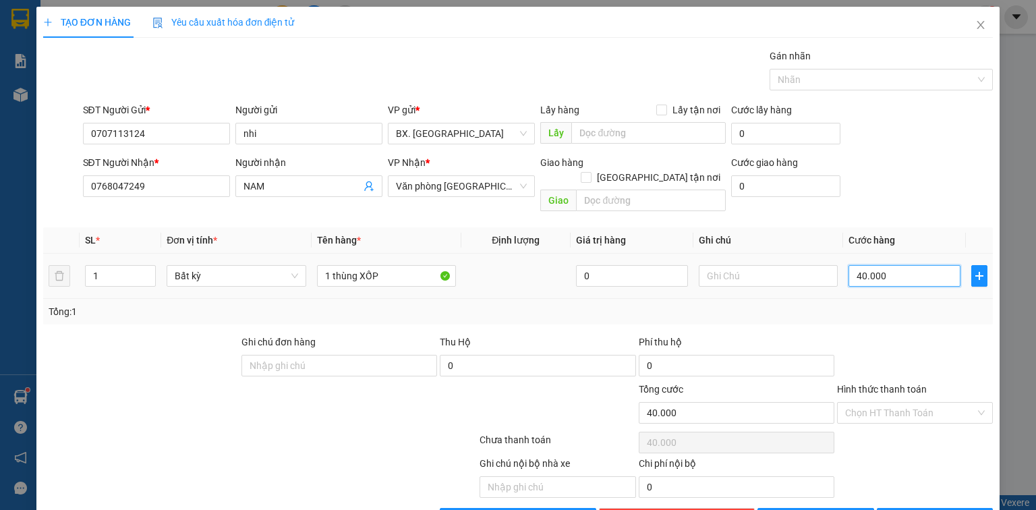
click at [901, 265] on input "40.000" at bounding box center [905, 276] width 112 height 22
click at [901, 403] on input "Hình thức thanh toán" at bounding box center [910, 413] width 130 height 20
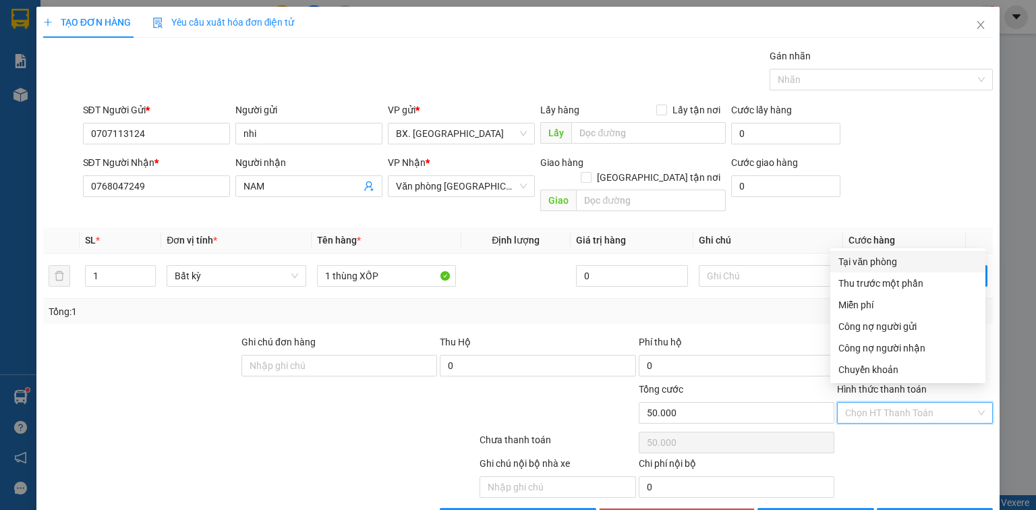
click at [866, 264] on div "Tại văn phòng" at bounding box center [908, 261] width 139 height 15
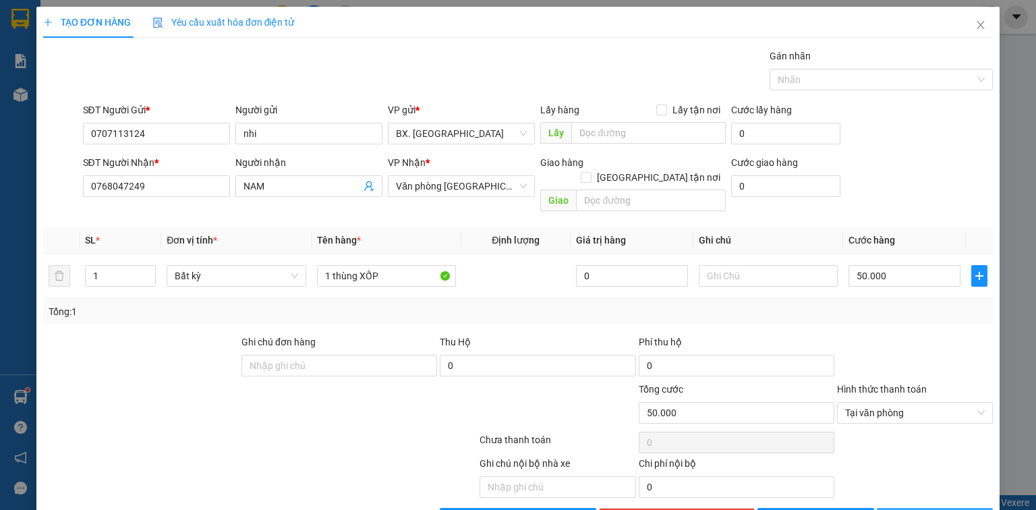
click at [929, 509] on span "[PERSON_NAME] và In" at bounding box center [950, 518] width 94 height 15
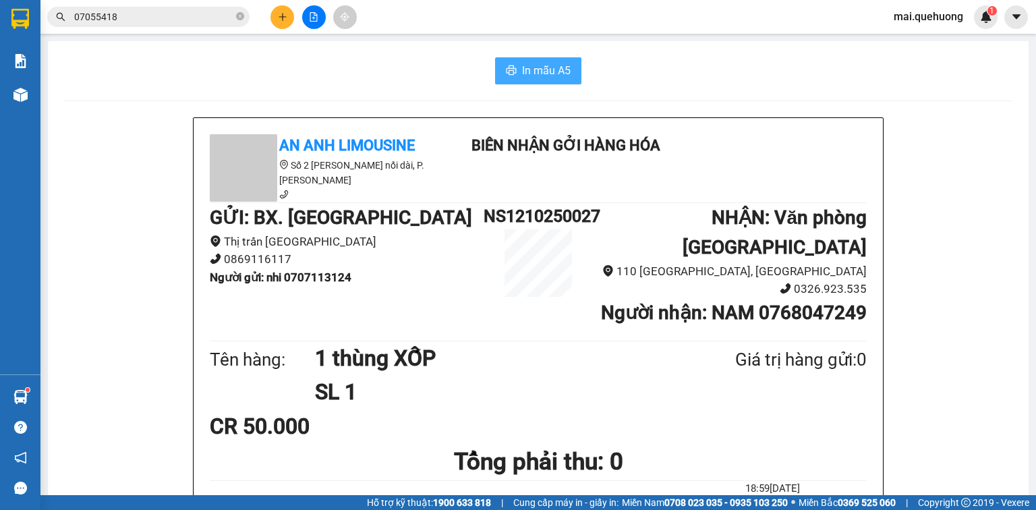
click at [538, 70] on span "In mẫu A5" at bounding box center [546, 70] width 49 height 17
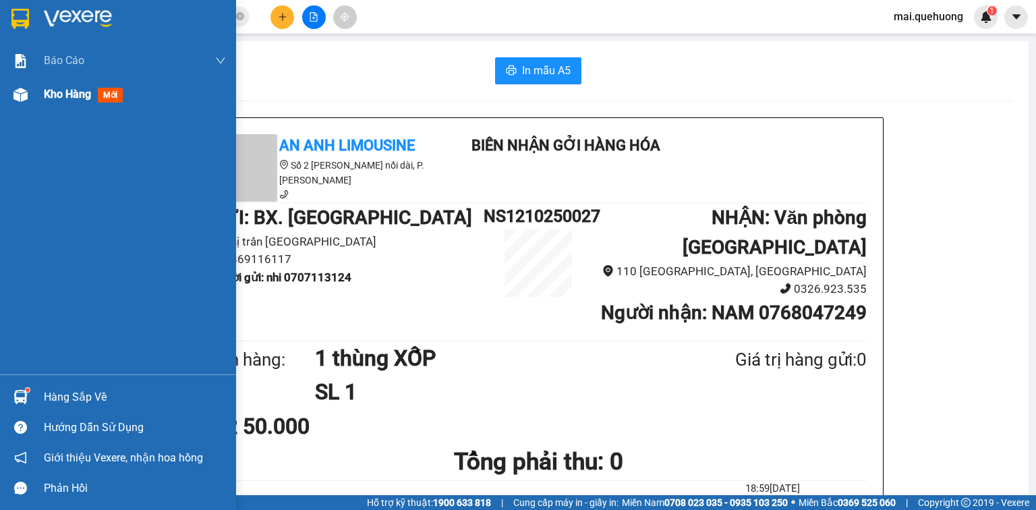
click at [48, 88] on span "Kho hàng" at bounding box center [67, 94] width 47 height 13
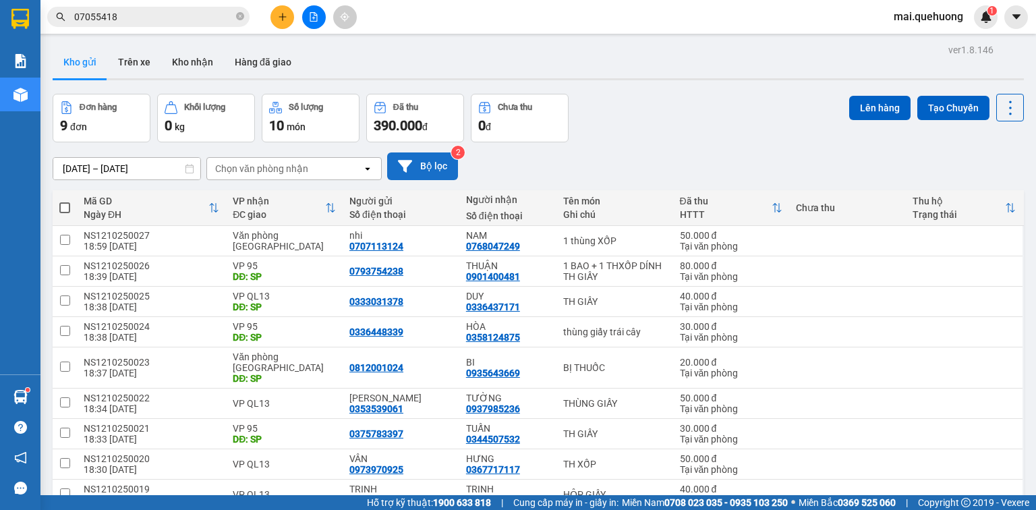
click at [422, 167] on button "Bộ lọc" at bounding box center [422, 166] width 71 height 28
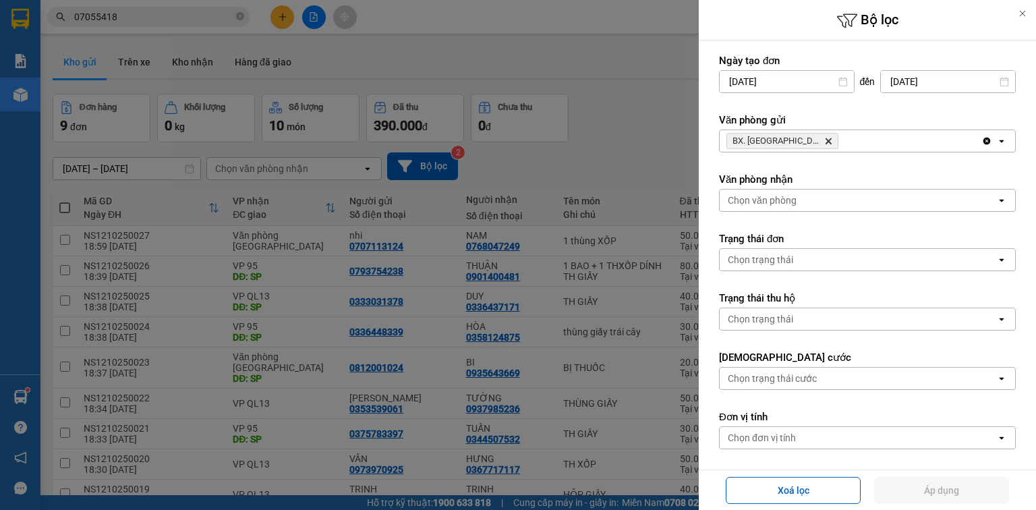
click at [824, 140] on icon "Delete" at bounding box center [828, 141] width 8 height 8
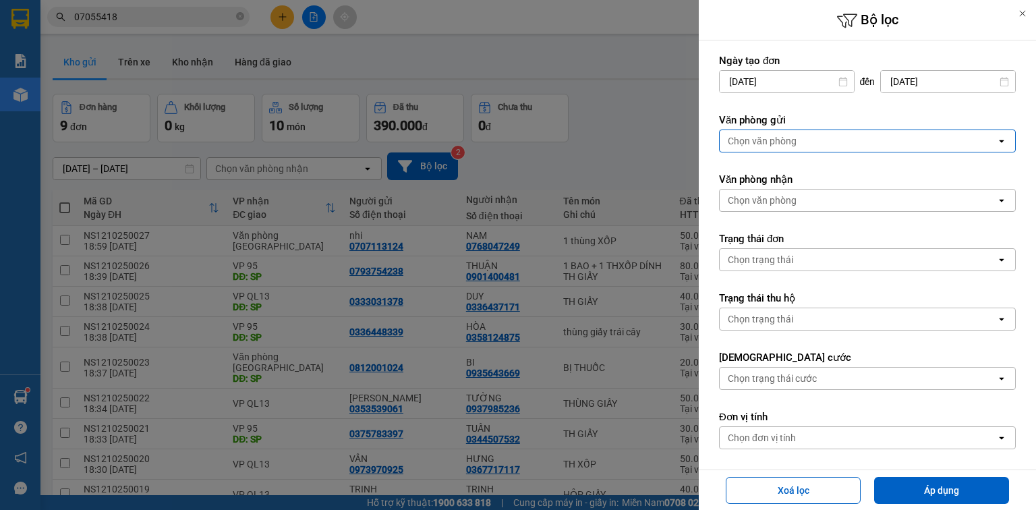
click at [804, 142] on div "Chọn văn phòng" at bounding box center [858, 141] width 277 height 22
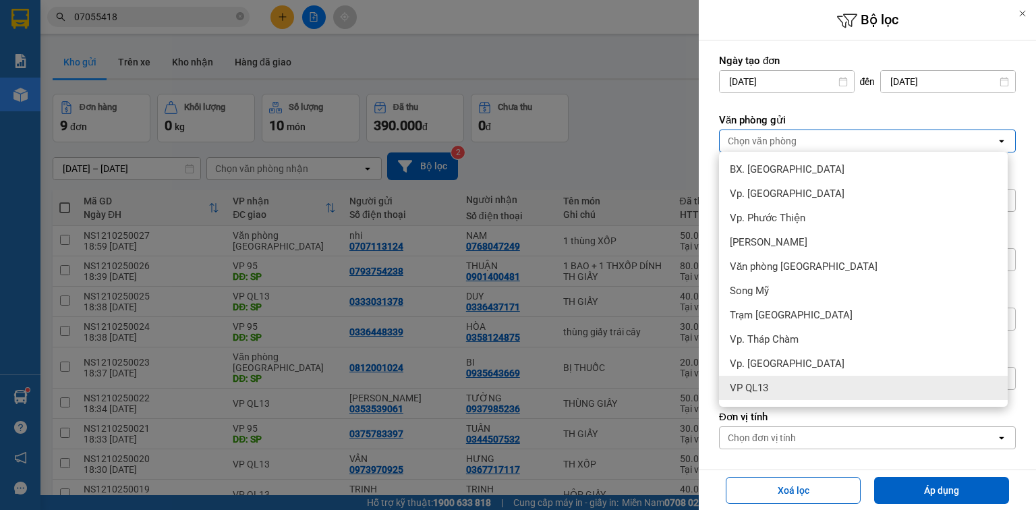
click at [744, 386] on span "VP QL13" at bounding box center [749, 387] width 38 height 13
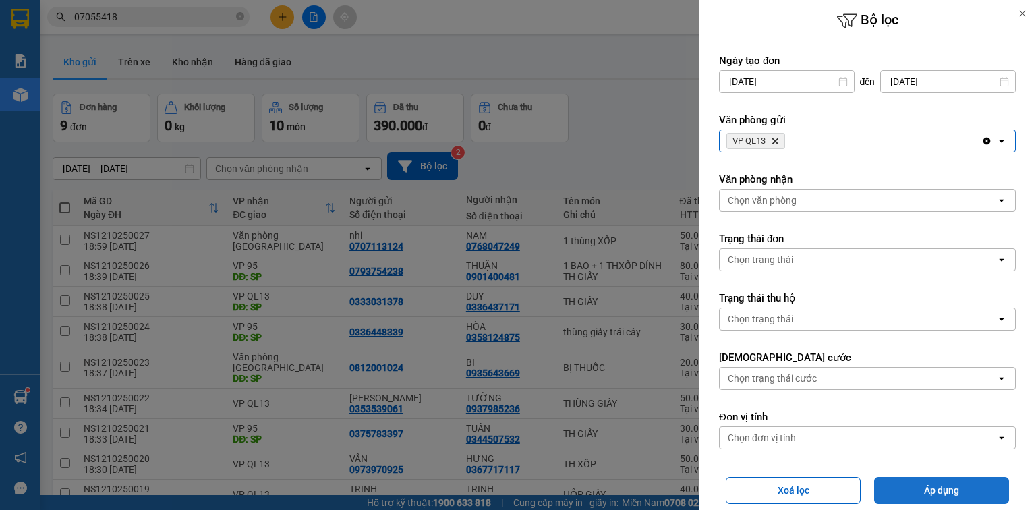
click at [931, 489] on button "Áp dụng" at bounding box center [941, 490] width 135 height 27
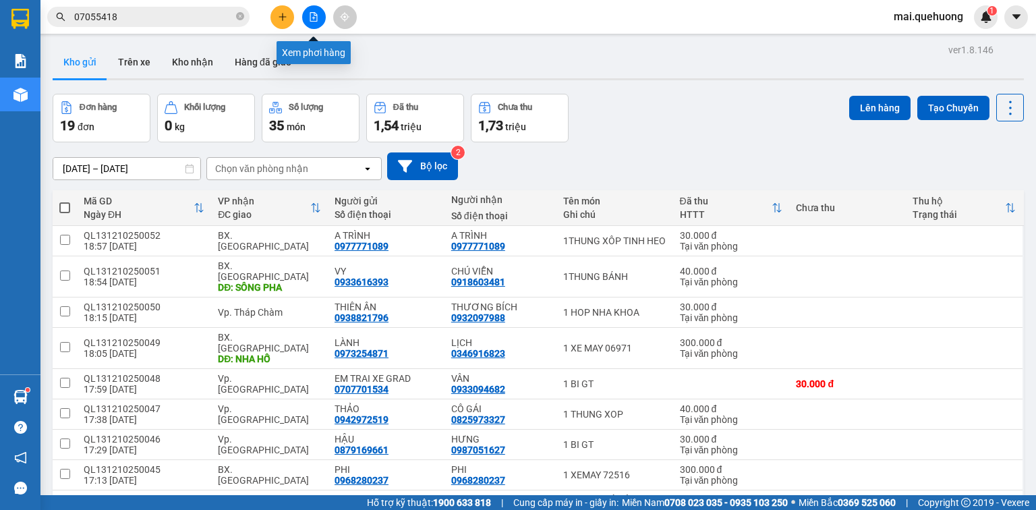
click at [317, 15] on icon "file-add" at bounding box center [313, 16] width 7 height 9
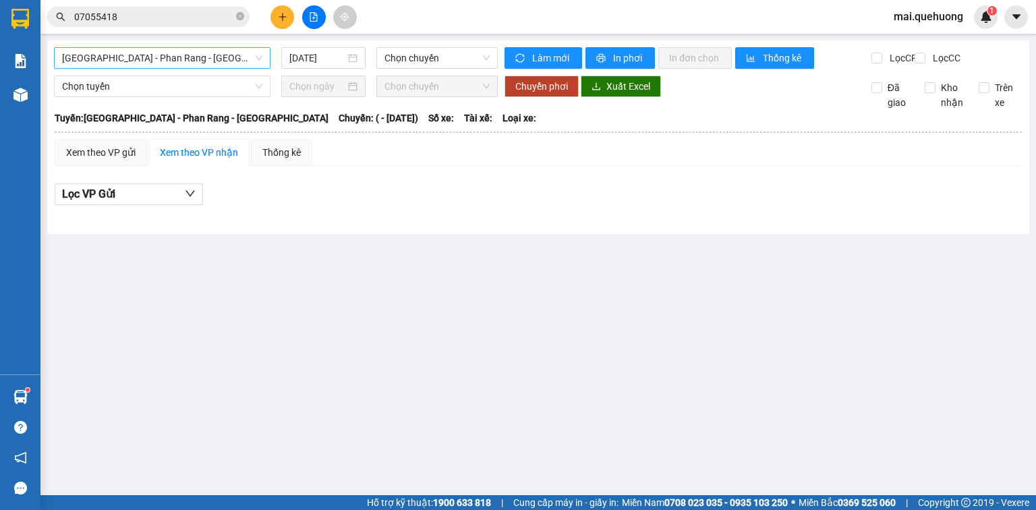
click at [207, 63] on span "[GEOGRAPHIC_DATA] - Phan Rang - [GEOGRAPHIC_DATA]" at bounding box center [162, 58] width 200 height 20
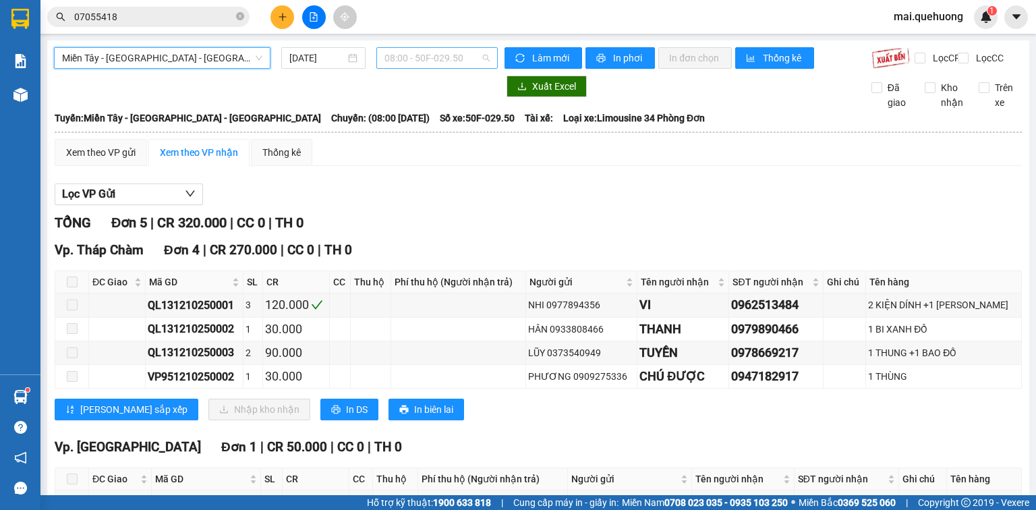
click at [397, 60] on span "08:00 - 50F-029.50" at bounding box center [438, 58] width 106 height 20
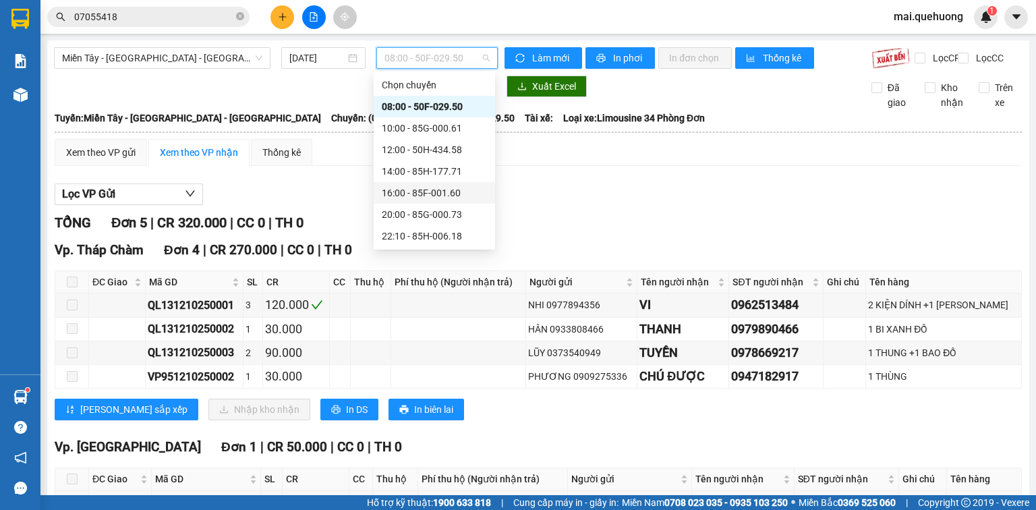
click at [434, 192] on div "16:00 - 85F-001.60" at bounding box center [434, 193] width 105 height 15
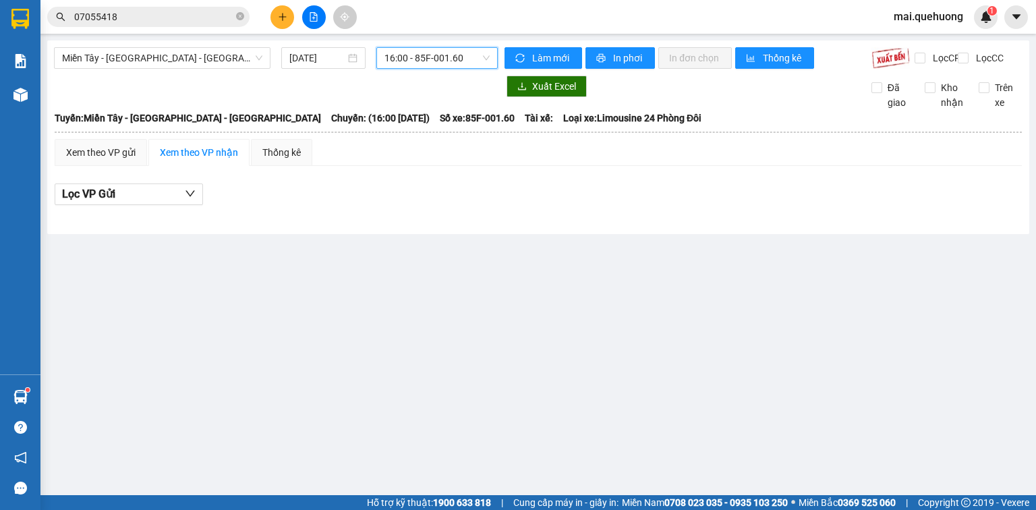
click at [421, 48] on span "16:00 - 85F-001.60" at bounding box center [438, 58] width 106 height 20
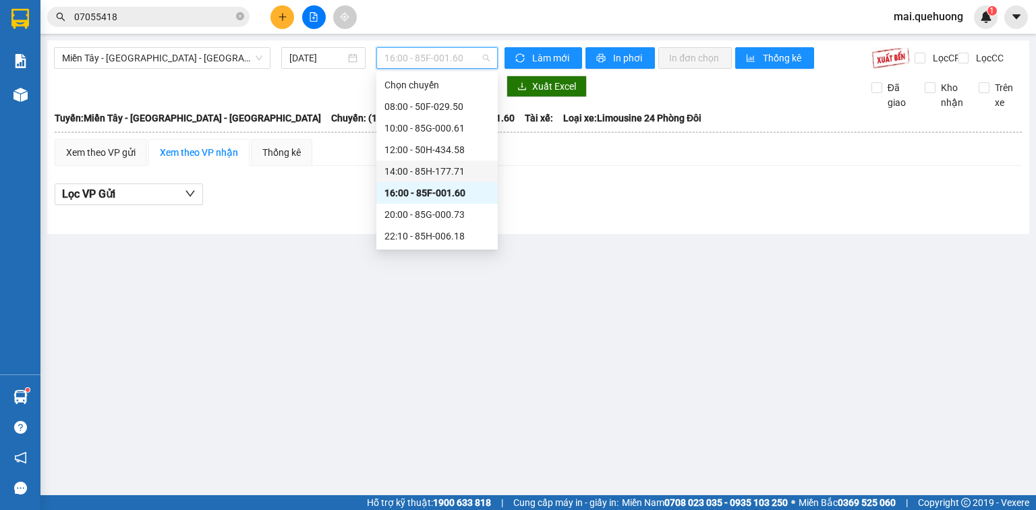
click at [421, 169] on div "14:00 - 85H-177.71" at bounding box center [437, 171] width 105 height 15
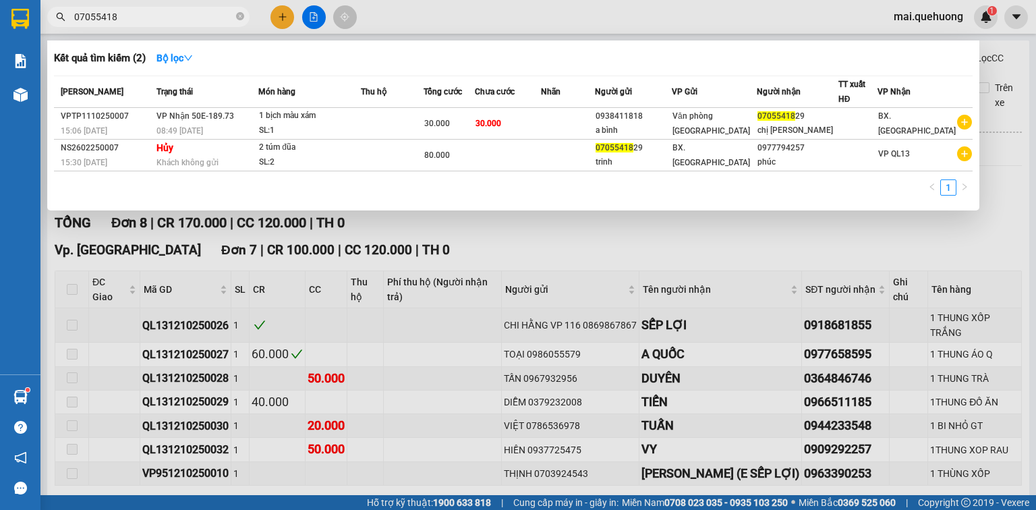
click at [186, 17] on input "07055418" at bounding box center [153, 16] width 159 height 15
